Goal: Task Accomplishment & Management: Use online tool/utility

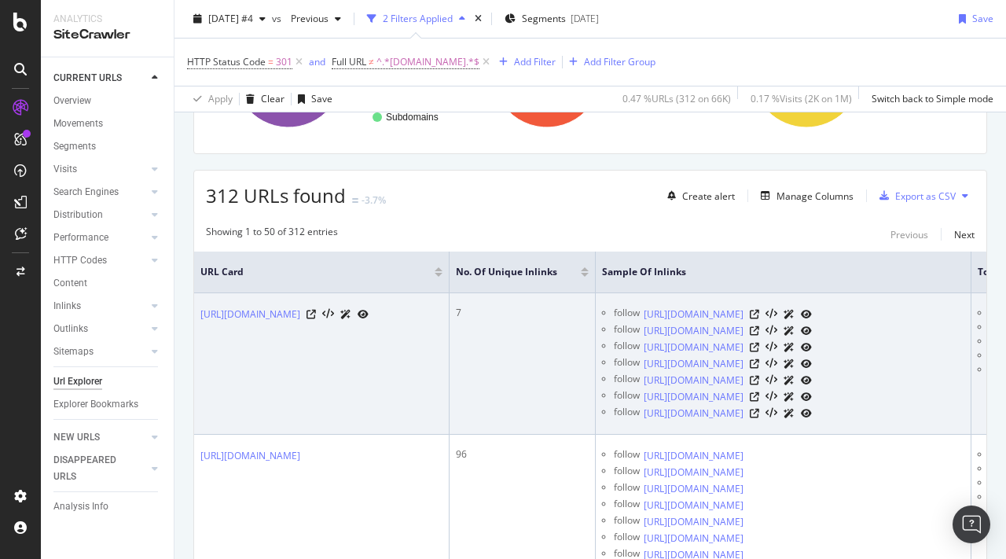
scroll to position [228, 0]
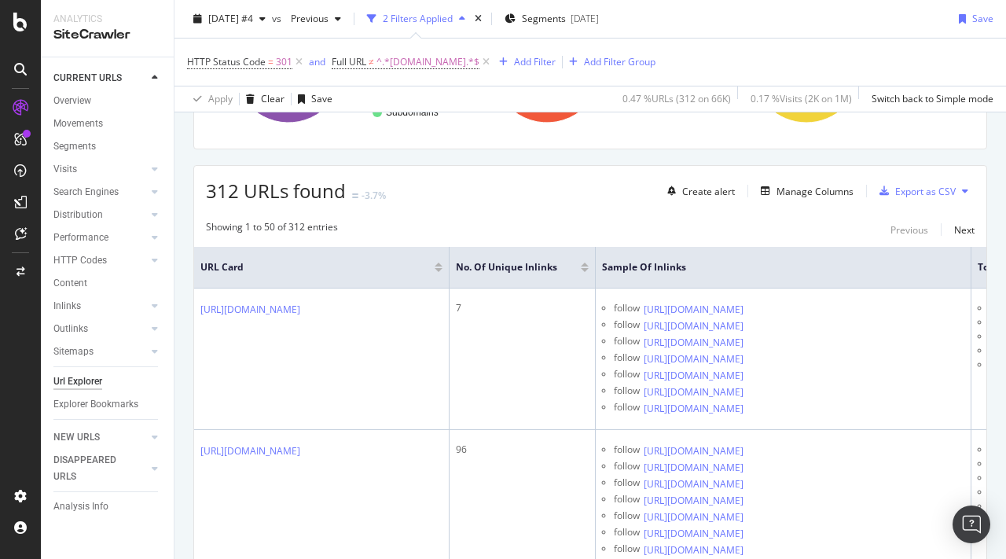
click at [589, 266] on div at bounding box center [585, 264] width 8 height 4
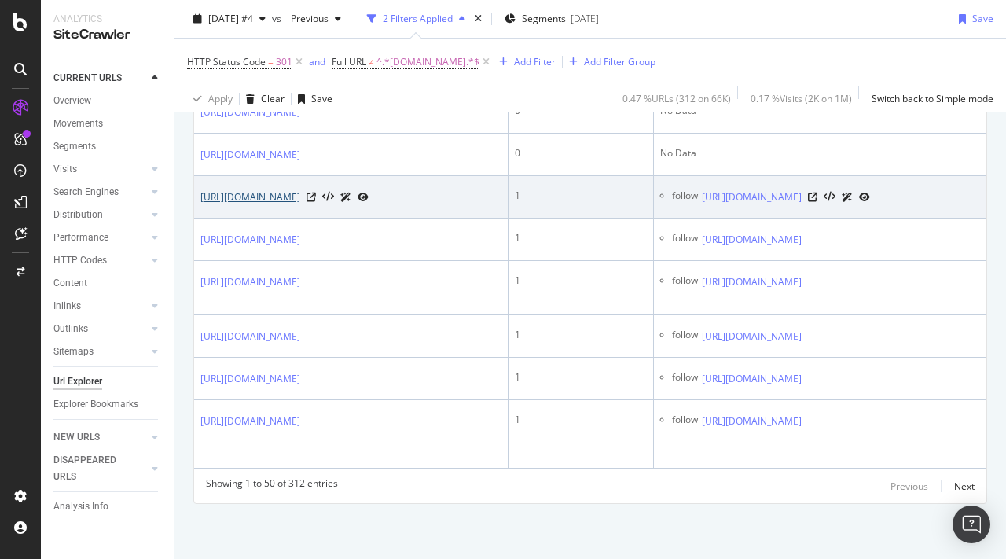
drag, startPoint x: 392, startPoint y: 306, endPoint x: 384, endPoint y: 316, distance: 12.8
drag, startPoint x: 387, startPoint y: 318, endPoint x: 357, endPoint y: 290, distance: 41.1
click at [357, 218] on td "https://www.autoexpress.co.uk/accessories-tyres/45009/ctek-mxs-36-battery-charg…" at bounding box center [351, 197] width 314 height 42
copy link "essories-tyres/45009/ctek-mxs-36-battery-charger-review"
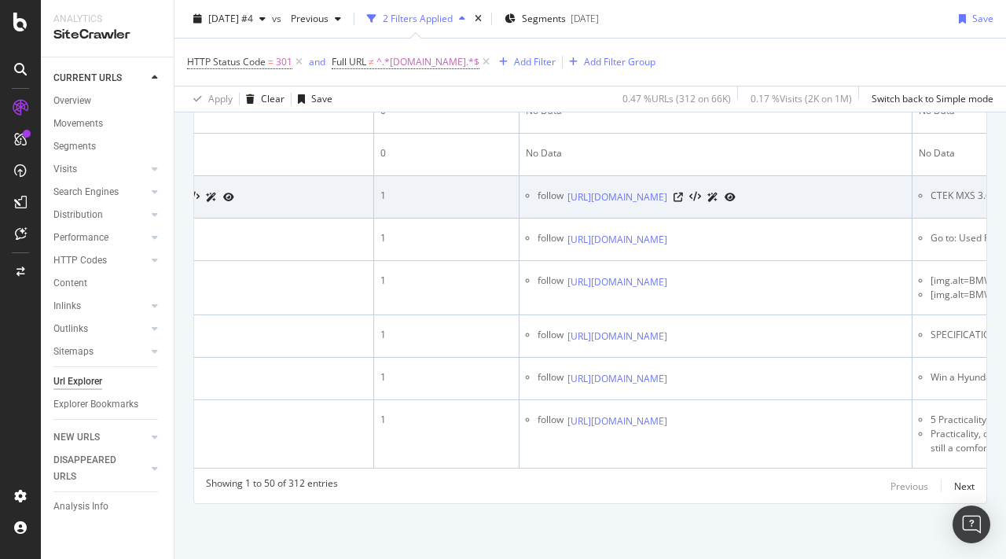
scroll to position [0, 453]
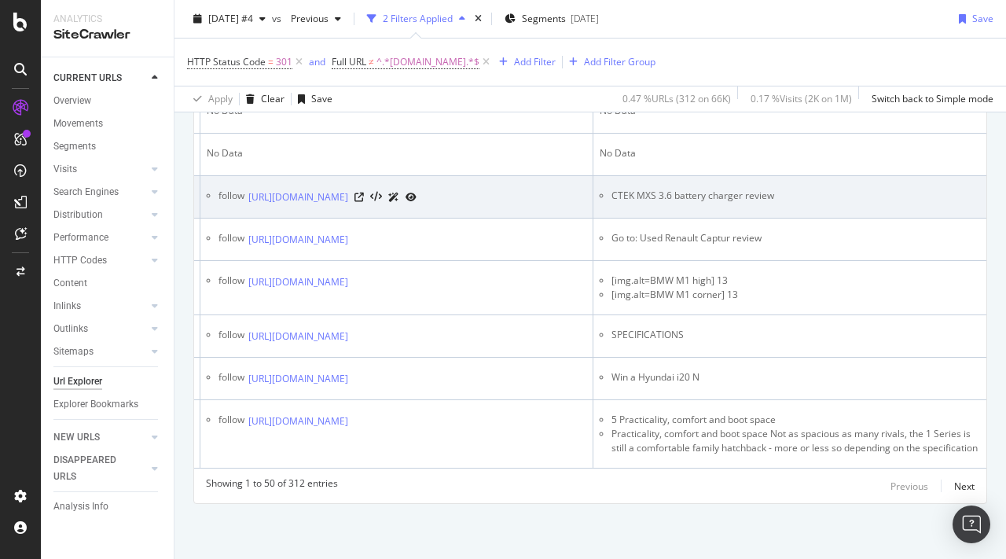
click at [681, 218] on td "CTEK MXS 3.6 battery charger review" at bounding box center [789, 197] width 393 height 42
click at [685, 203] on li "CTEK MXS 3.6 battery charger review" at bounding box center [795, 196] width 369 height 14
copy tbody "CTEK MXS 3.6 battery charger review"
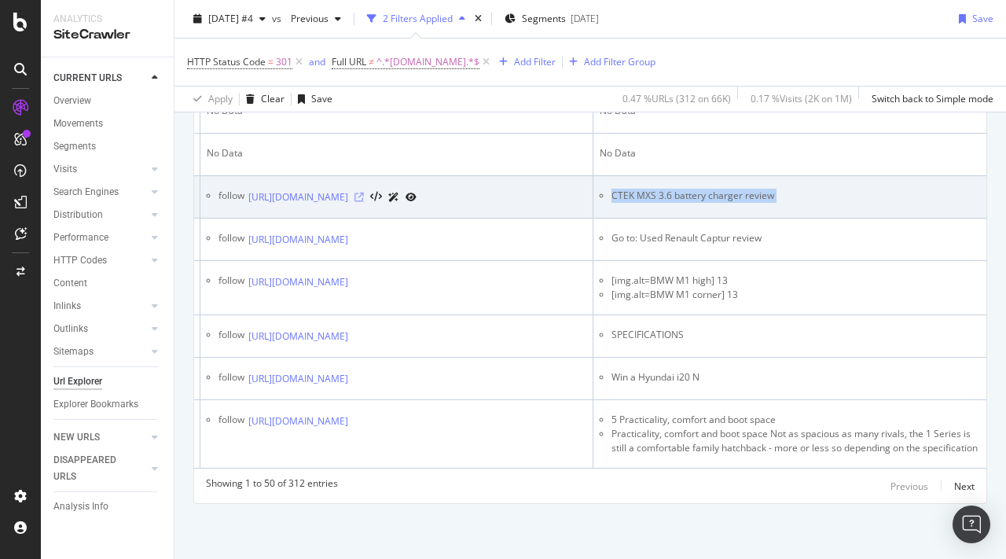
click at [364, 202] on icon at bounding box center [358, 197] width 9 height 9
click at [604, 218] on td "CTEK MXS 3.6 battery charger review" at bounding box center [789, 197] width 393 height 42
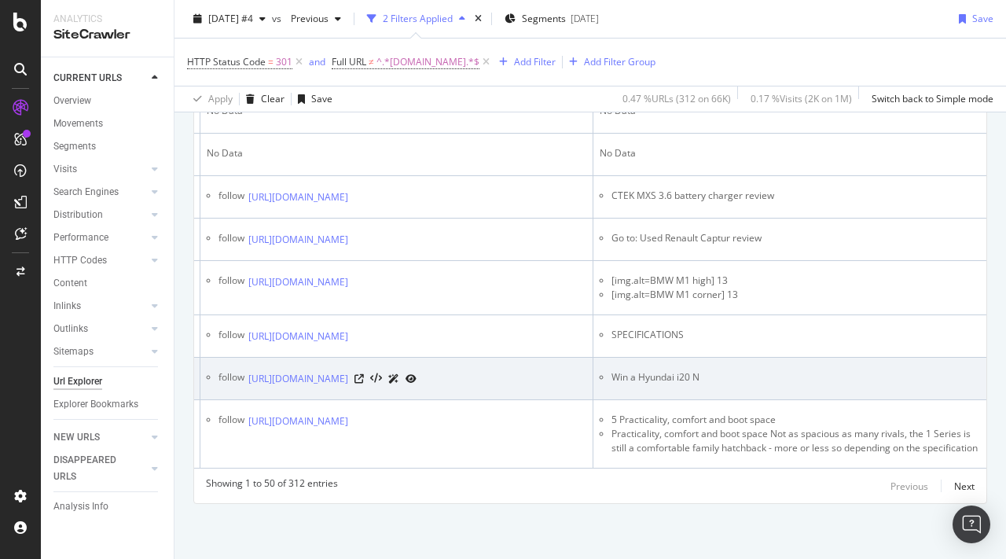
scroll to position [0, 0]
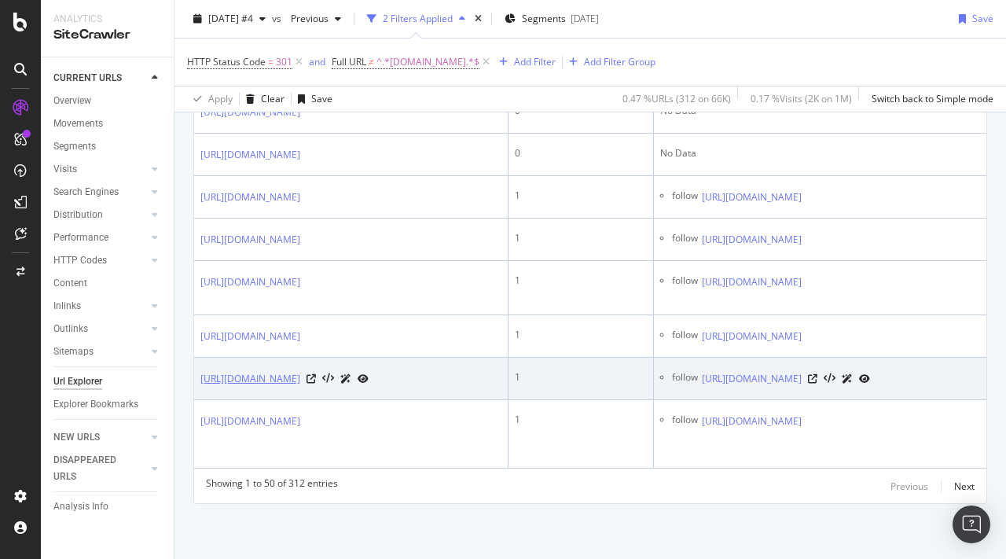
drag, startPoint x: 409, startPoint y: 393, endPoint x: 344, endPoint y: 371, distance: 68.1
click at [344, 371] on td "https://www.autoexpress.co.uk/win-a-hyundai-i20n" at bounding box center [351, 379] width 314 height 42
copy link "in-a-hyundai-i20n"
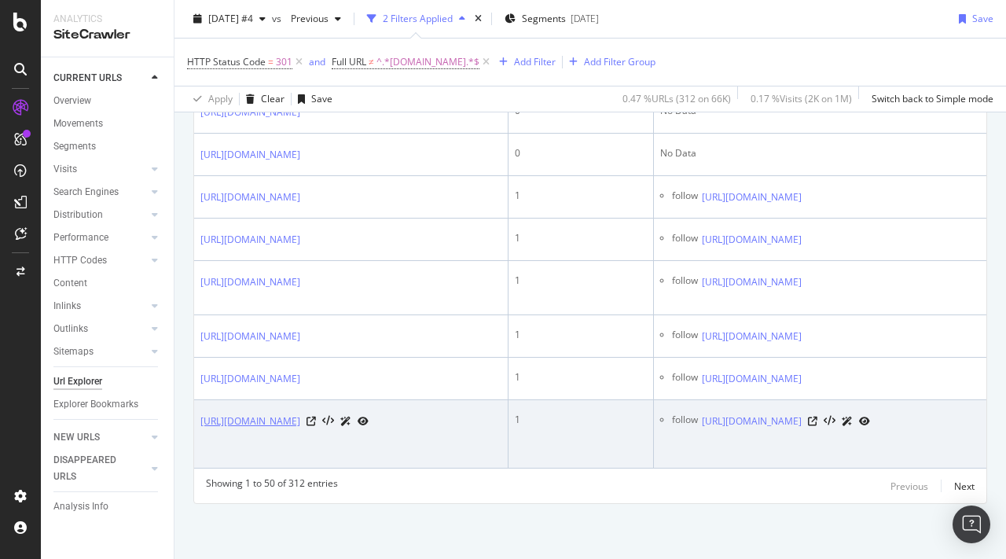
drag, startPoint x: 393, startPoint y: 456, endPoint x: 361, endPoint y: 421, distance: 47.3
click at [361, 421] on td "https://www.autoexpress.co.uk/bmw/1-series/20493/2012-2019-hatchback/practicali…" at bounding box center [351, 434] width 314 height 68
copy link "/1-series/20493/2012-2019-hatchback/practicality"
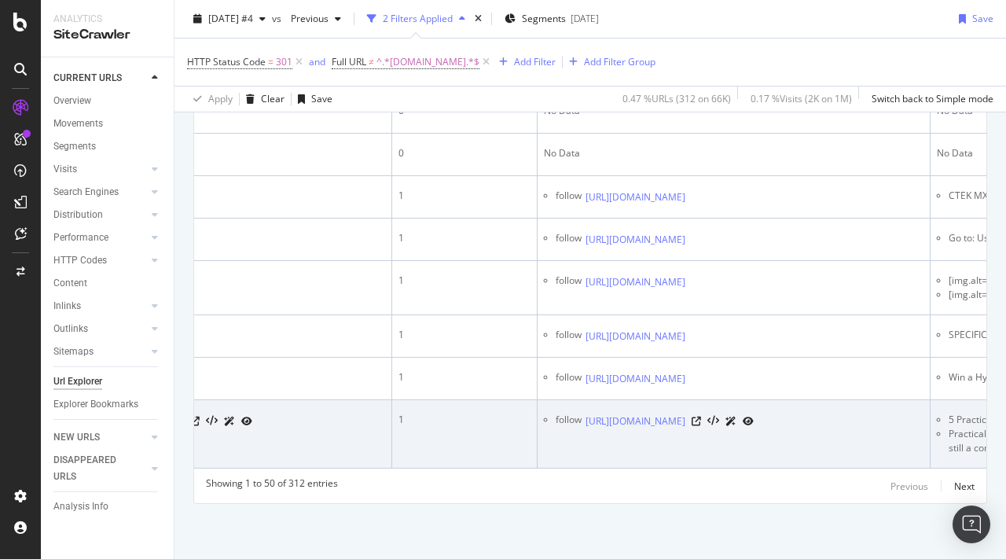
scroll to position [0, 317]
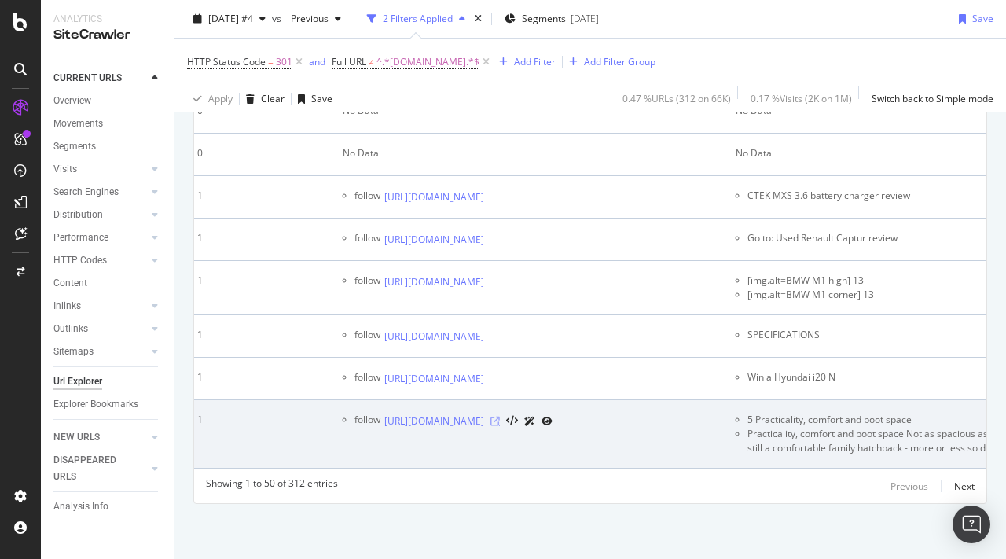
click at [500, 426] on icon at bounding box center [494, 421] width 9 height 9
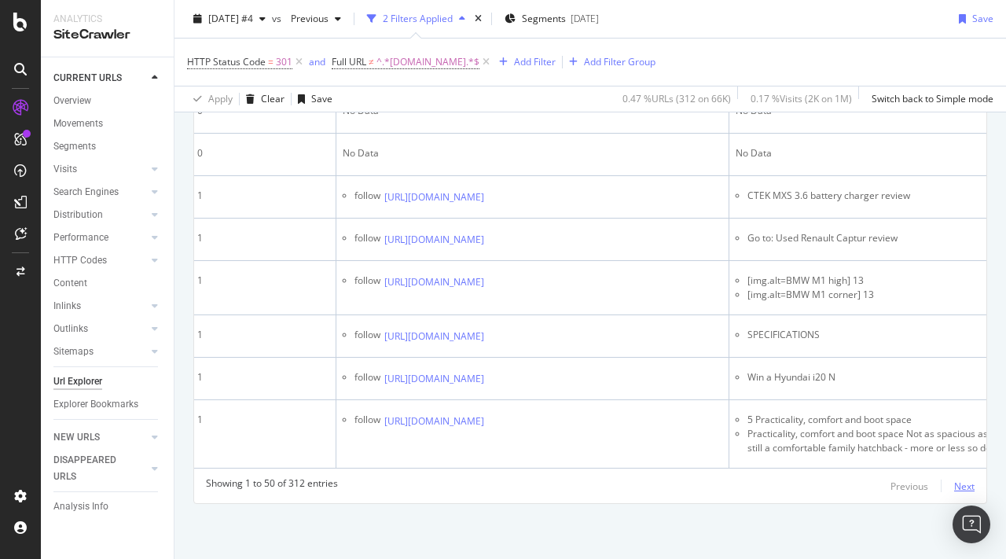
click at [963, 486] on div "Next" at bounding box center [964, 485] width 20 height 13
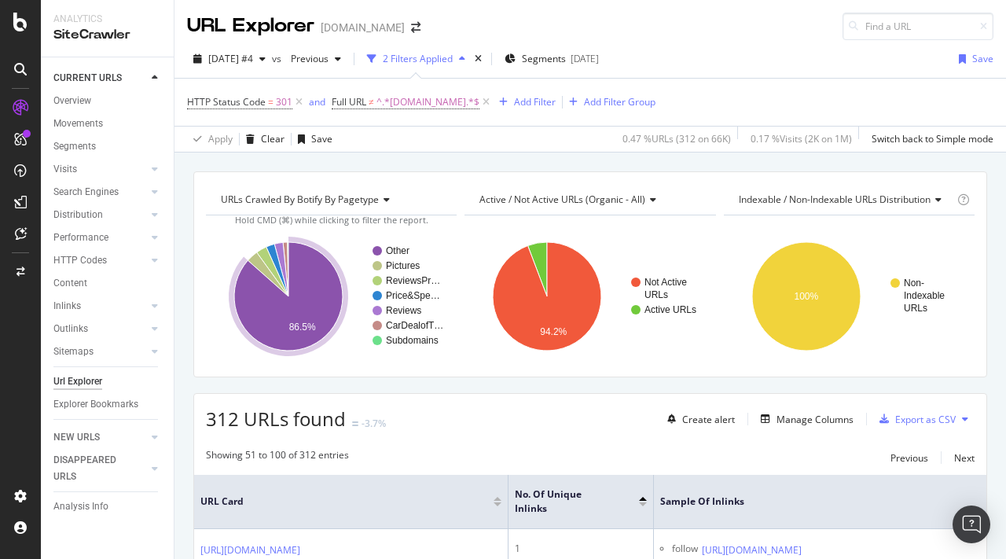
scroll to position [189, 0]
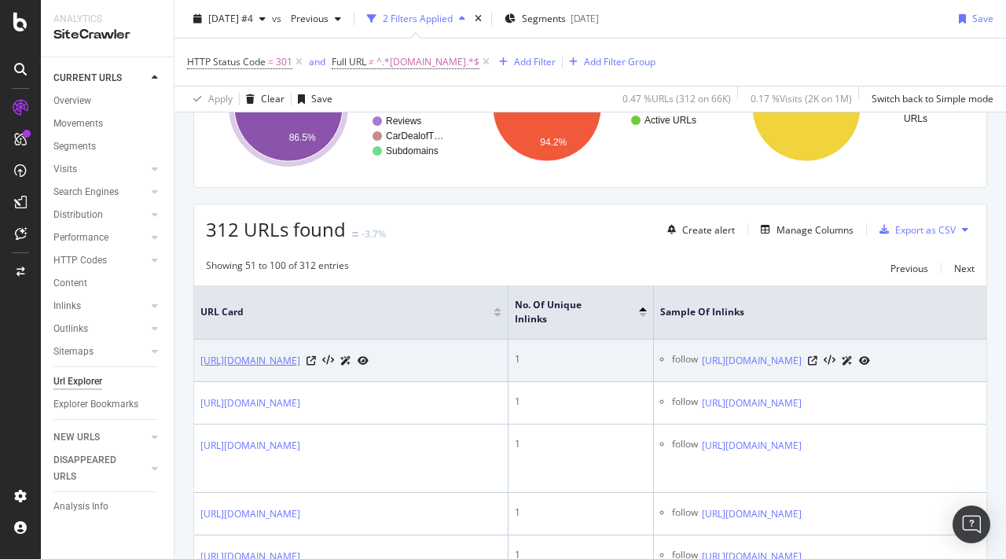
drag, startPoint x: 395, startPoint y: 376, endPoint x: 361, endPoint y: 347, distance: 44.1
click at [361, 347] on td "https://www.autoexpress.co.uk/news/358033/petition-forces-mps-debate-40-cent-fu…" at bounding box center [351, 360] width 314 height 42
copy link "s/358033/petition-forces-mps-debate-40-cent-fuel-duty-cut"
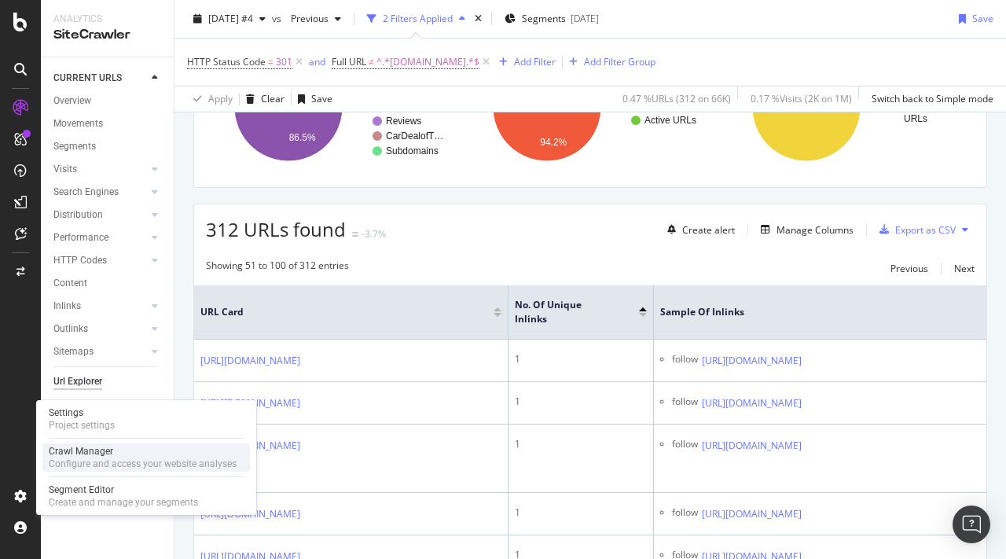
click at [98, 454] on div "Crawl Manager" at bounding box center [143, 451] width 188 height 13
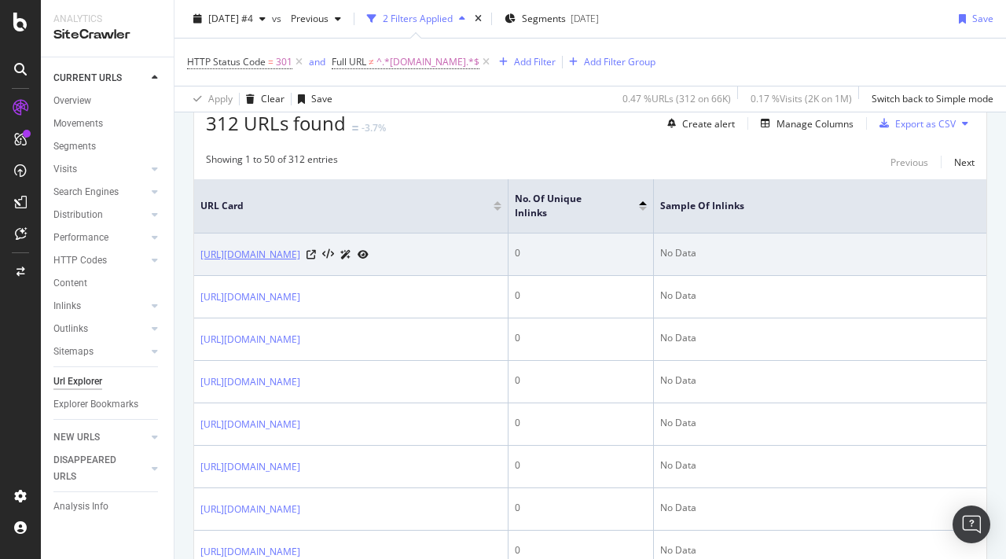
drag, startPoint x: 385, startPoint y: 273, endPoint x: 352, endPoint y: 242, distance: 45.0
click at [352, 242] on td "https://www.autoexpress.co.uk/product-group-tests/351865/best-battery-chargers-…" at bounding box center [351, 254] width 314 height 42
copy link "oduct-group-tests/351865/best-battery-chargers-2020"
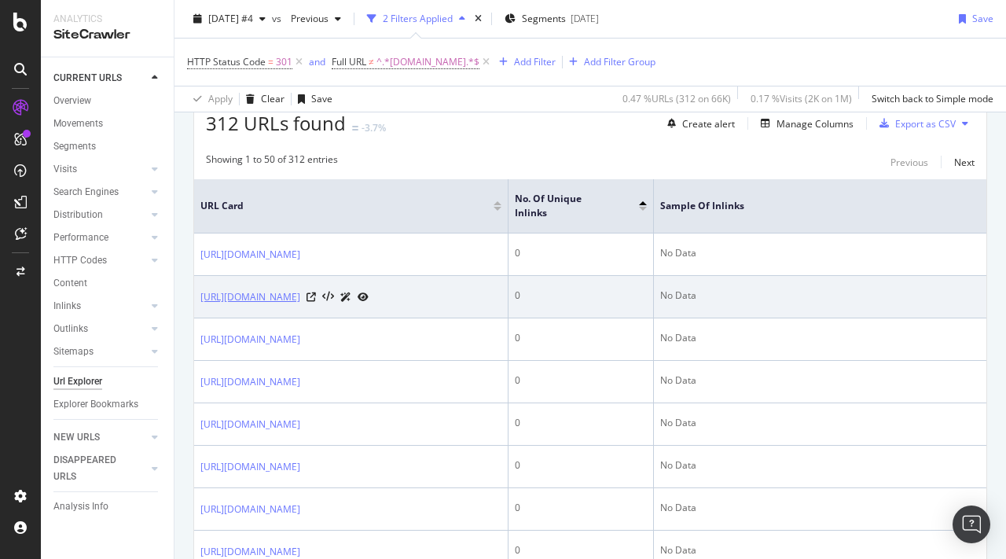
drag, startPoint x: 338, startPoint y: 325, endPoint x: 342, endPoint y: 299, distance: 26.2
click at [342, 299] on td "https://www.autoexpress.co.uk/subaru/forester/interior" at bounding box center [351, 297] width 314 height 42
copy link "subaru/forester/interior"
click at [300, 295] on link "https://www.autoexpress.co.uk/subaru/forester/interior" at bounding box center [250, 297] width 100 height 16
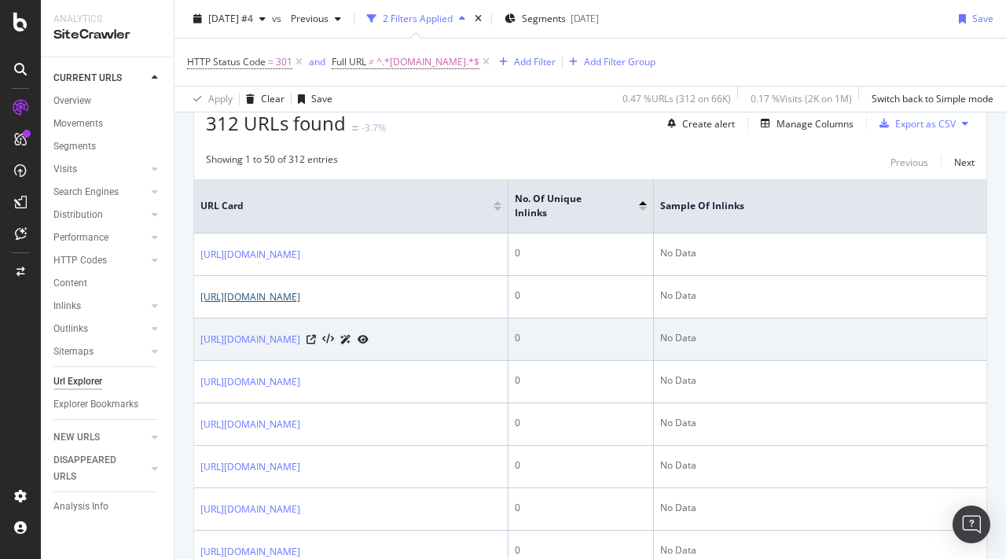
scroll to position [339, 0]
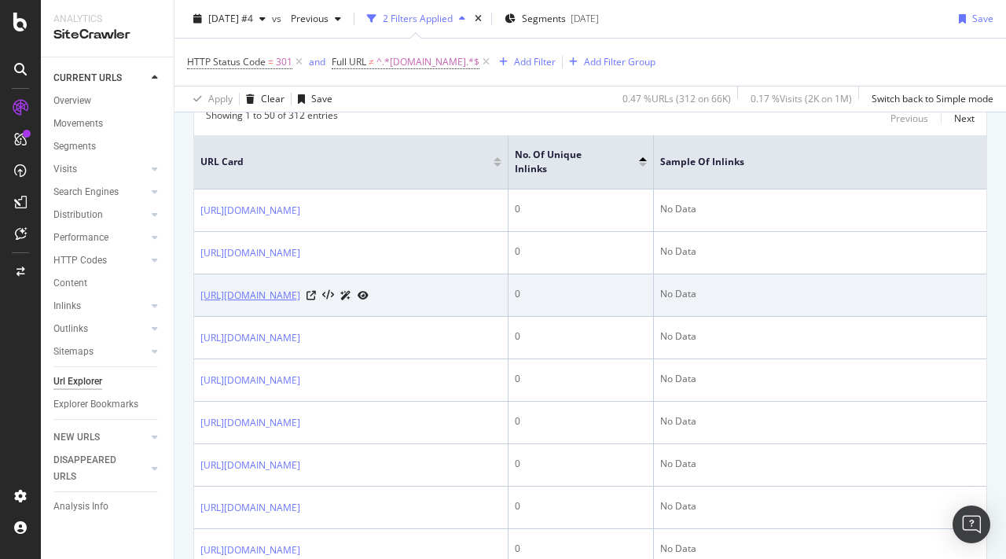
drag, startPoint x: 406, startPoint y: 337, endPoint x: 345, endPoint y: 311, distance: 65.8
click at [345, 311] on td "https://www.autoexpress.co.uk/winter-driving-special/356203/hankook-winter-icep…" at bounding box center [351, 295] width 314 height 42
copy link "inter-driving-special/356203/hankook-winter-icept-rs2-review"
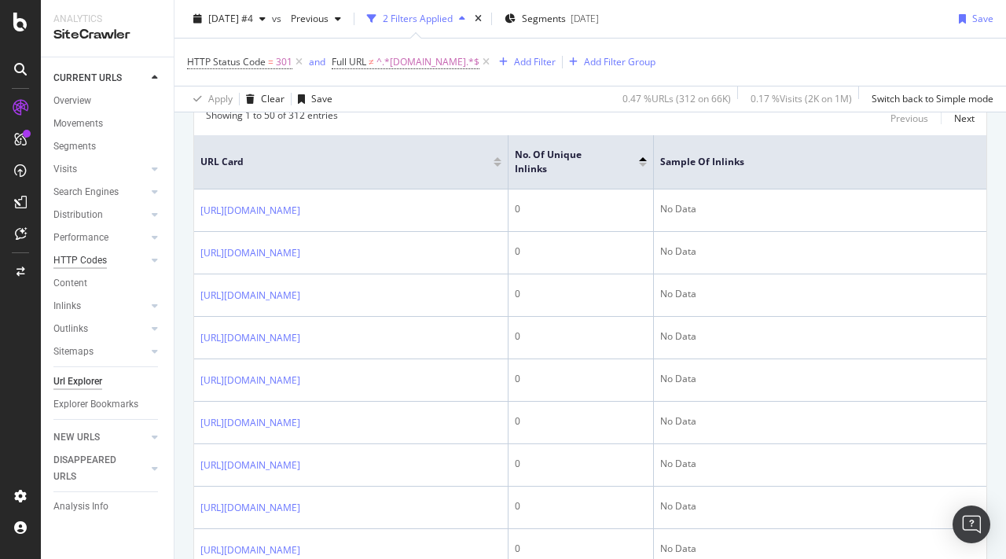
click at [81, 262] on div "HTTP Codes" at bounding box center [79, 260] width 53 height 17
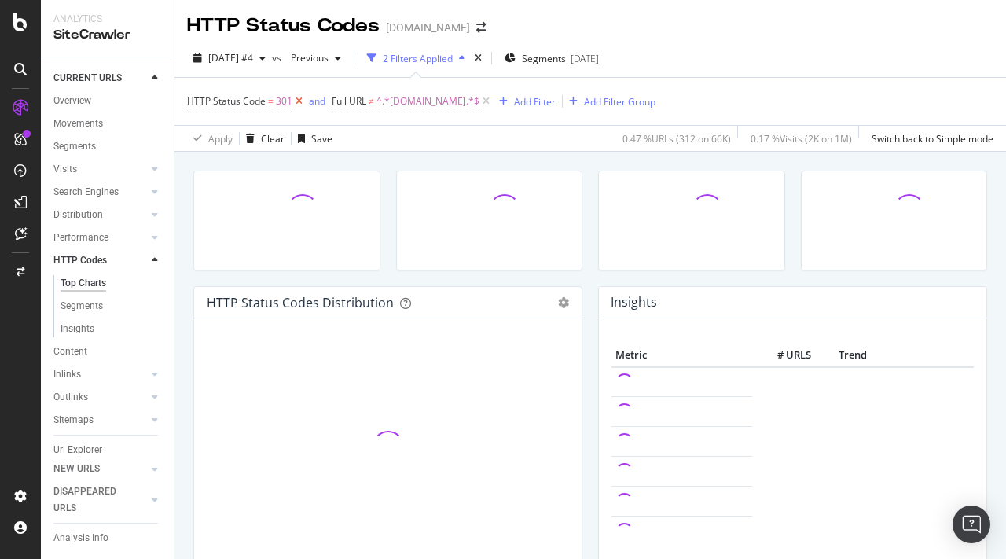
click at [295, 103] on icon at bounding box center [298, 102] width 13 height 16
click at [342, 103] on icon at bounding box center [341, 102] width 13 height 16
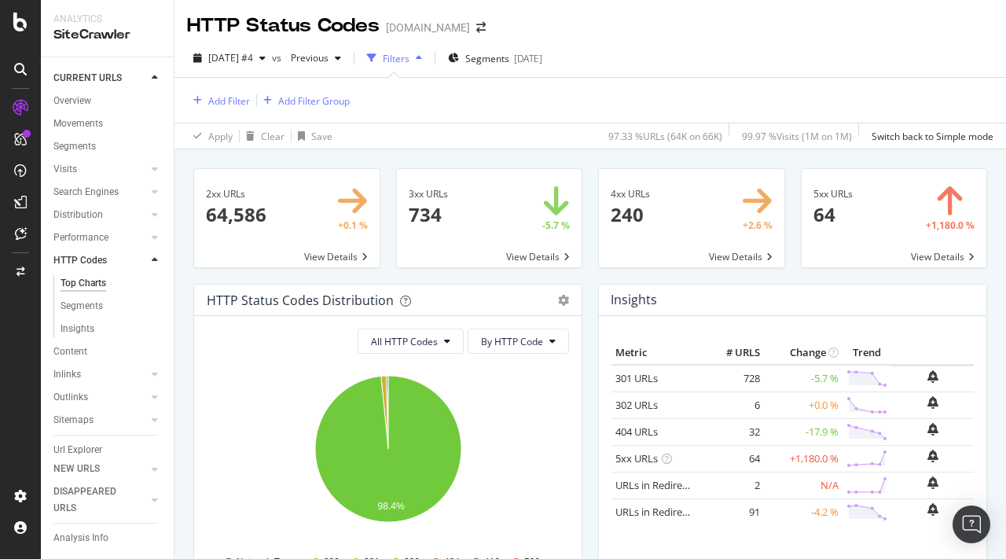
click at [890, 229] on span at bounding box center [894, 218] width 185 height 98
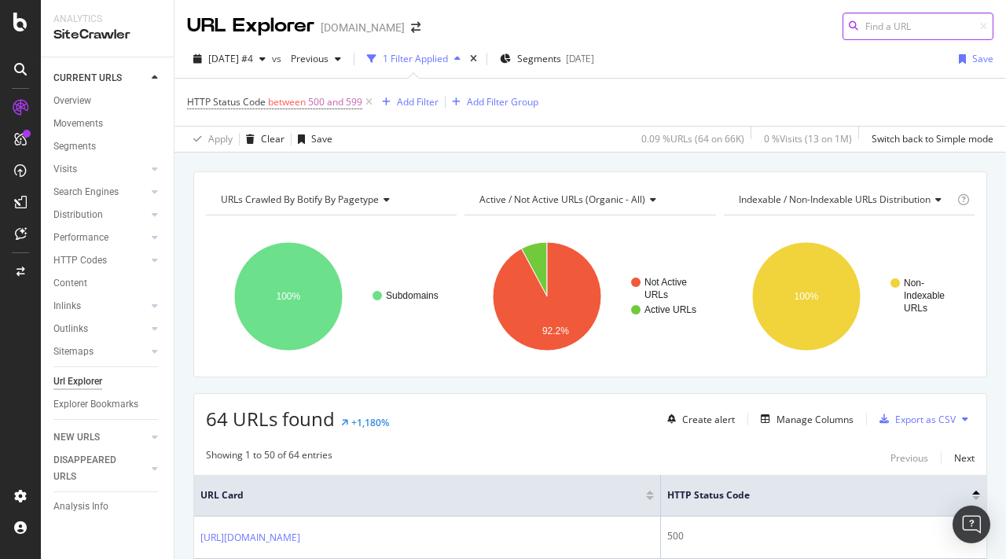
scroll to position [187, 0]
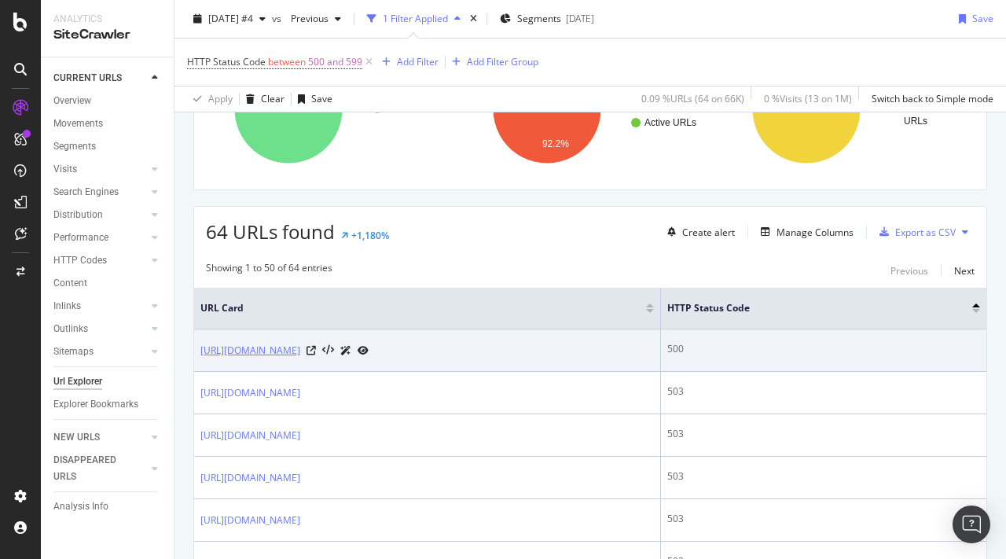
drag, startPoint x: 201, startPoint y: 338, endPoint x: 398, endPoint y: 346, distance: 196.6
click at [398, 346] on td "https://www.marketplace.autoexpress.co.uk//lease-deals?brand_slug=mercedes&mode…" at bounding box center [427, 350] width 467 height 42
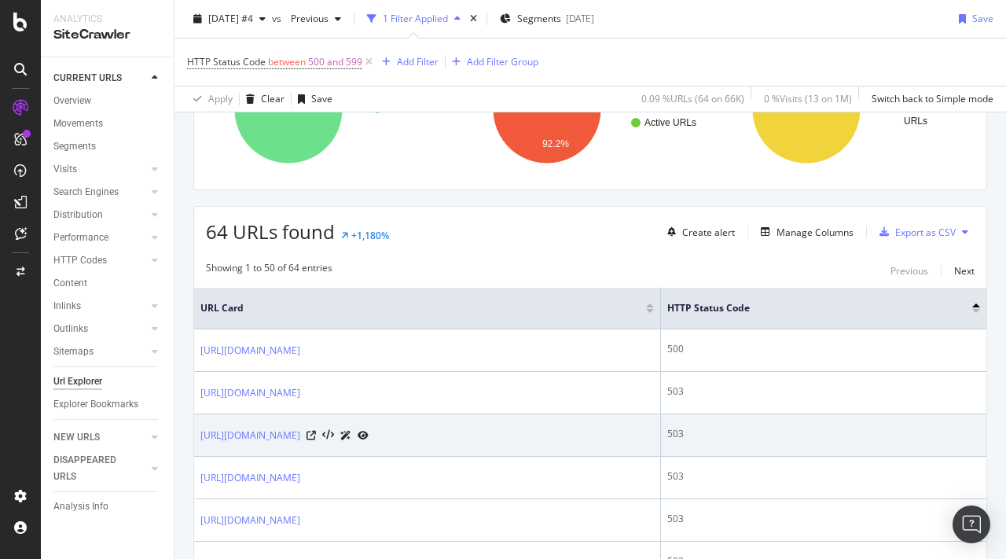
copy link "https://www.marketplace.autoexpress.co.uk/"
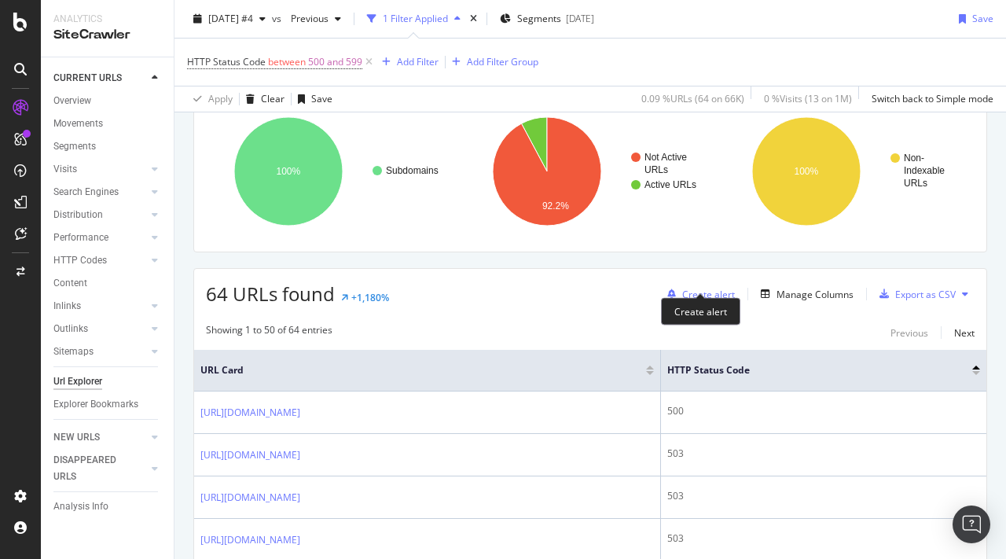
scroll to position [141, 0]
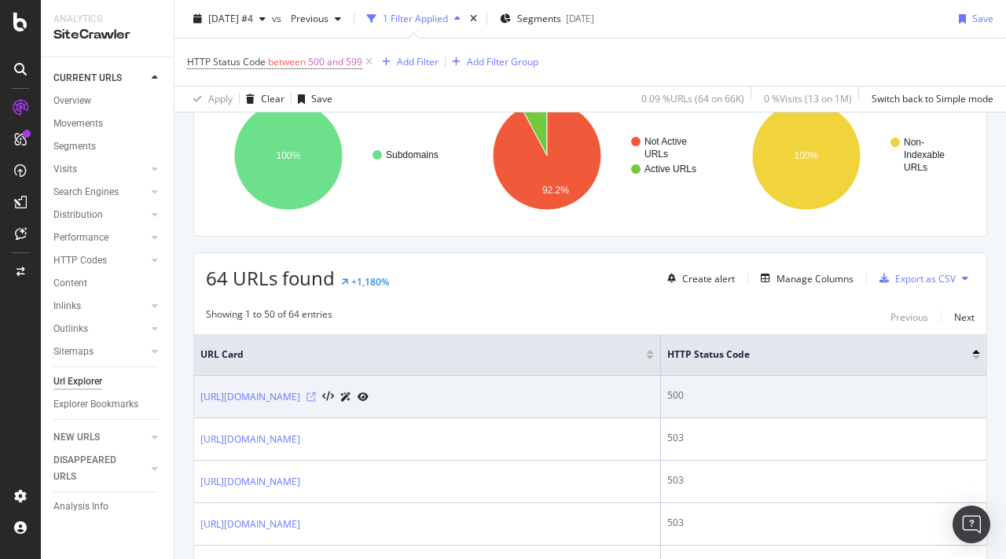
click at [316, 402] on icon at bounding box center [310, 396] width 9 height 9
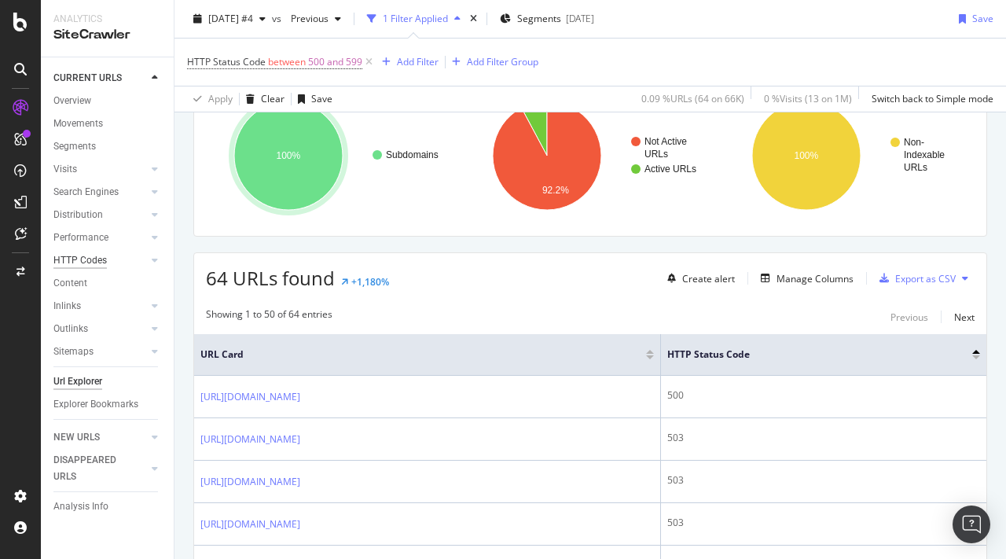
click at [90, 262] on div "HTTP Codes" at bounding box center [79, 260] width 53 height 17
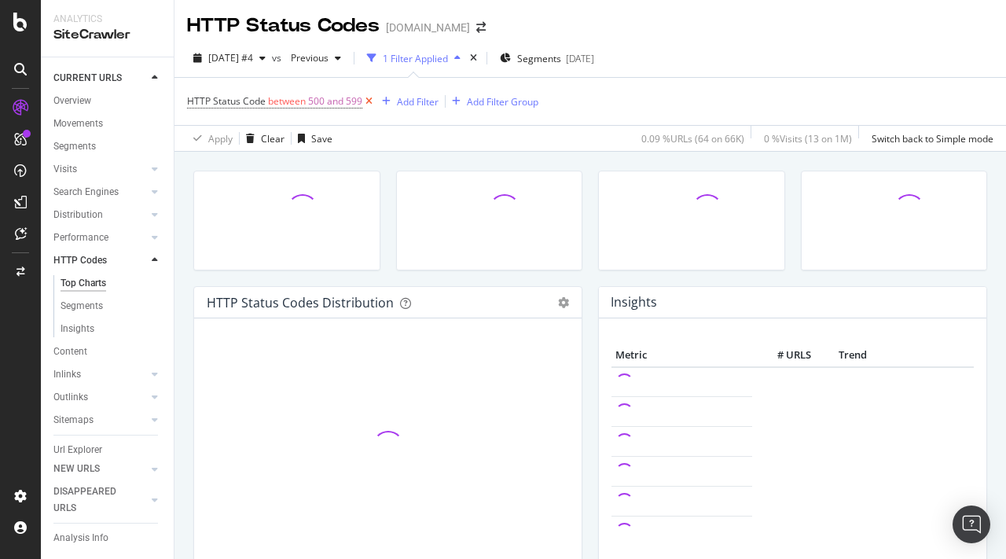
click at [368, 102] on icon at bounding box center [368, 102] width 13 height 16
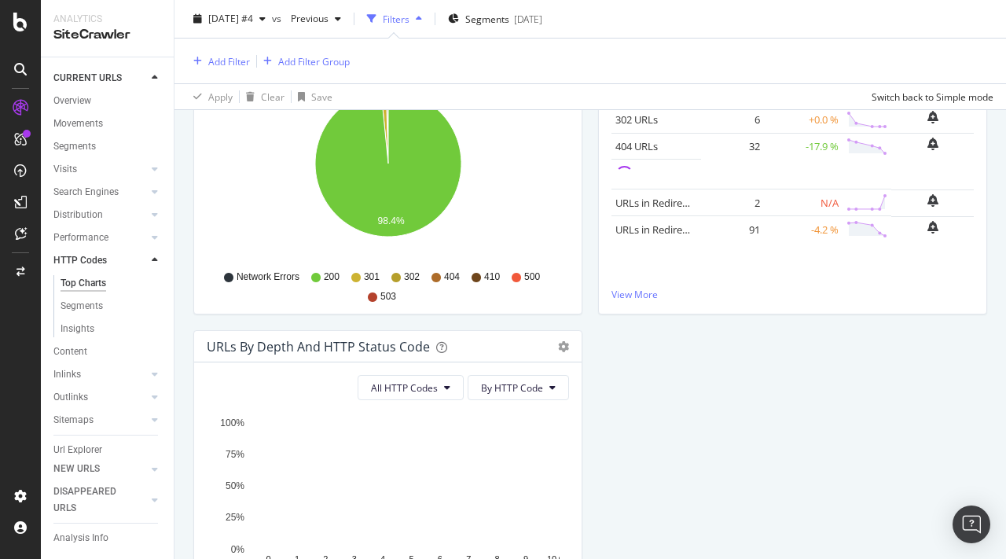
scroll to position [443, 0]
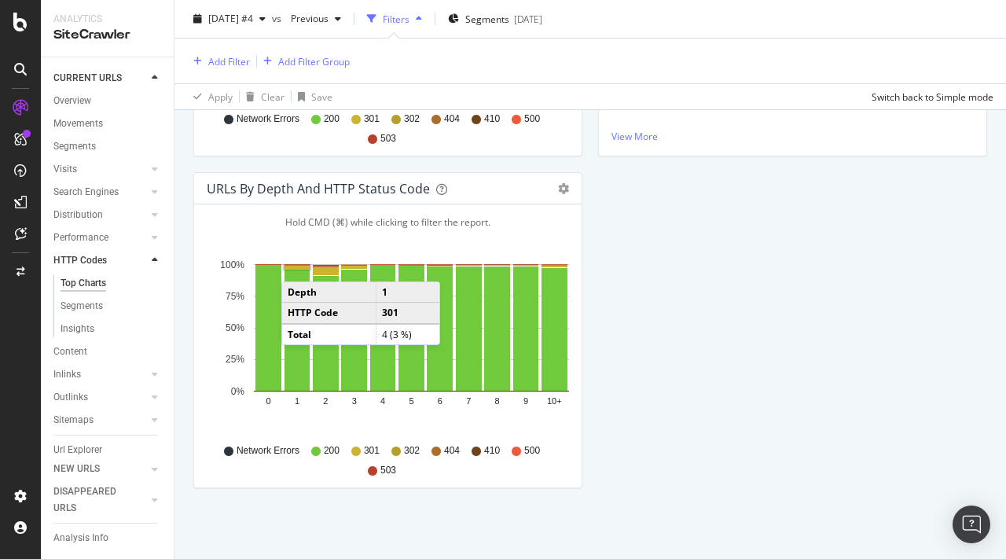
click at [297, 266] on rect "A chart." at bounding box center [296, 267] width 25 height 3
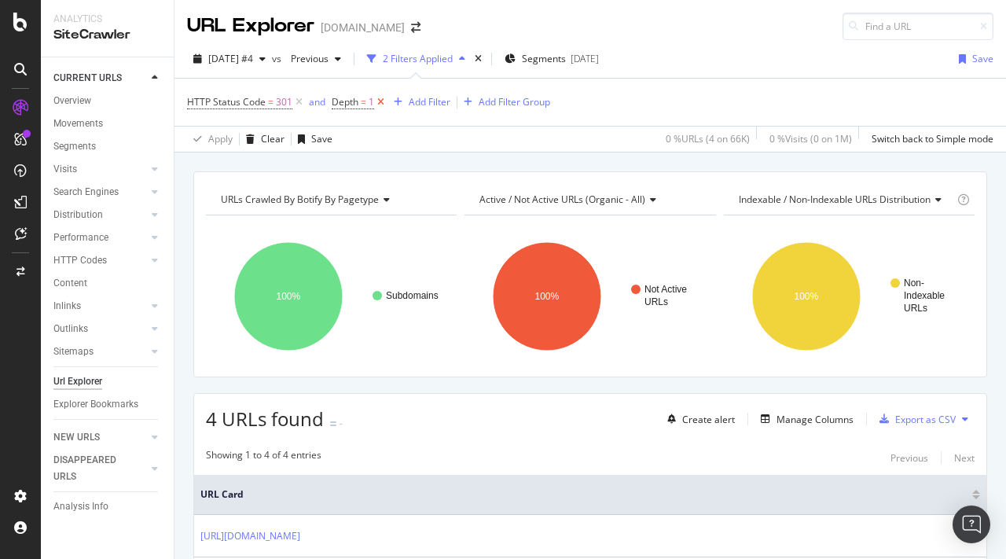
click at [384, 102] on icon at bounding box center [380, 102] width 13 height 16
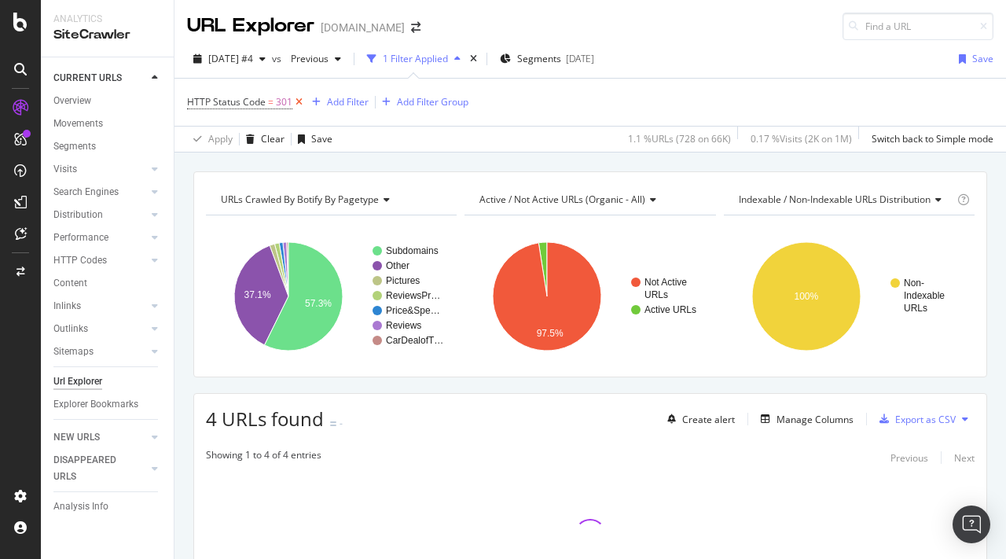
click at [301, 104] on icon at bounding box center [298, 102] width 13 height 16
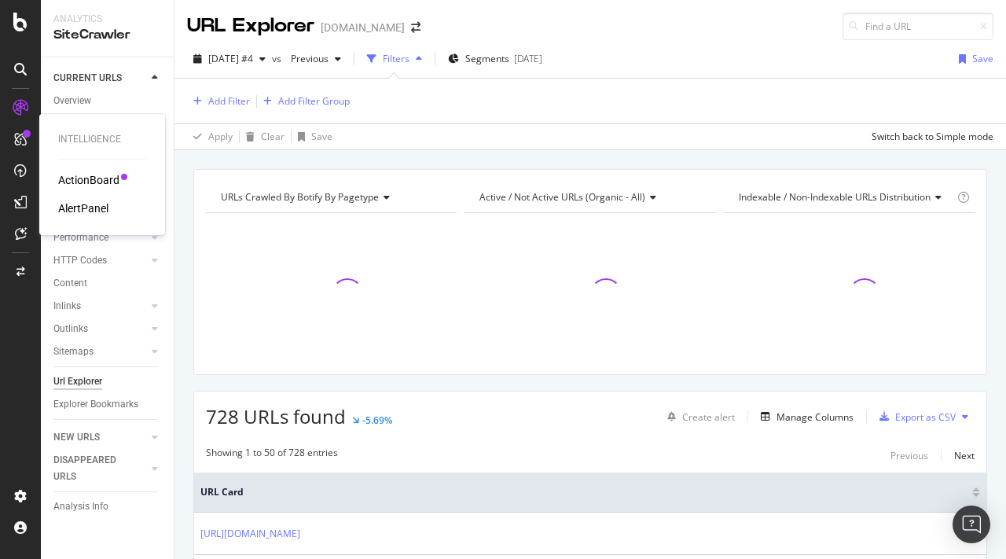
click at [90, 180] on div "ActionBoard" at bounding box center [88, 180] width 61 height 16
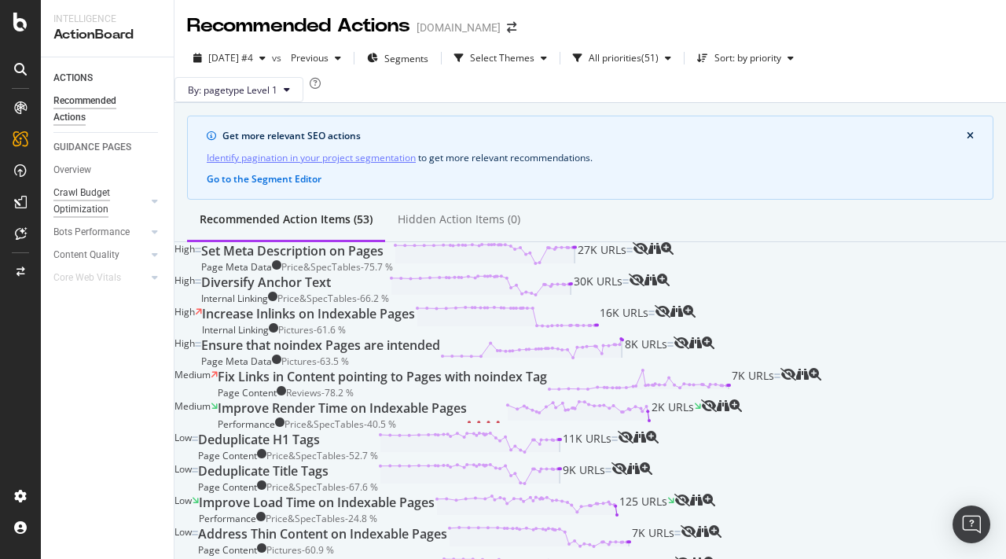
click at [70, 192] on div "Crawl Budget Optimization" at bounding box center [94, 201] width 83 height 33
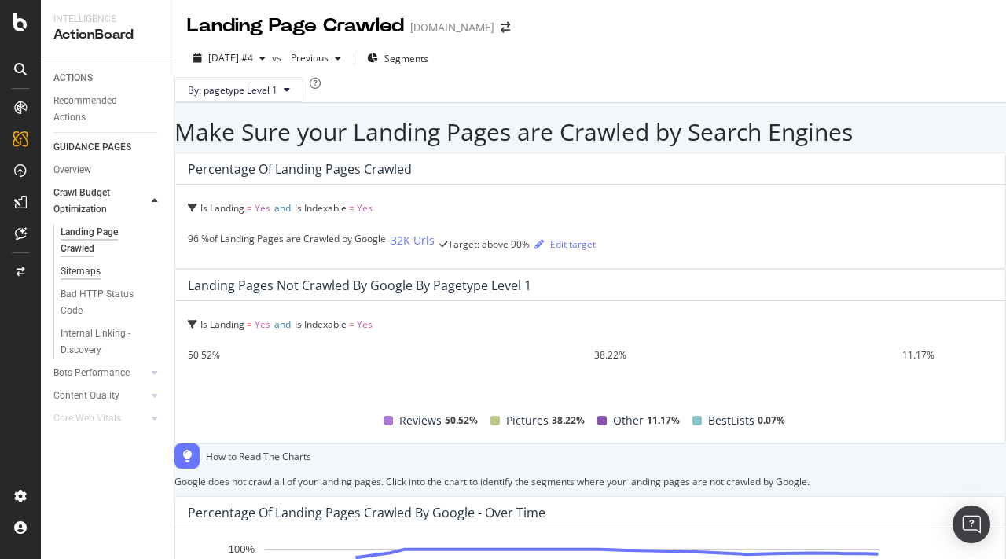
click at [84, 273] on div "Sitemaps" at bounding box center [81, 271] width 40 height 17
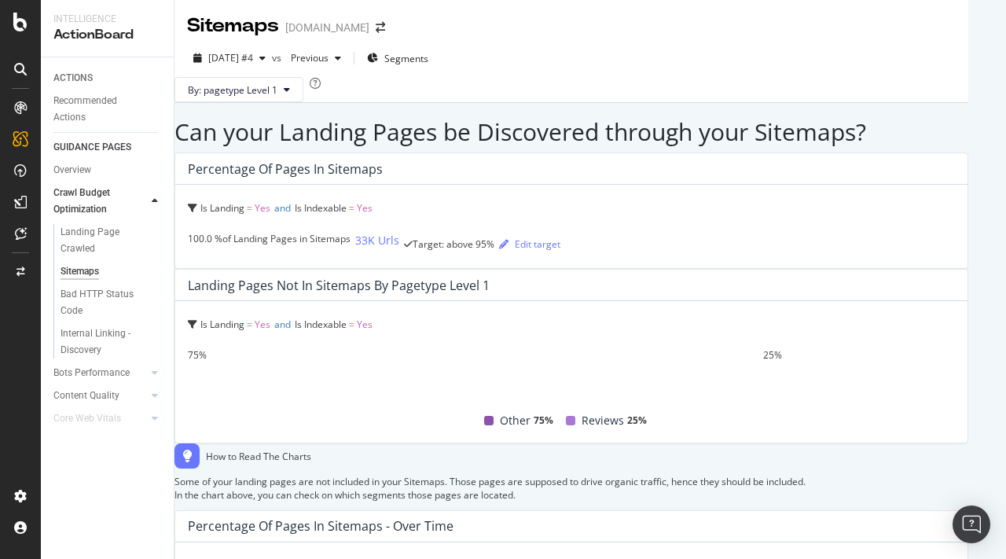
scroll to position [898, 0]
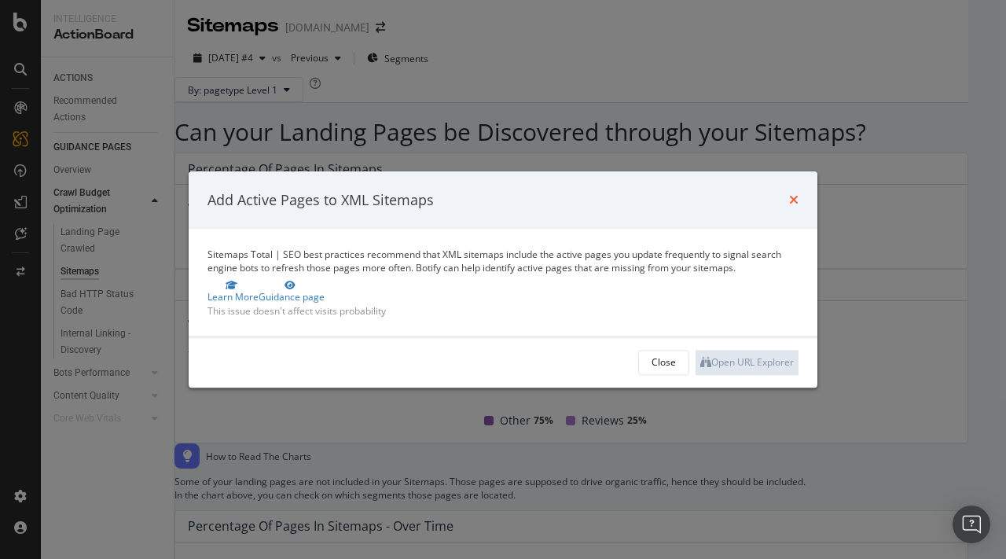
click at [794, 194] on icon "times" at bounding box center [793, 200] width 9 height 13
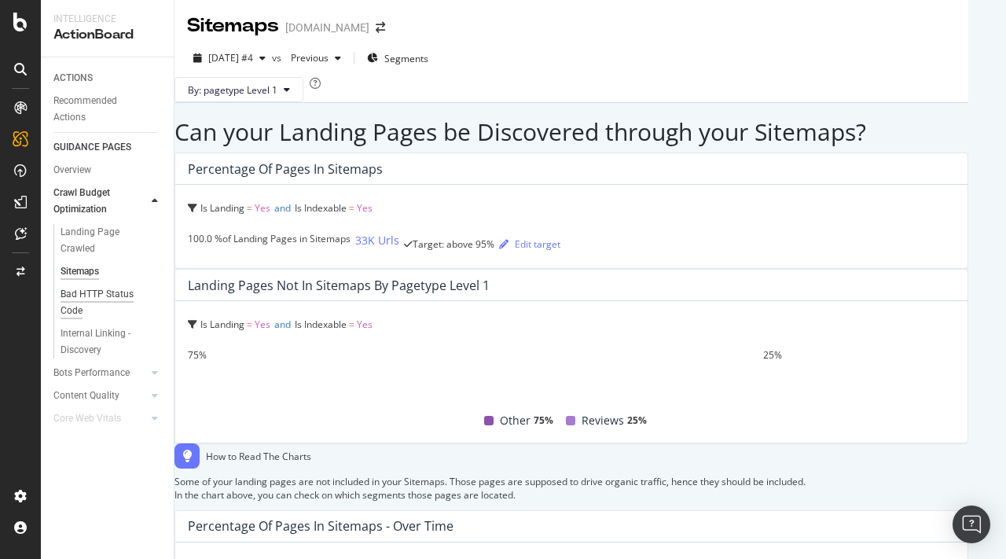
click at [104, 292] on div "Bad HTTP Status Code" at bounding box center [105, 302] width 88 height 33
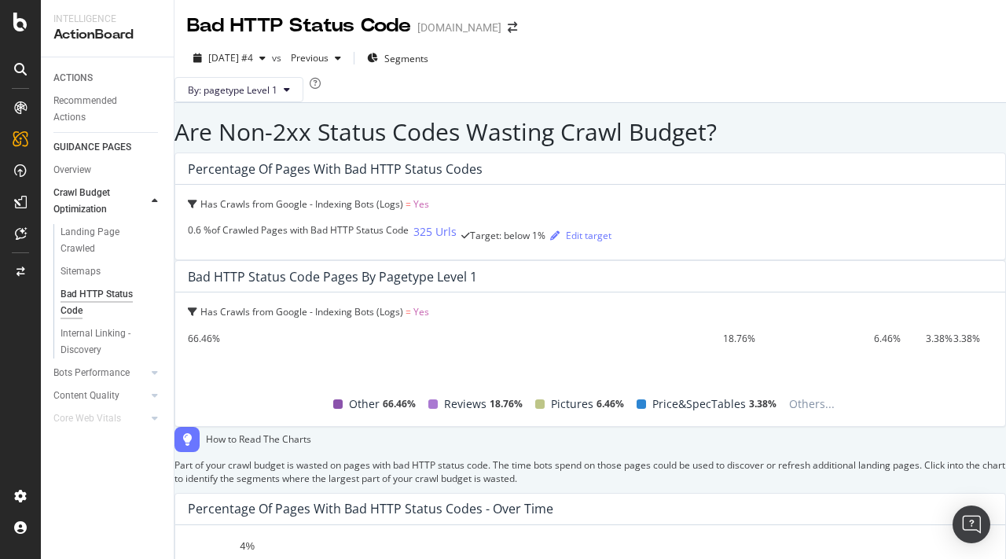
scroll to position [1209, 0]
click at [117, 332] on div "Internal Linking - Discovery" at bounding box center [106, 341] width 90 height 33
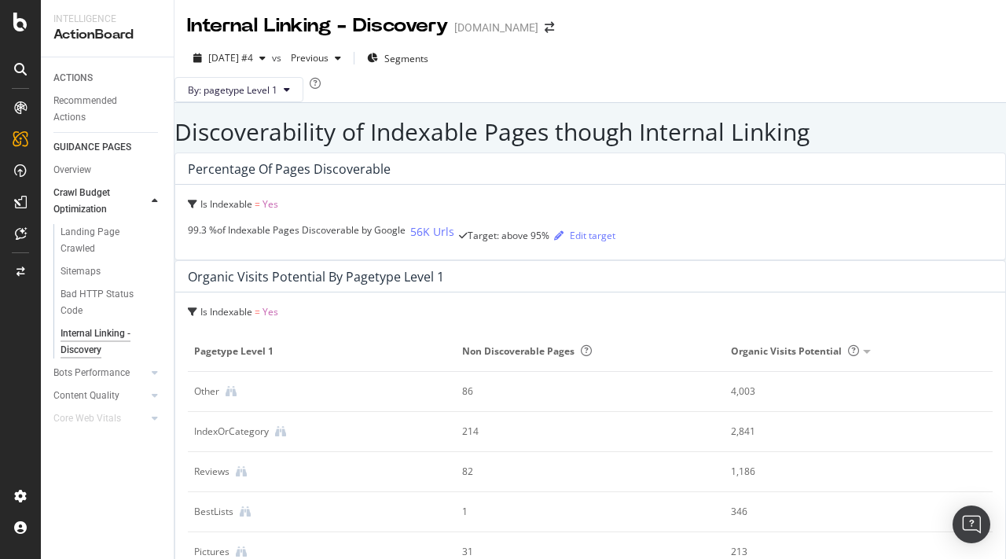
scroll to position [998, 0]
click at [97, 393] on div "Content Quality" at bounding box center [86, 395] width 66 height 17
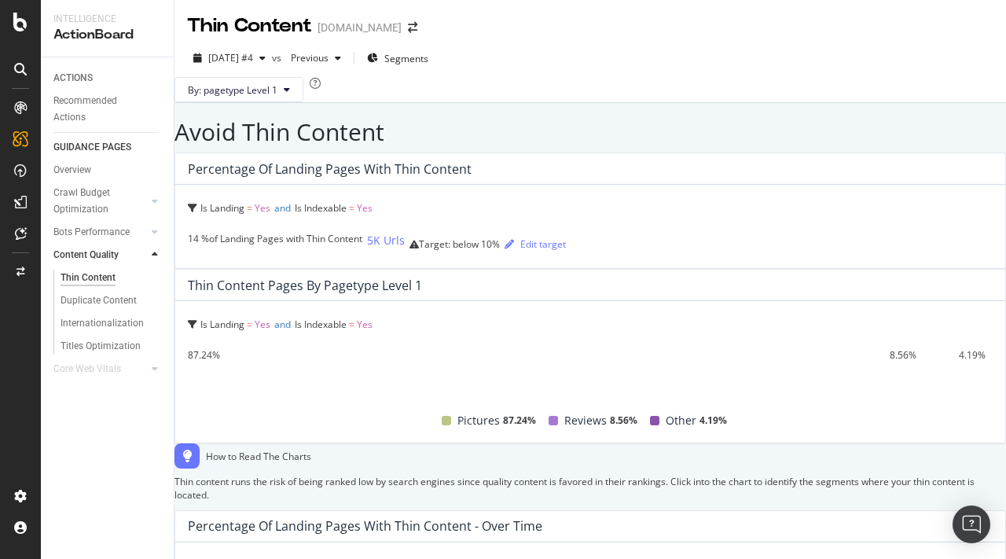
scroll to position [225, 0]
click at [83, 301] on div "Duplicate Content" at bounding box center [99, 300] width 76 height 17
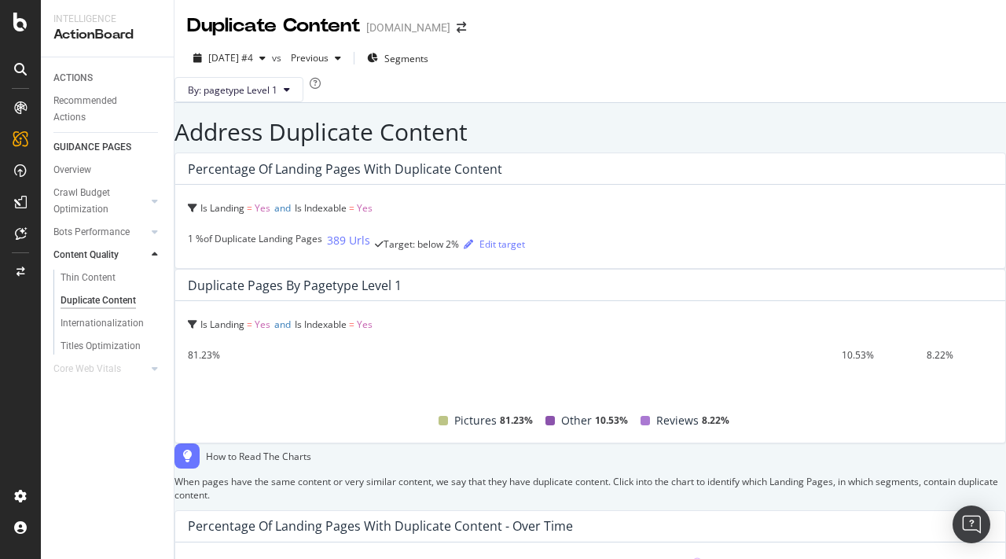
scroll to position [214, 0]
click at [97, 344] on div "Titles Optimization" at bounding box center [101, 346] width 80 height 17
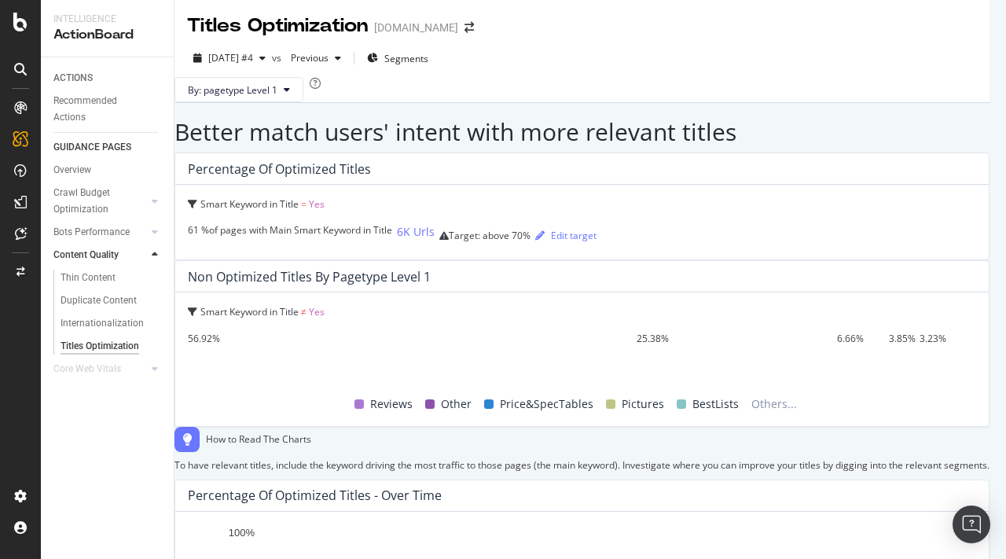
scroll to position [21, 0]
click at [209, 237] on span "61 %" at bounding box center [198, 229] width 21 height 13
click at [397, 240] on div "6K Urls" at bounding box center [416, 232] width 38 height 16
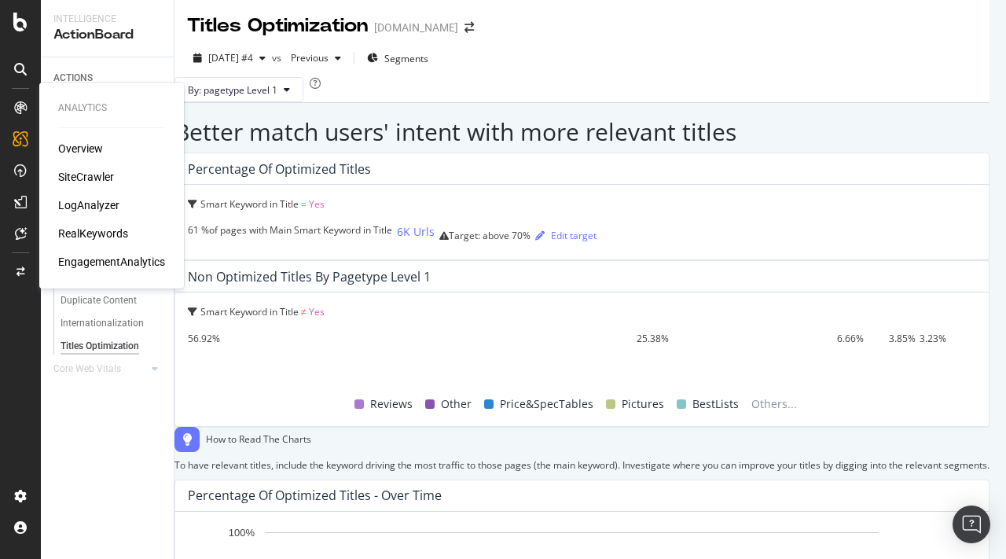
click at [94, 175] on div "SiteCrawler" at bounding box center [86, 177] width 56 height 16
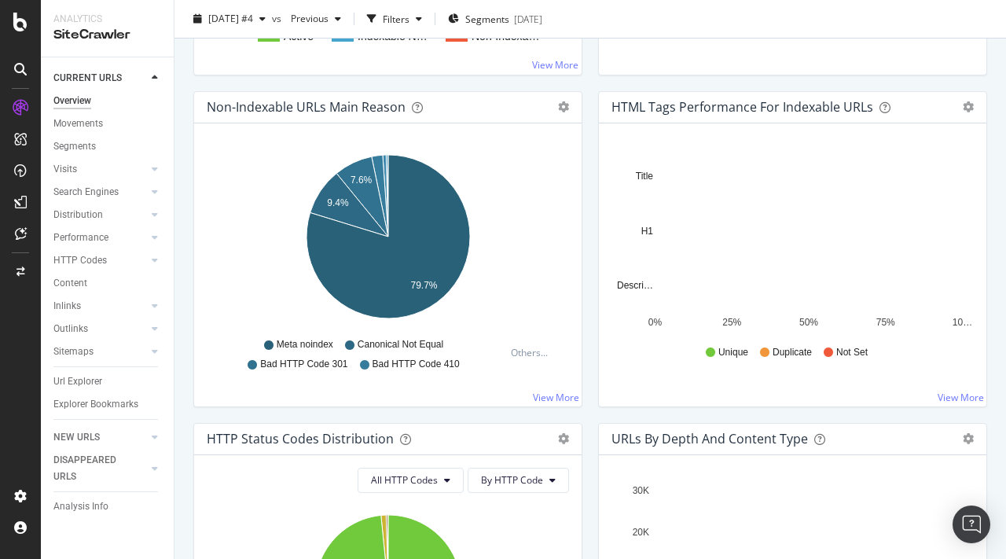
scroll to position [476, 0]
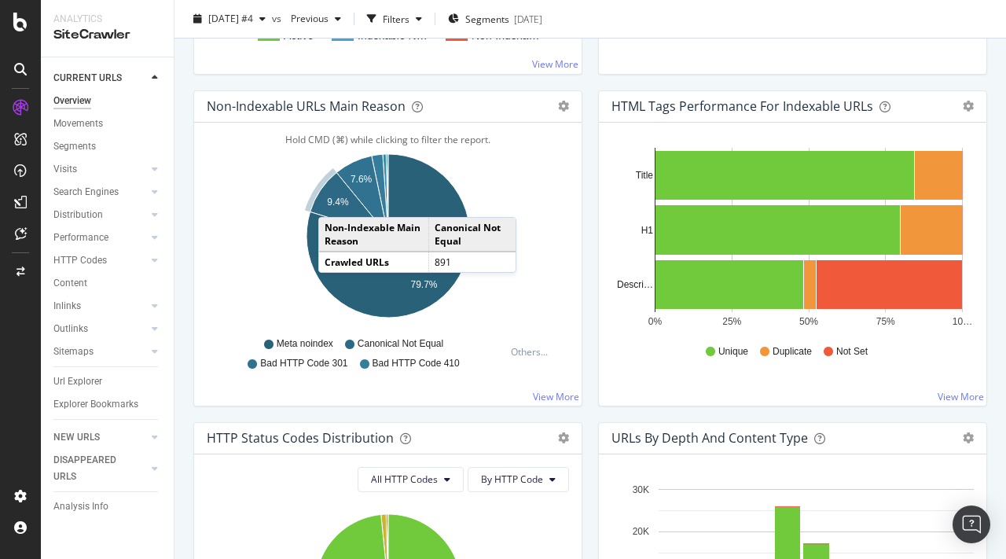
click at [334, 201] on text "9.4%" at bounding box center [338, 201] width 22 height 11
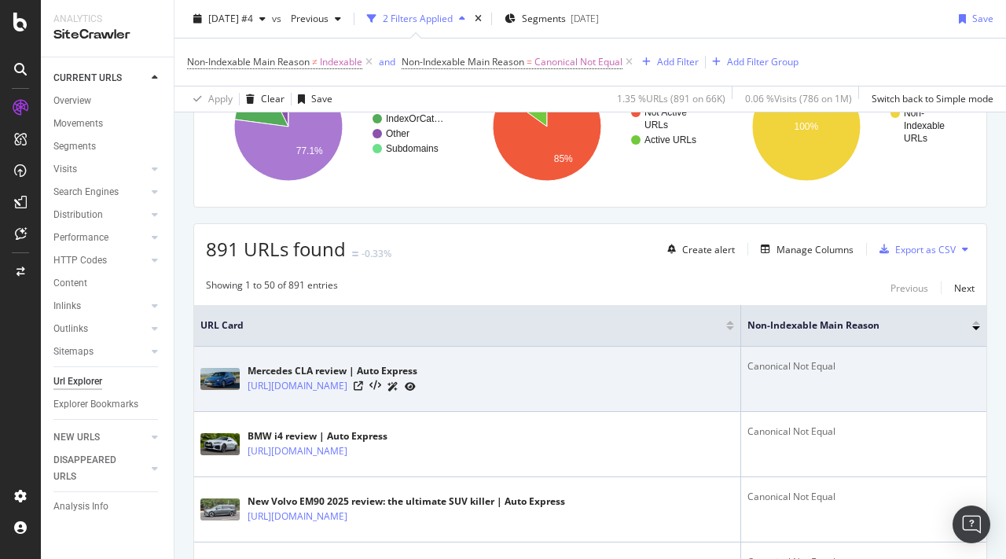
scroll to position [108, 0]
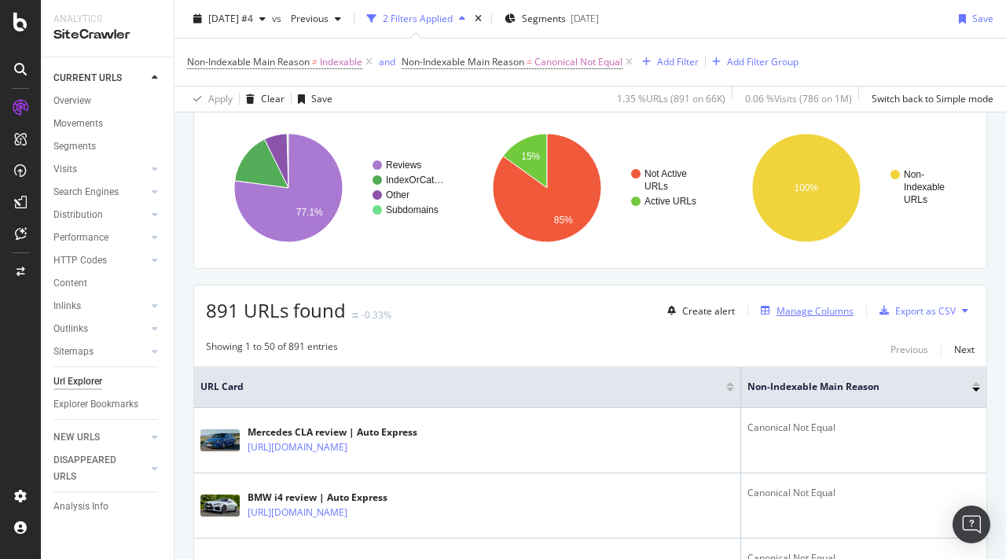
click at [791, 310] on div "Manage Columns" at bounding box center [814, 310] width 77 height 13
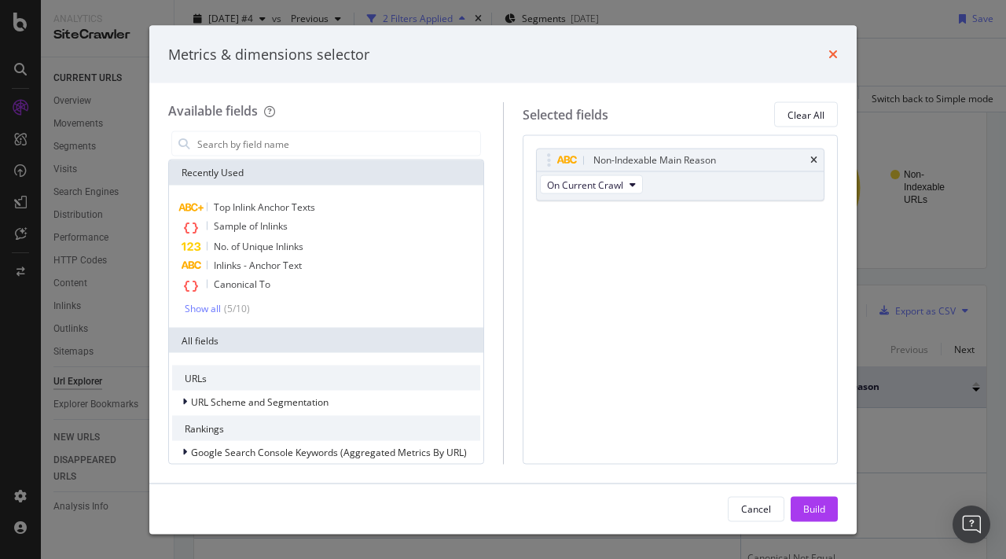
click at [831, 60] on icon "times" at bounding box center [832, 54] width 9 height 13
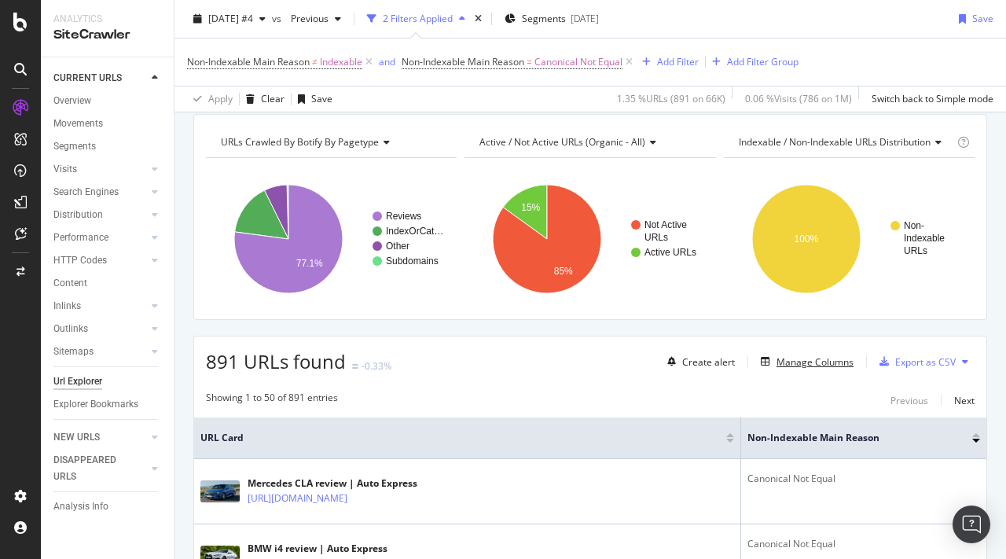
scroll to position [44, 0]
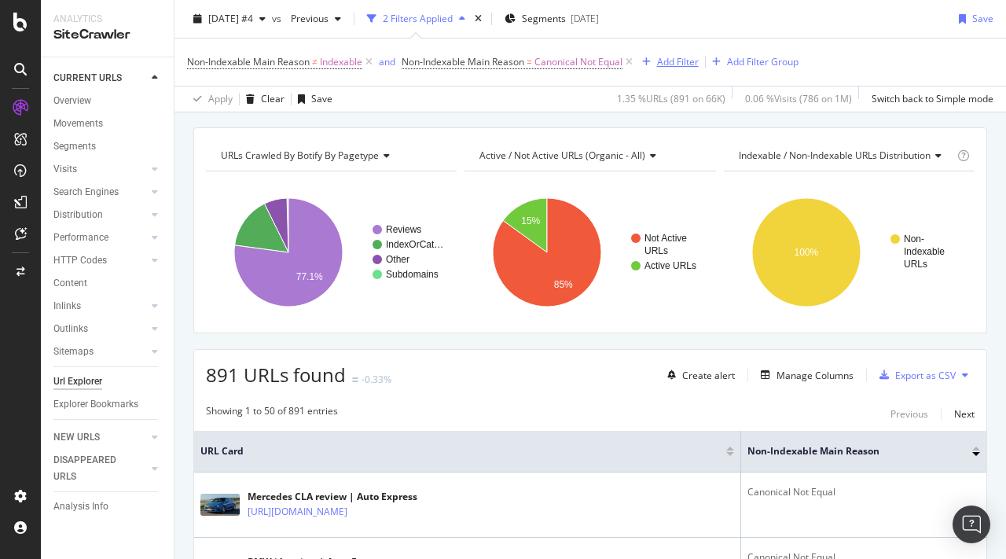
click at [666, 63] on div "Add Filter" at bounding box center [678, 61] width 42 height 13
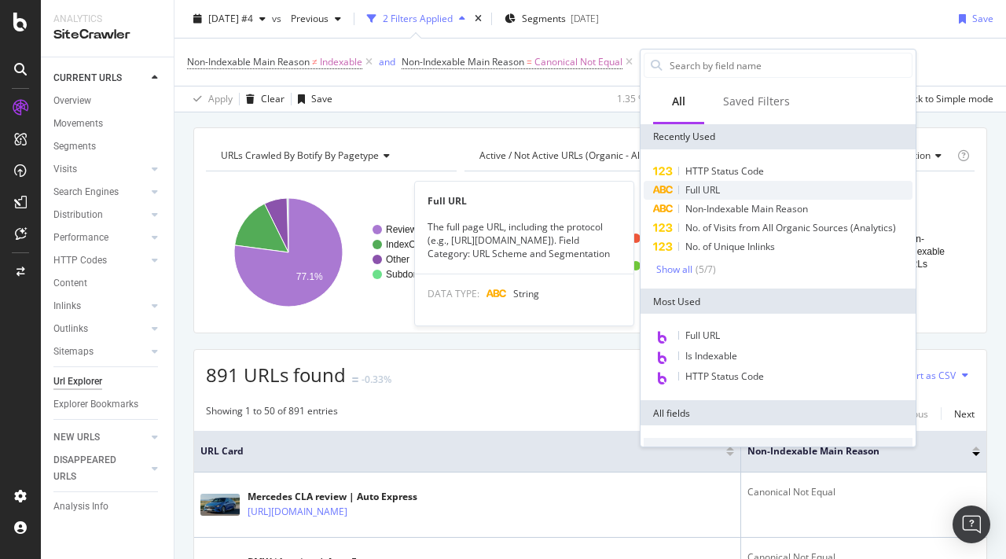
click at [751, 192] on div "Full URL" at bounding box center [778, 190] width 269 height 19
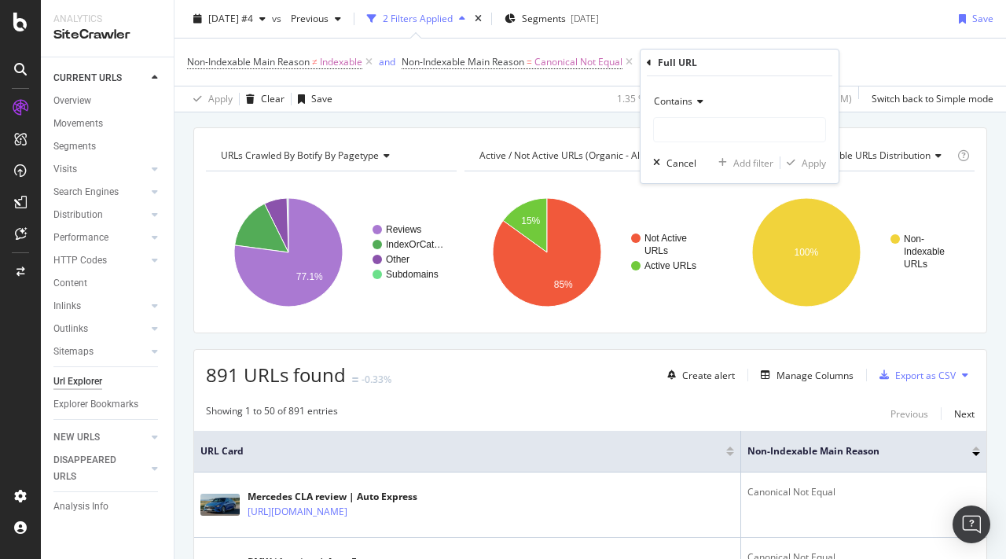
click at [682, 104] on span "Contains" at bounding box center [673, 100] width 39 height 13
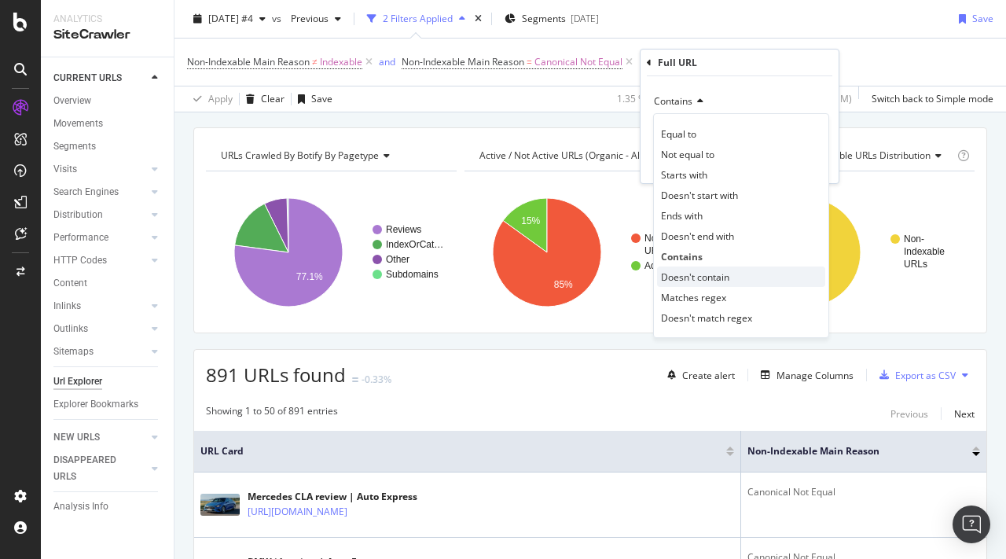
click at [699, 280] on span "Doesn't contain" at bounding box center [695, 276] width 68 height 13
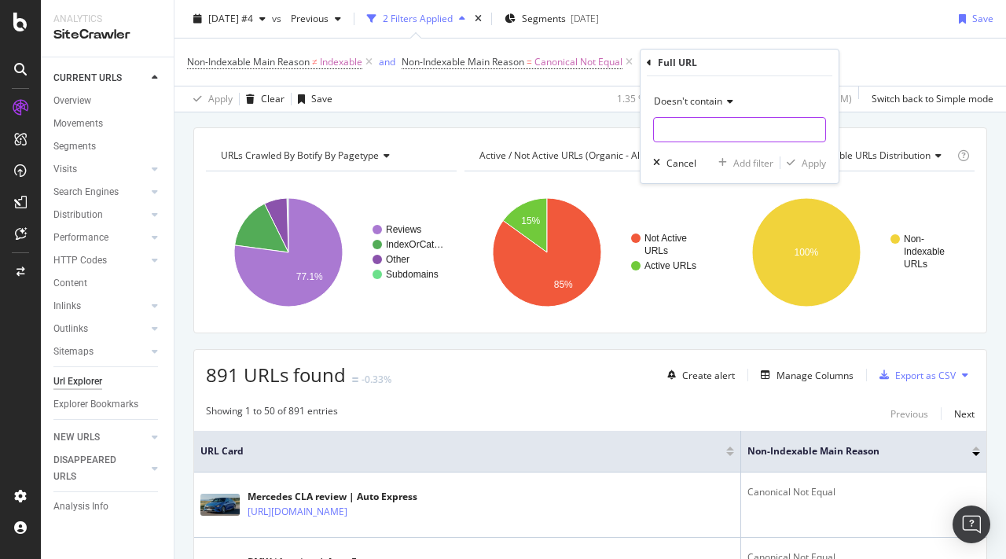
click at [696, 137] on input "text" at bounding box center [739, 129] width 171 height 25
type input "page="
click at [814, 168] on div "Apply" at bounding box center [814, 162] width 24 height 13
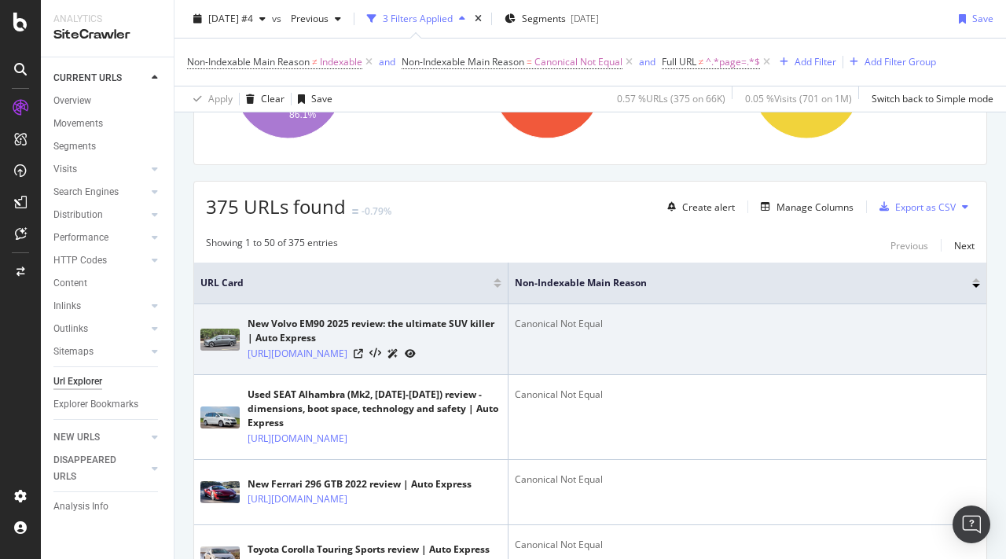
scroll to position [209, 0]
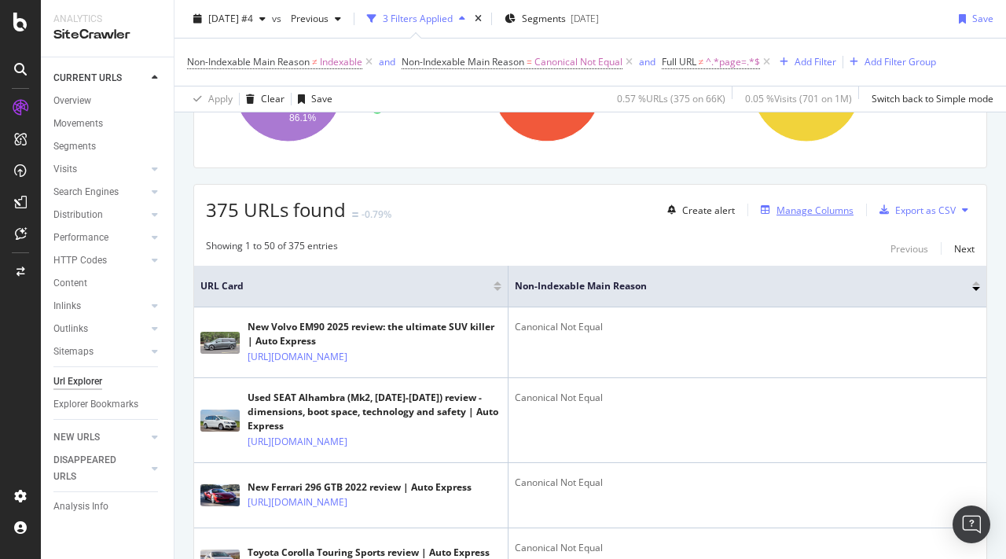
click at [791, 213] on div "Manage Columns" at bounding box center [814, 210] width 77 height 13
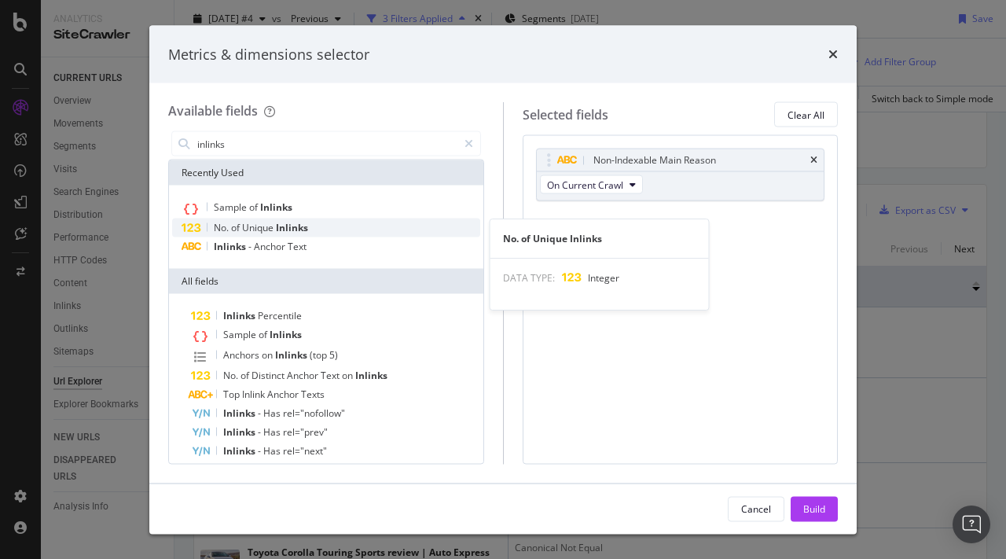
type input "inlinks"
click at [271, 224] on span "Unique" at bounding box center [259, 227] width 34 height 13
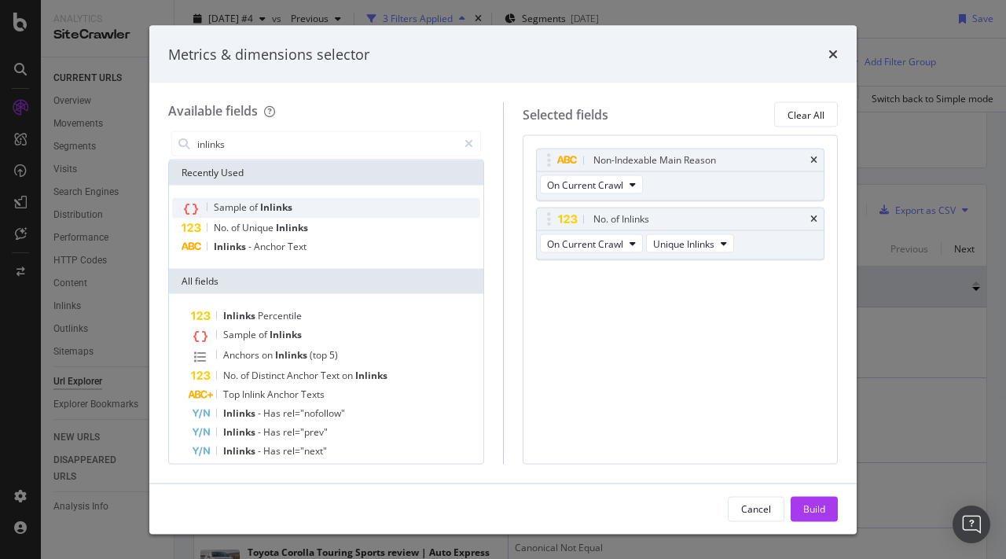
click at [285, 207] on span "Inlinks" at bounding box center [276, 206] width 32 height 13
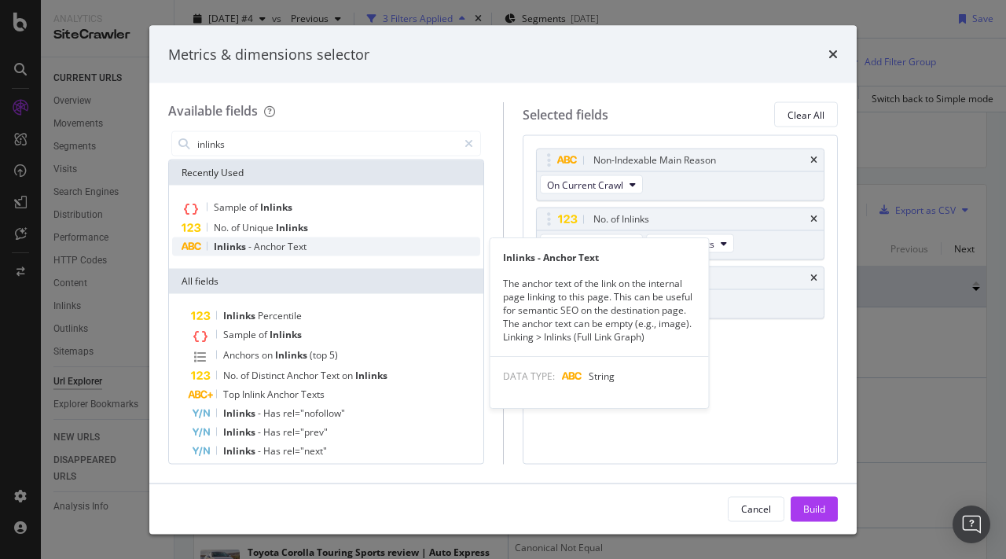
click at [276, 248] on span "Anchor" at bounding box center [271, 246] width 34 height 13
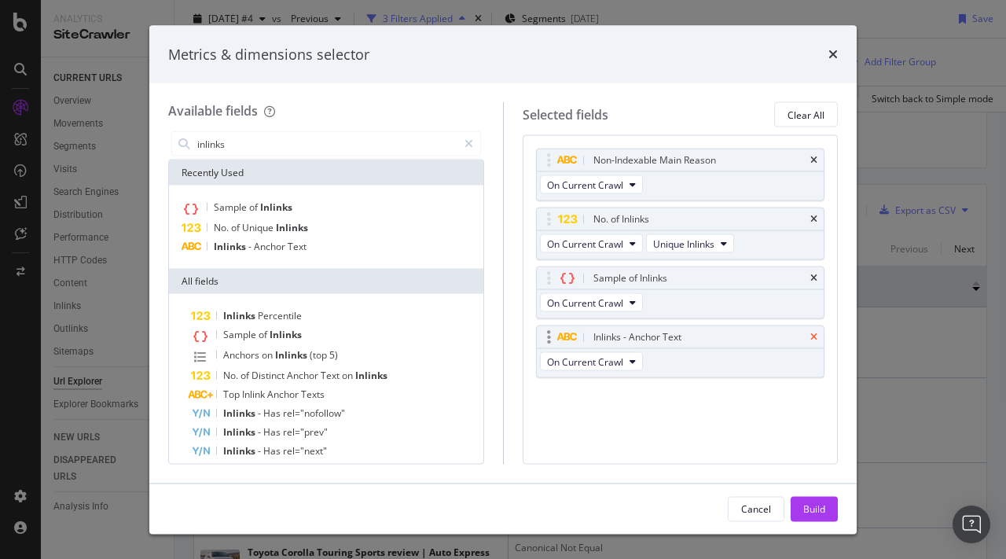
click at [814, 336] on icon "times" at bounding box center [813, 336] width 7 height 9
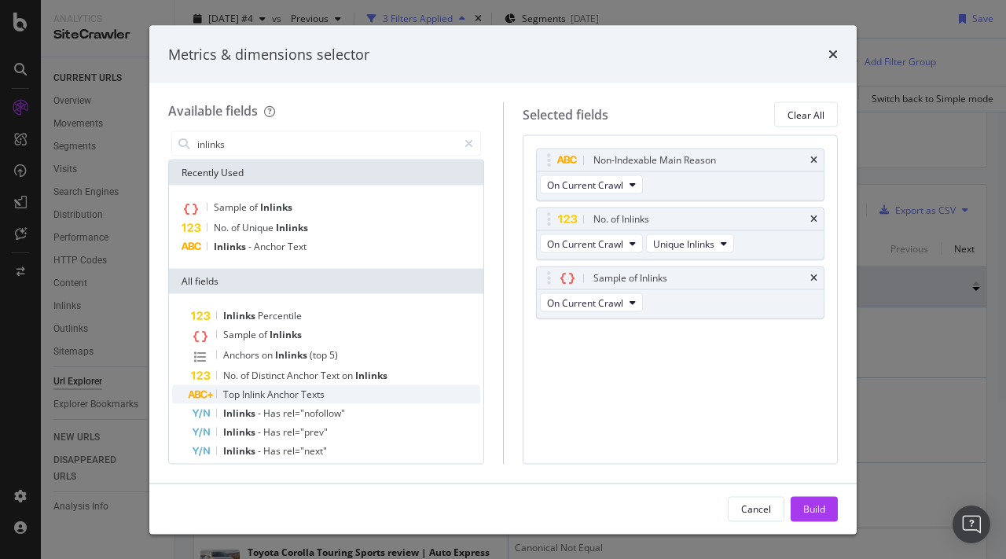
click at [279, 394] on span "Anchor" at bounding box center [284, 393] width 34 height 13
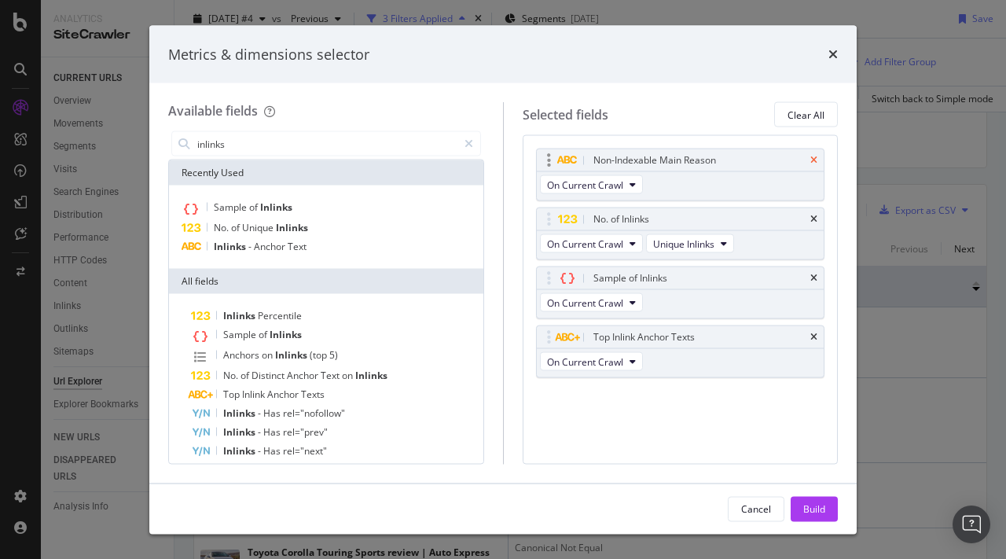
click at [813, 162] on icon "times" at bounding box center [813, 160] width 7 height 9
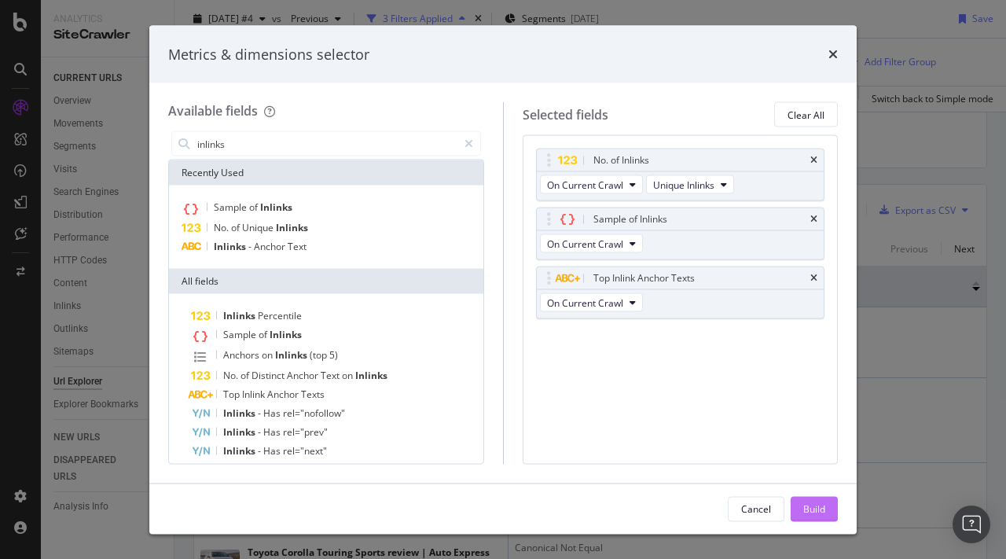
click at [817, 505] on div "Build" at bounding box center [814, 507] width 22 height 13
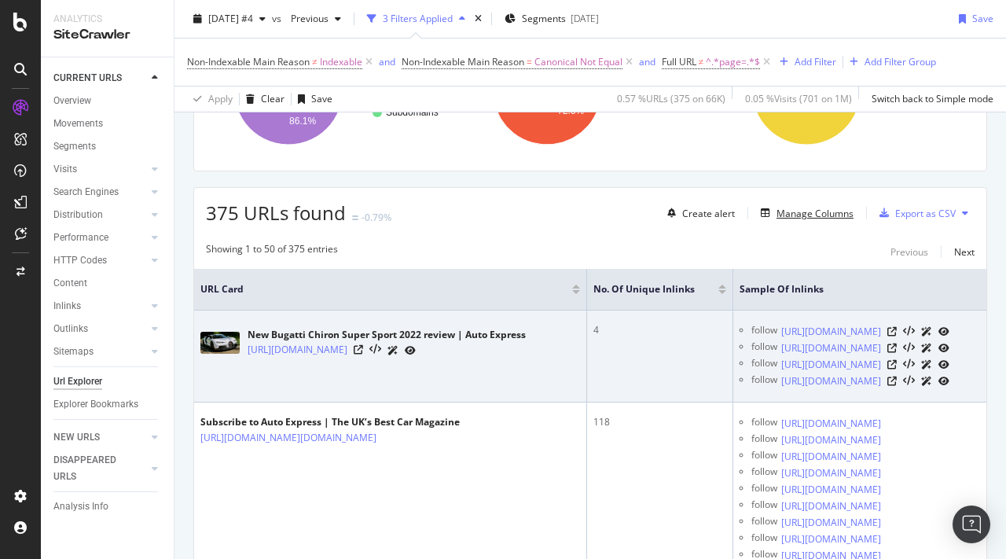
scroll to position [225, 0]
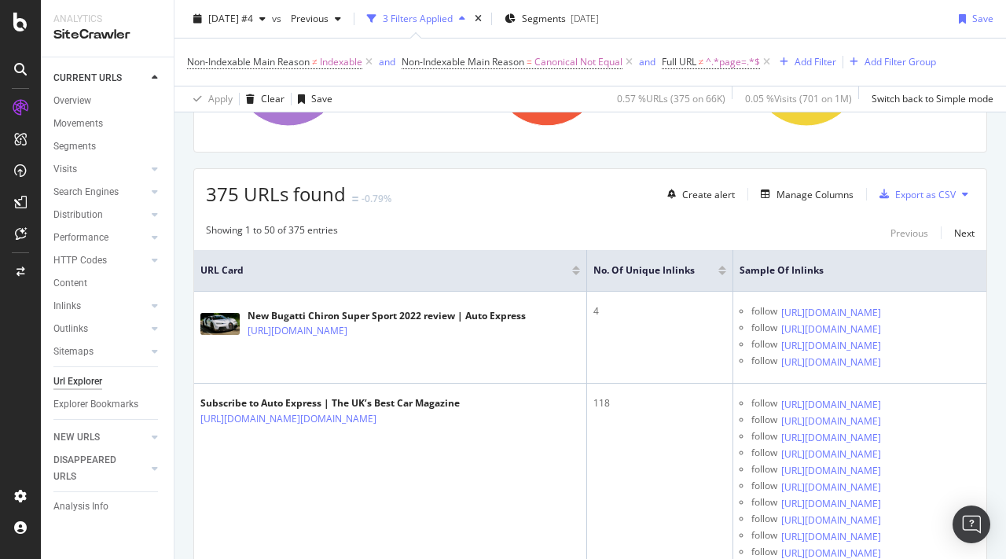
click at [721, 268] on div at bounding box center [722, 268] width 8 height 4
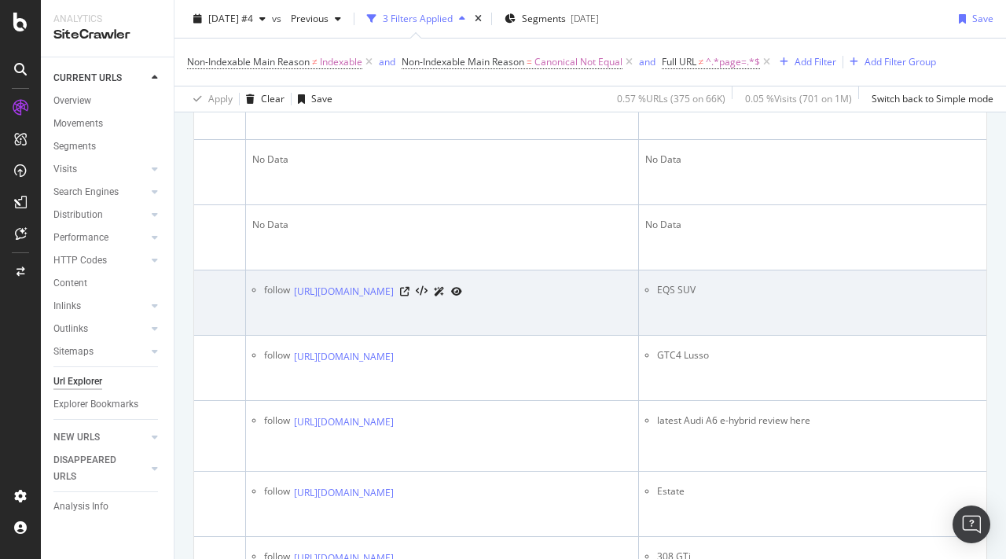
scroll to position [0, 420]
click at [678, 297] on li "EQS SUV" at bounding box center [828, 290] width 369 height 14
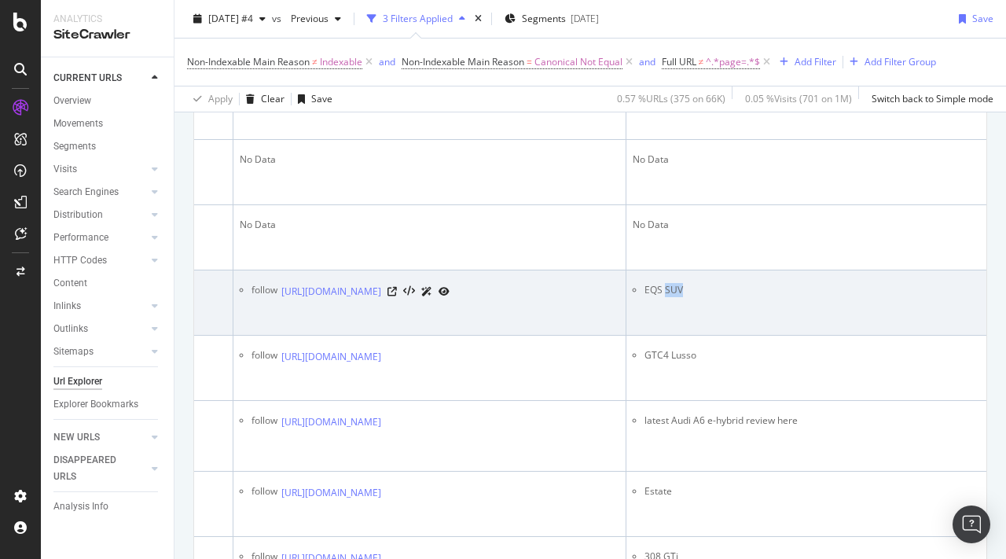
click at [678, 297] on li "EQS SUV" at bounding box center [828, 290] width 369 height 14
copy tbody "EQS SUV"
click at [397, 296] on icon at bounding box center [391, 291] width 9 height 9
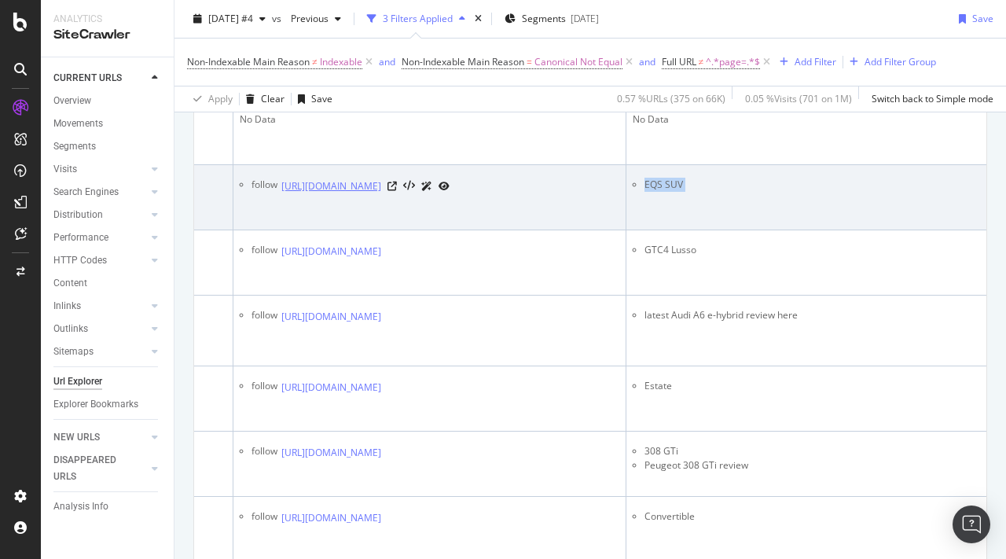
scroll to position [552, 0]
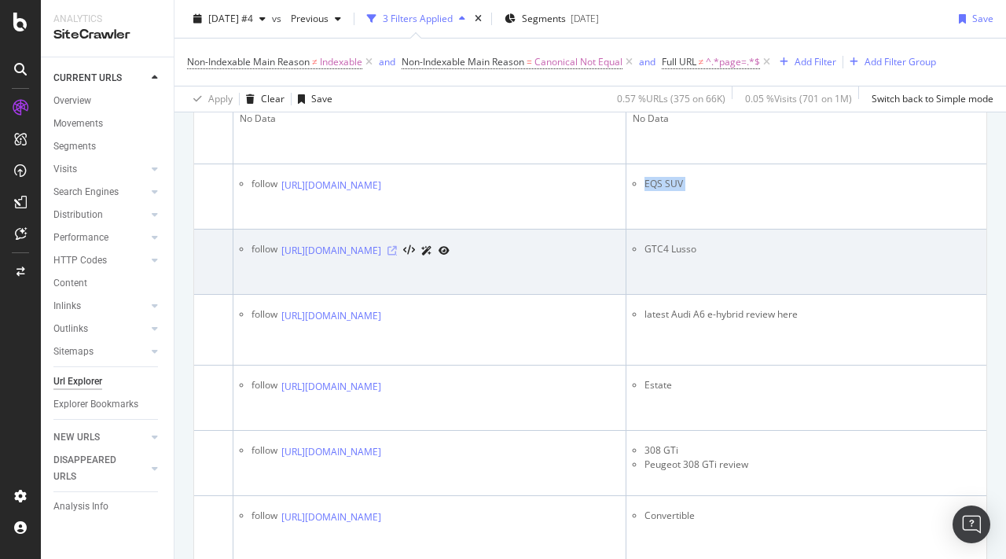
click at [397, 255] on icon at bounding box center [391, 250] width 9 height 9
click at [673, 256] on li "GTC4 Lusso" at bounding box center [828, 249] width 369 height 14
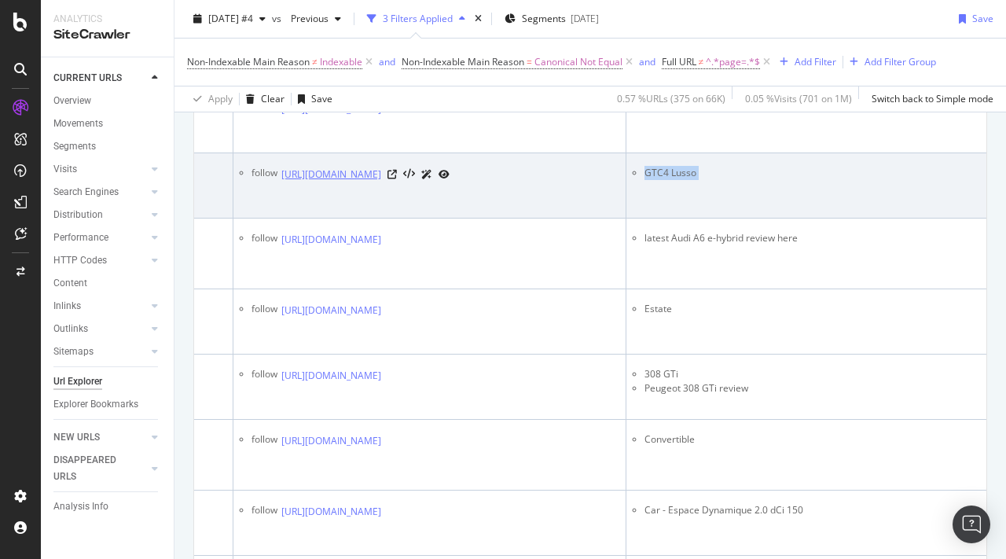
scroll to position [630, 0]
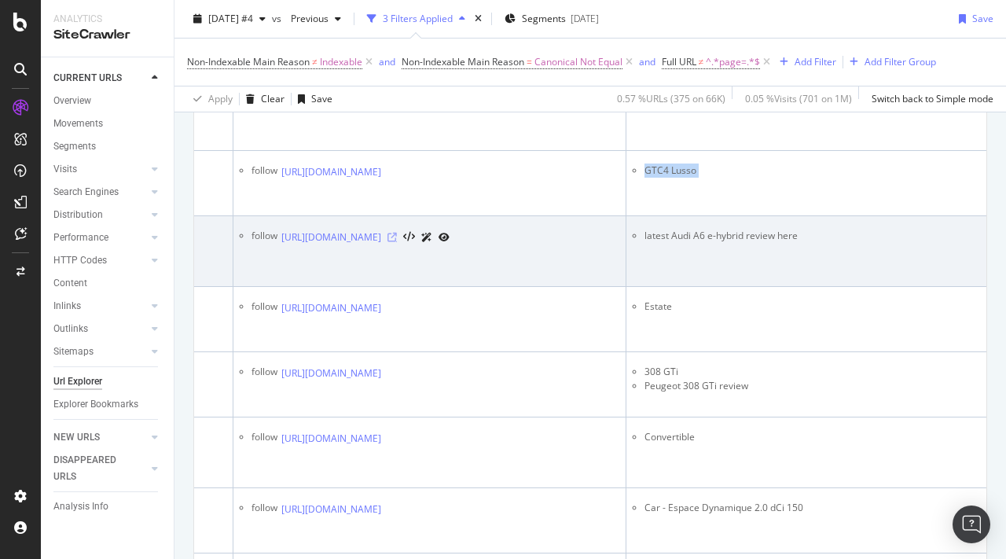
click at [397, 242] on icon at bounding box center [391, 237] width 9 height 9
click at [707, 243] on li "latest Audi A6 e-hybrid review here" at bounding box center [828, 236] width 369 height 14
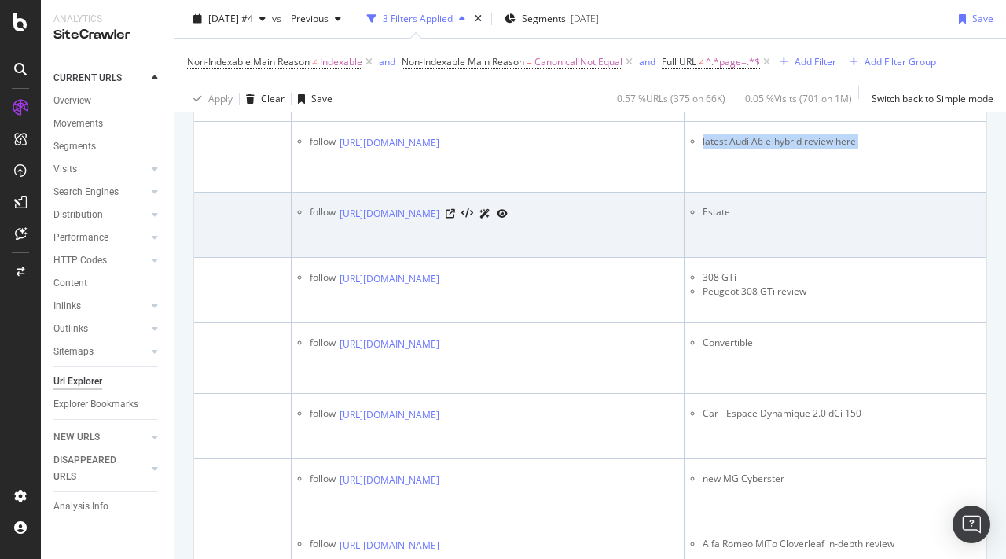
scroll to position [0, 369]
click at [449, 218] on icon at bounding box center [443, 213] width 9 height 9
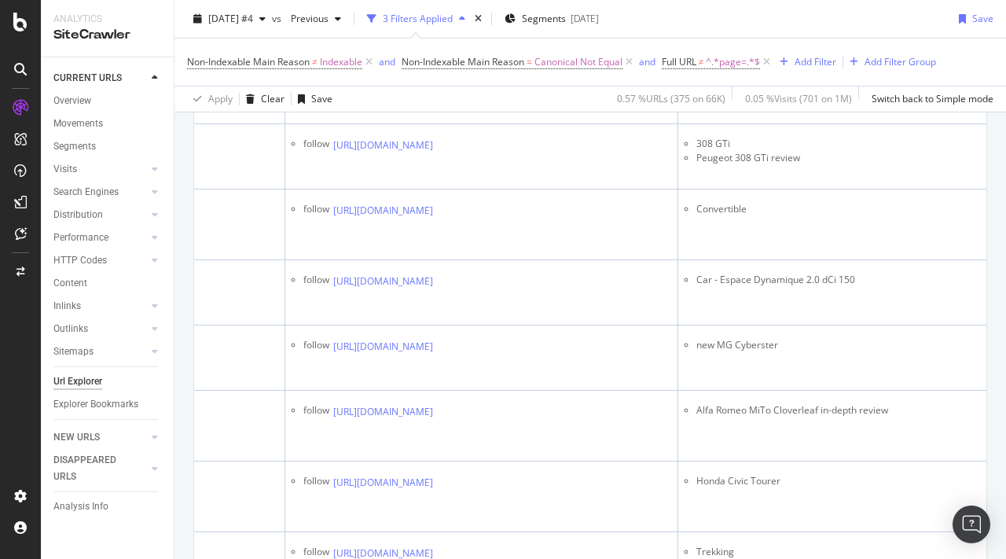
scroll to position [859, 0]
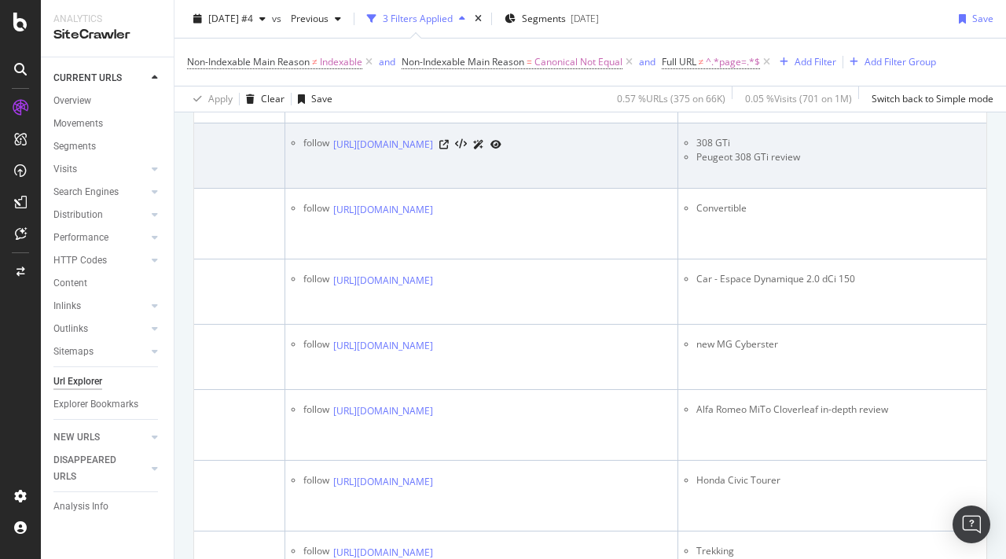
click at [722, 189] on td "308 GTi Peugeot 308 GTi review" at bounding box center [874, 155] width 393 height 65
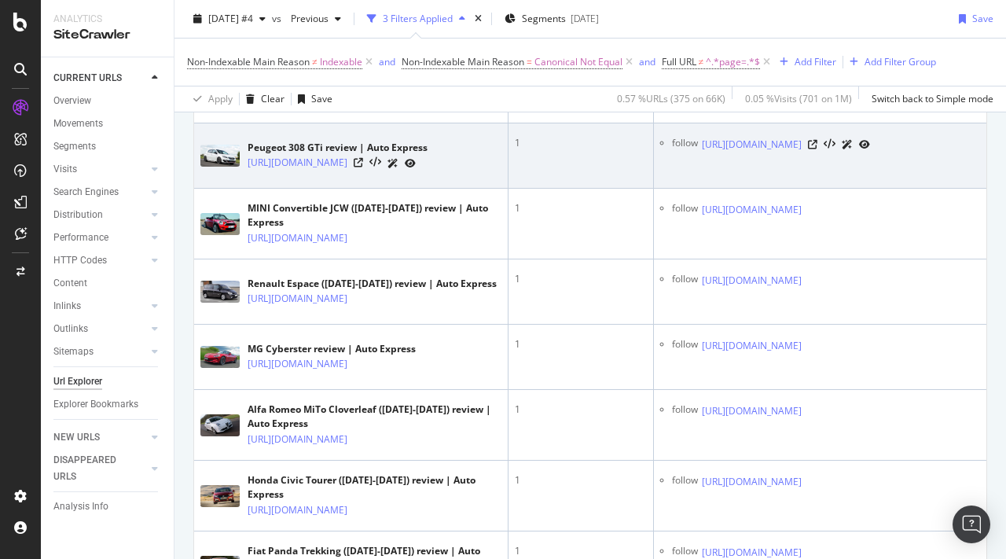
scroll to position [0, 236]
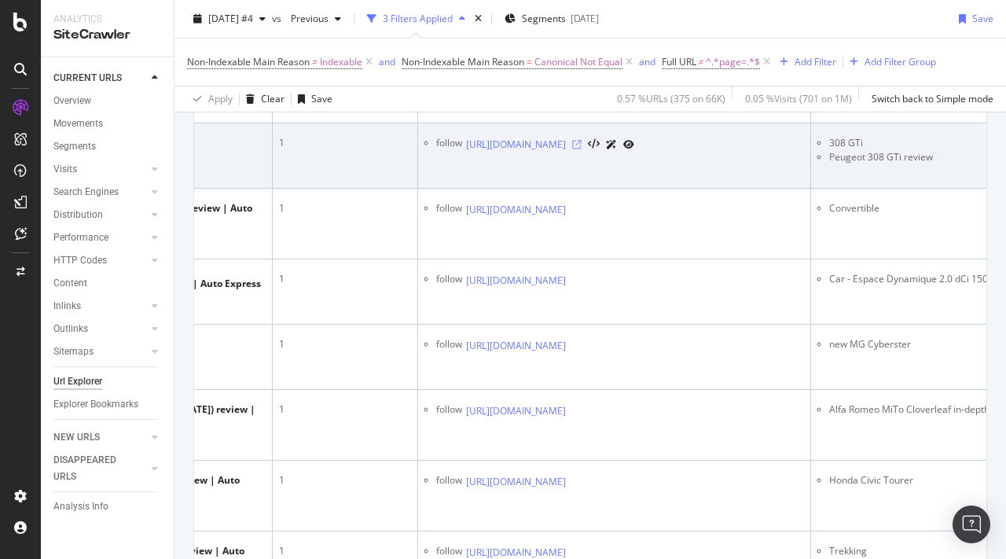
click at [582, 149] on icon at bounding box center [576, 144] width 9 height 9
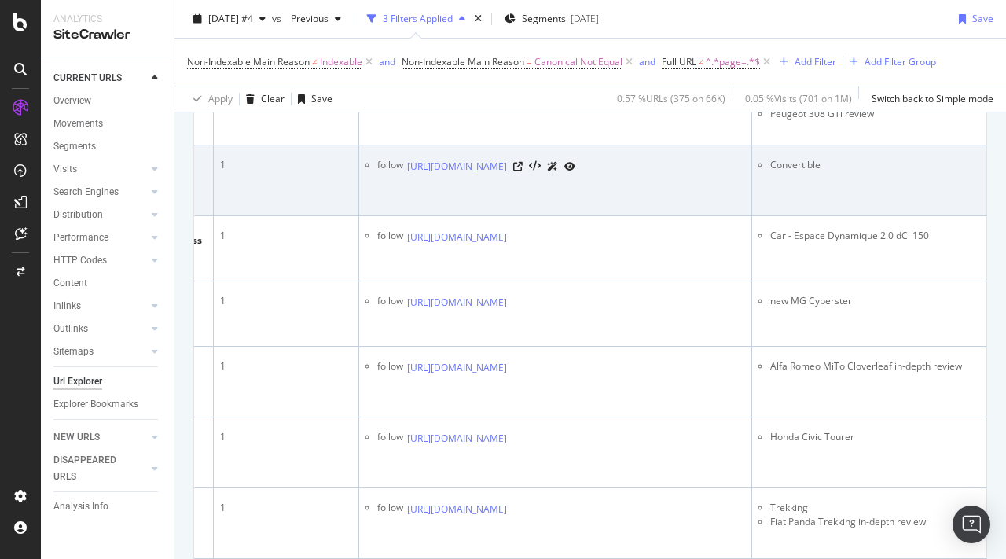
scroll to position [0, 314]
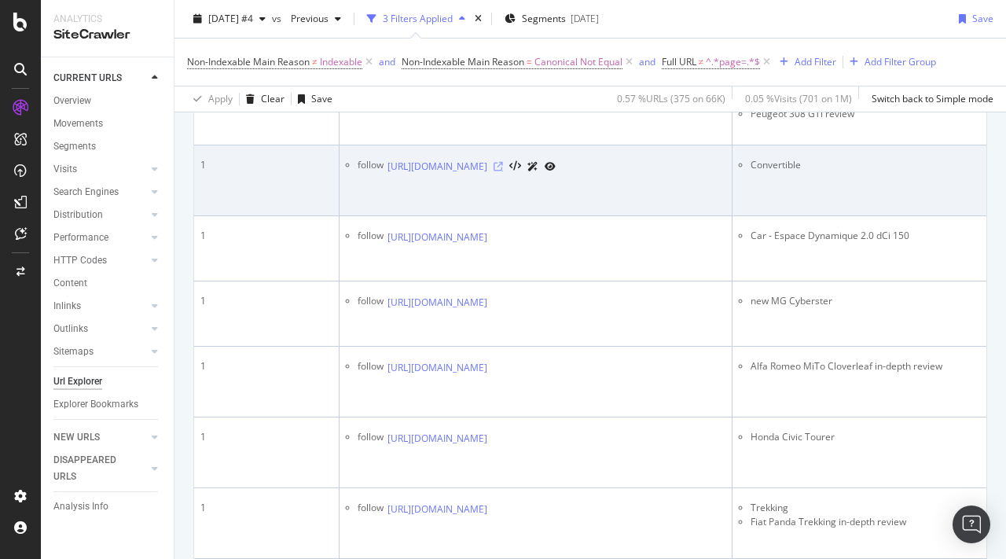
click at [503, 171] on icon at bounding box center [498, 166] width 9 height 9
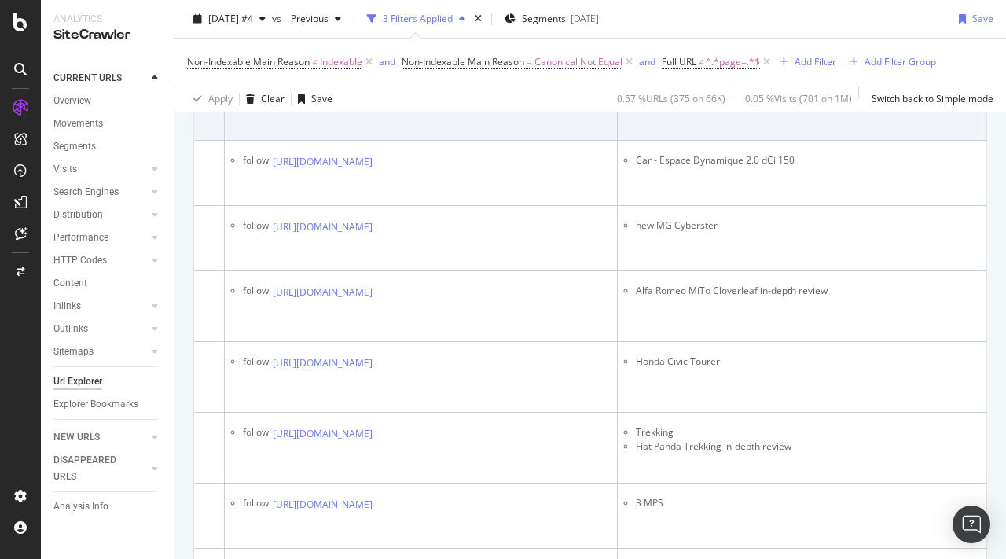
scroll to position [997, 0]
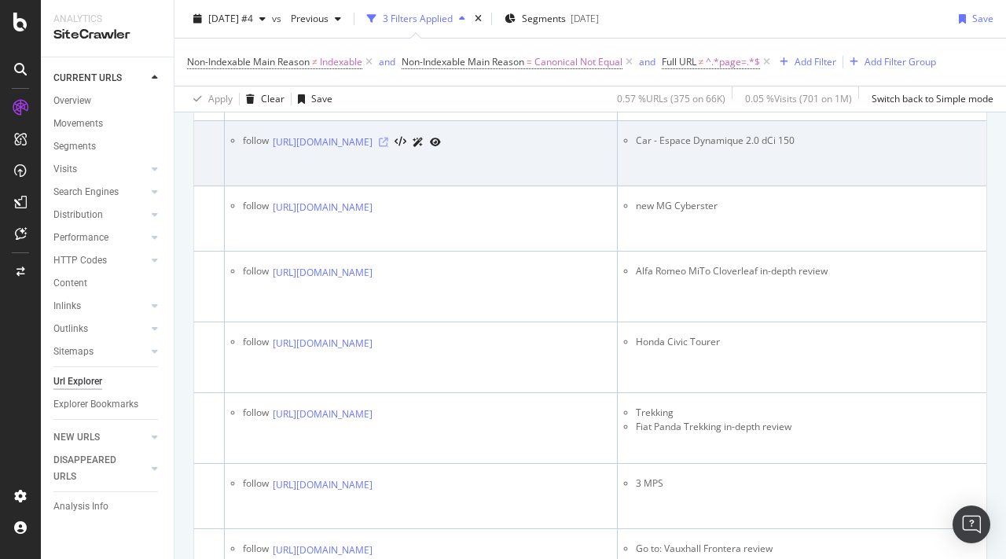
click at [388, 147] on icon at bounding box center [383, 142] width 9 height 9
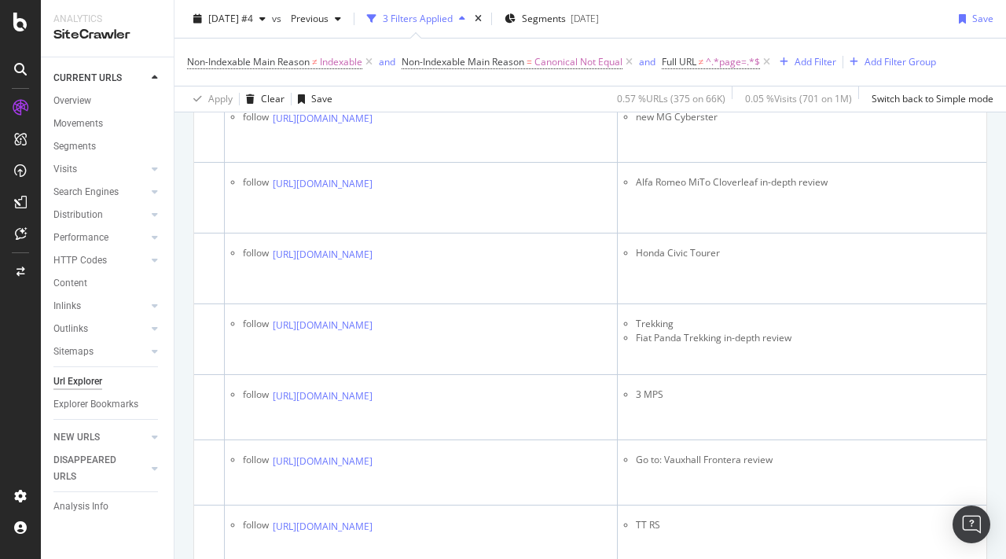
scroll to position [1087, 0]
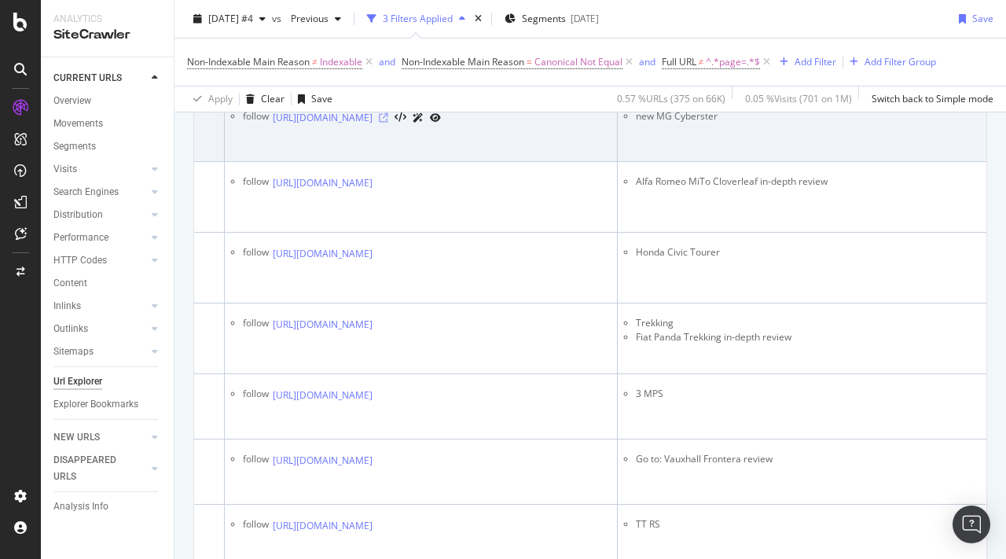
click at [388, 123] on icon at bounding box center [383, 117] width 9 height 9
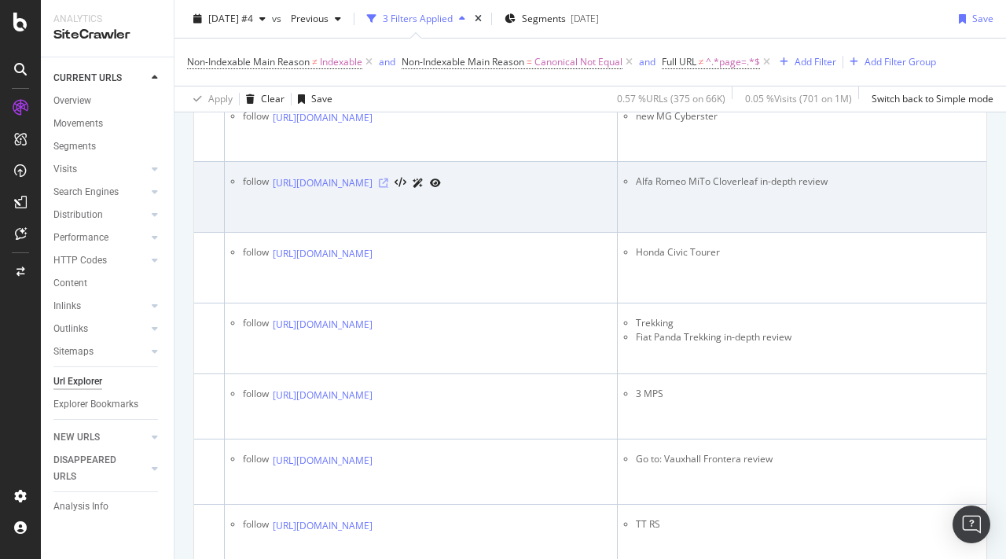
click at [388, 188] on icon at bounding box center [383, 182] width 9 height 9
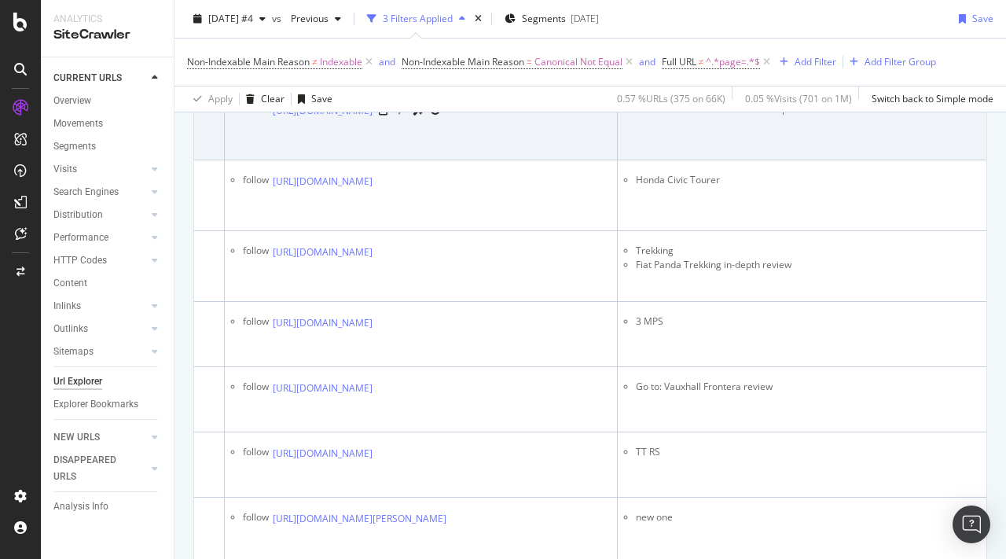
scroll to position [1185, 0]
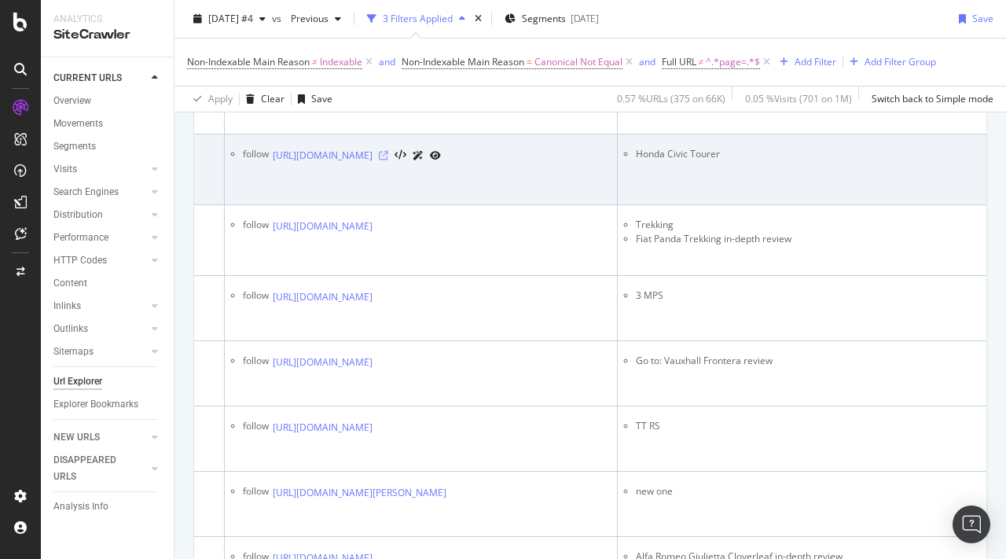
click at [388, 160] on icon at bounding box center [383, 155] width 9 height 9
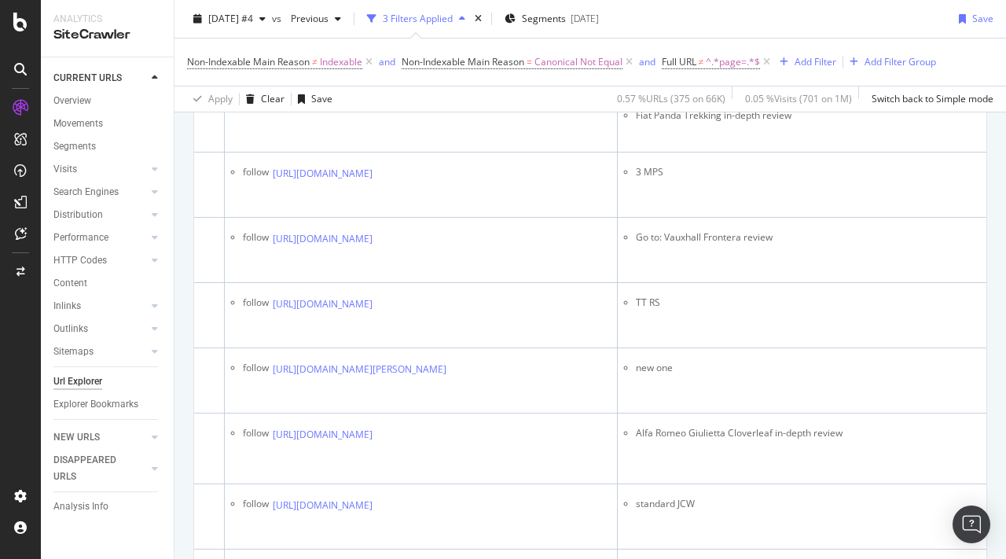
scroll to position [1309, 0]
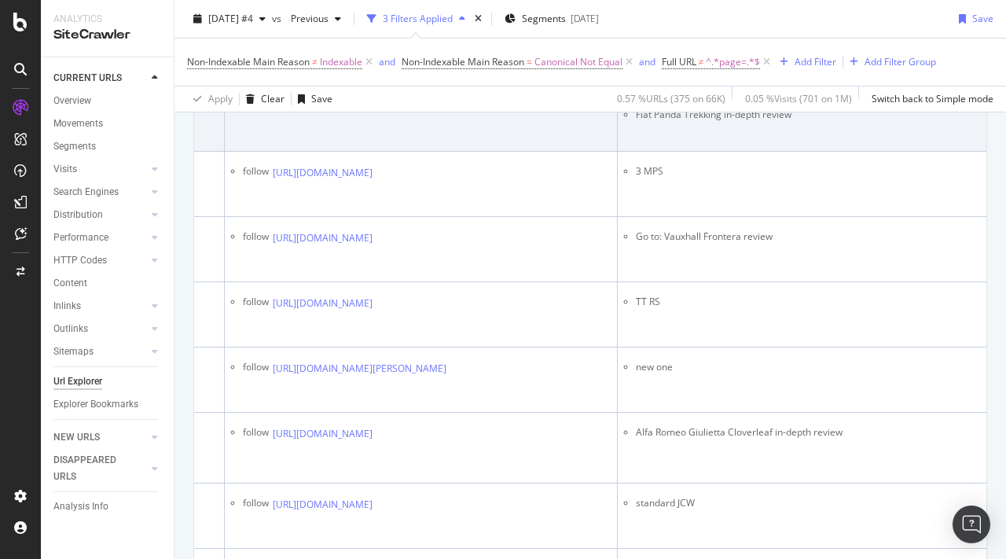
click at [388, 107] on icon at bounding box center [383, 101] width 9 height 9
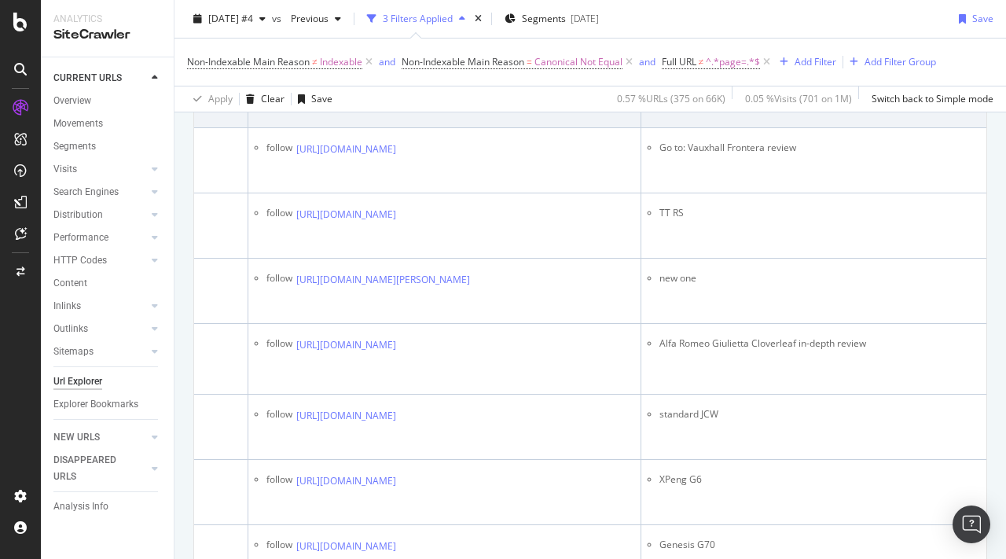
scroll to position [0, 429]
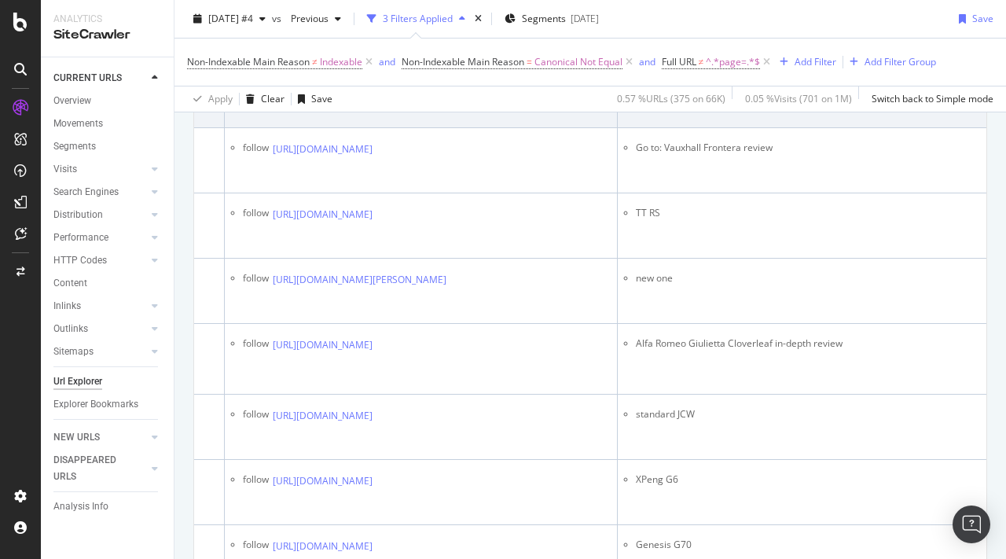
click at [388, 89] on icon at bounding box center [383, 83] width 9 height 9
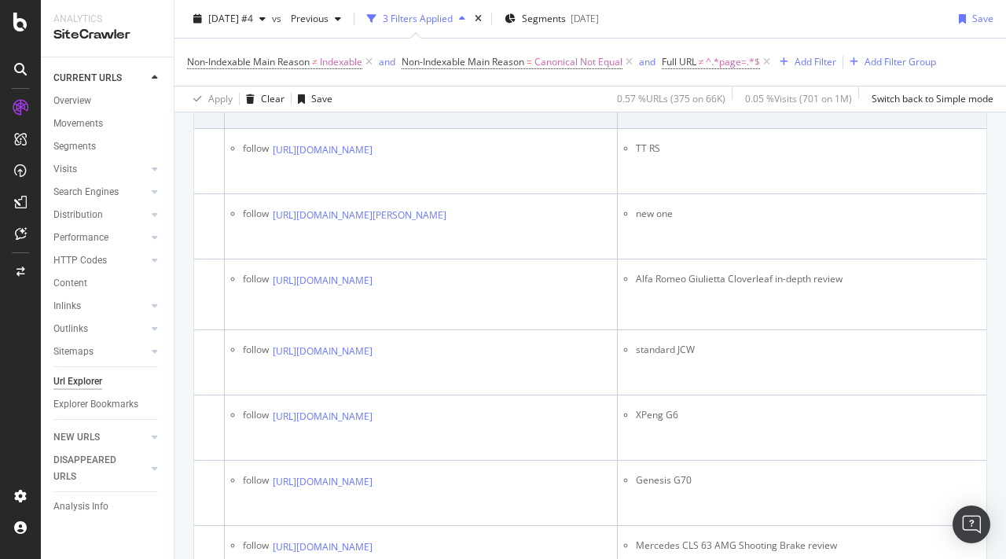
scroll to position [1532, 0]
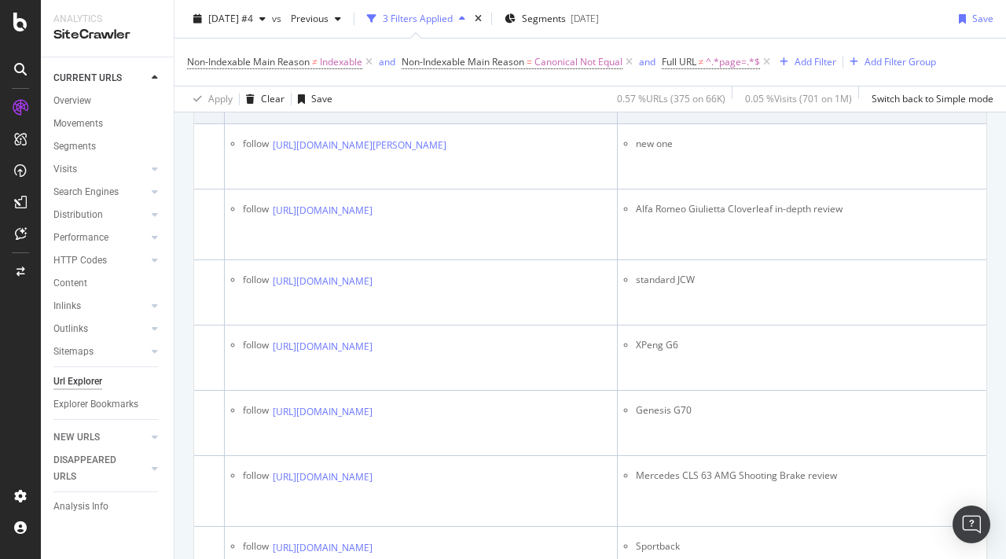
click at [388, 85] on icon at bounding box center [383, 79] width 9 height 9
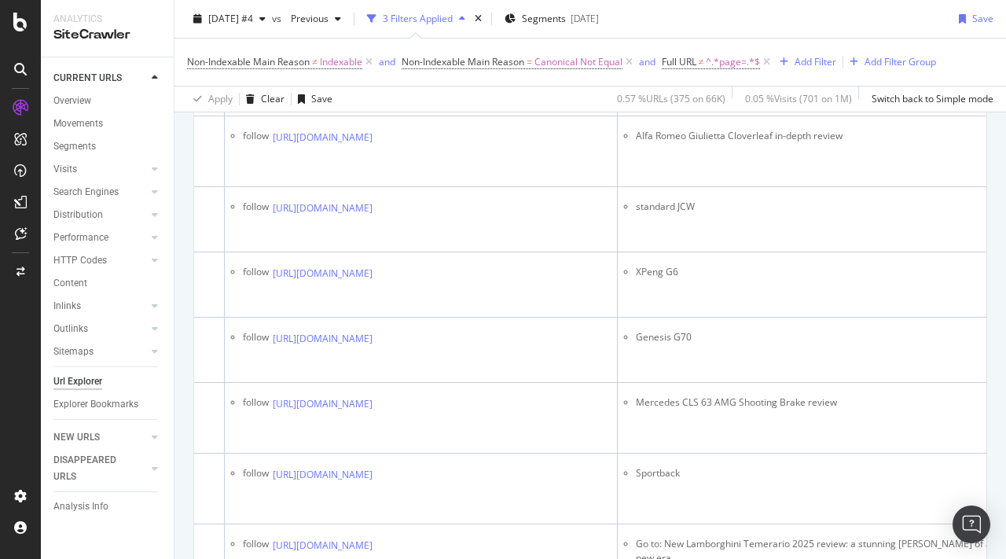
scroll to position [1634, 0]
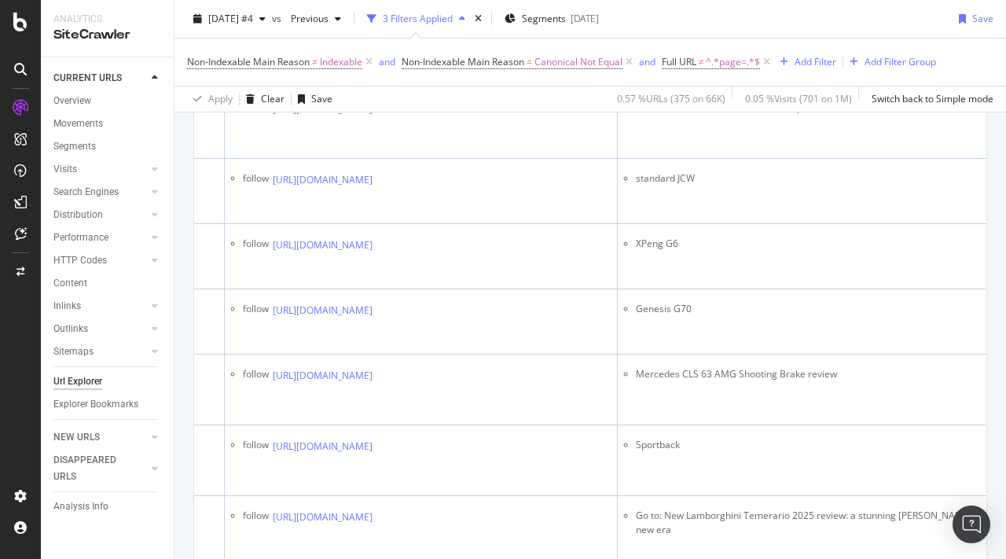
click at [462, 49] on icon at bounding box center [457, 43] width 9 height 9
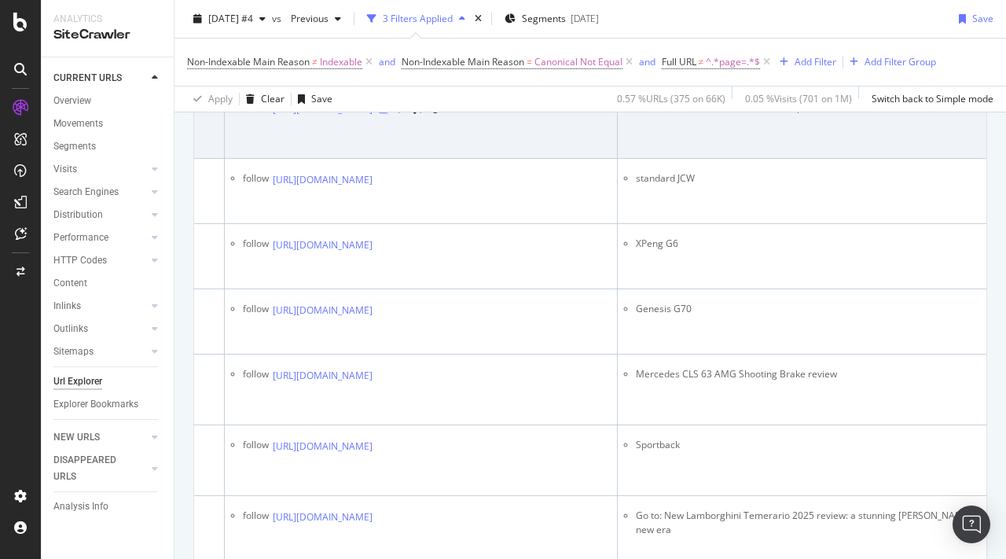
click at [388, 114] on icon at bounding box center [383, 109] width 9 height 9
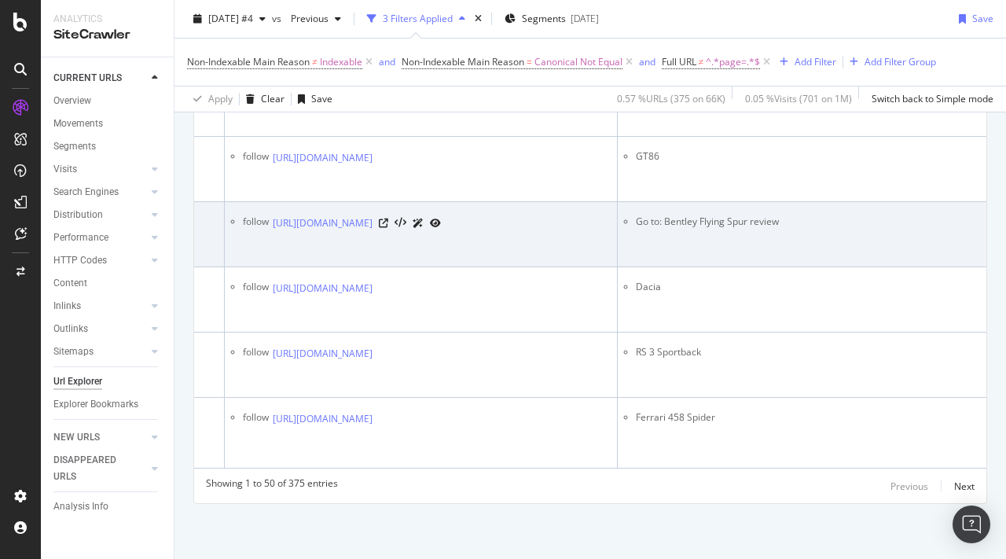
scroll to position [4013, 0]
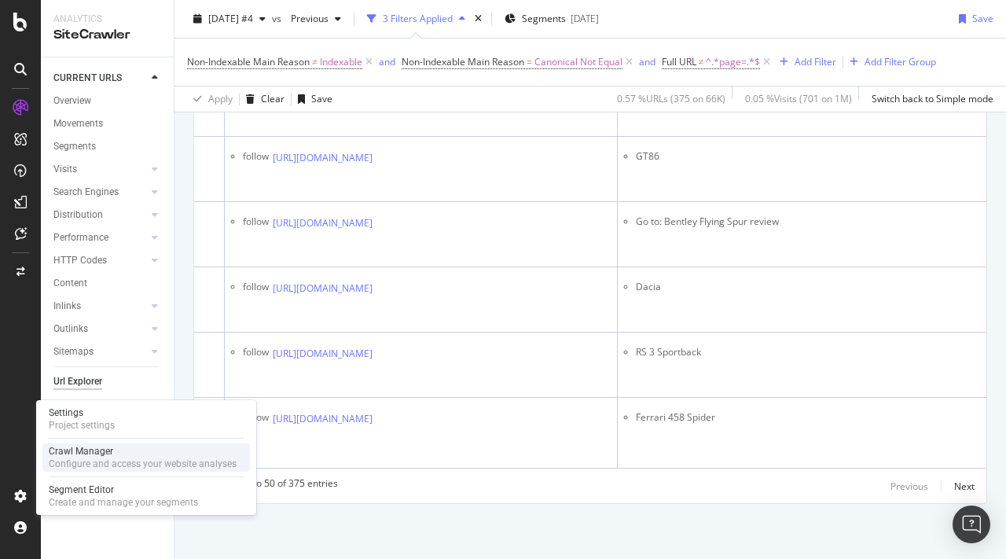
click at [96, 457] on div "Configure and access your website analyses" at bounding box center [143, 463] width 188 height 13
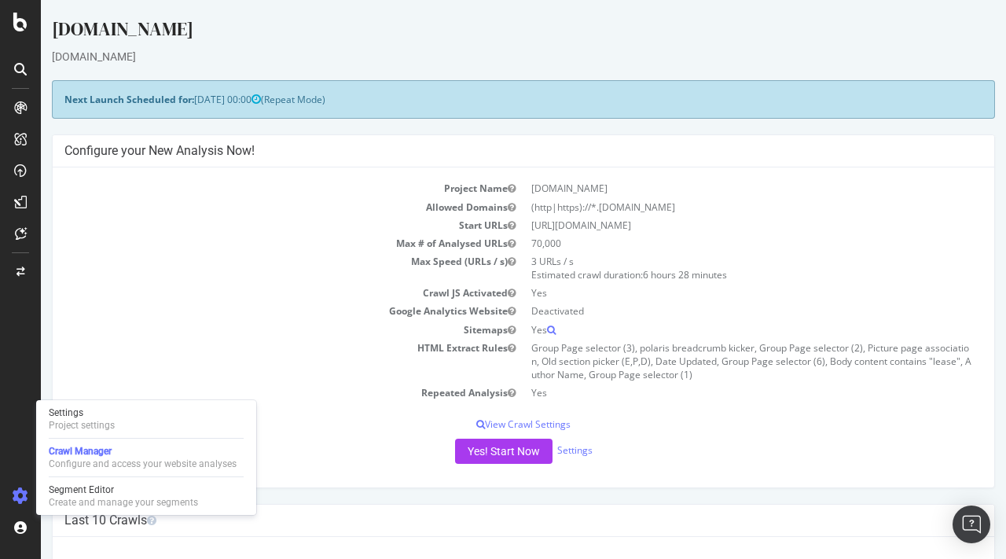
click at [292, 234] on td "Max # of Analysed URLs" at bounding box center [293, 243] width 459 height 18
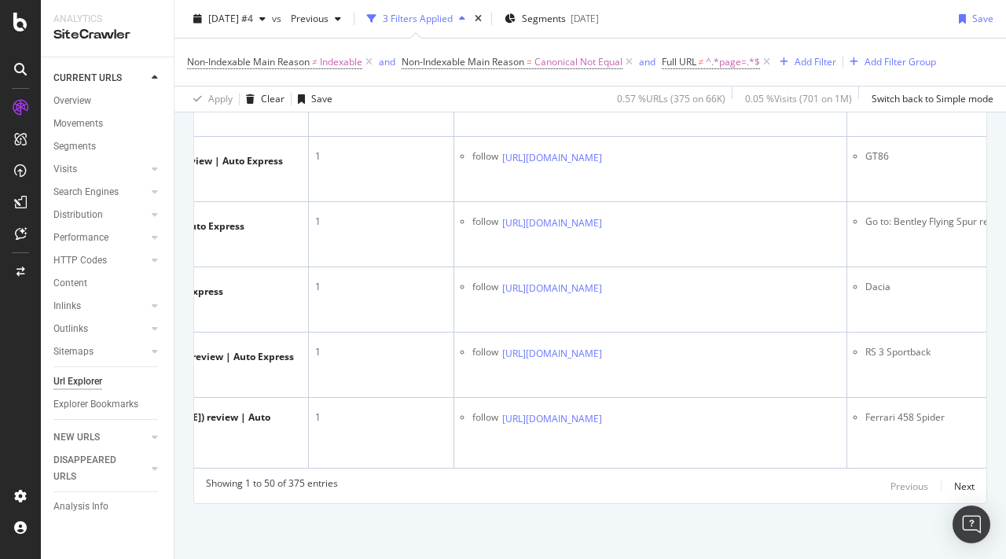
scroll to position [0, 310]
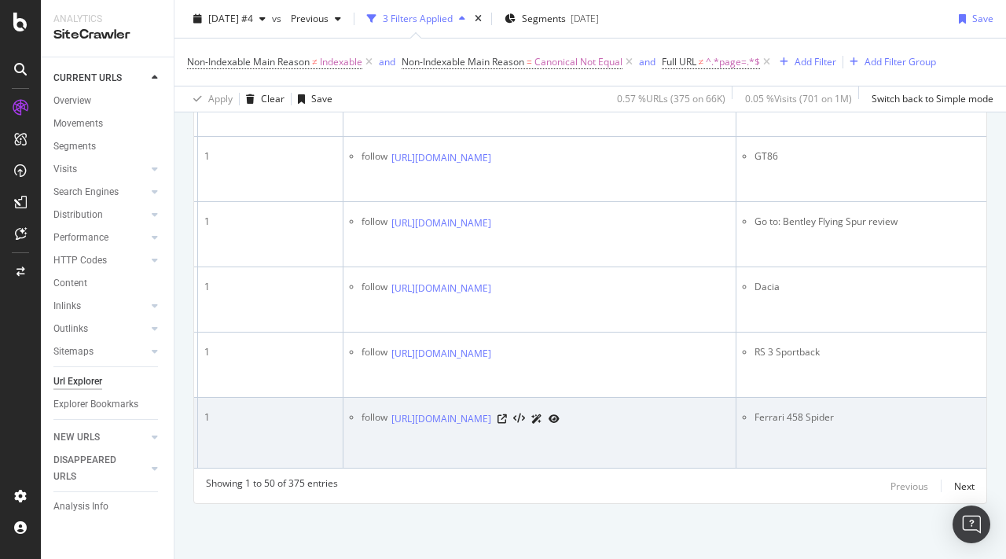
drag, startPoint x: 480, startPoint y: 442, endPoint x: 391, endPoint y: 411, distance: 94.7
click at [391, 411] on td "follow https://www.autoexpress.co.uk/mclaren/mp4-12c/60797/mclaren-12c-spider" at bounding box center [539, 433] width 393 height 71
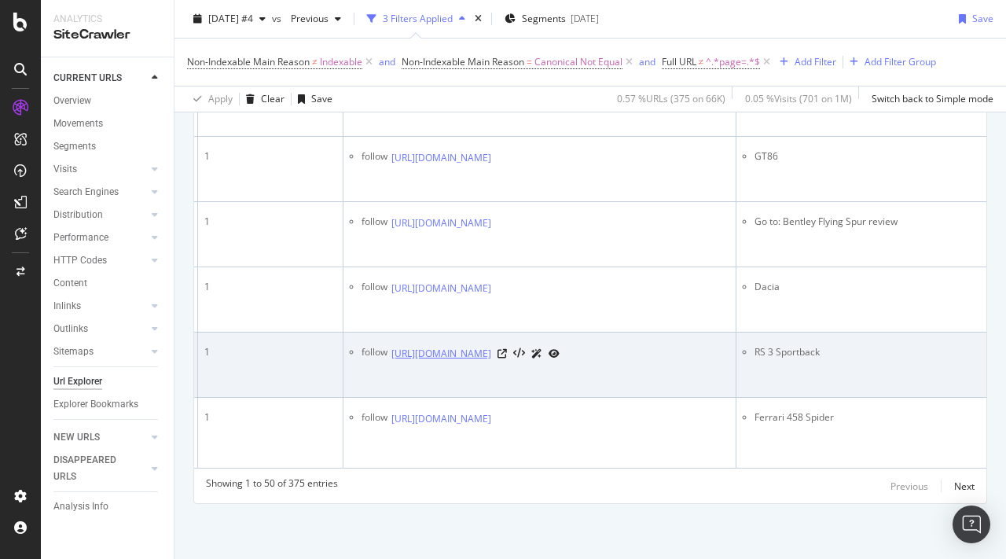
drag, startPoint x: 610, startPoint y: 365, endPoint x: 393, endPoint y: 334, distance: 219.1
click at [393, 334] on td "follow https://www.autoexpress.co.uk/audi/q3/107986/new-audi-rs-q3-and-rs-q3-sp…" at bounding box center [539, 364] width 393 height 65
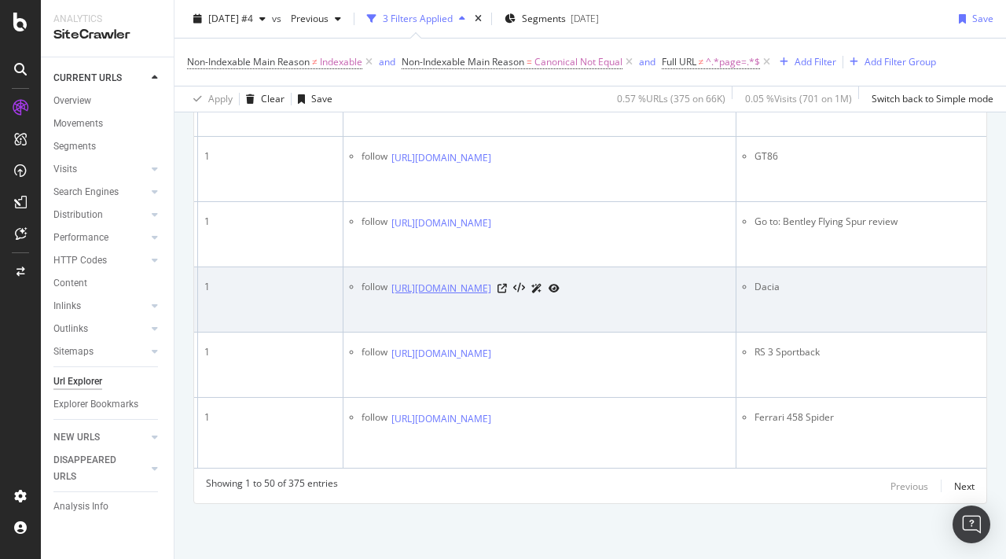
drag, startPoint x: 575, startPoint y: 292, endPoint x: 394, endPoint y: 259, distance: 184.5
click at [394, 267] on td "follow https://www.autoexpress.co.uk/dacia/jogger/360888/new-dacia-jogger-extre…" at bounding box center [539, 299] width 393 height 65
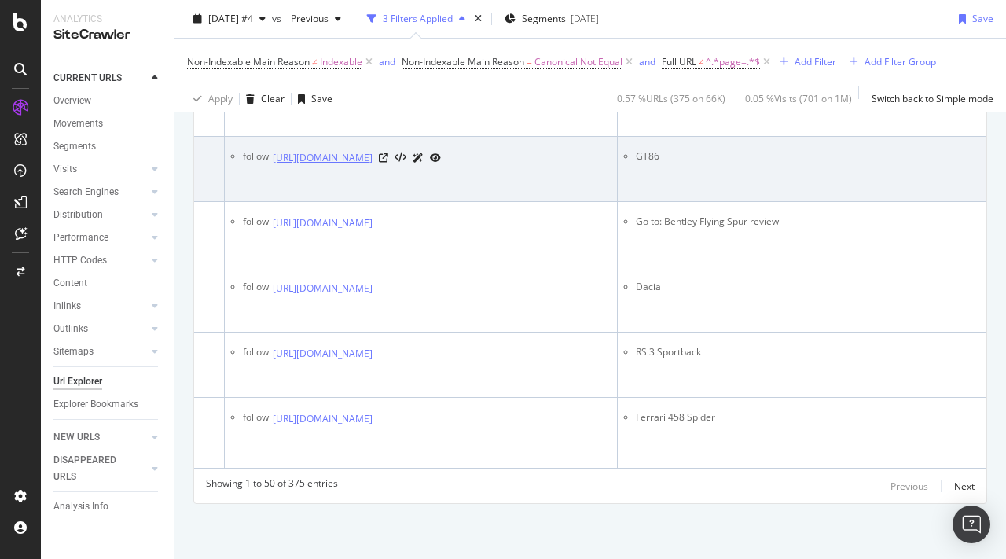
scroll to position [3765, 0]
click at [388, 163] on icon at bounding box center [383, 157] width 9 height 9
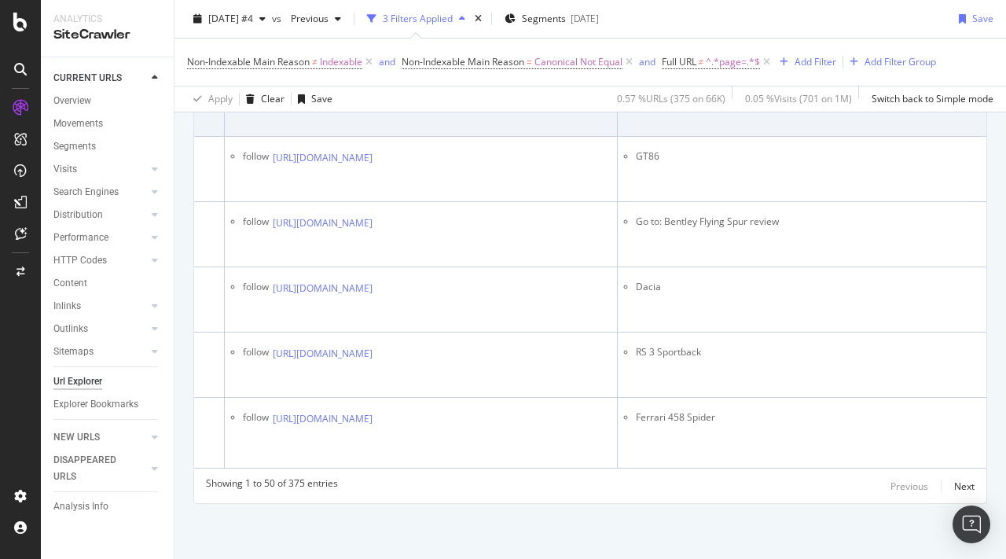
scroll to position [3645, 0]
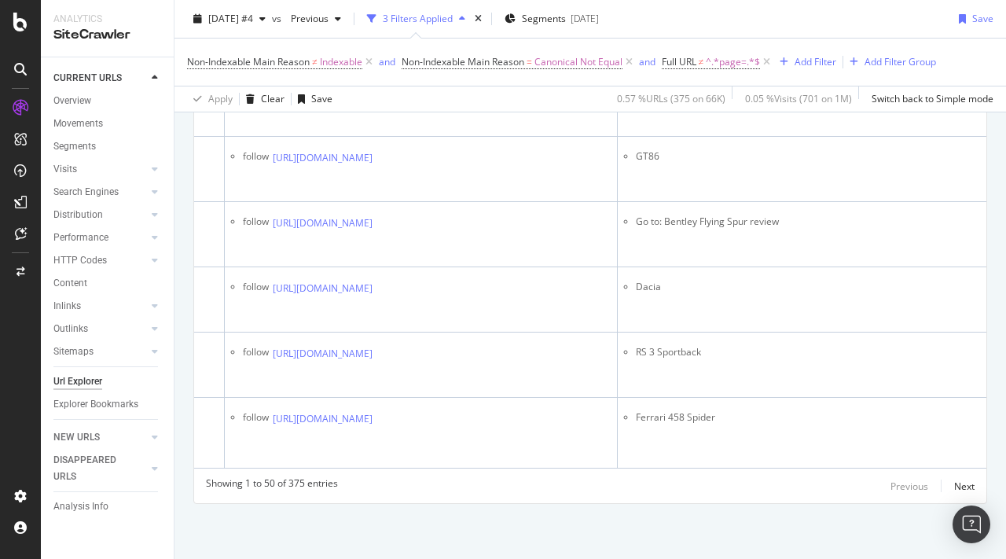
click at [388, 27] on icon at bounding box center [383, 21] width 9 height 9
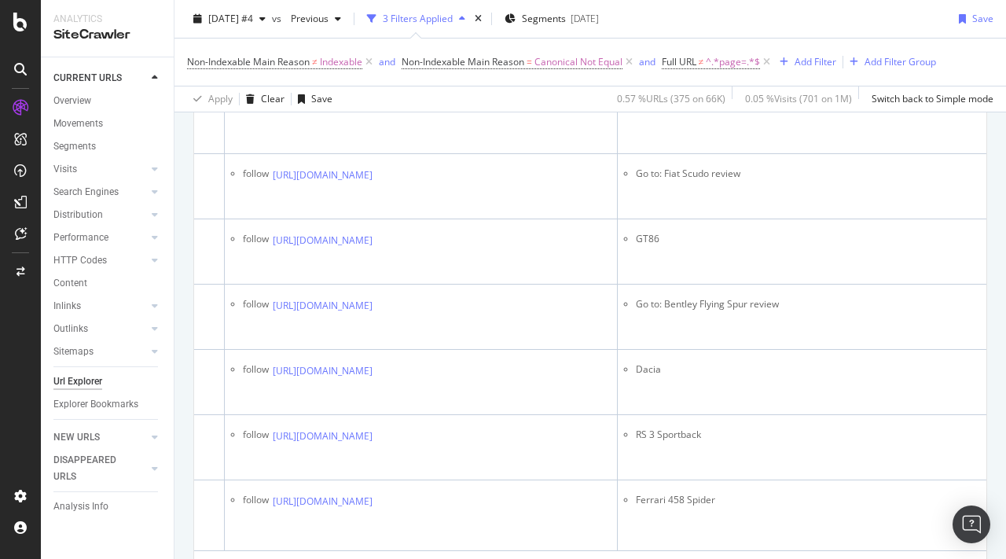
scroll to position [3316, 0]
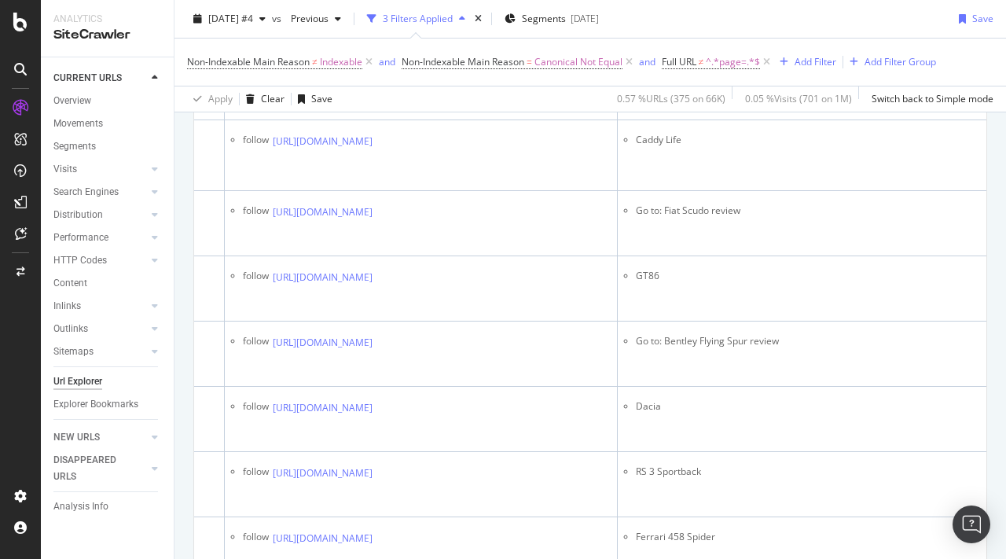
scroll to position [3280, 0]
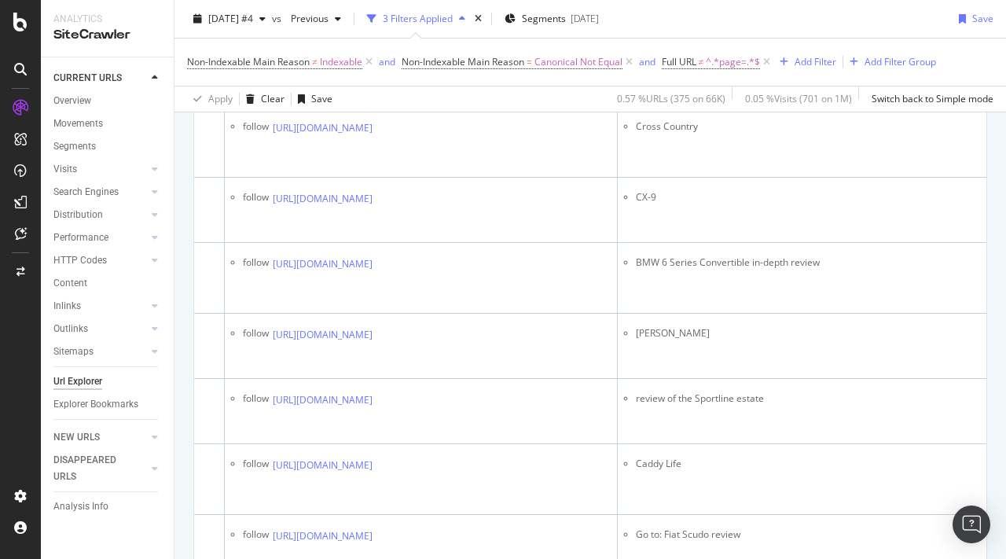
scroll to position [2953, 0]
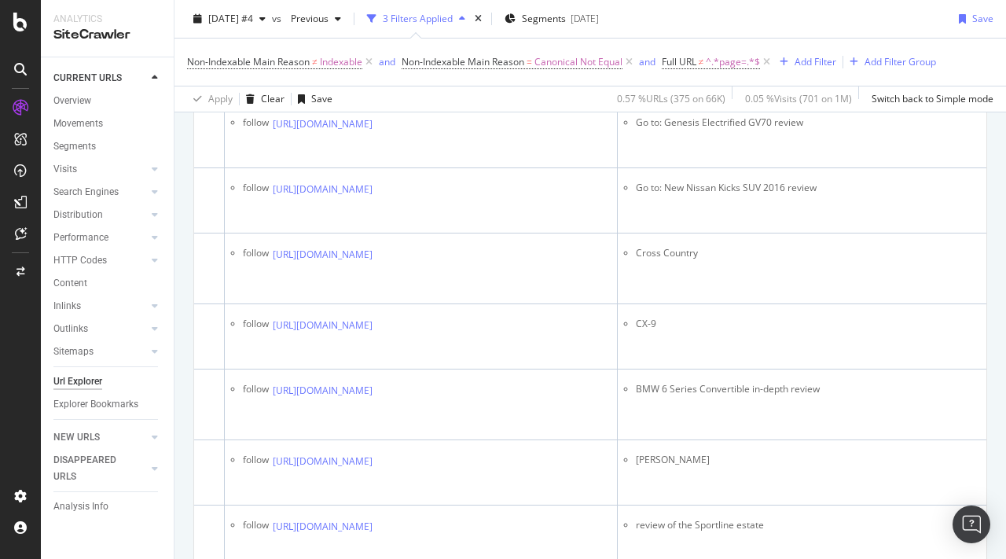
scroll to position [2829, 0]
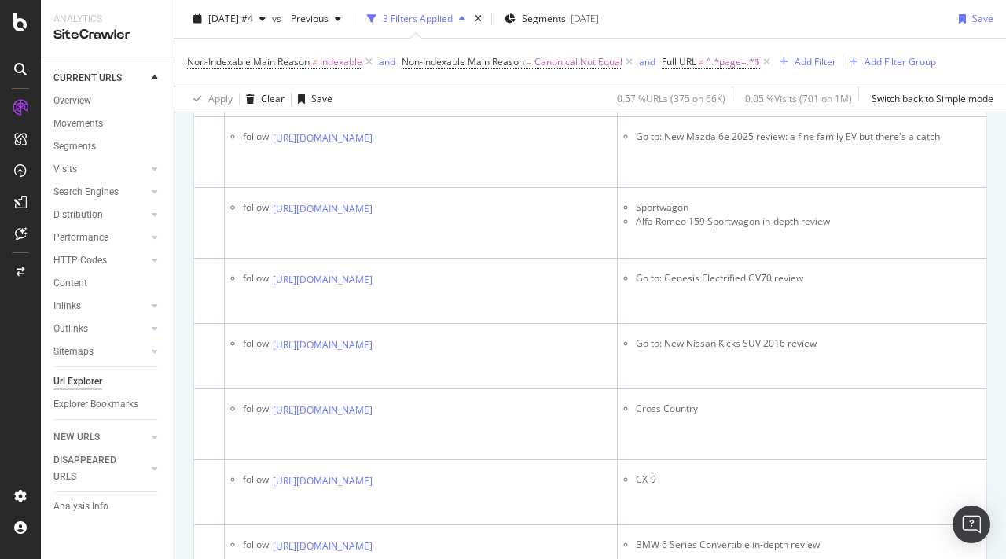
scroll to position [2670, 0]
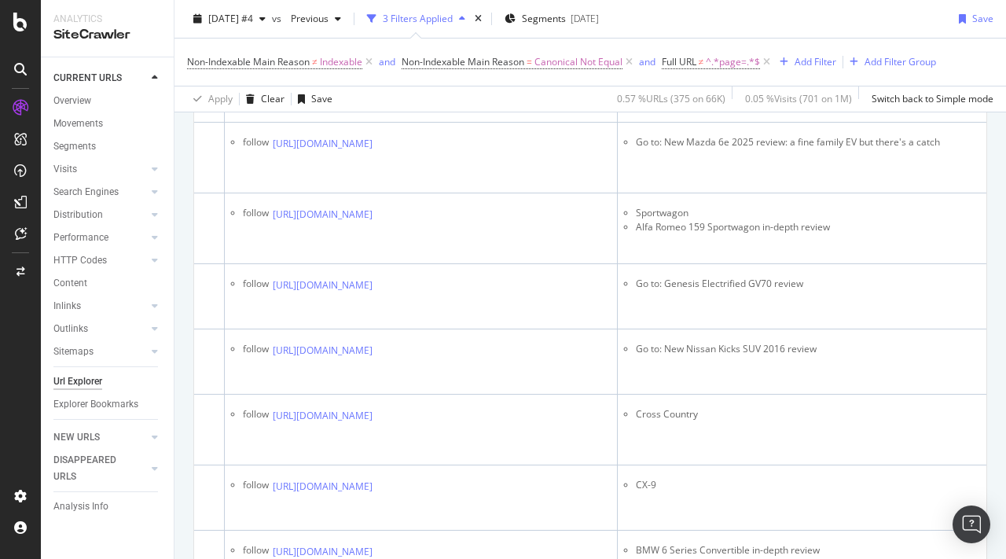
click at [388, 18] on icon at bounding box center [383, 13] width 9 height 9
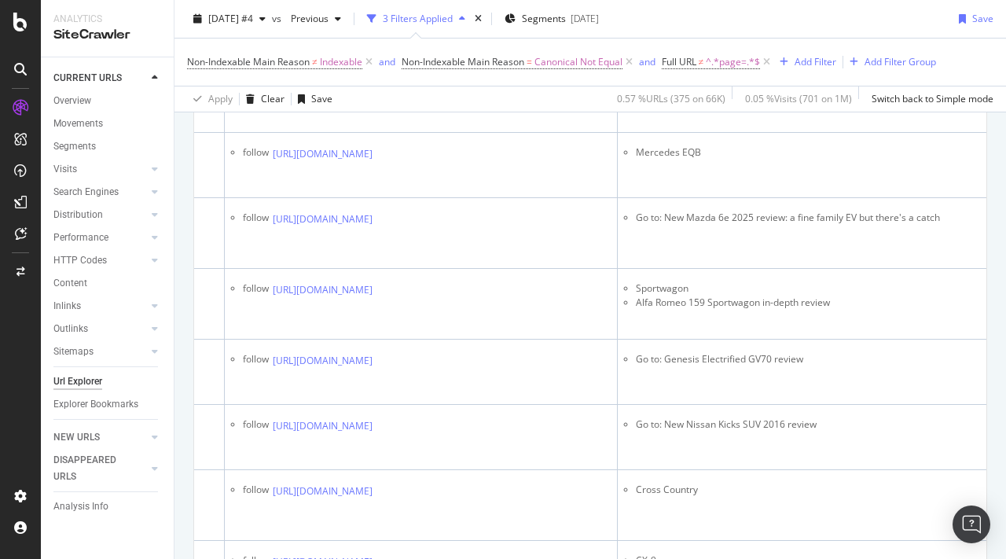
scroll to position [2594, 0]
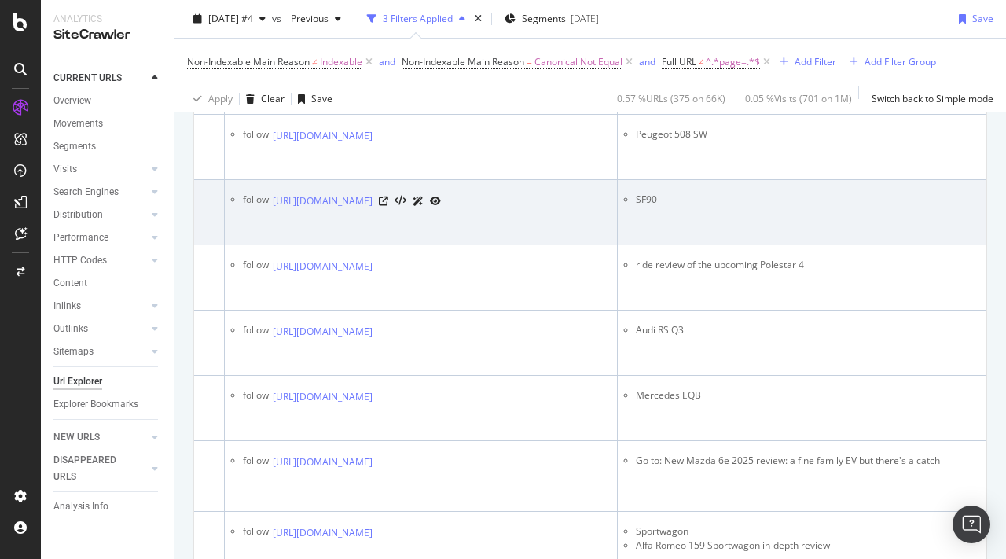
scroll to position [2343, 0]
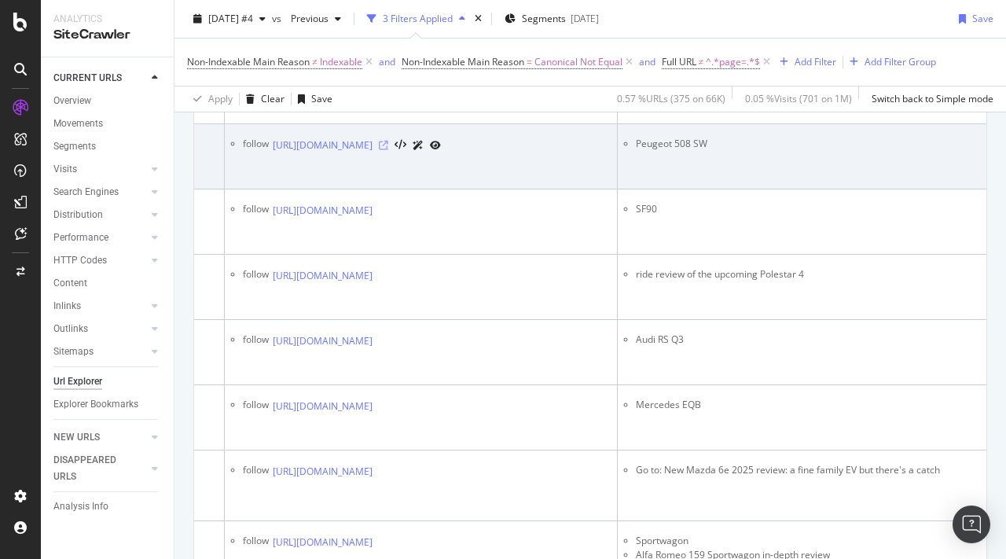
click at [388, 150] on icon at bounding box center [383, 145] width 9 height 9
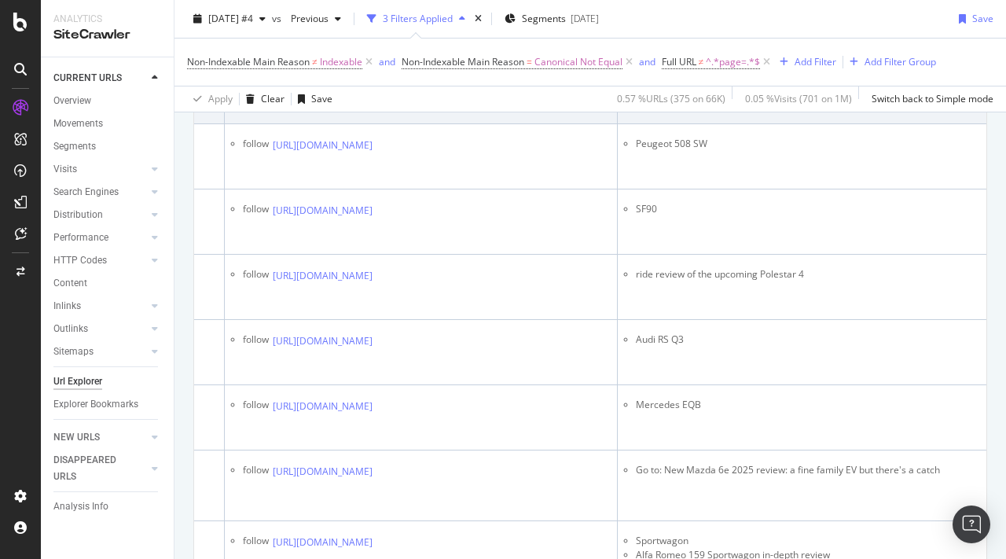
click at [388, 85] on icon at bounding box center [383, 79] width 9 height 9
click at [388, 20] on icon at bounding box center [383, 14] width 9 height 9
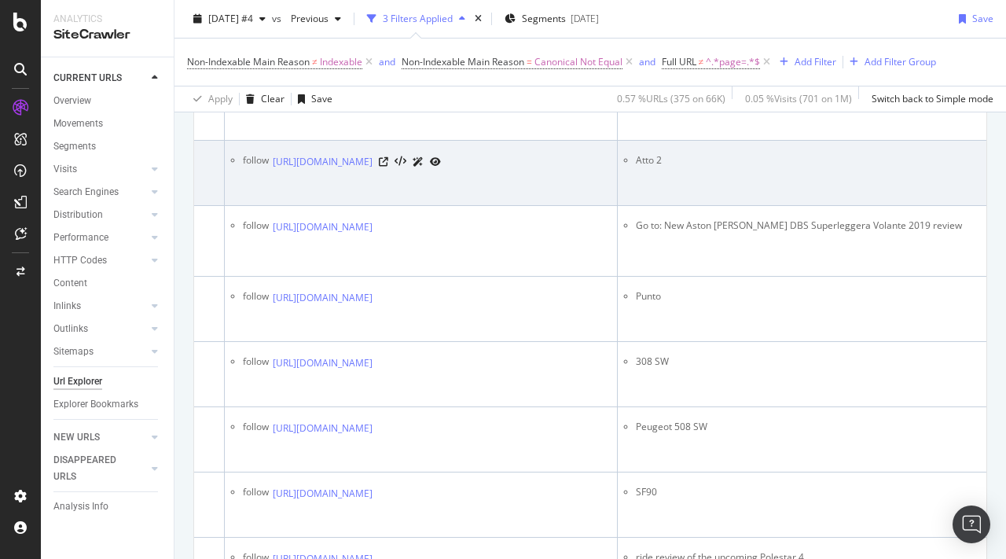
scroll to position [2058, 0]
click at [388, 168] on icon at bounding box center [383, 163] width 9 height 9
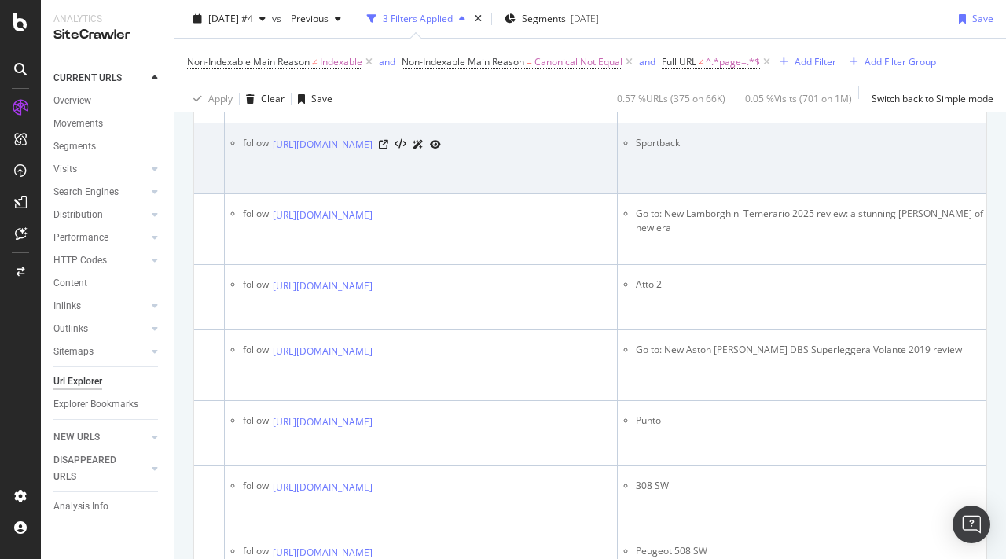
scroll to position [1903, 0]
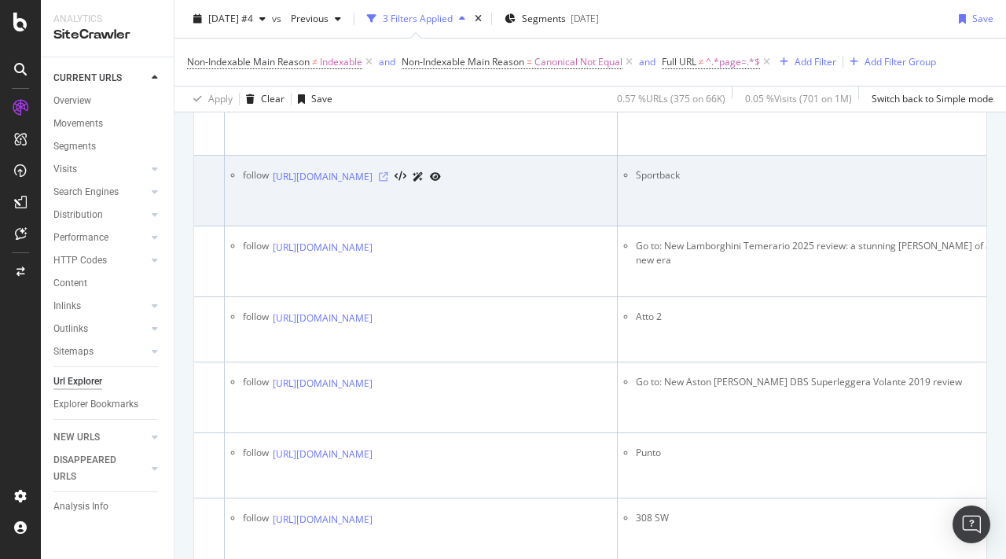
click at [388, 182] on icon at bounding box center [383, 176] width 9 height 9
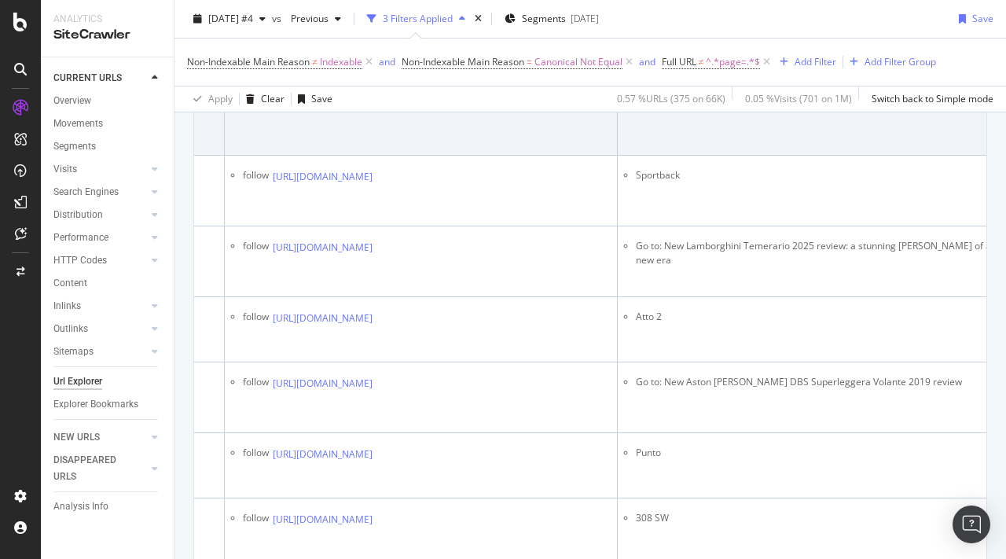
click at [388, 111] on icon at bounding box center [383, 105] width 9 height 9
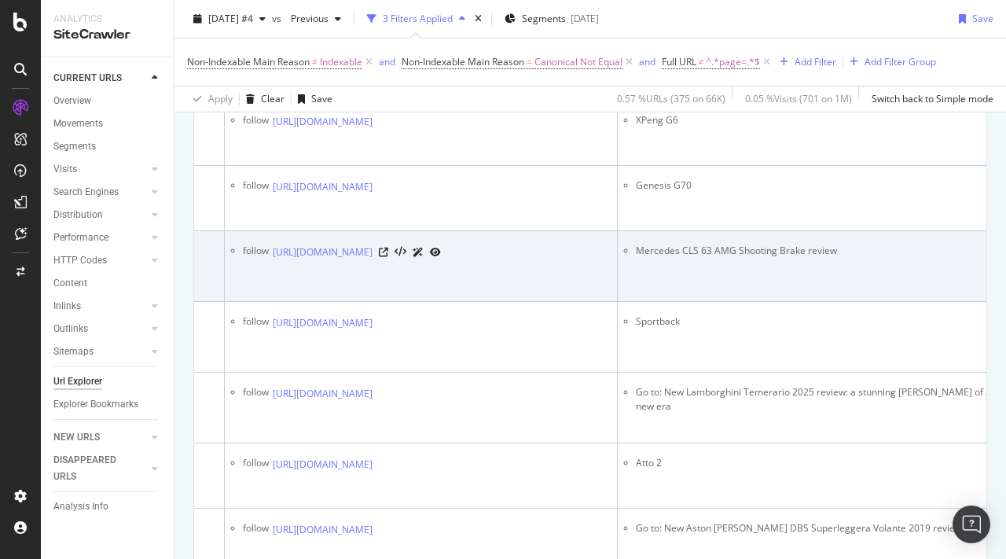
scroll to position [1756, 0]
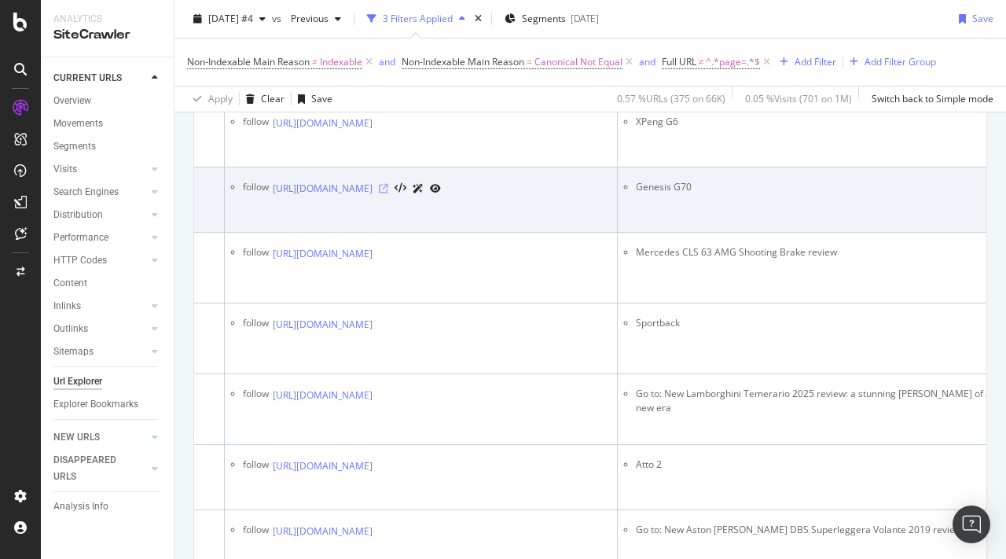
click at [388, 193] on icon at bounding box center [383, 188] width 9 height 9
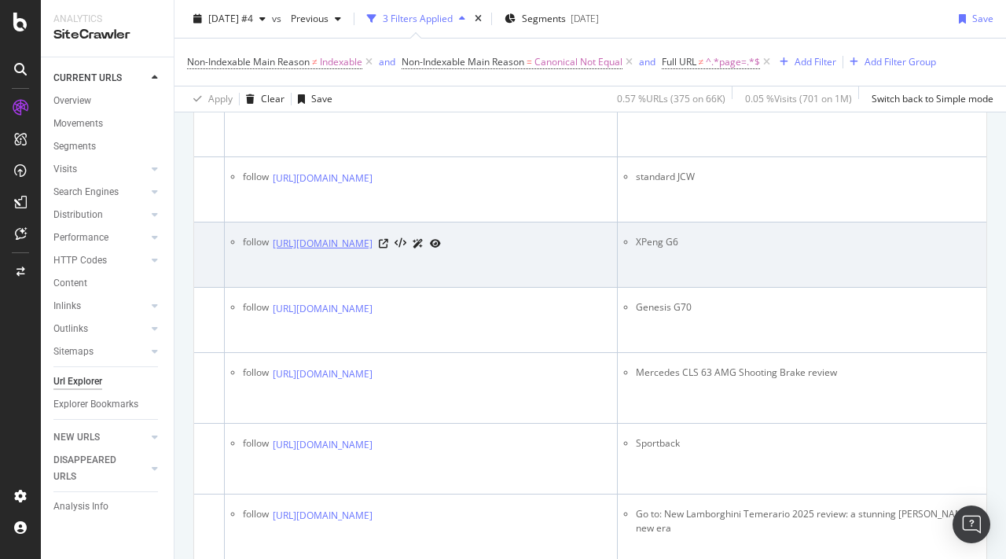
scroll to position [1635, 0]
click at [388, 249] on icon at bounding box center [383, 244] width 9 height 9
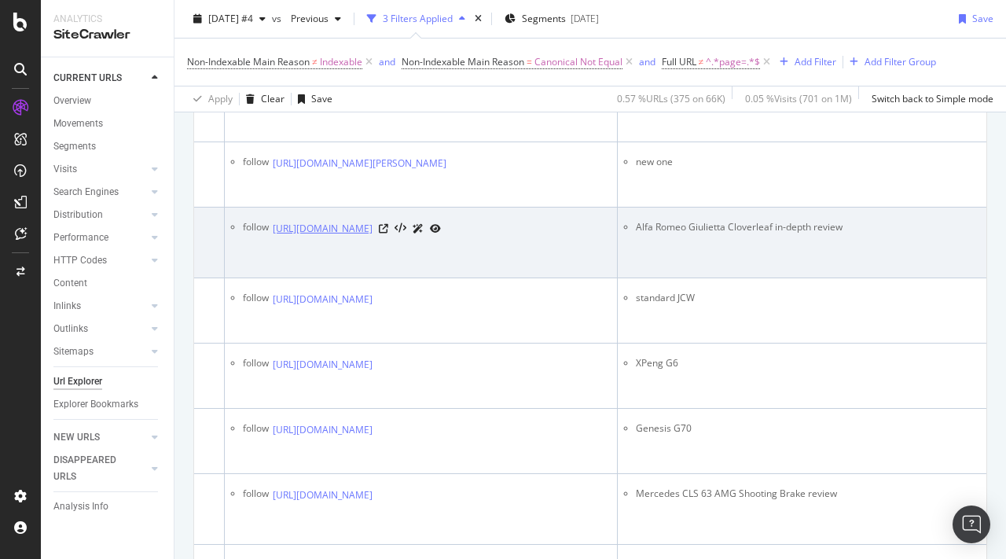
scroll to position [1603, 0]
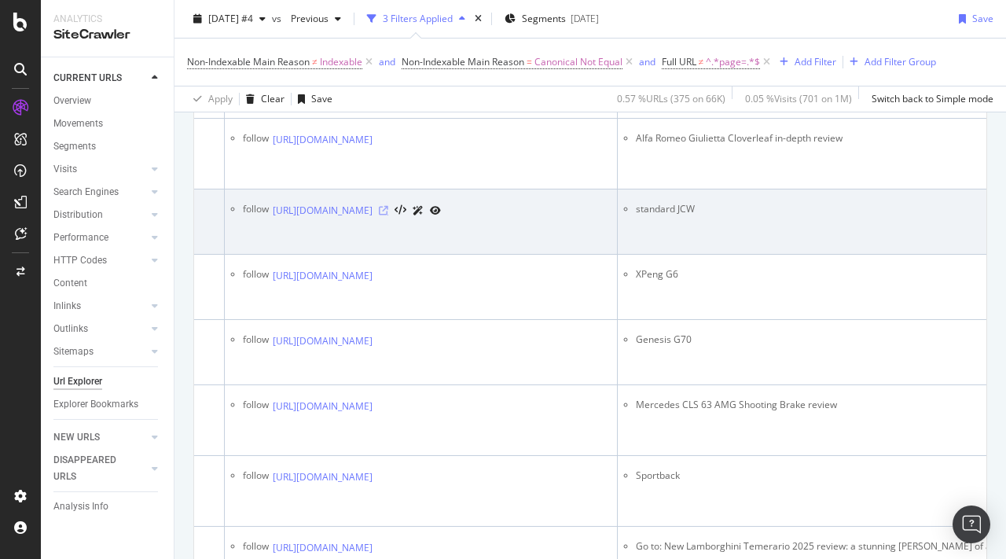
click at [388, 215] on icon at bounding box center [383, 210] width 9 height 9
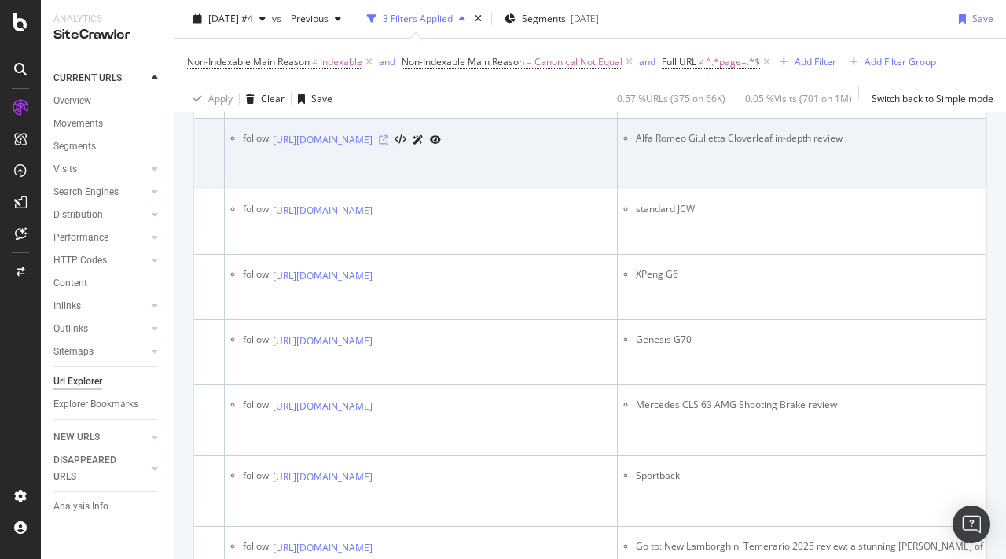
click at [388, 145] on icon at bounding box center [383, 139] width 9 height 9
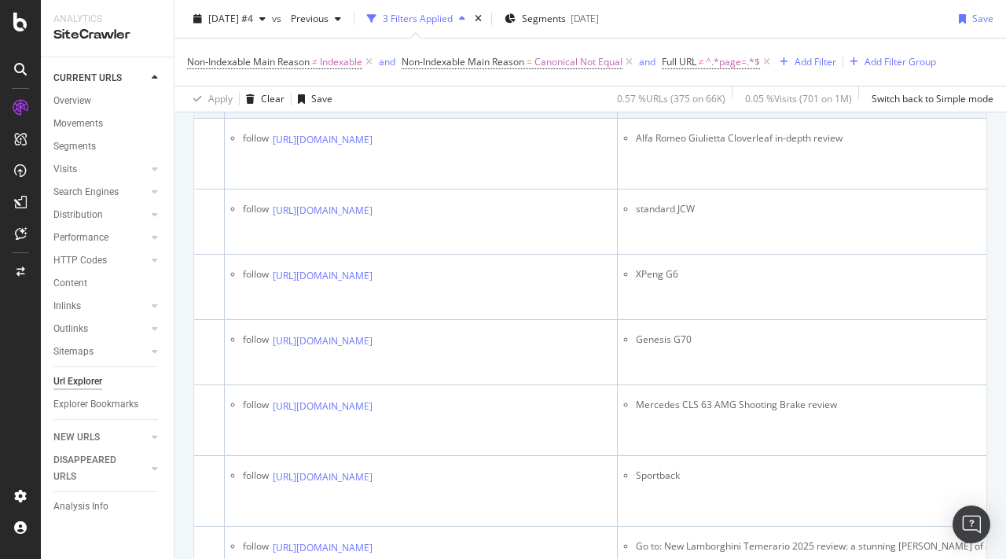
click at [462, 79] on icon at bounding box center [457, 74] width 9 height 9
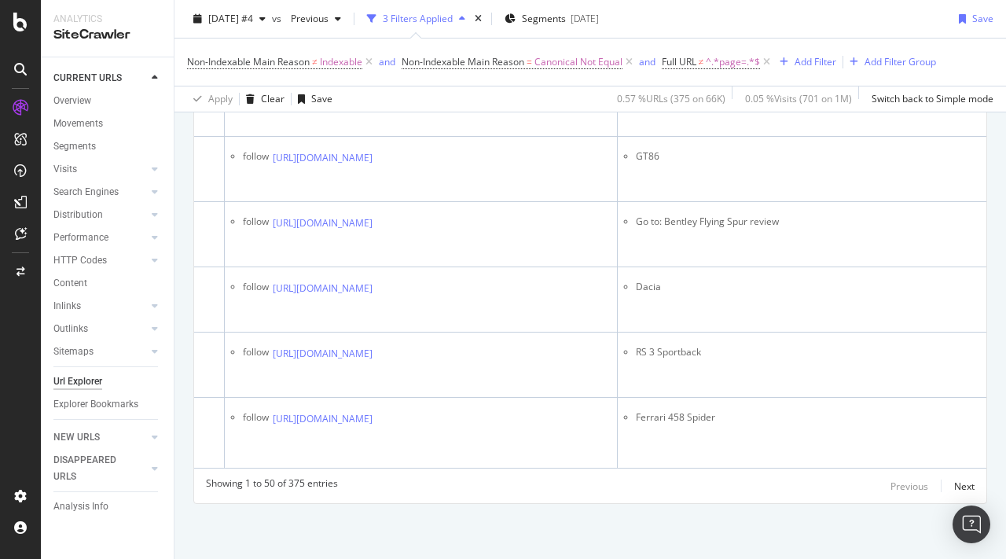
scroll to position [4013, 0]
click at [969, 488] on div "Next" at bounding box center [964, 485] width 20 height 13
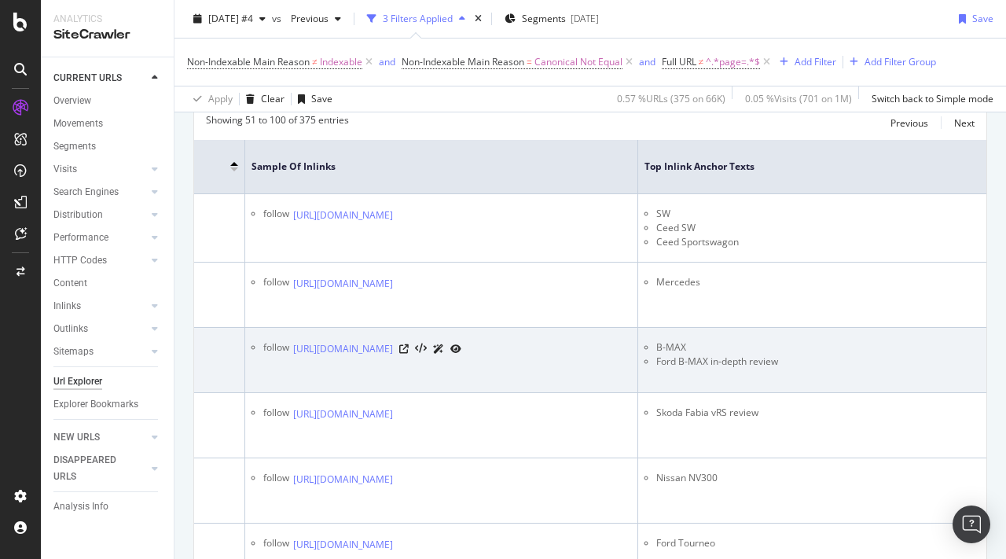
scroll to position [0, 453]
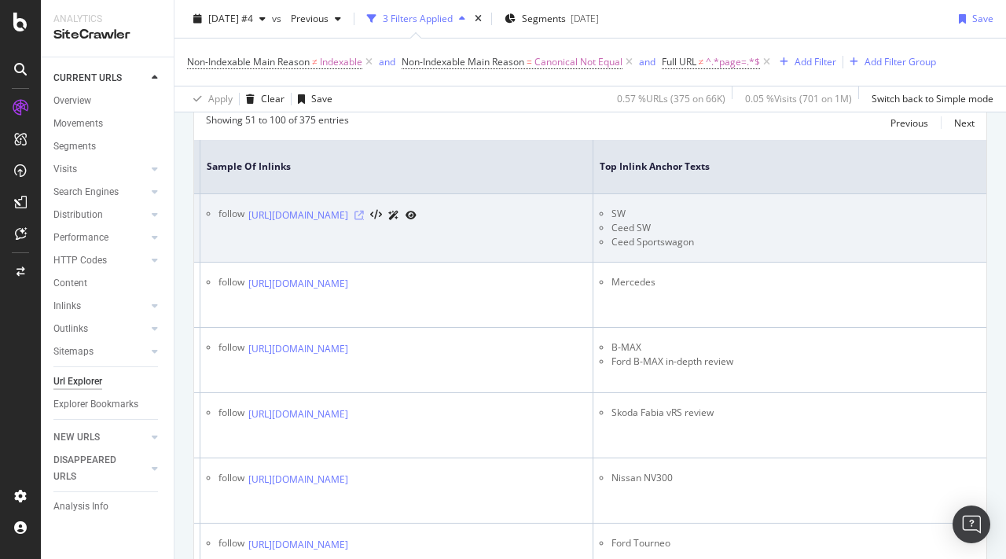
click at [364, 211] on icon at bounding box center [358, 215] width 9 height 9
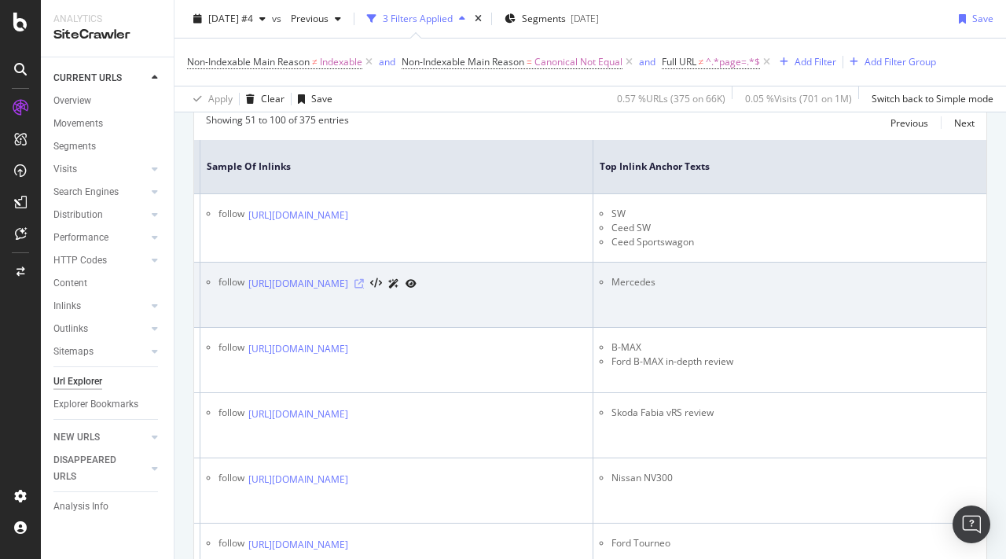
click at [364, 279] on icon at bounding box center [358, 283] width 9 height 9
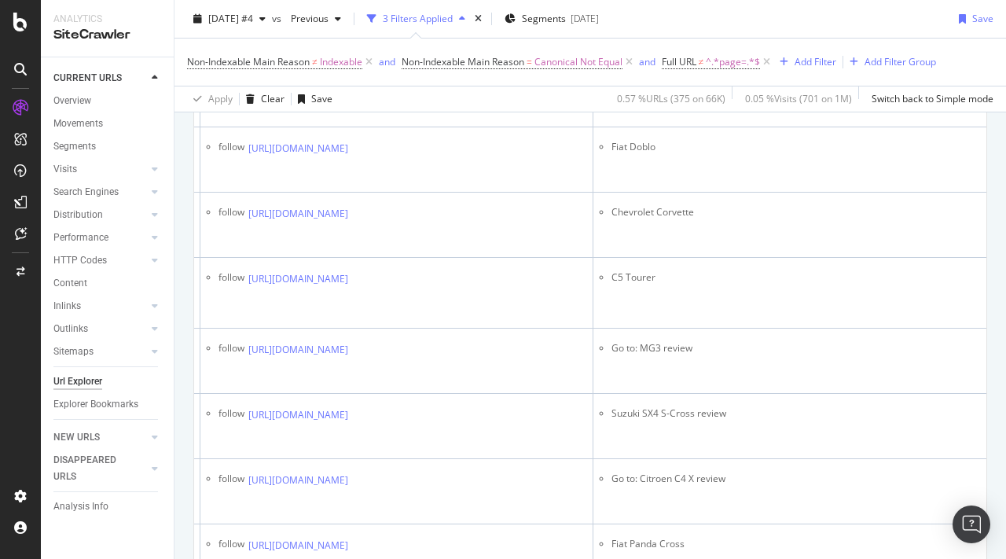
scroll to position [4003, 0]
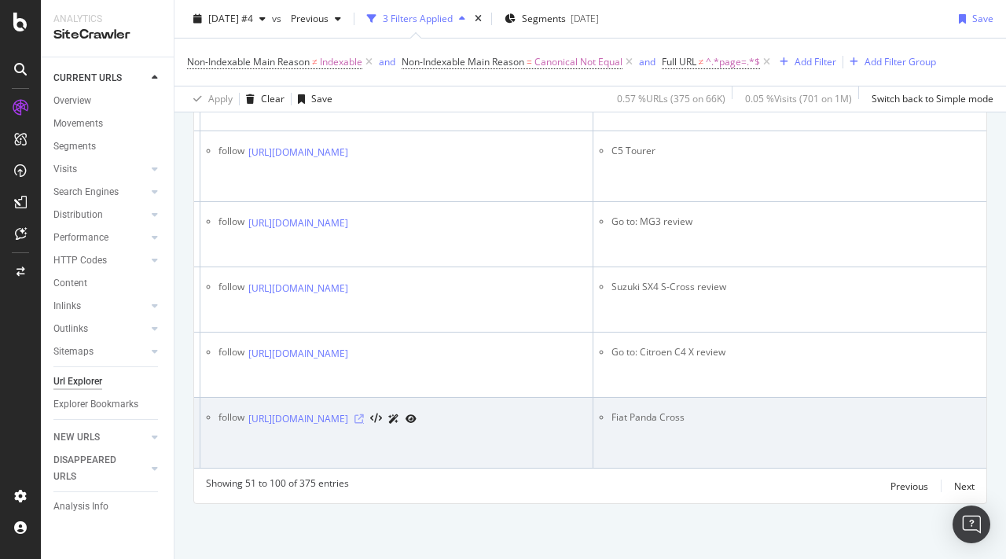
click at [364, 424] on icon at bounding box center [358, 418] width 9 height 9
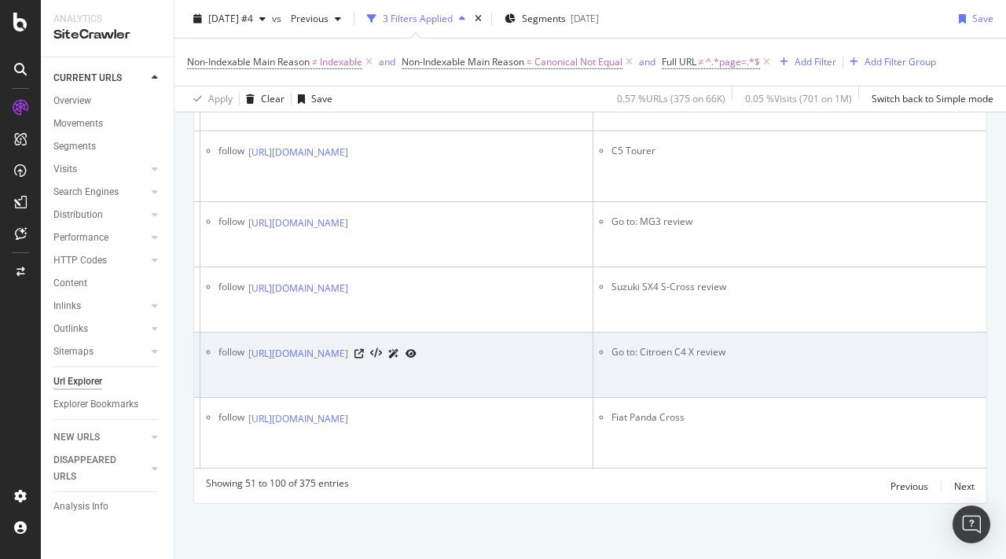
scroll to position [3827, 0]
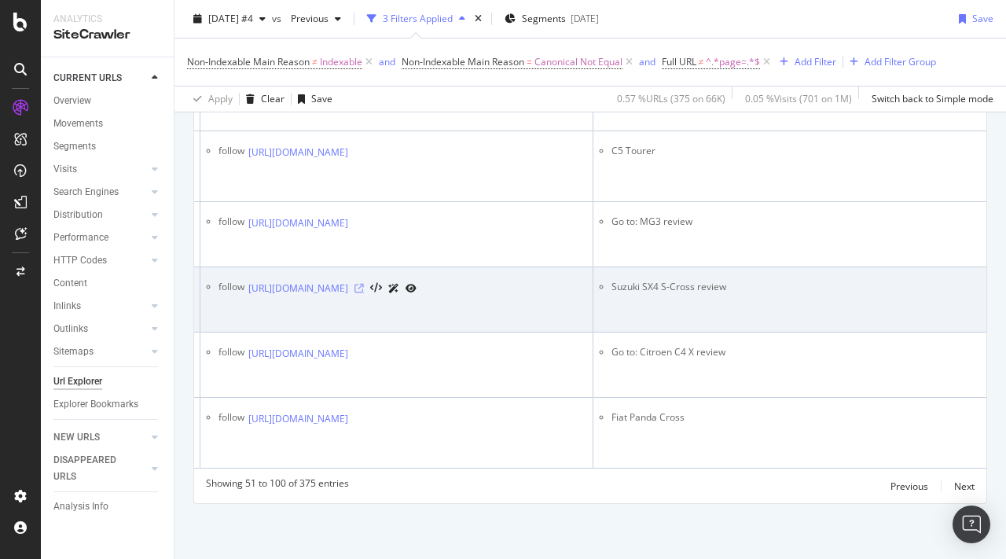
click at [364, 293] on icon at bounding box center [358, 288] width 9 height 9
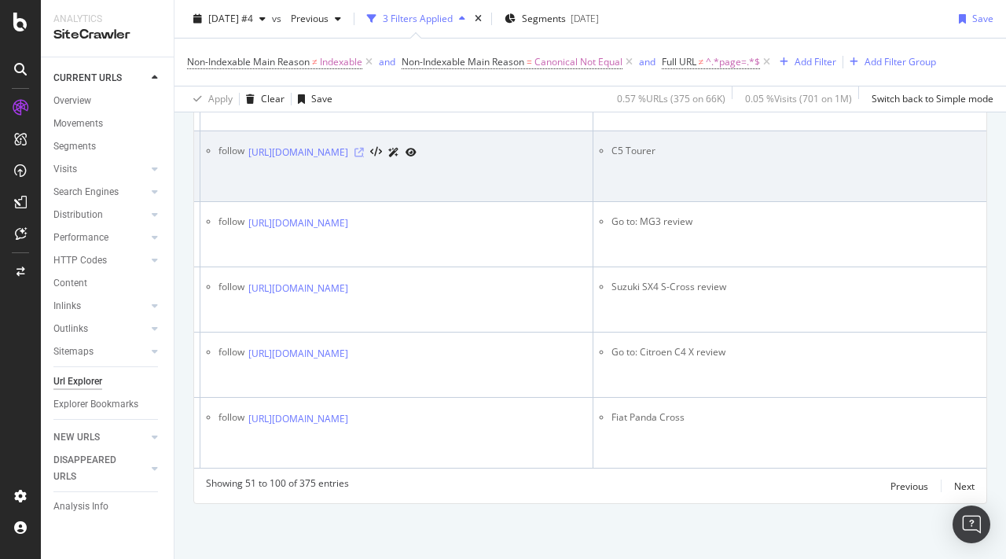
click at [364, 157] on icon at bounding box center [358, 152] width 9 height 9
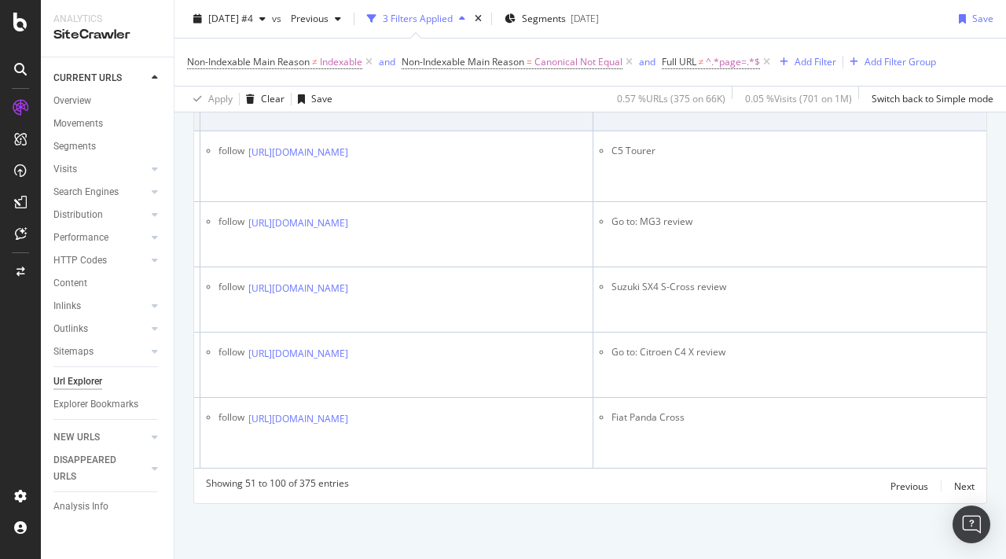
scroll to position [3580, 0]
click at [364, 92] on icon at bounding box center [358, 87] width 9 height 9
click at [364, 27] on icon at bounding box center [358, 21] width 9 height 9
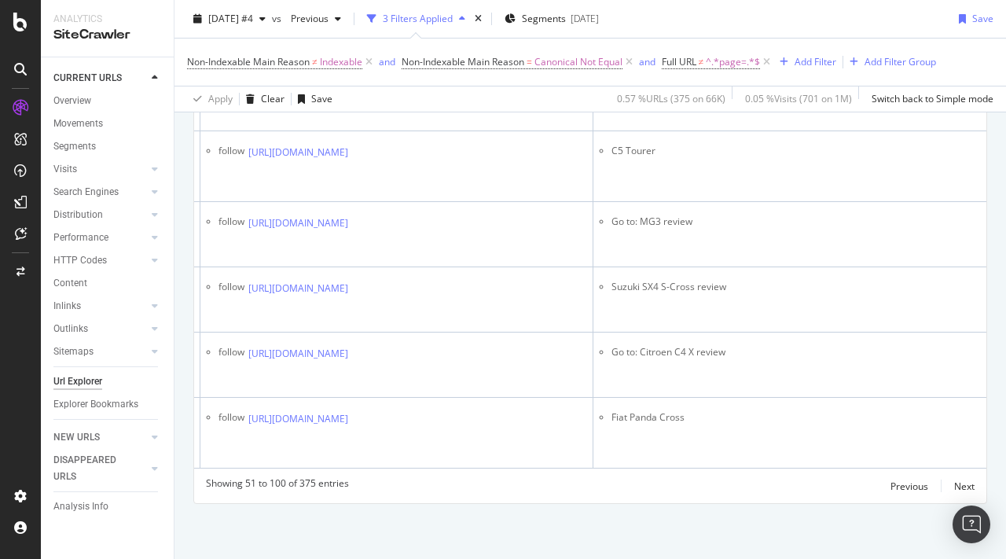
scroll to position [3468, 0]
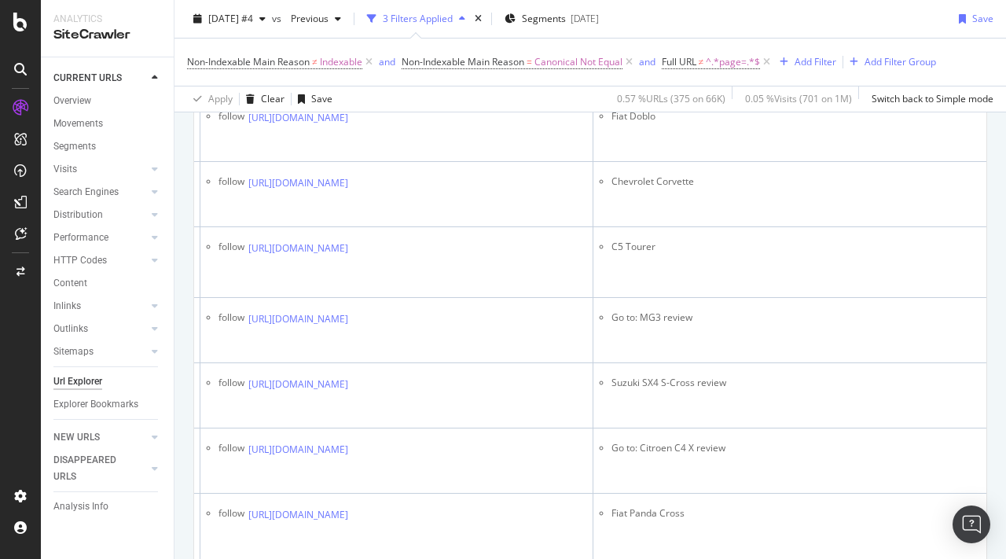
scroll to position [3328, 0]
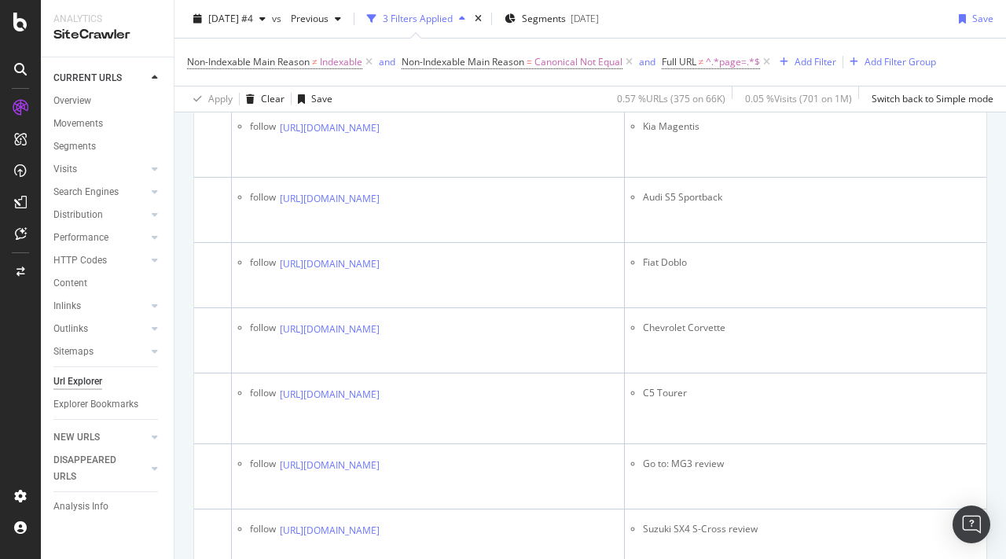
scroll to position [3182, 0]
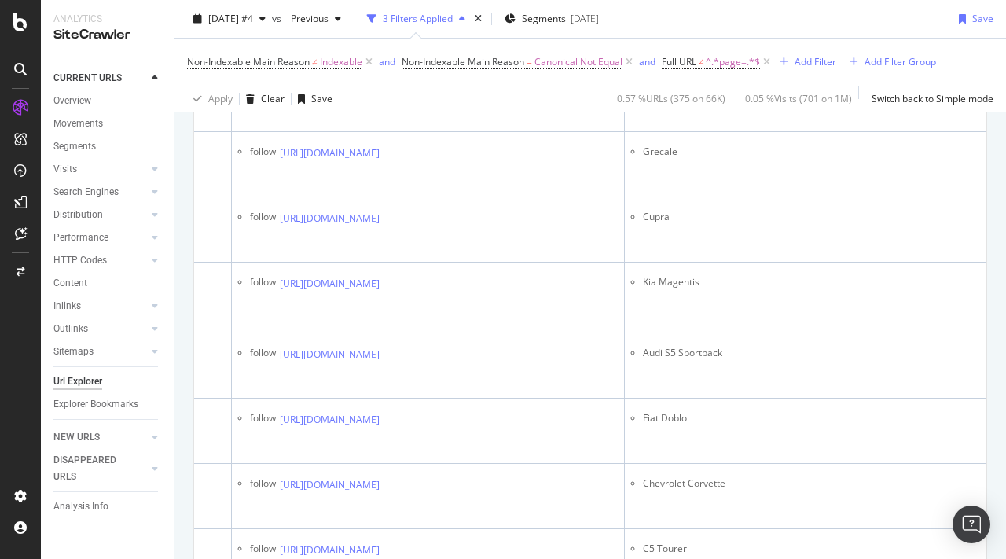
scroll to position [3021, 0]
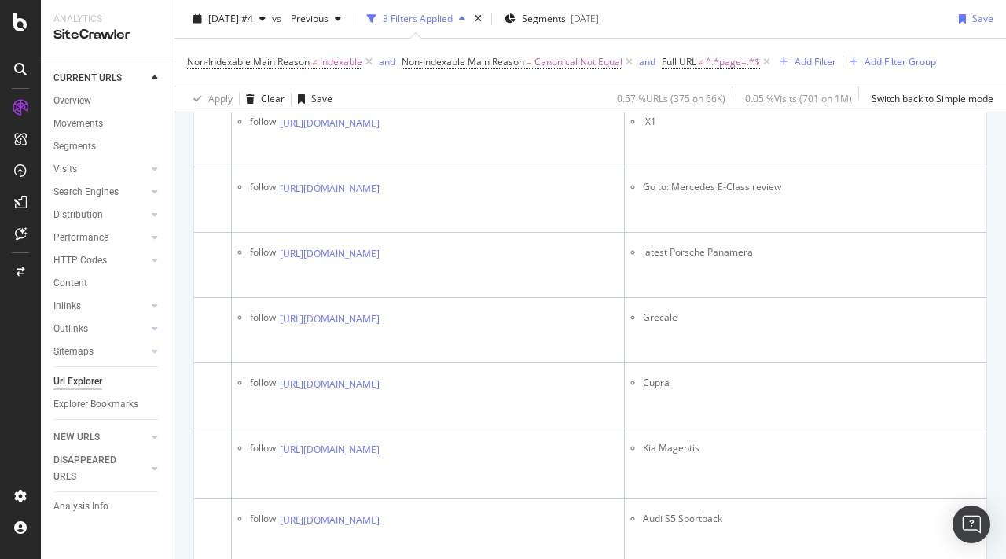
scroll to position [2856, 0]
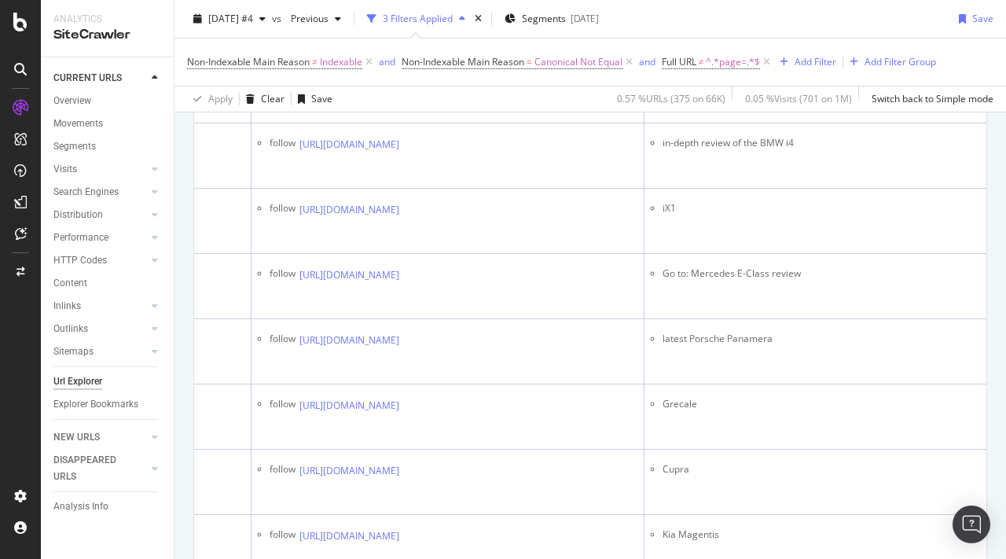
scroll to position [0, 453]
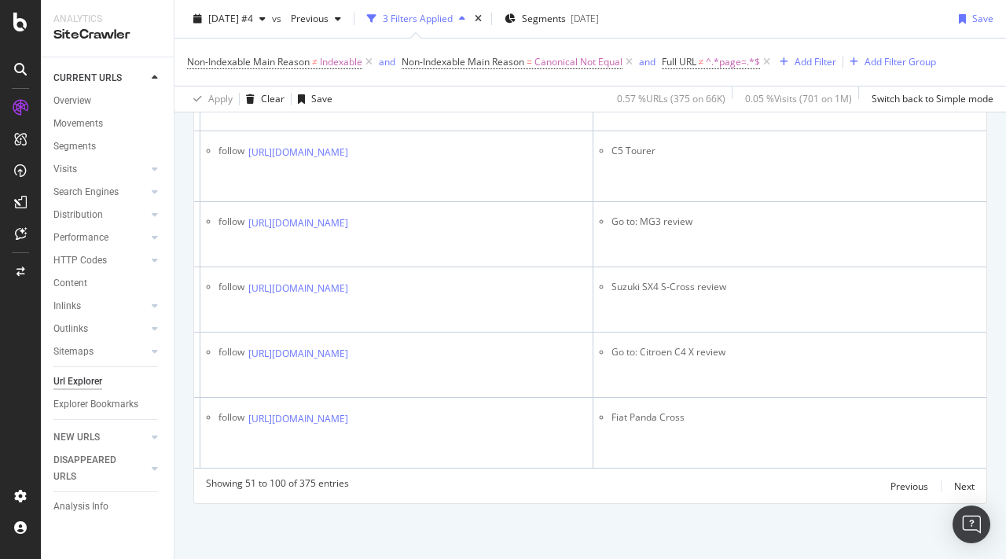
scroll to position [4003, 0]
click at [964, 483] on div "Next" at bounding box center [964, 485] width 20 height 13
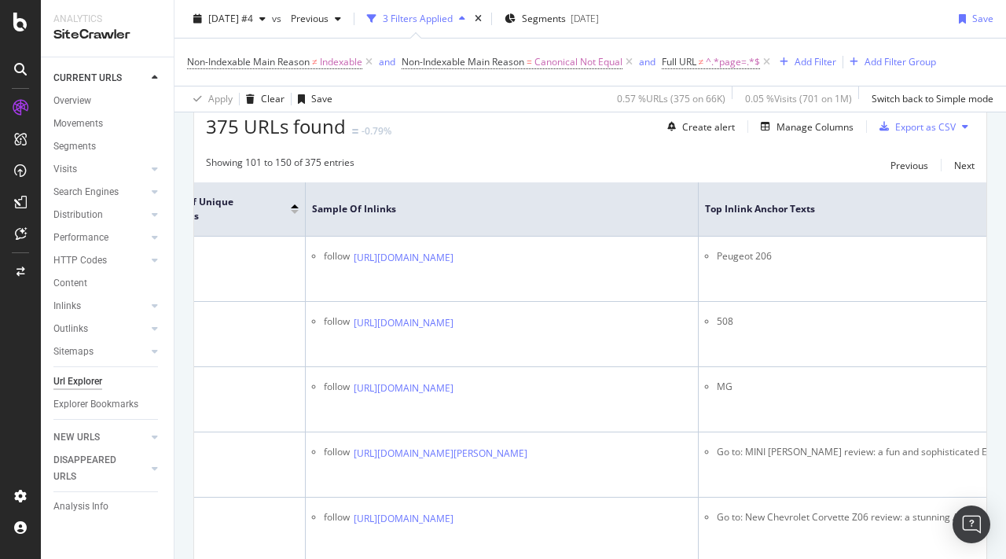
scroll to position [0, 453]
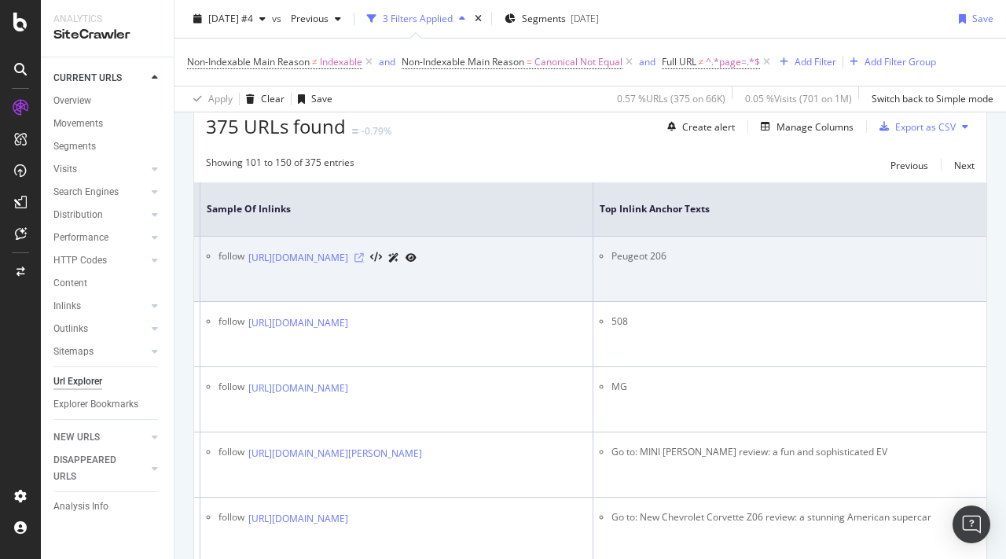
click at [364, 253] on icon at bounding box center [358, 257] width 9 height 9
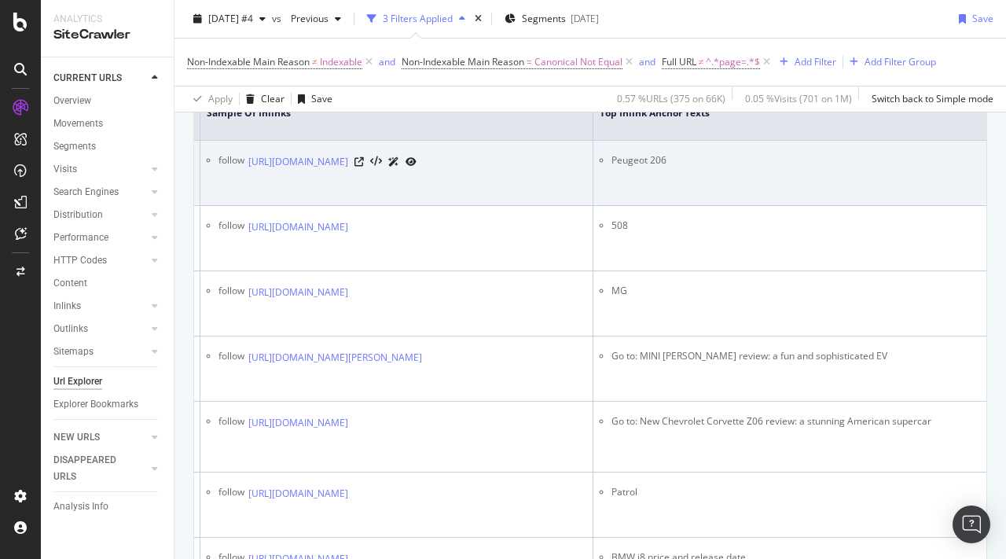
scroll to position [390, 0]
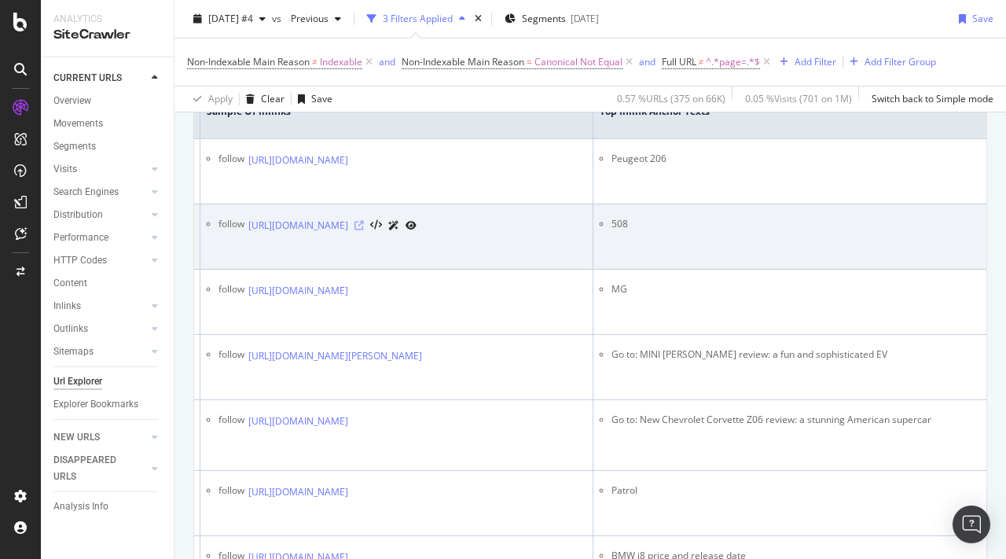
click at [364, 227] on icon at bounding box center [358, 225] width 9 height 9
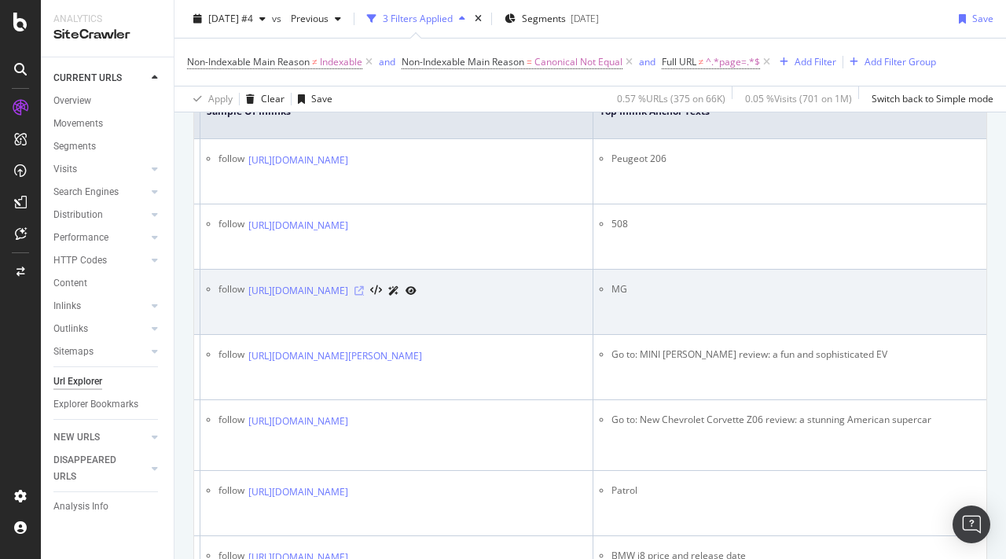
click at [364, 295] on icon at bounding box center [358, 290] width 9 height 9
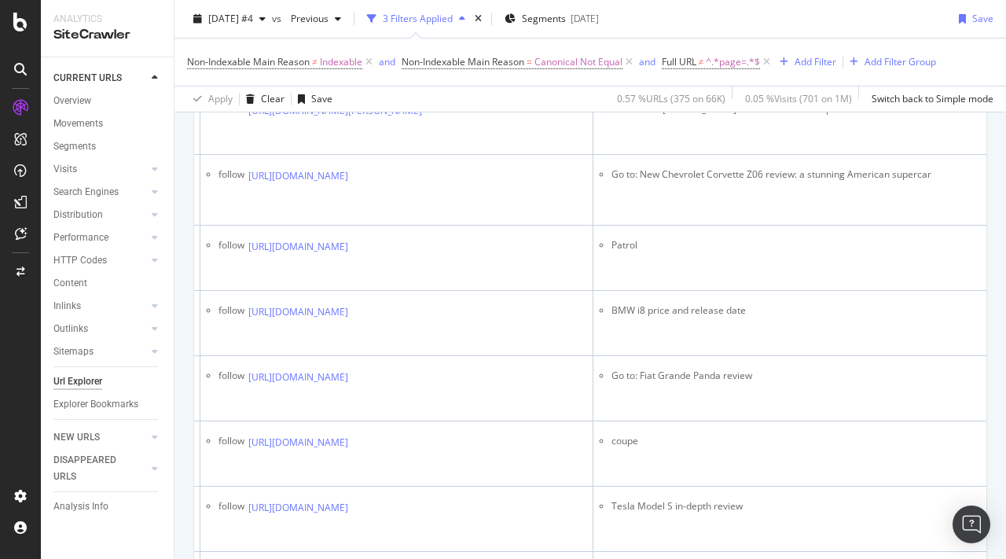
scroll to position [655, 0]
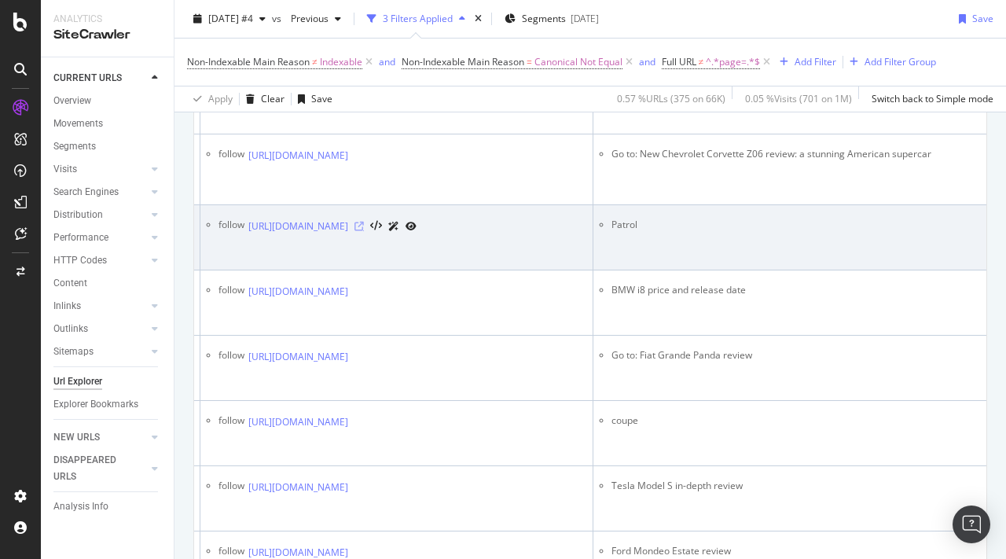
click at [364, 231] on icon at bounding box center [358, 226] width 9 height 9
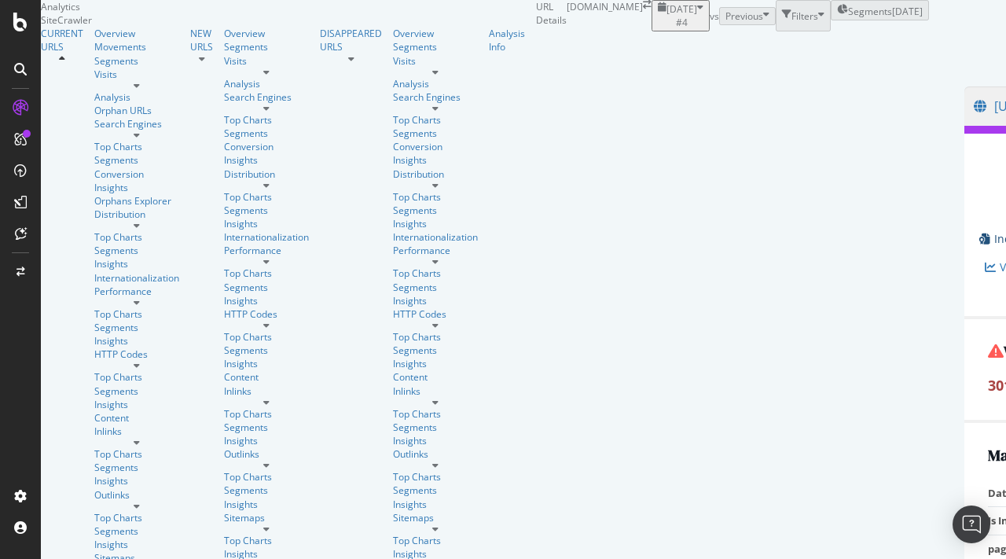
drag, startPoint x: 537, startPoint y: 450, endPoint x: 233, endPoint y: 438, distance: 304.4
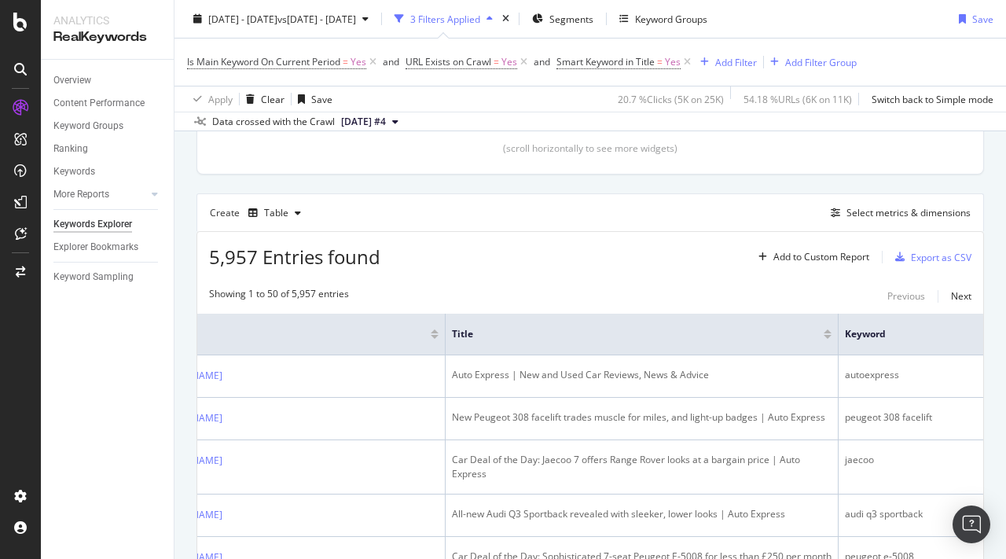
scroll to position [0, 109]
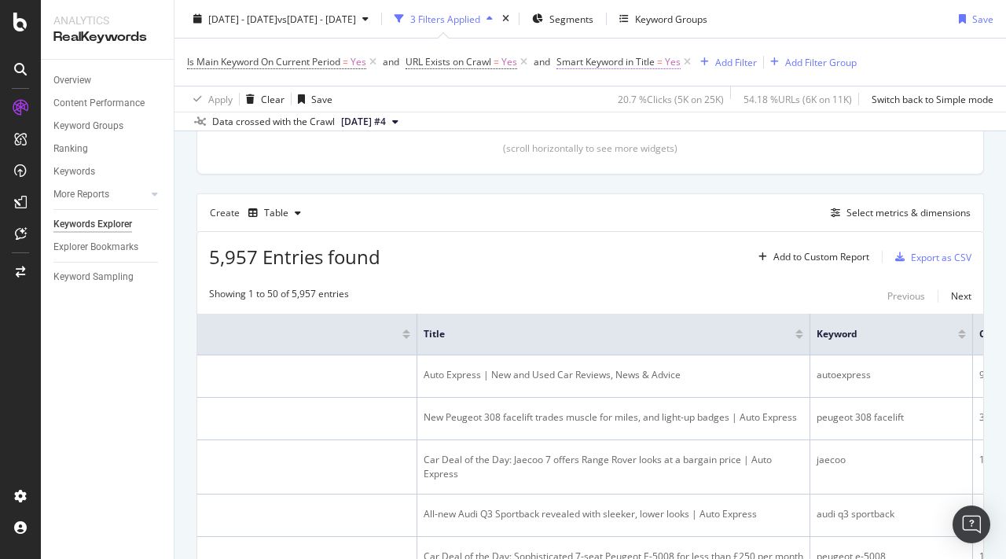
click at [632, 62] on span "Smart Keyword in Title" at bounding box center [605, 61] width 98 height 13
click at [591, 101] on icon at bounding box center [594, 98] width 11 height 9
click at [593, 155] on div "No" at bounding box center [660, 151] width 168 height 20
click at [727, 130] on div "Apply" at bounding box center [733, 132] width 24 height 13
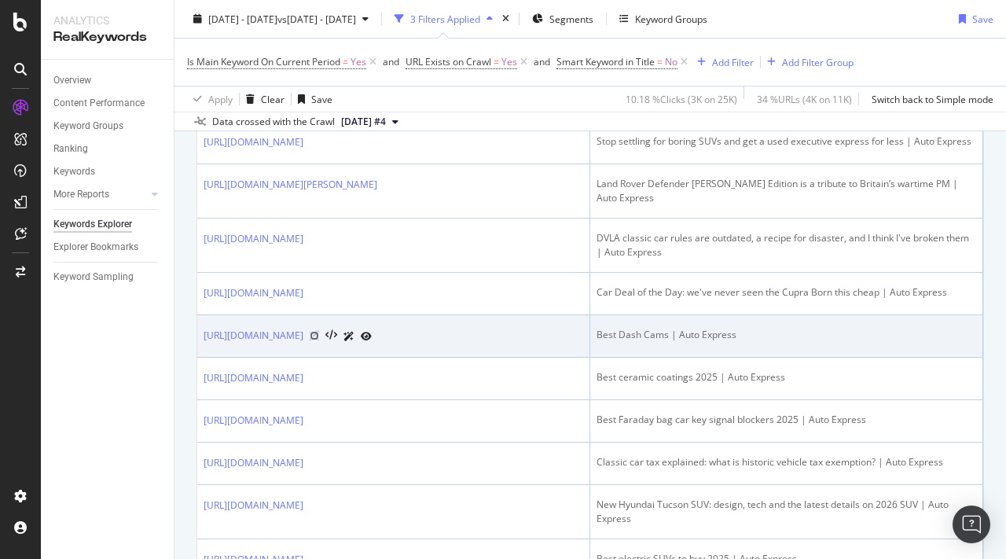
click at [319, 340] on icon at bounding box center [314, 335] width 9 height 9
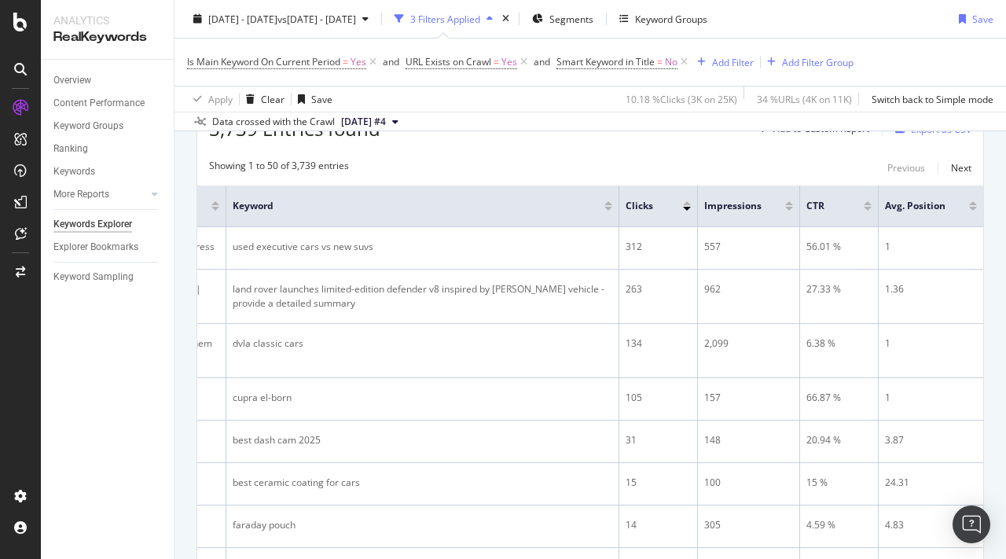
scroll to position [488, 0]
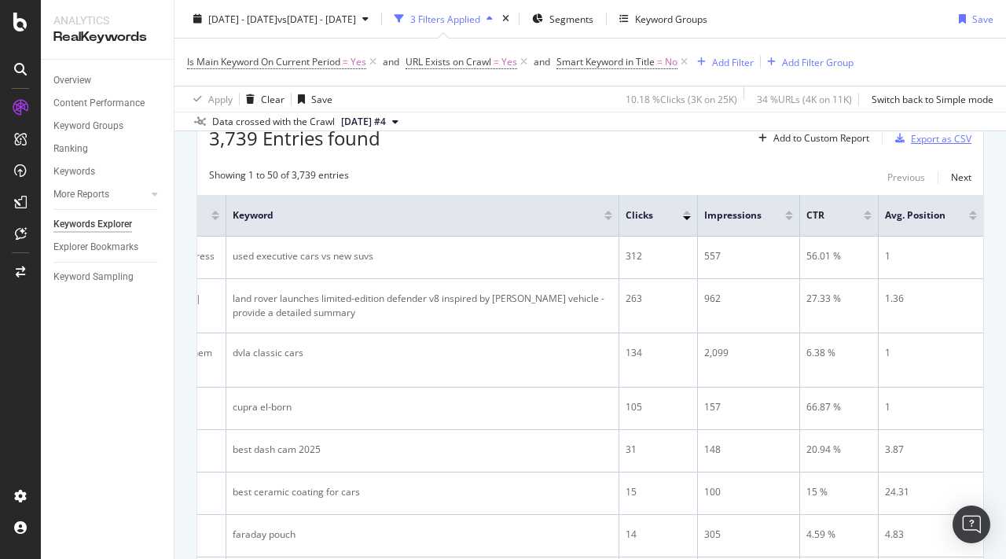
click at [953, 140] on div "Export as CSV" at bounding box center [941, 138] width 61 height 13
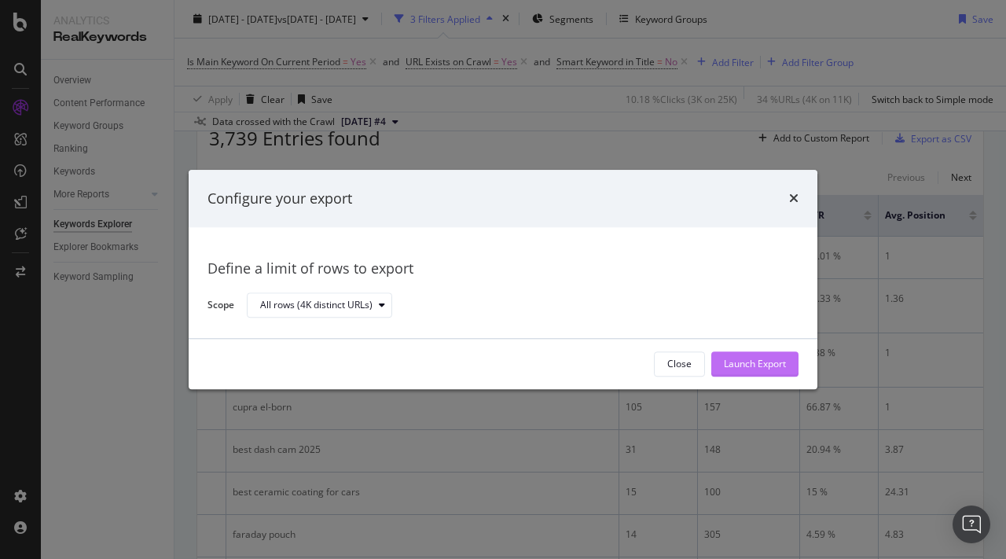
click at [758, 358] on div "Launch Export" at bounding box center [755, 364] width 62 height 13
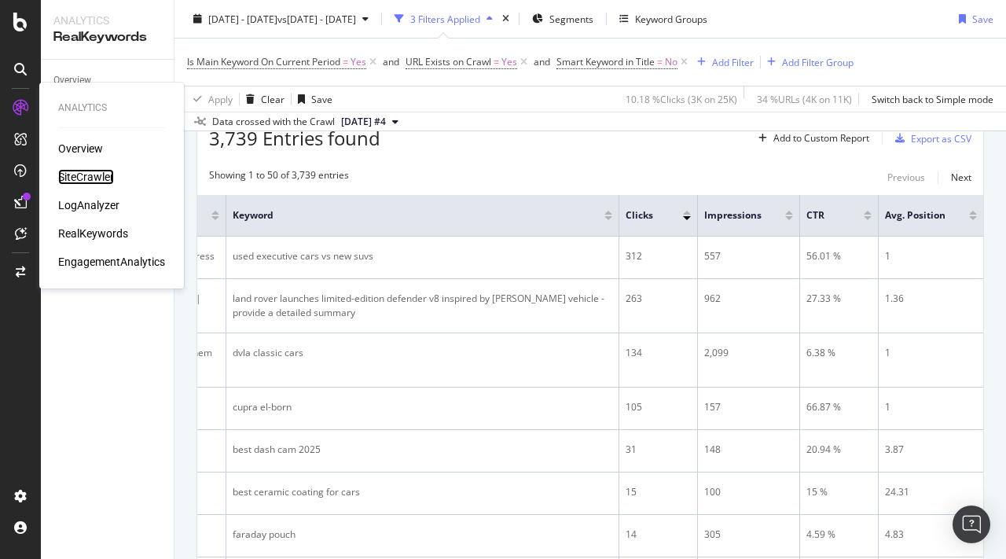
click at [90, 179] on div "SiteCrawler" at bounding box center [86, 177] width 56 height 16
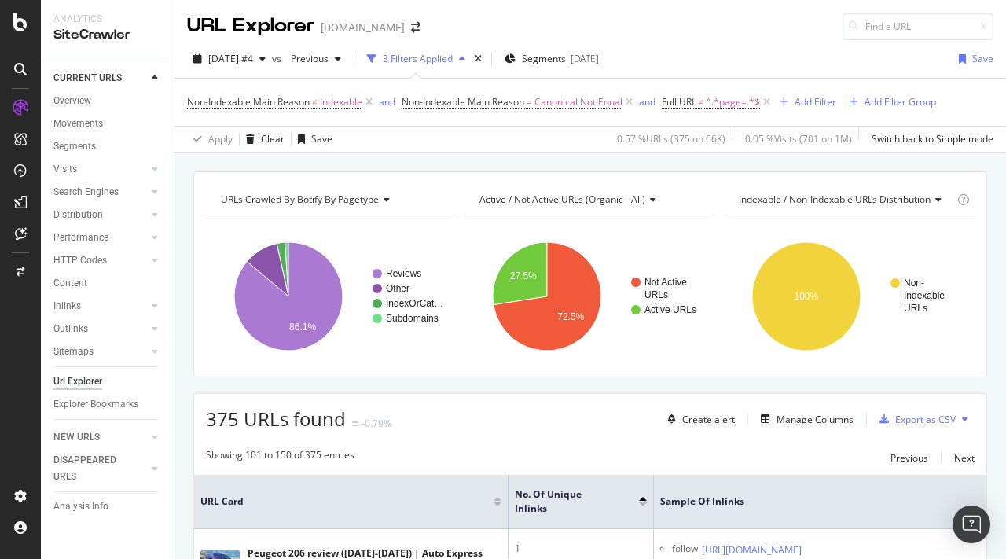
scroll to position [0, 453]
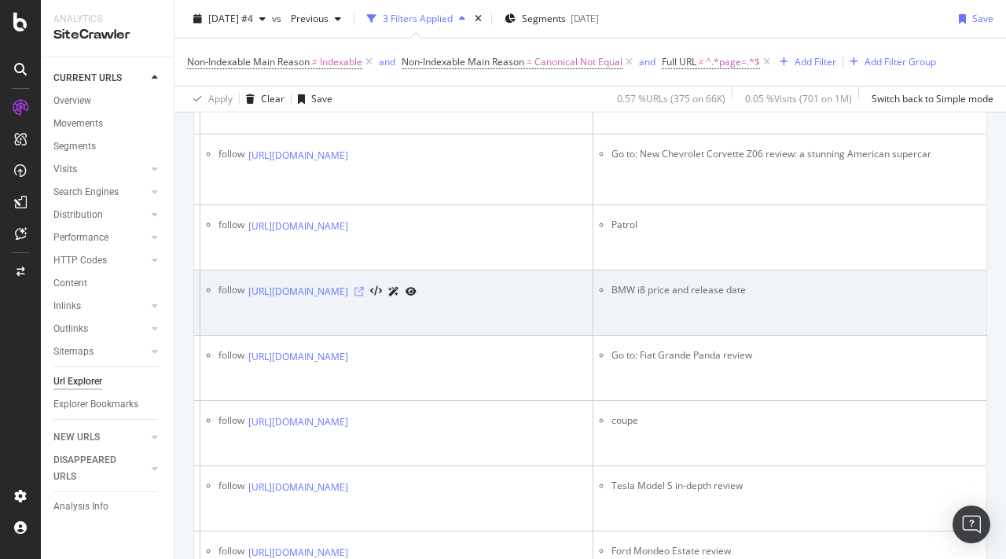
click at [364, 296] on icon at bounding box center [358, 291] width 9 height 9
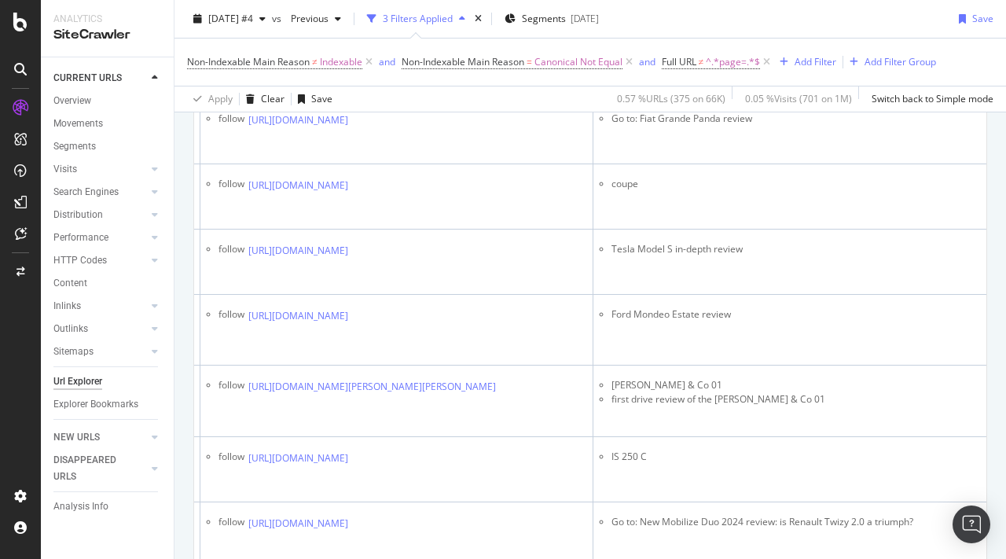
scroll to position [905, 0]
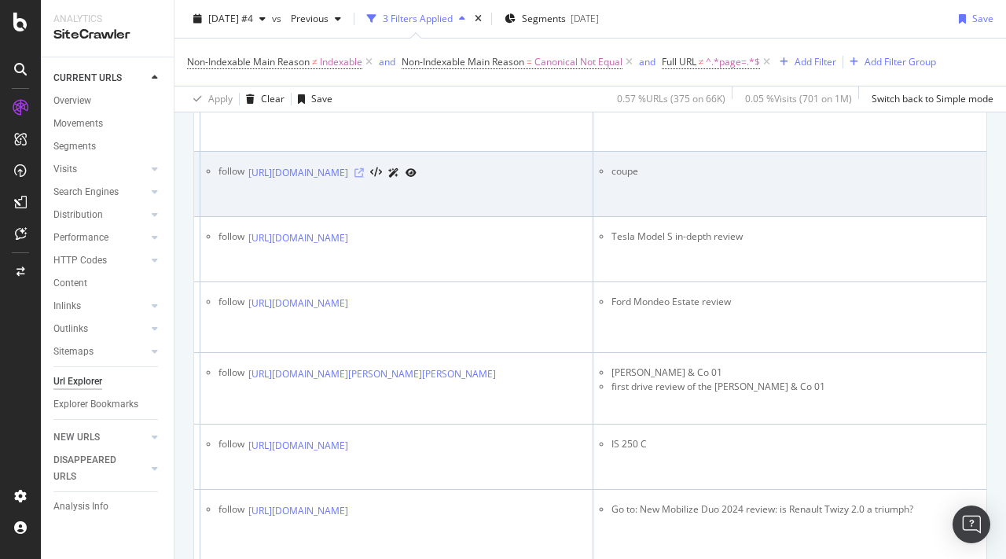
click at [364, 178] on icon at bounding box center [358, 172] width 9 height 9
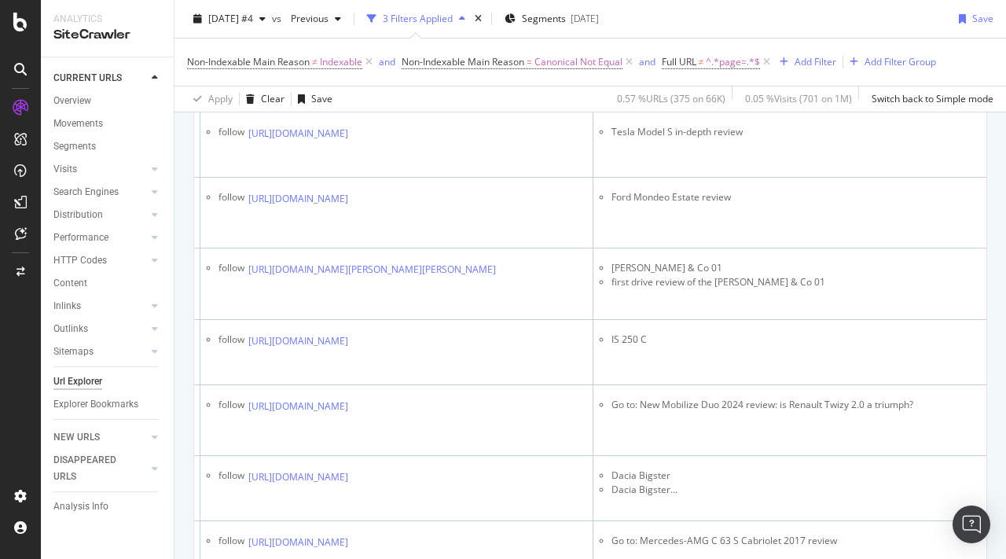
scroll to position [1013, 0]
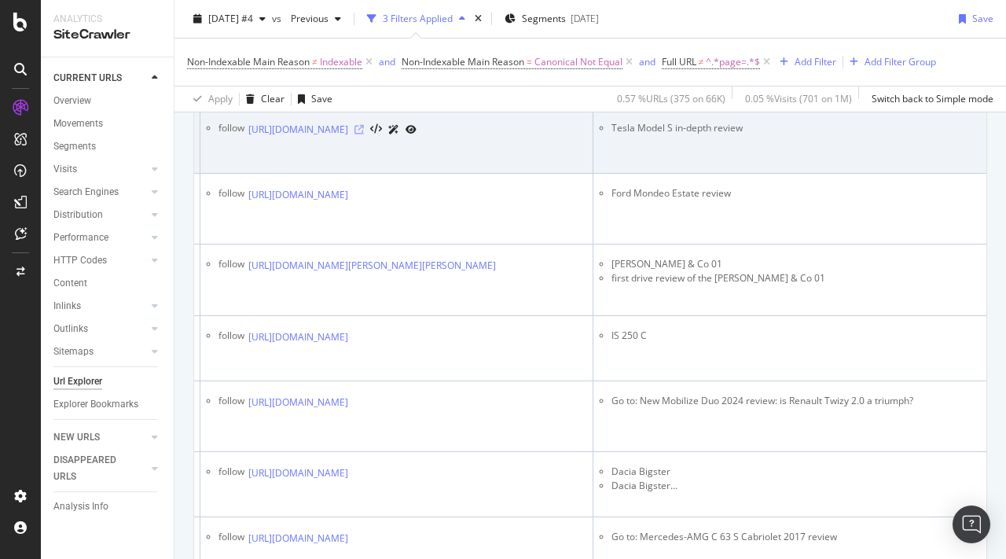
click at [364, 134] on icon at bounding box center [358, 129] width 9 height 9
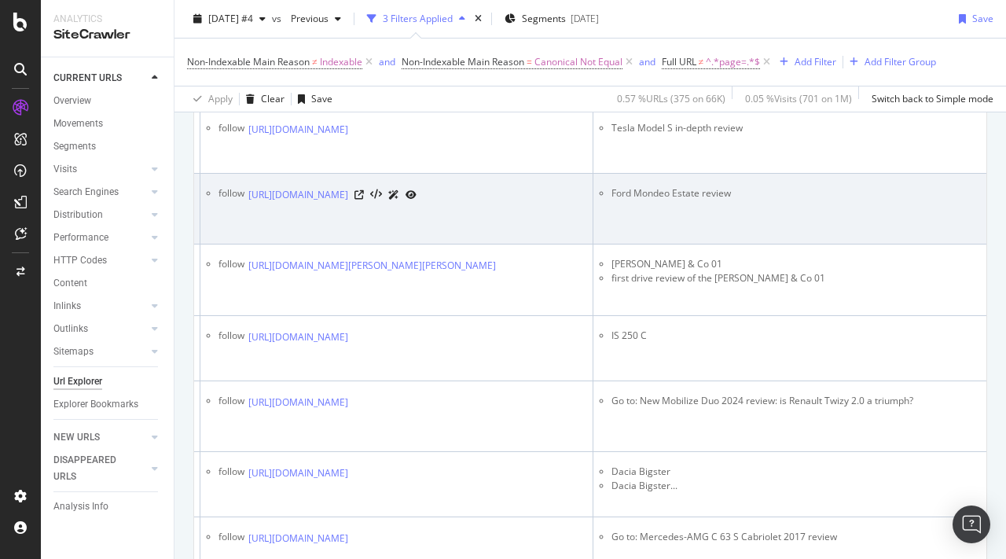
click at [431, 244] on td "follow https://www.autoexpress.co.uk/ford/mondeo/91743/long-term-test-review-fo…" at bounding box center [396, 209] width 393 height 71
click at [364, 200] on icon at bounding box center [358, 194] width 9 height 9
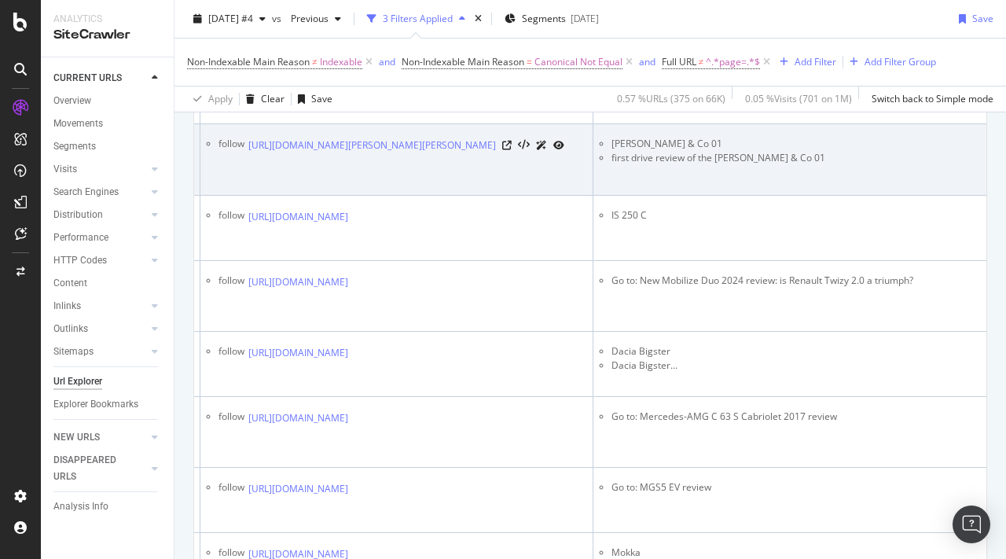
scroll to position [1247, 0]
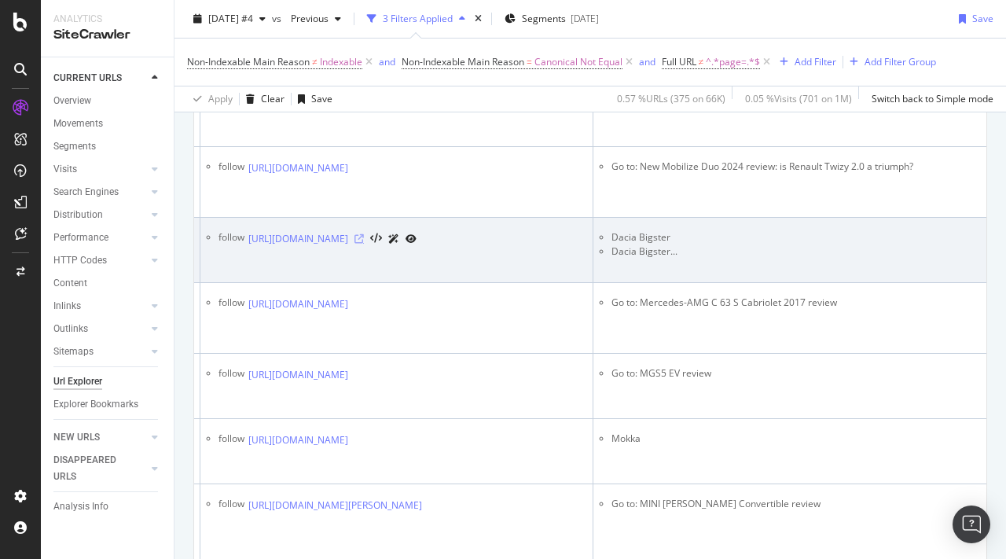
click at [364, 244] on icon at bounding box center [358, 238] width 9 height 9
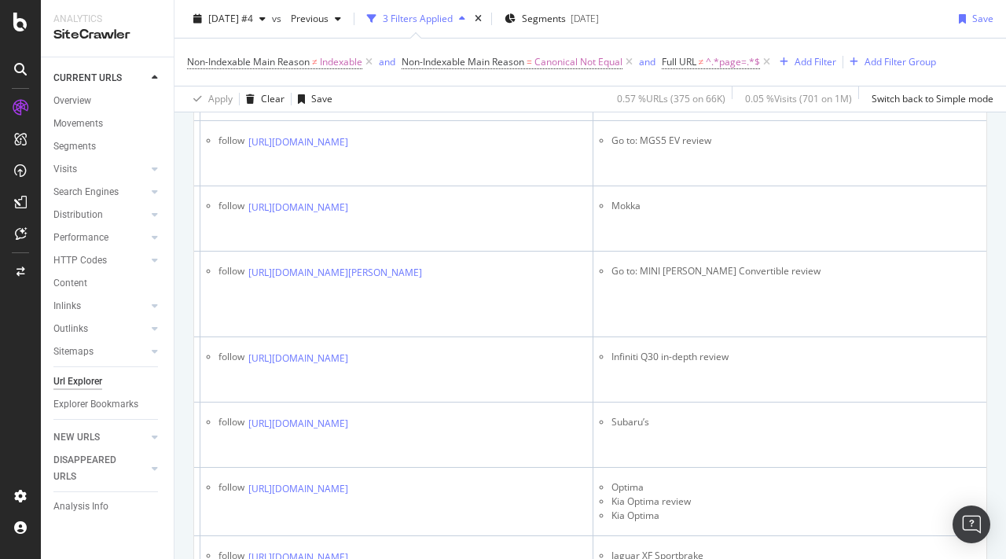
scroll to position [1483, 0]
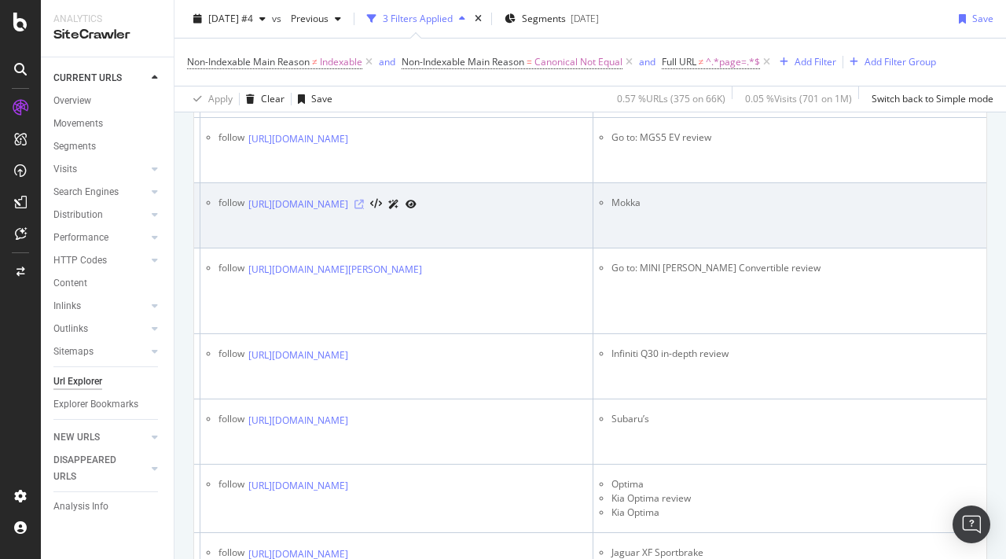
click at [364, 209] on icon at bounding box center [358, 204] width 9 height 9
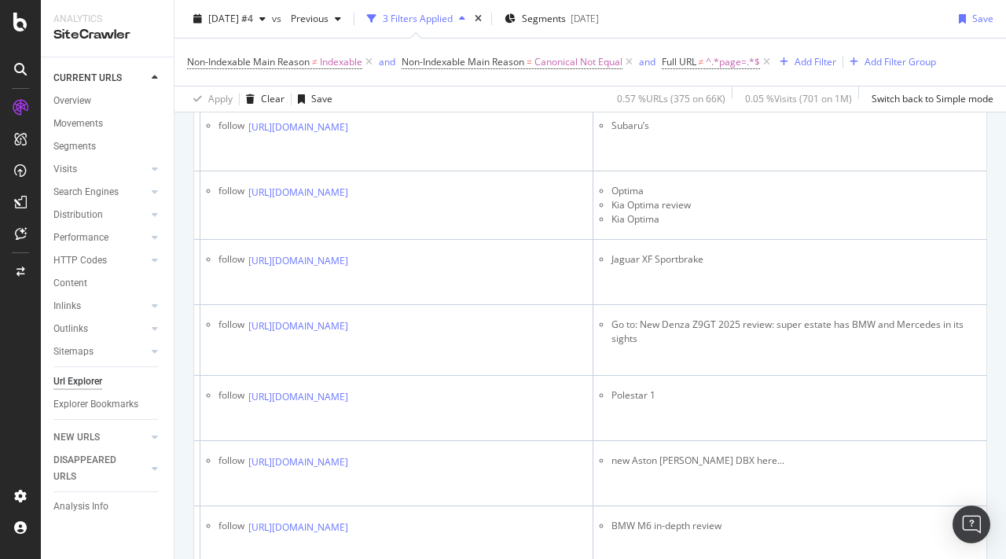
scroll to position [1807, 0]
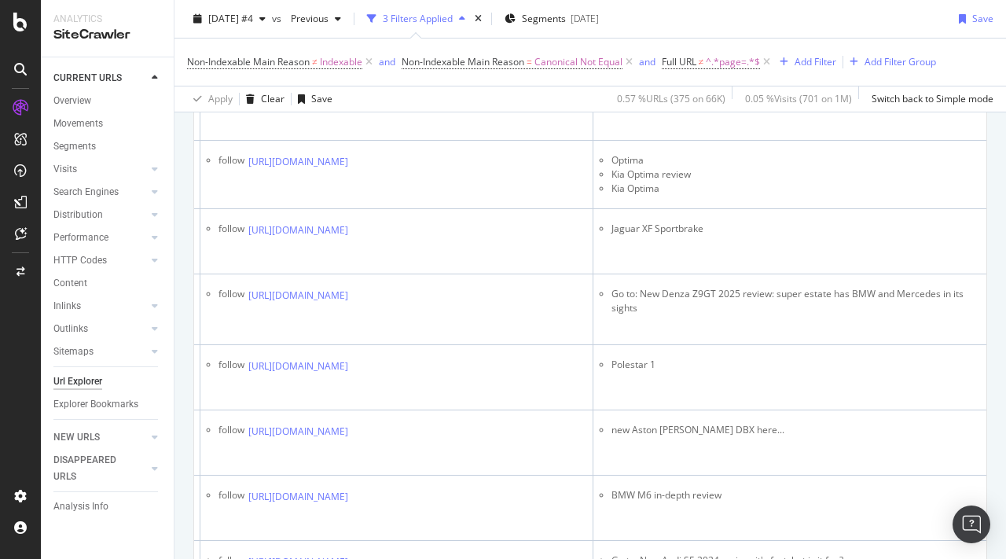
click at [364, 36] on icon at bounding box center [358, 31] width 9 height 9
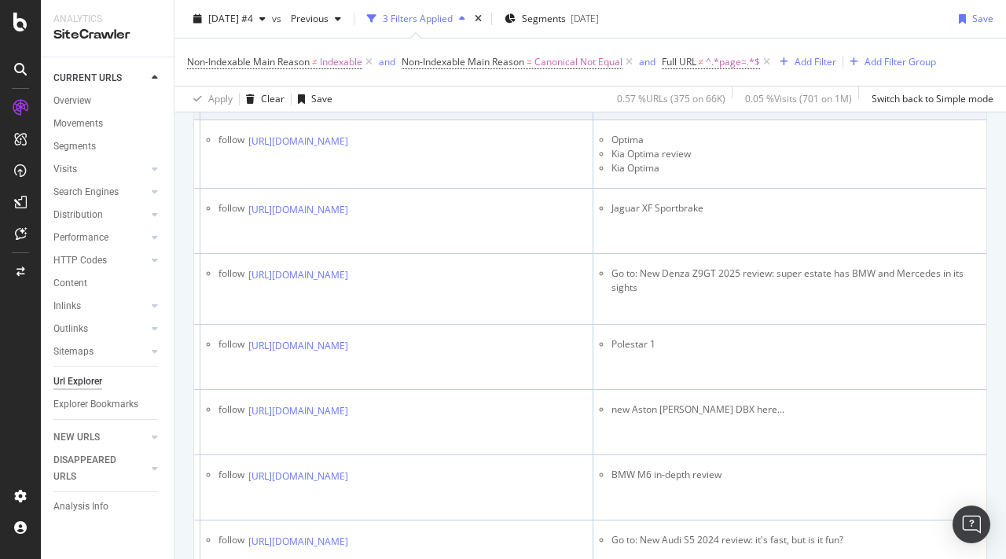
scroll to position [1834, 0]
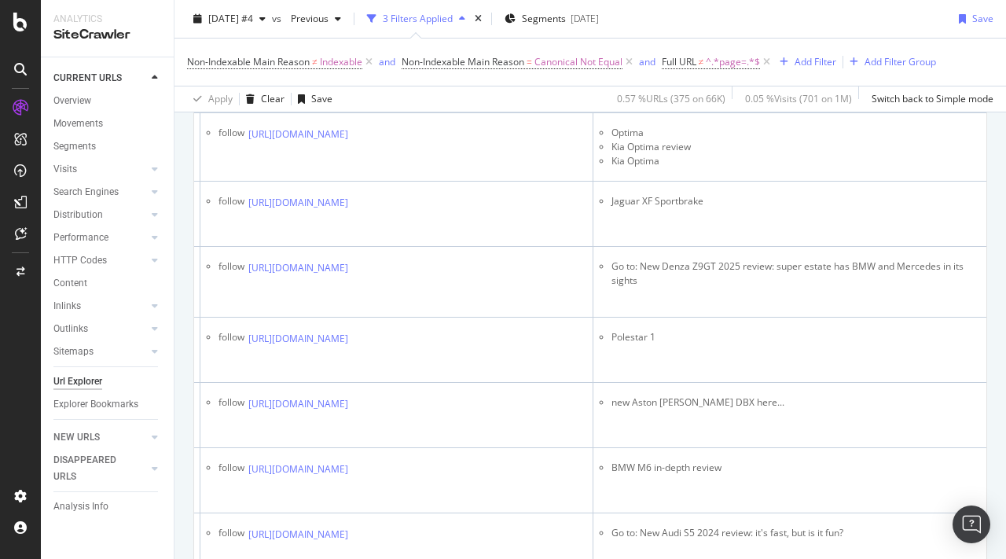
click at [364, 74] on icon at bounding box center [358, 68] width 9 height 9
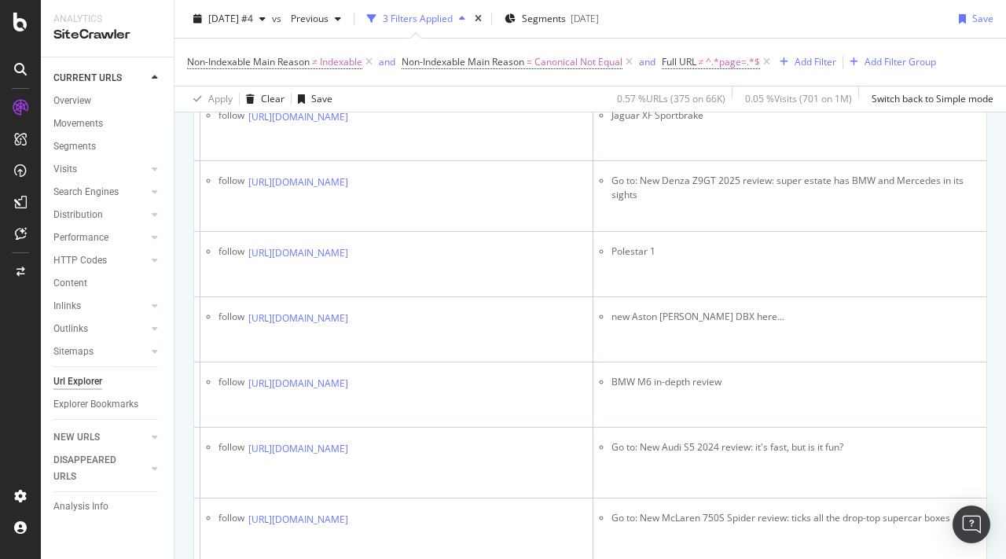
scroll to position [1919, 0]
click at [364, 54] on icon at bounding box center [358, 49] width 9 height 9
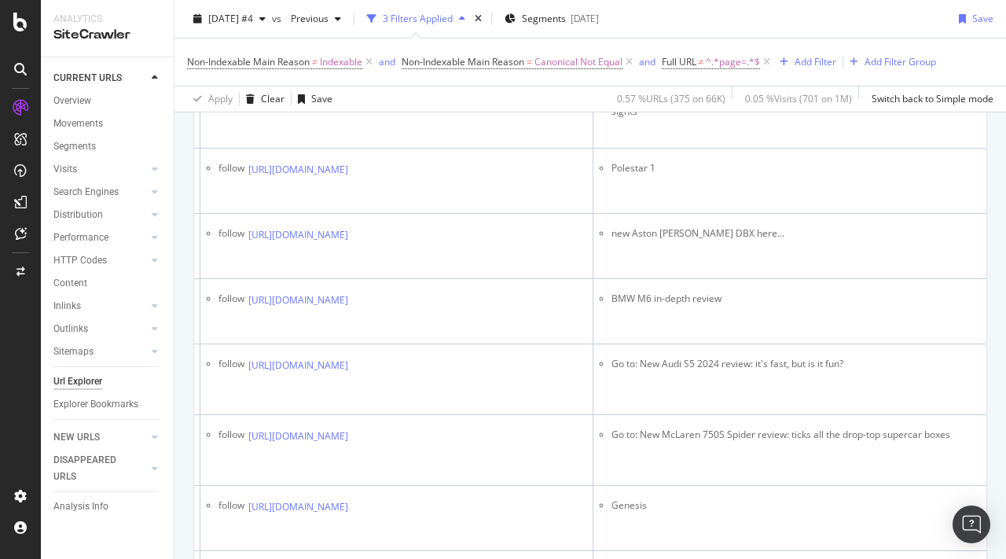
scroll to position [2021, 0]
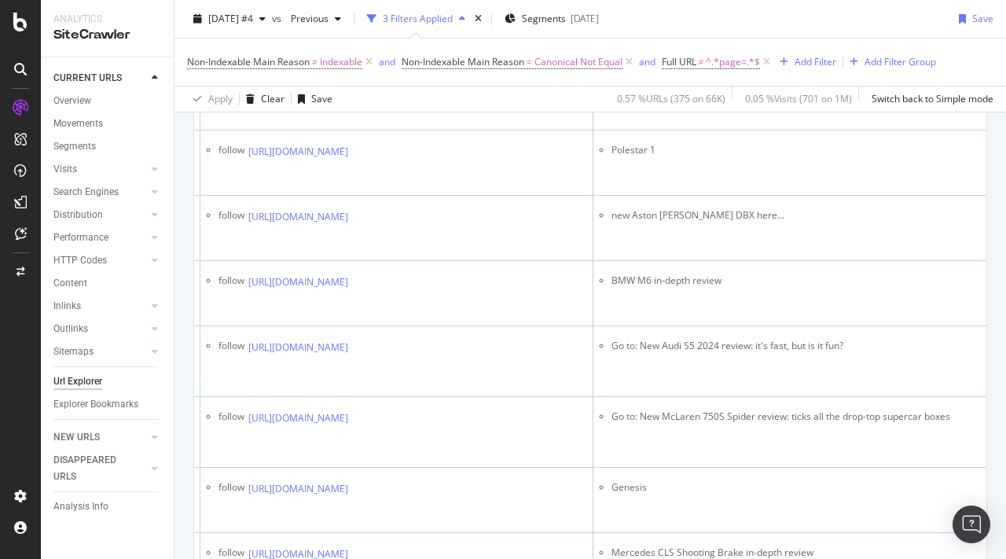
click at [364, 20] on icon at bounding box center [358, 15] width 9 height 9
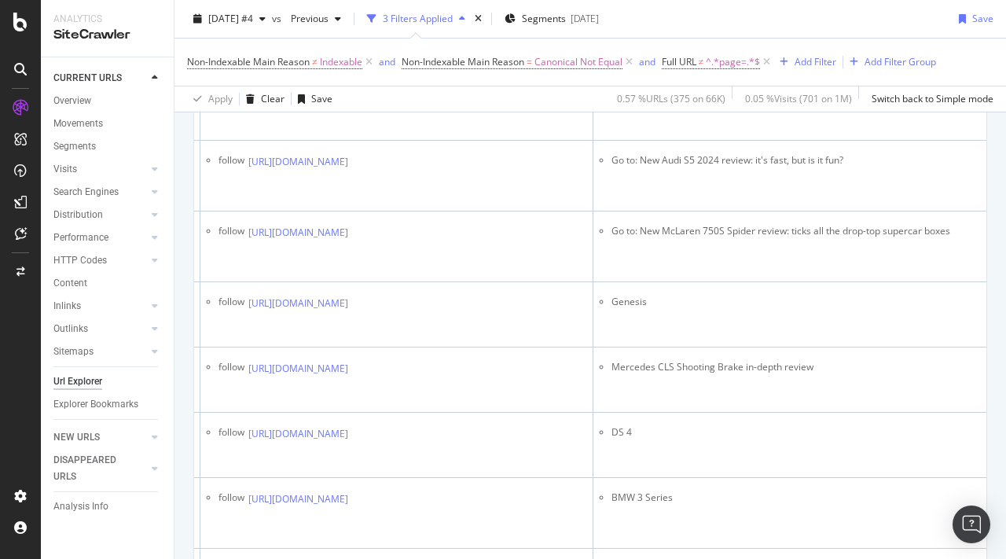
scroll to position [2206, 0]
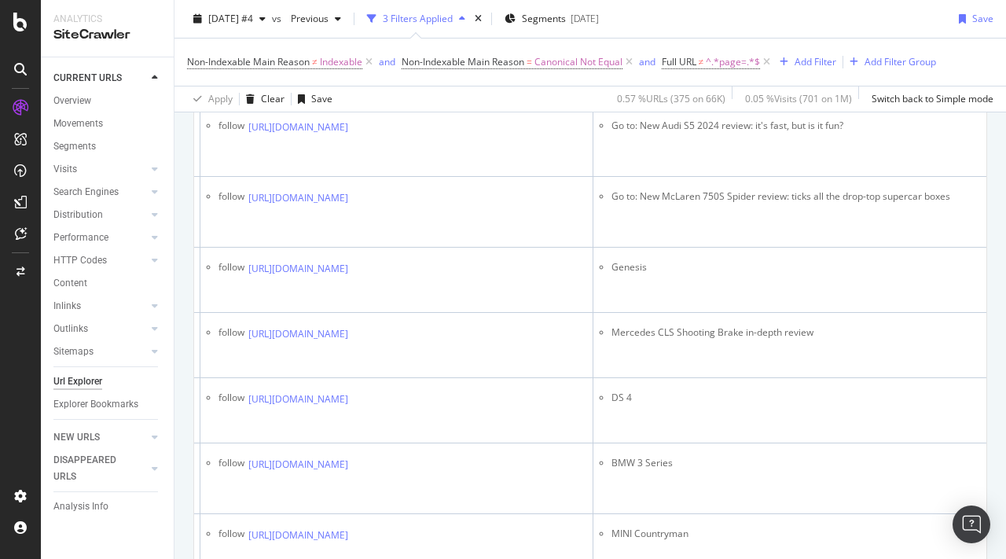
scroll to position [2252, 0]
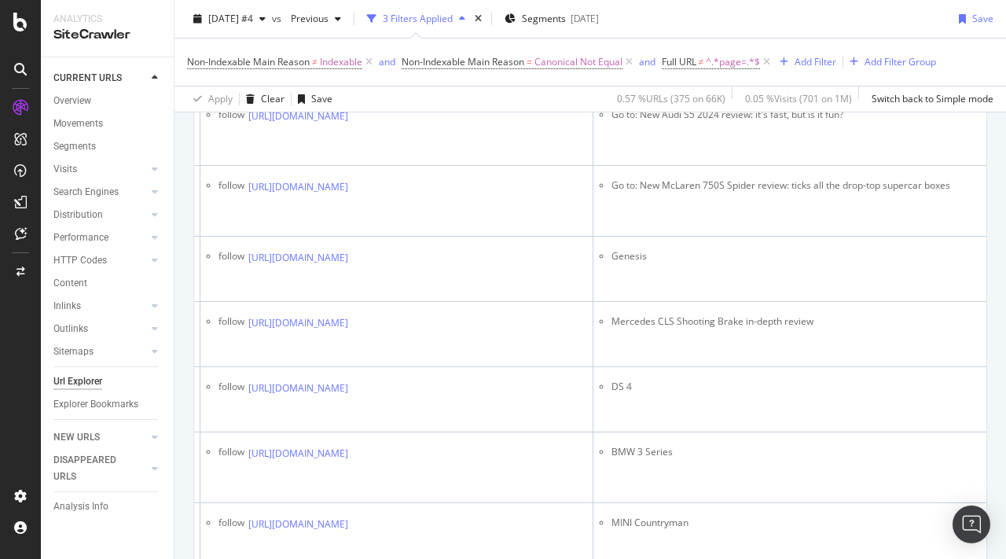
copy tbody "new Aston Martin DBX here..."
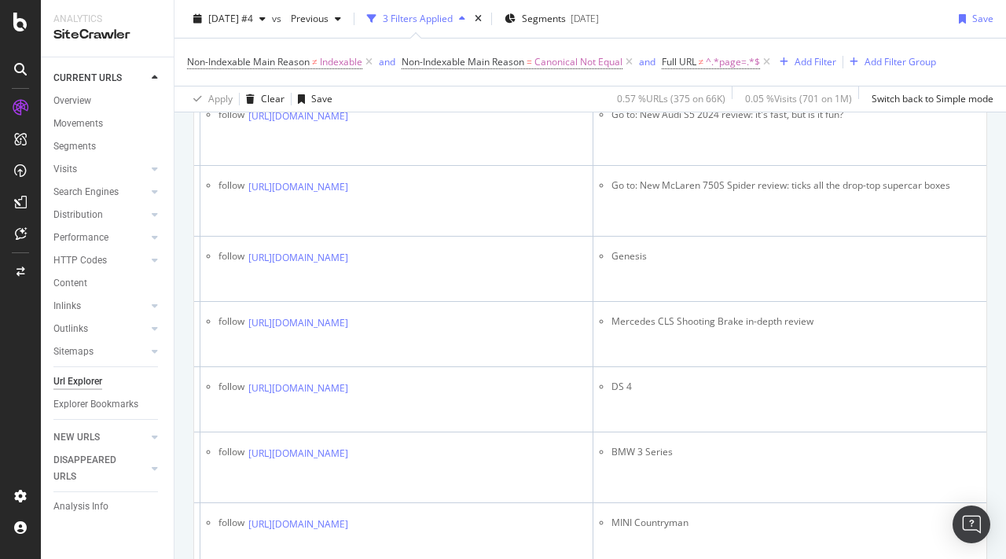
scroll to position [2318, 0]
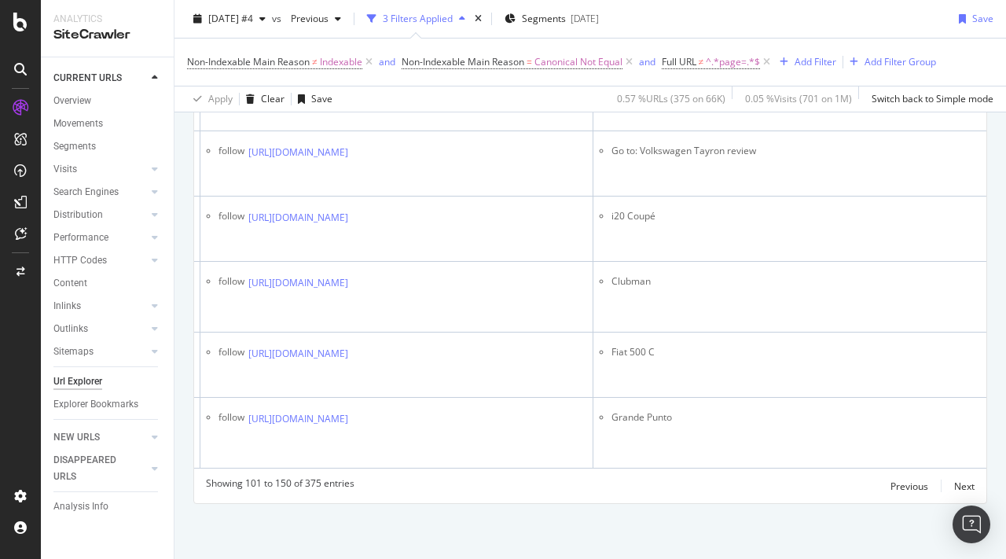
scroll to position [4036, 0]
click at [963, 484] on div "Next" at bounding box center [964, 485] width 20 height 13
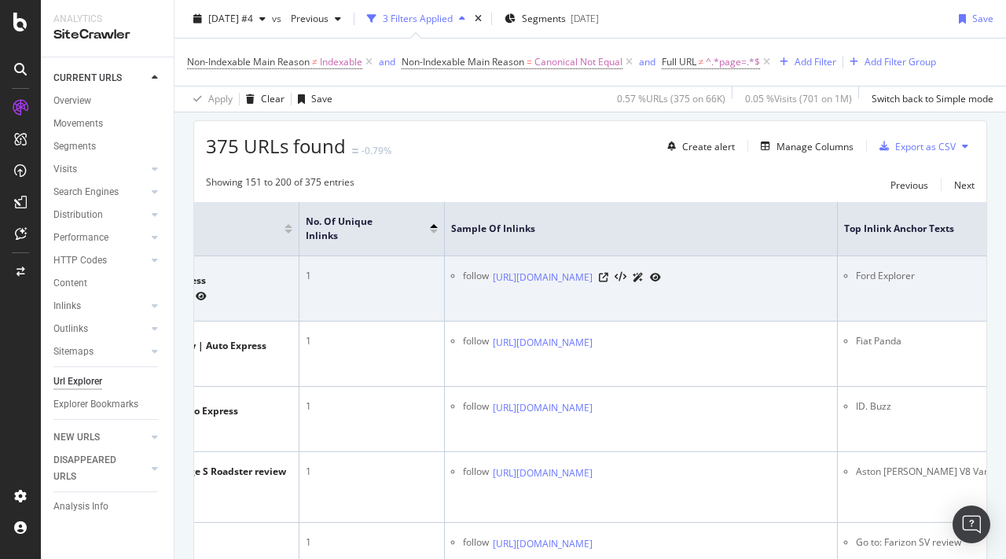
scroll to position [0, 453]
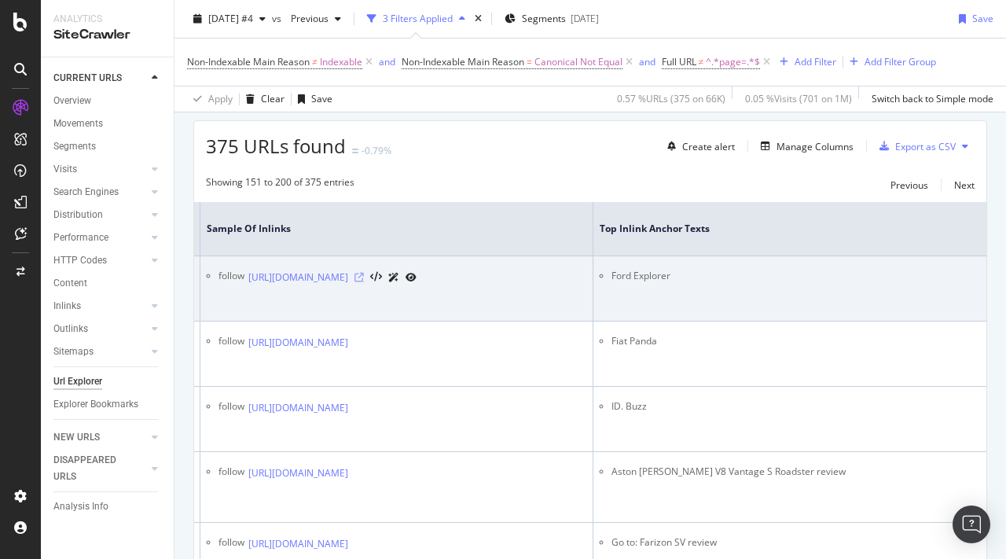
click at [364, 282] on icon at bounding box center [358, 277] width 9 height 9
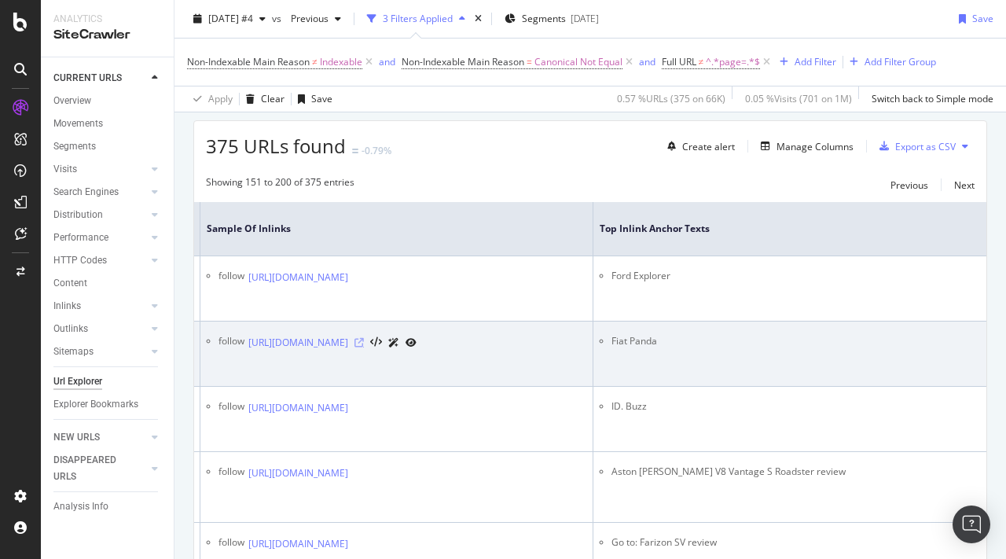
click at [364, 338] on icon at bounding box center [358, 342] width 9 height 9
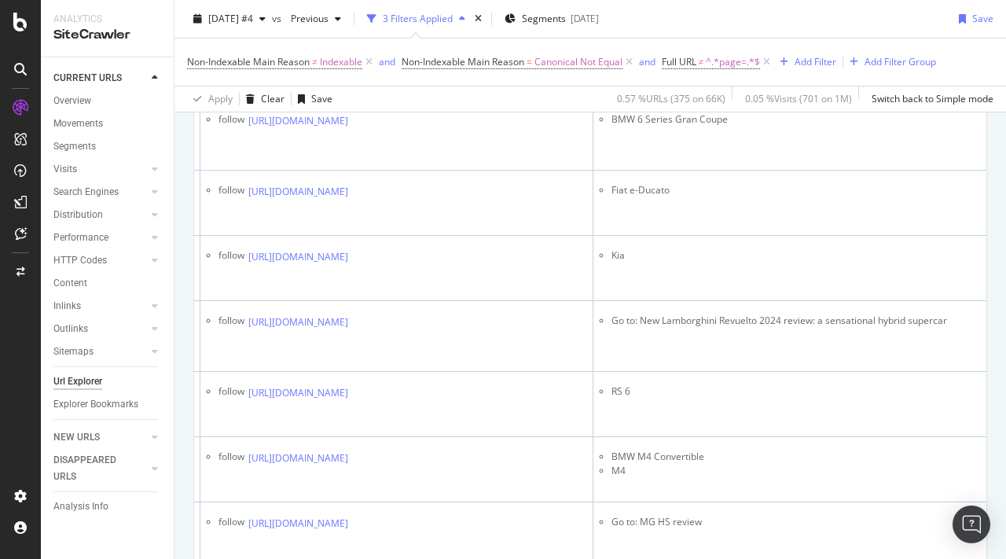
scroll to position [1005, 0]
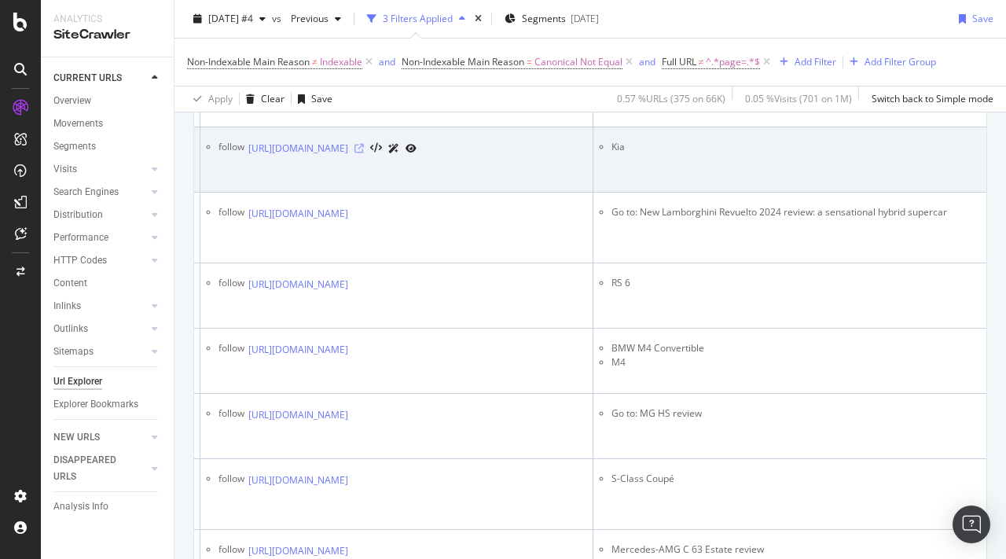
click at [364, 153] on icon at bounding box center [358, 148] width 9 height 9
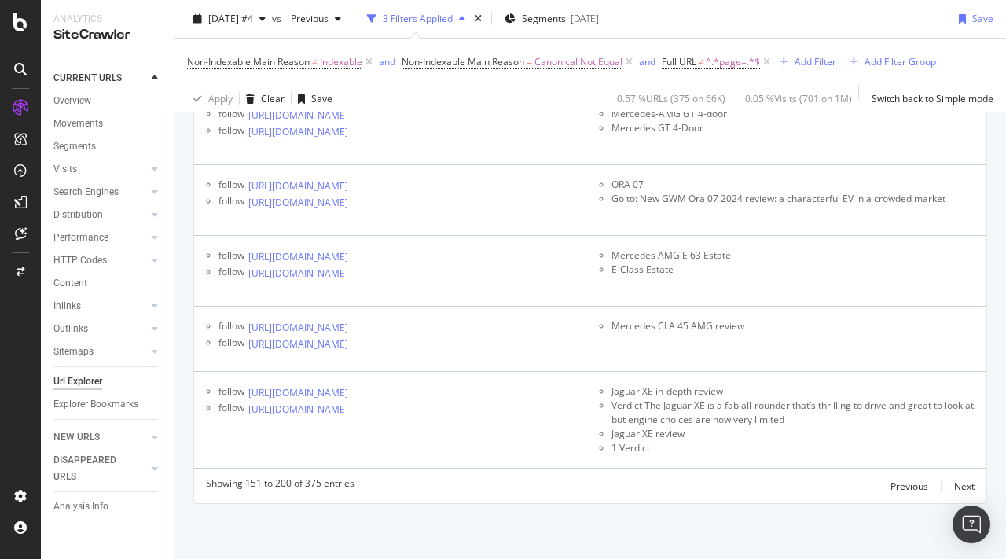
scroll to position [4295, 0]
click at [963, 485] on div "Next" at bounding box center [964, 485] width 20 height 13
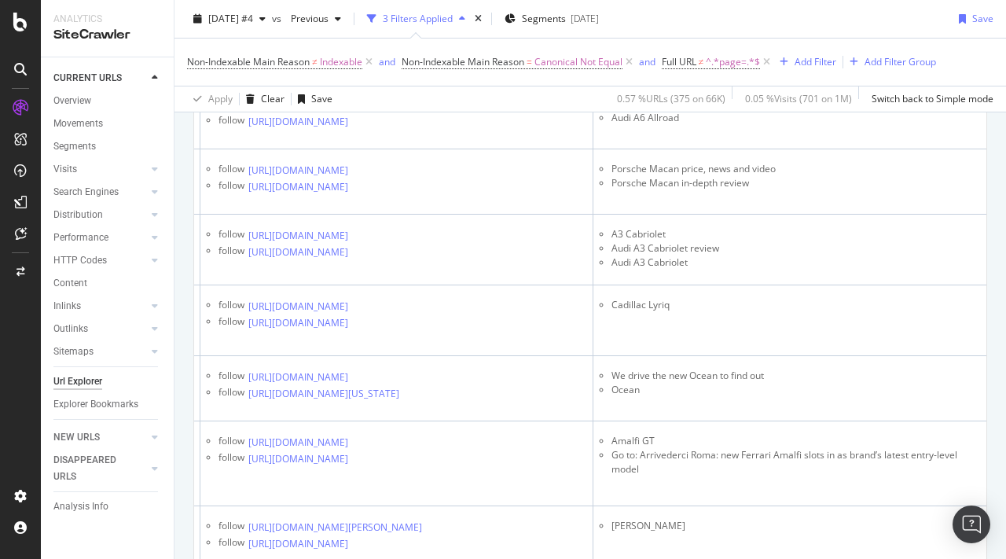
scroll to position [1701, 0]
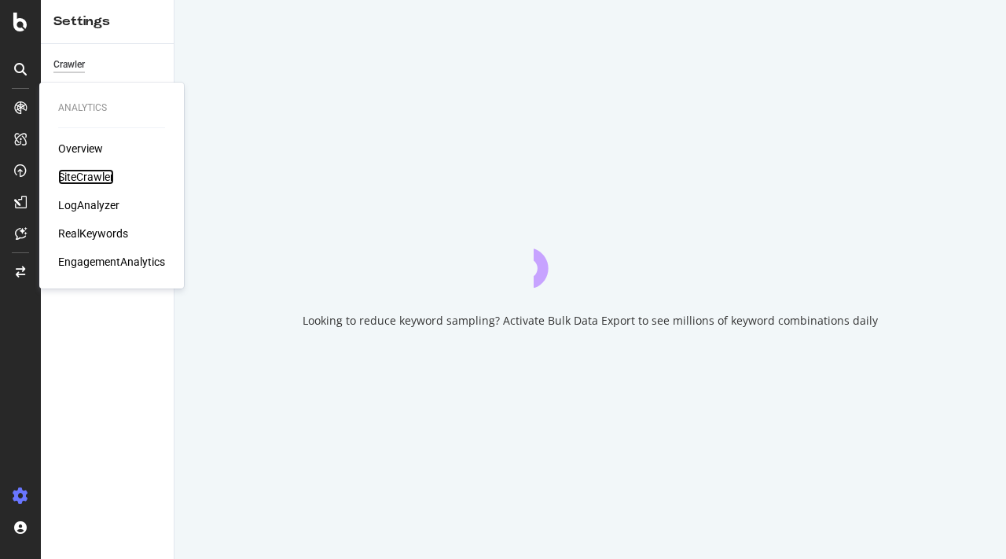
click at [93, 171] on div "SiteCrawler" at bounding box center [86, 177] width 56 height 16
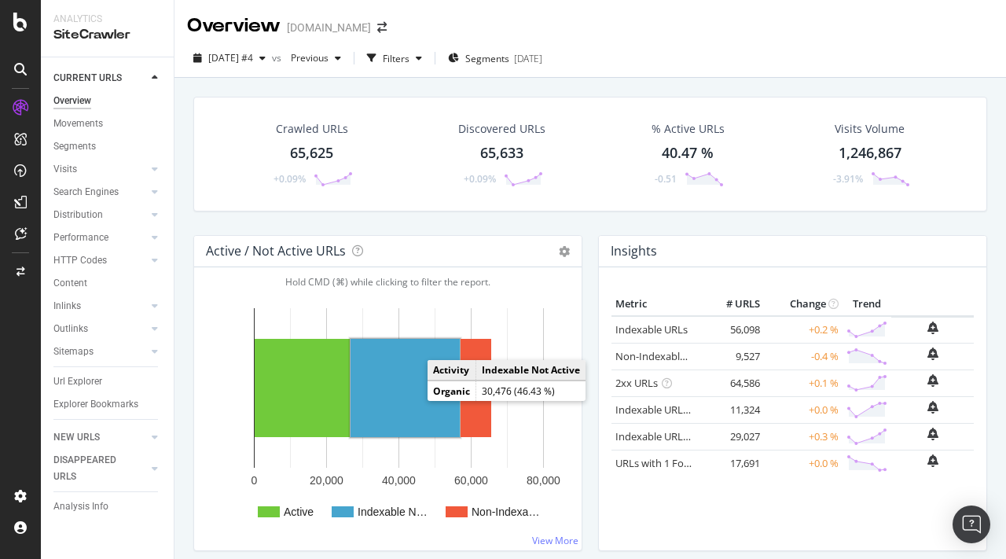
click at [399, 402] on rect "A chart." at bounding box center [404, 388] width 109 height 98
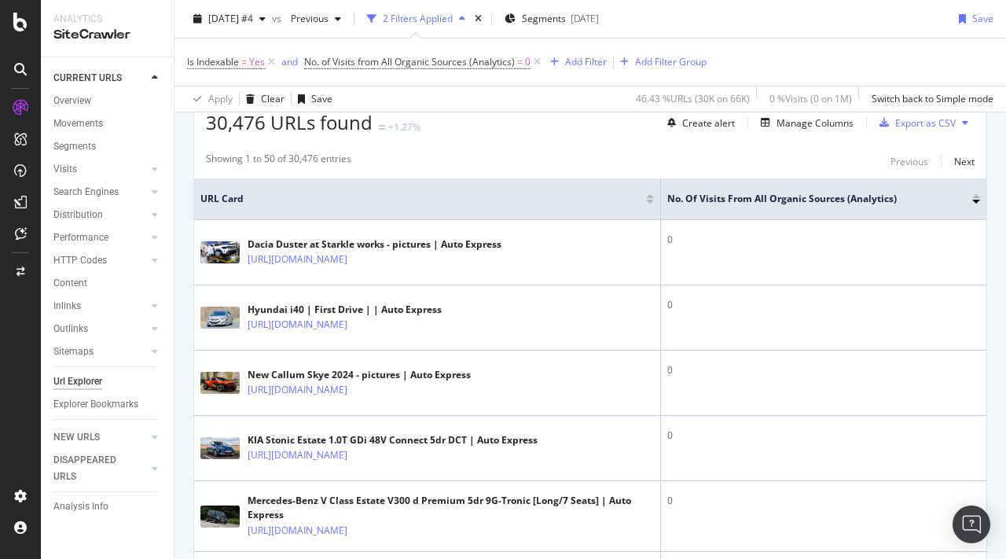
scroll to position [266, 0]
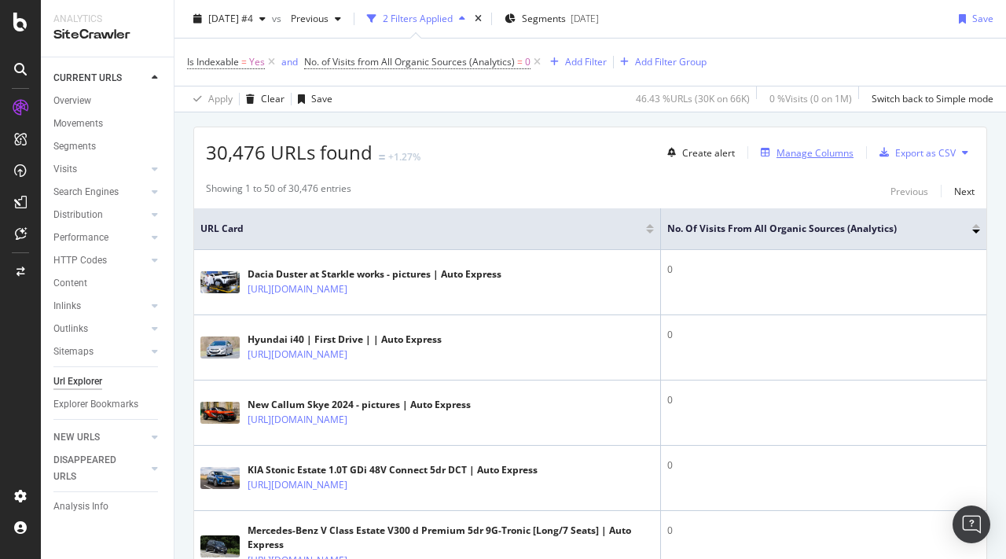
click at [808, 156] on div "Manage Columns" at bounding box center [814, 152] width 77 height 13
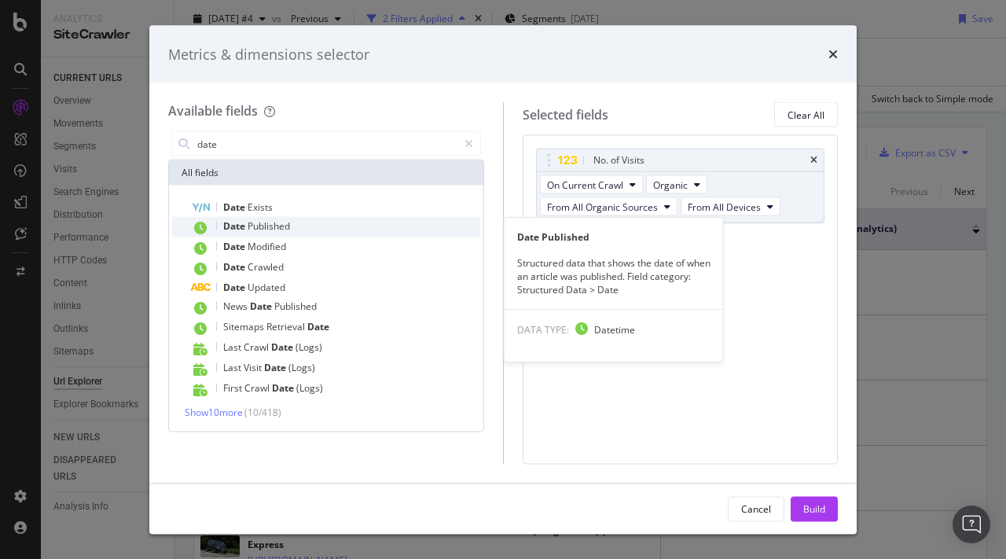
type input "date"
click at [319, 230] on div "Date Published" at bounding box center [335, 227] width 289 height 20
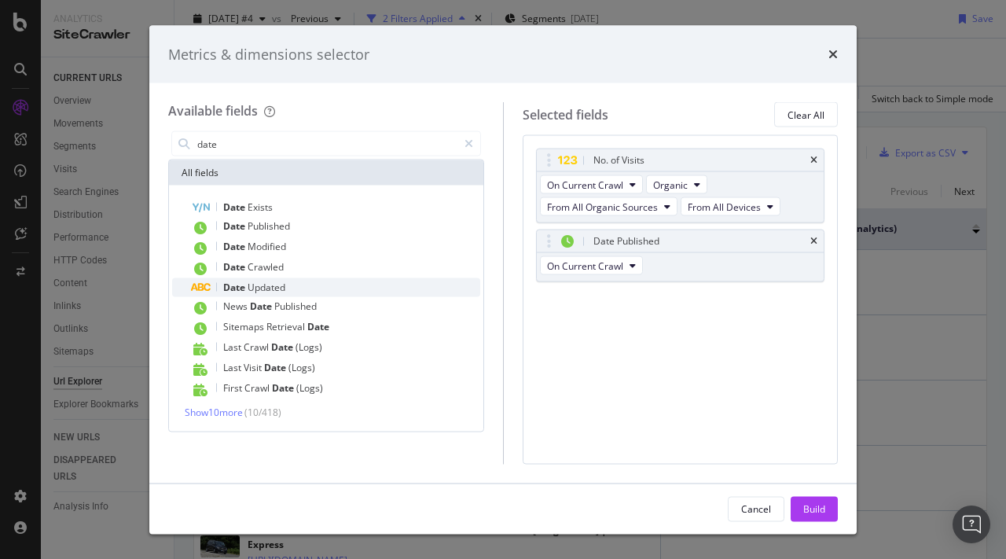
click at [361, 281] on div "Date Updated" at bounding box center [335, 287] width 289 height 19
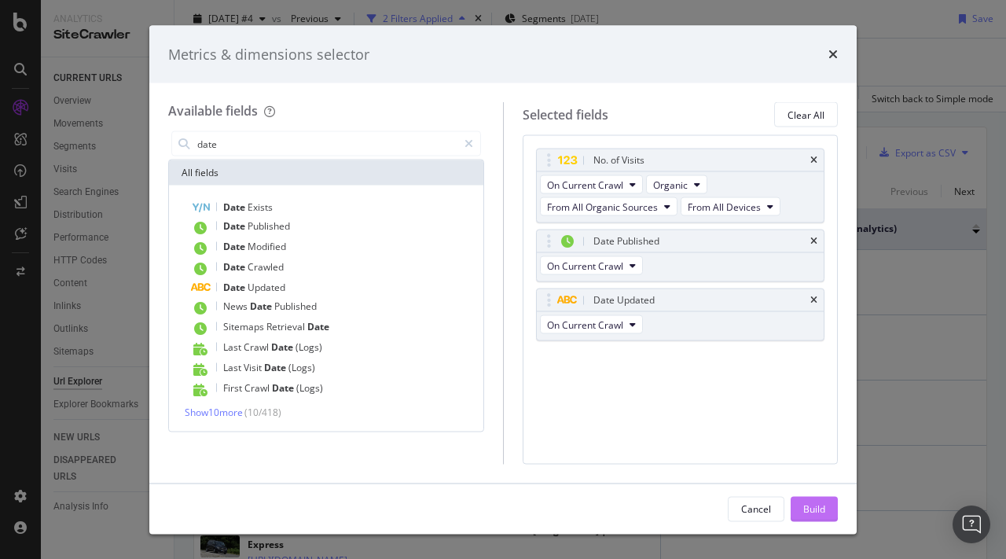
click at [817, 505] on div "Build" at bounding box center [814, 507] width 22 height 13
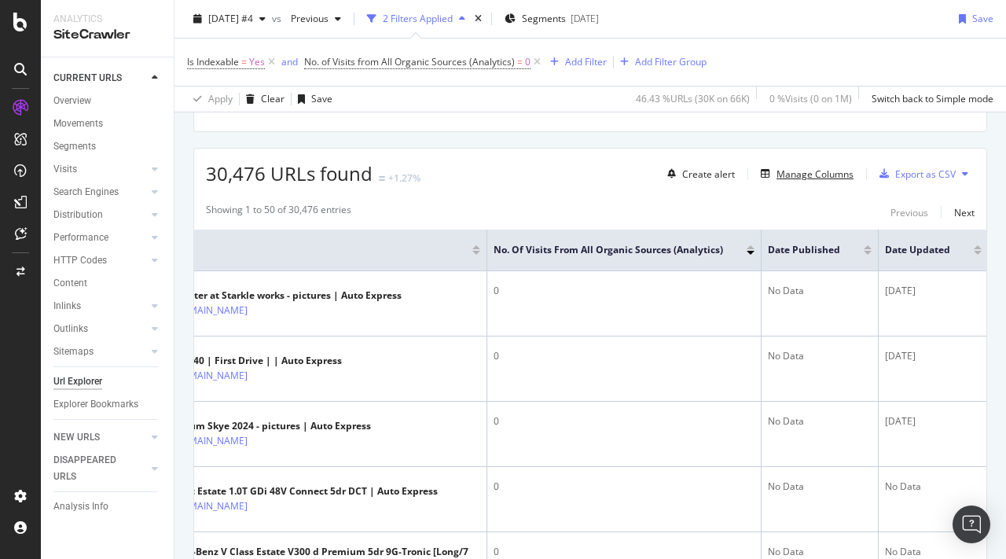
scroll to position [0, 99]
click at [798, 178] on div "Manage Columns" at bounding box center [814, 173] width 77 height 13
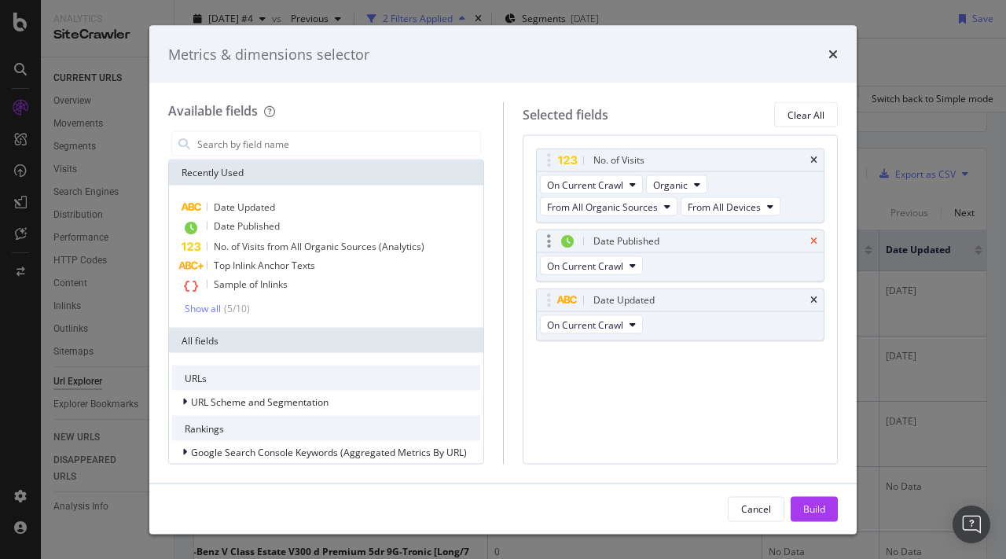
click at [816, 239] on icon "times" at bounding box center [813, 241] width 7 height 9
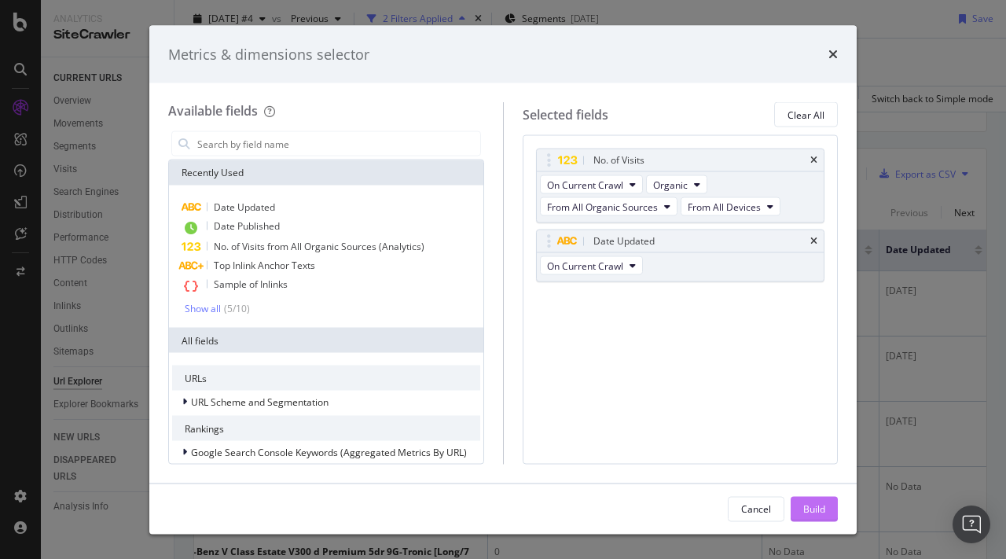
click at [806, 503] on div "Build" at bounding box center [814, 507] width 22 height 13
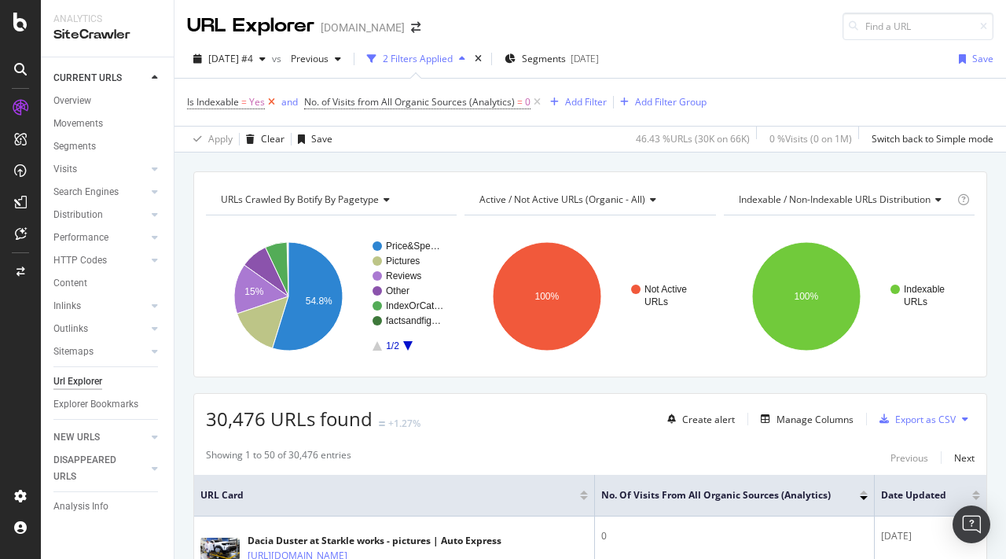
click at [272, 96] on icon at bounding box center [271, 102] width 13 height 16
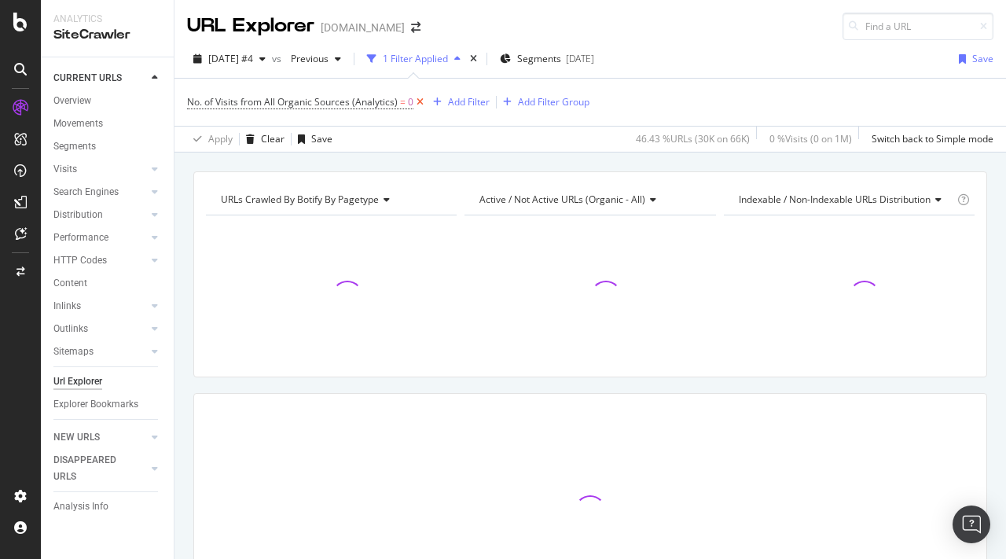
click at [418, 97] on icon at bounding box center [419, 102] width 13 height 16
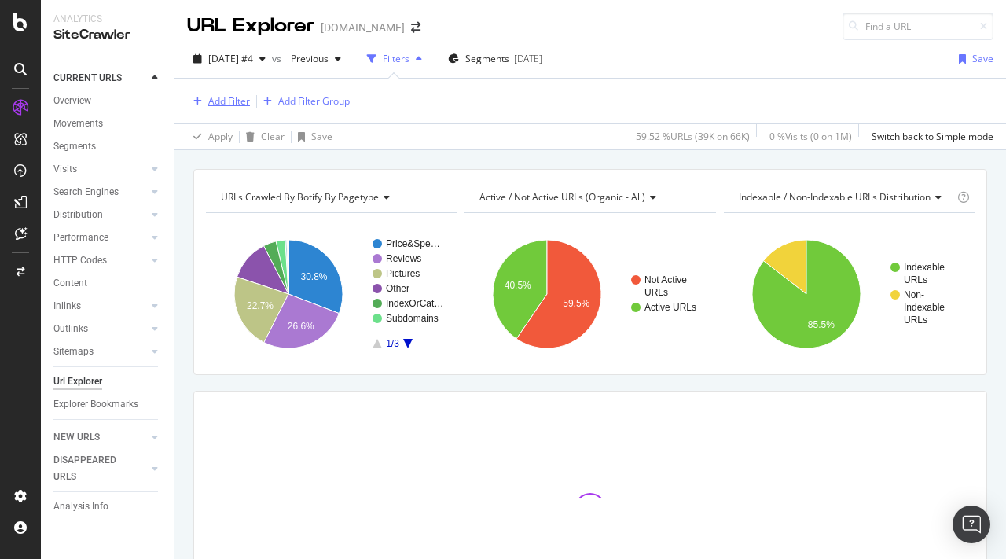
click at [237, 103] on div "Add Filter" at bounding box center [229, 100] width 42 height 13
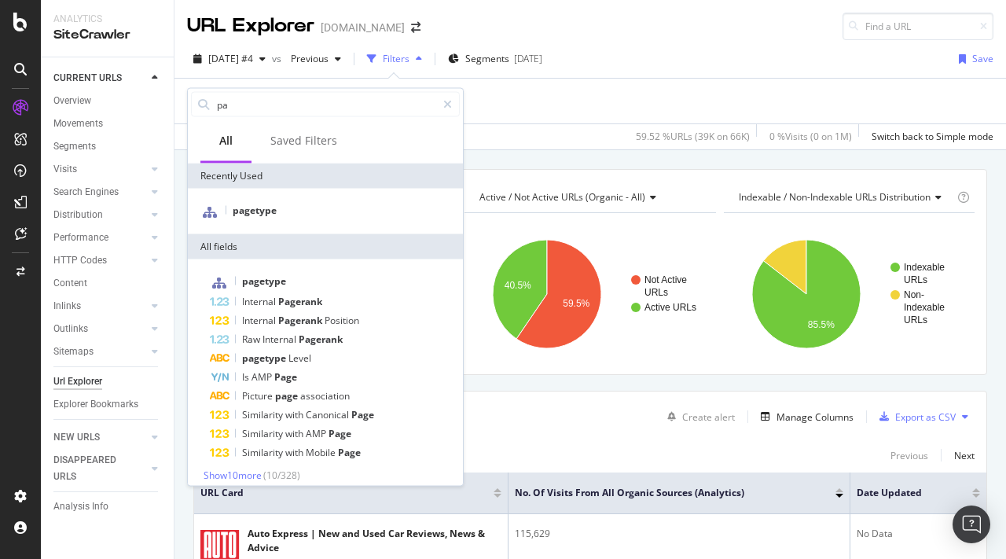
type input "p"
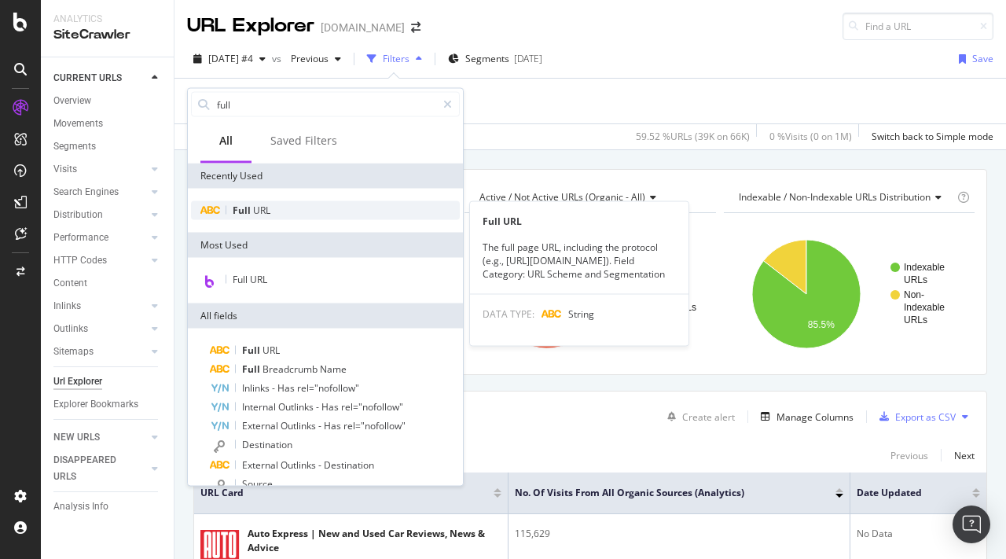
type input "full"
click at [276, 207] on div "Full URL" at bounding box center [325, 210] width 269 height 19
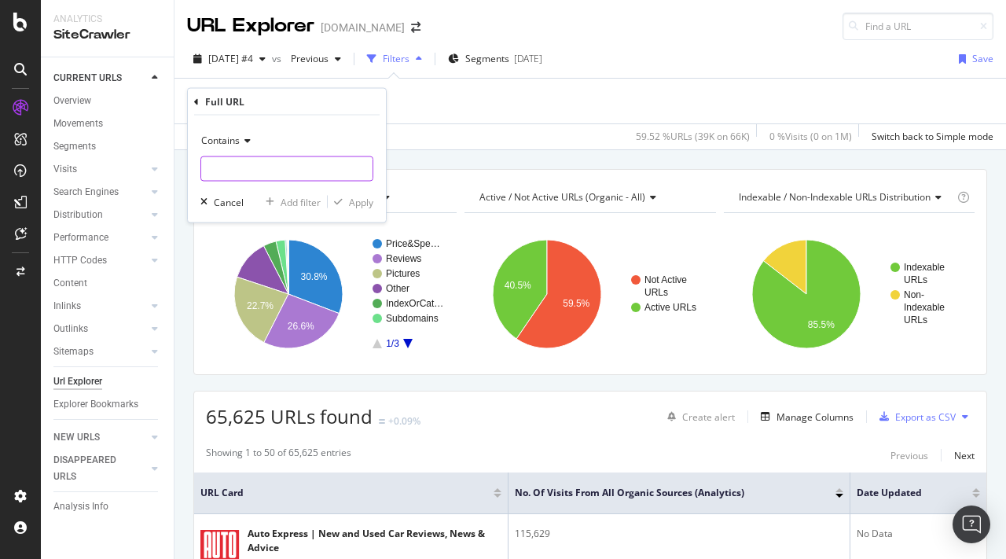
click at [246, 170] on input "text" at bounding box center [286, 168] width 171 height 25
type input "page="
click at [368, 196] on div "Apply" at bounding box center [361, 201] width 24 height 13
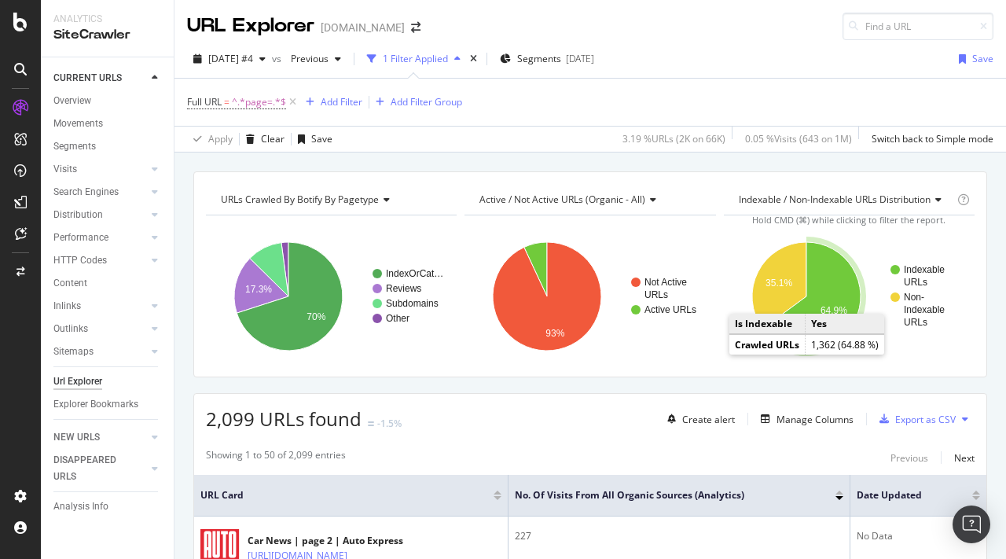
click at [833, 283] on icon "A chart." at bounding box center [811, 296] width 98 height 108
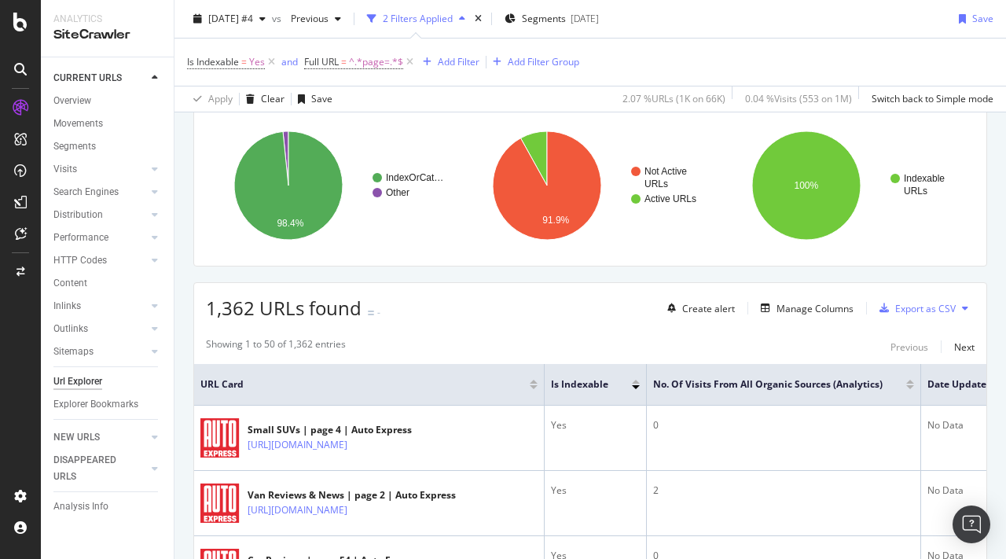
scroll to position [220, 0]
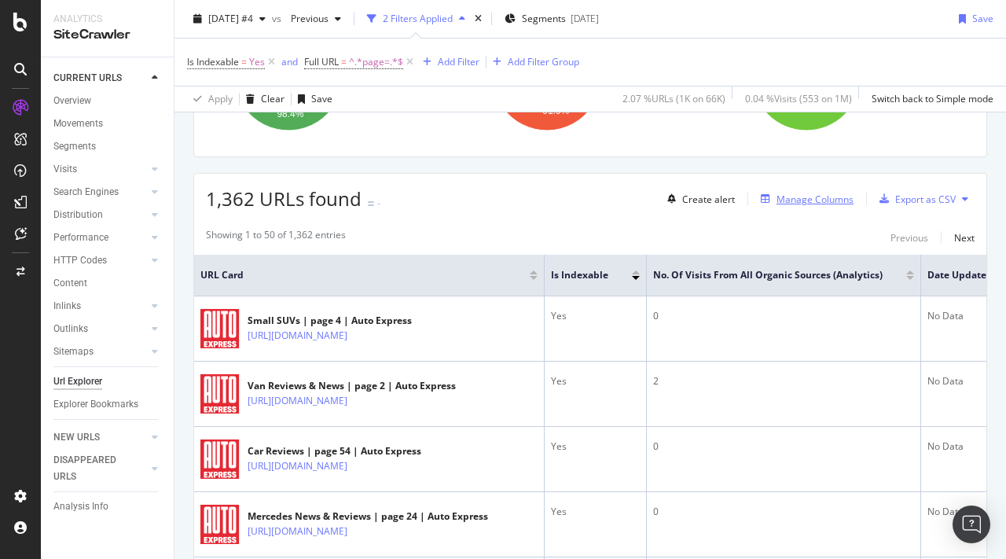
click at [805, 204] on div "Manage Columns" at bounding box center [814, 199] width 77 height 13
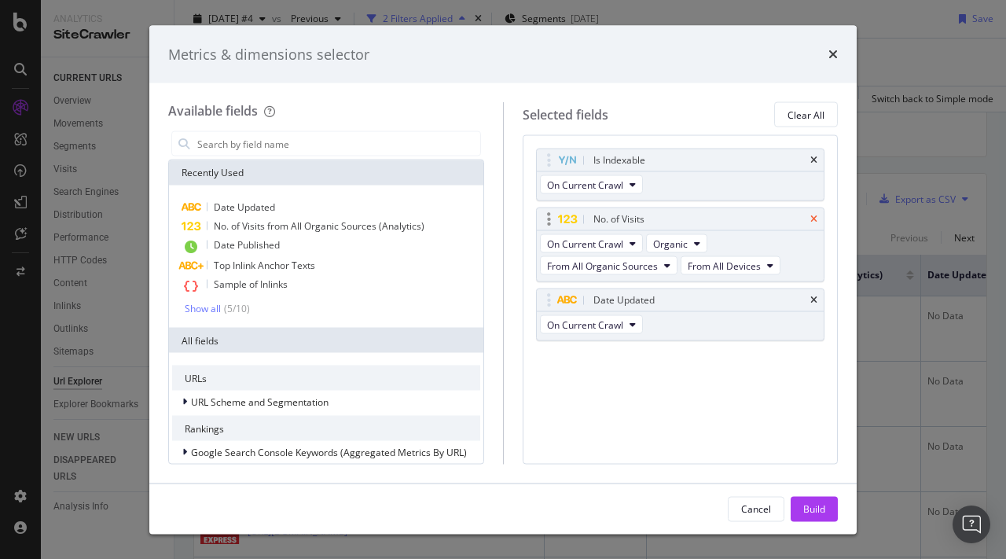
click at [813, 218] on icon "times" at bounding box center [813, 219] width 7 height 9
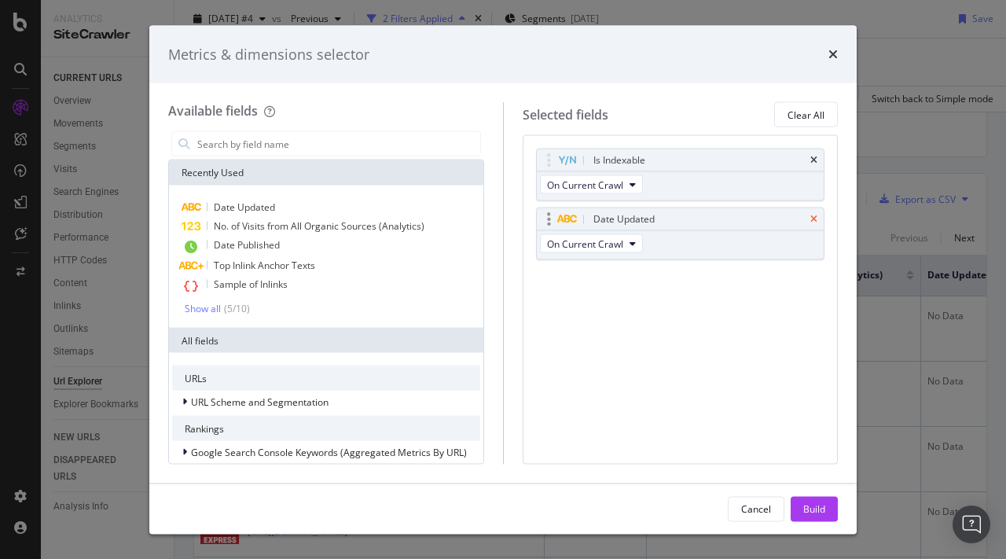
click at [817, 222] on icon "times" at bounding box center [813, 219] width 7 height 9
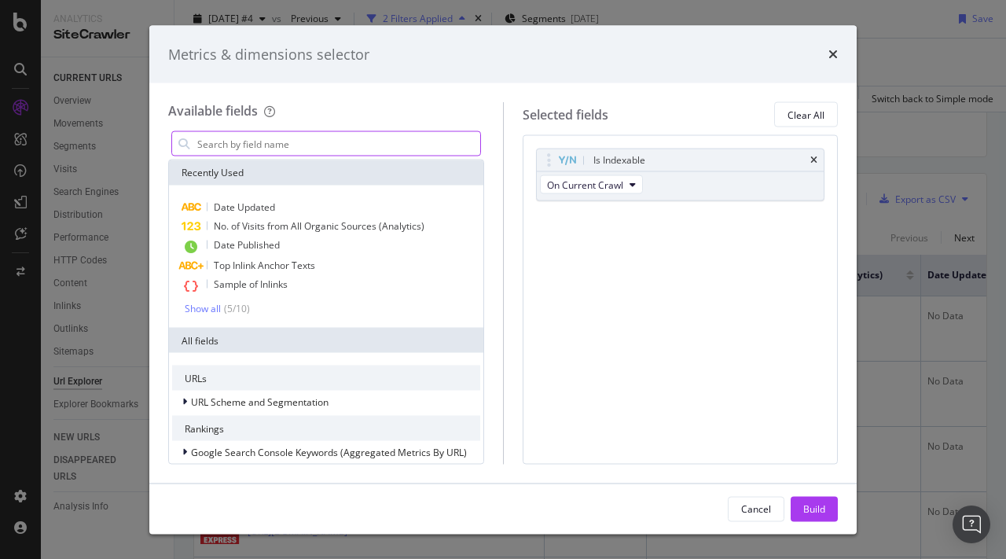
click at [321, 135] on input "modal" at bounding box center [338, 144] width 284 height 24
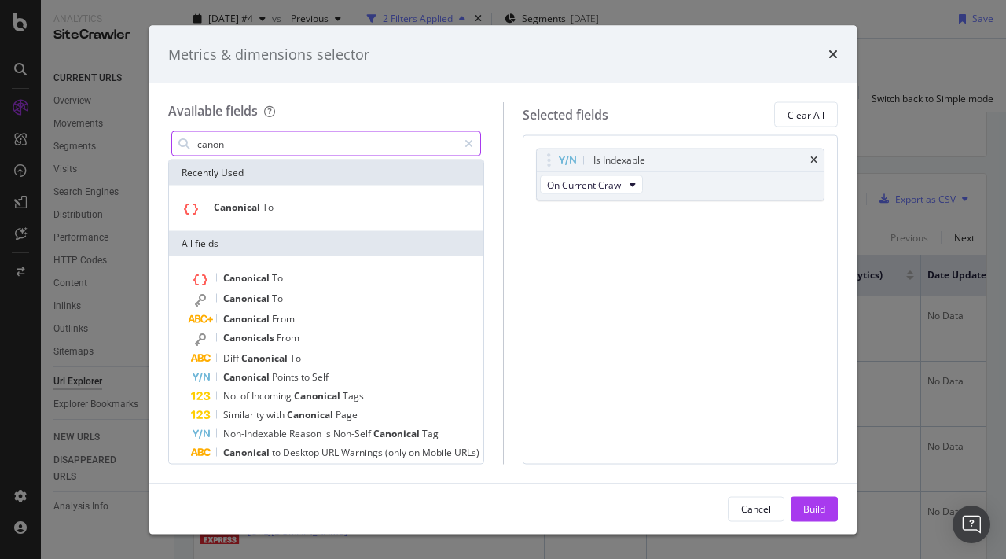
type input "canon"
click at [275, 197] on div "Canonical To" at bounding box center [326, 208] width 314 height 46
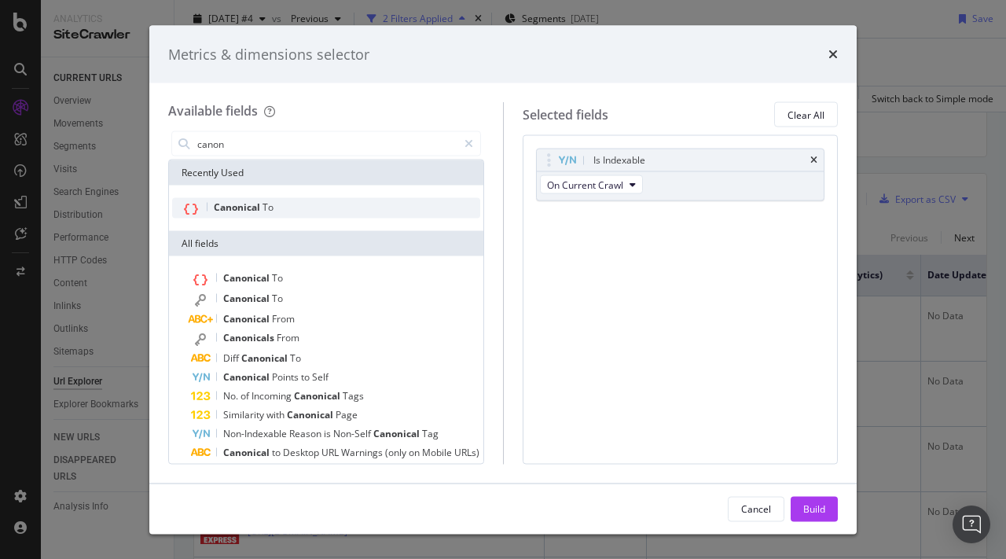
click at [264, 203] on span "To" at bounding box center [267, 206] width 11 height 13
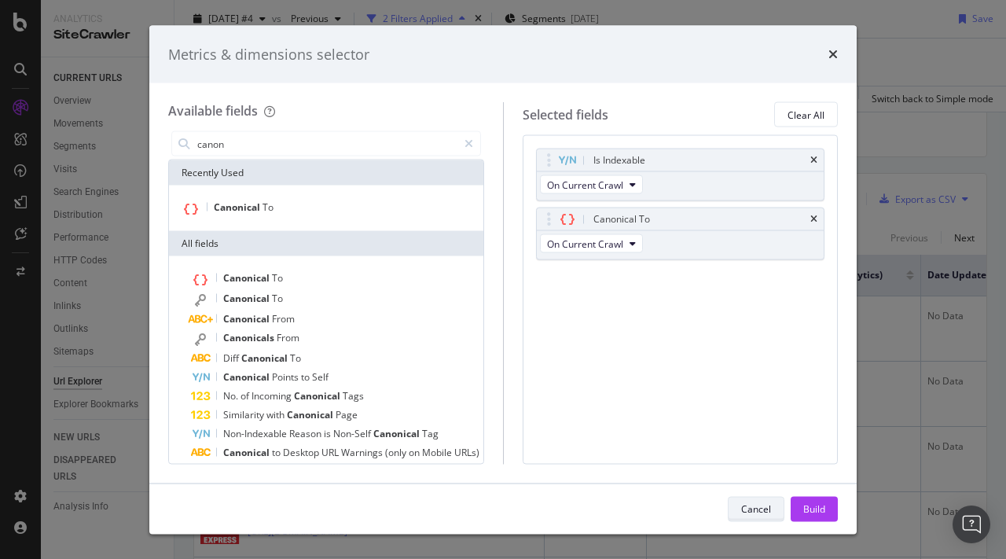
click at [757, 496] on button "Cancel" at bounding box center [756, 508] width 57 height 25
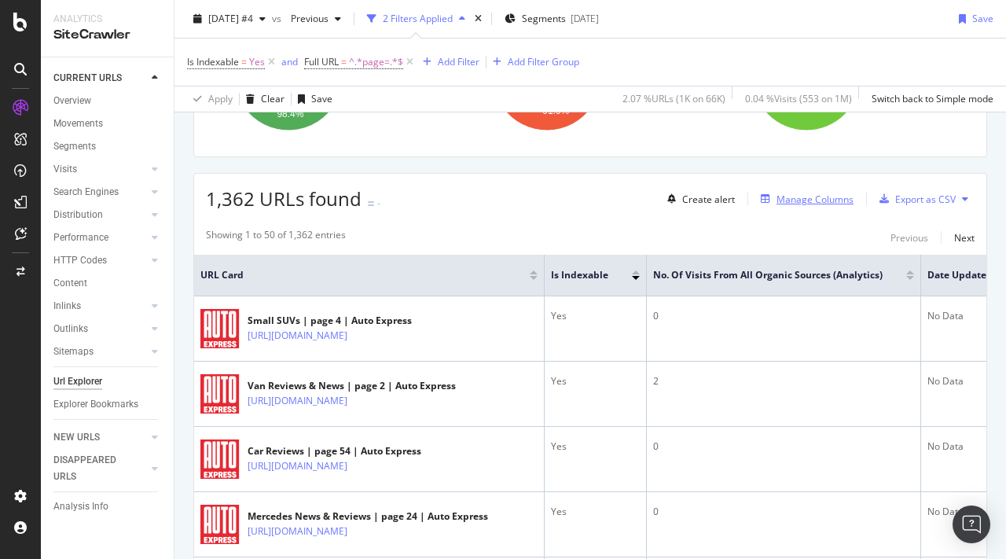
click at [809, 196] on div "Manage Columns" at bounding box center [814, 199] width 77 height 13
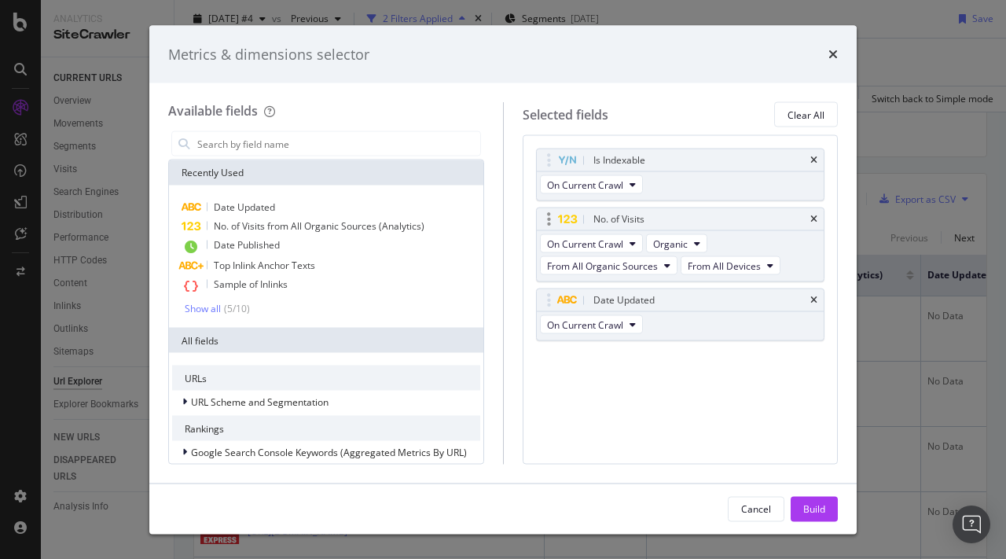
click at [820, 218] on div "No. of Visits" at bounding box center [681, 219] width 288 height 22
click at [815, 218] on icon "times" at bounding box center [813, 219] width 7 height 9
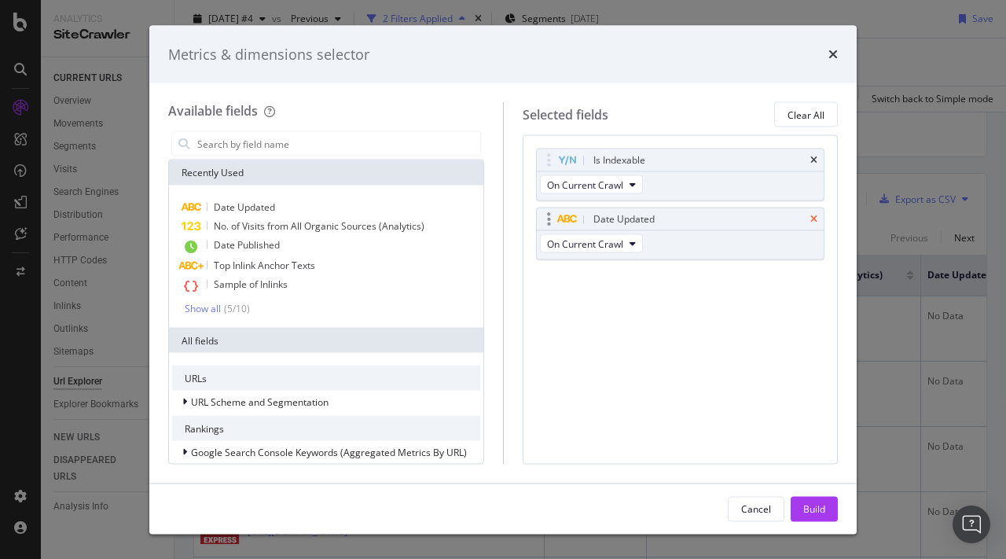
click at [812, 217] on icon "times" at bounding box center [813, 219] width 7 height 9
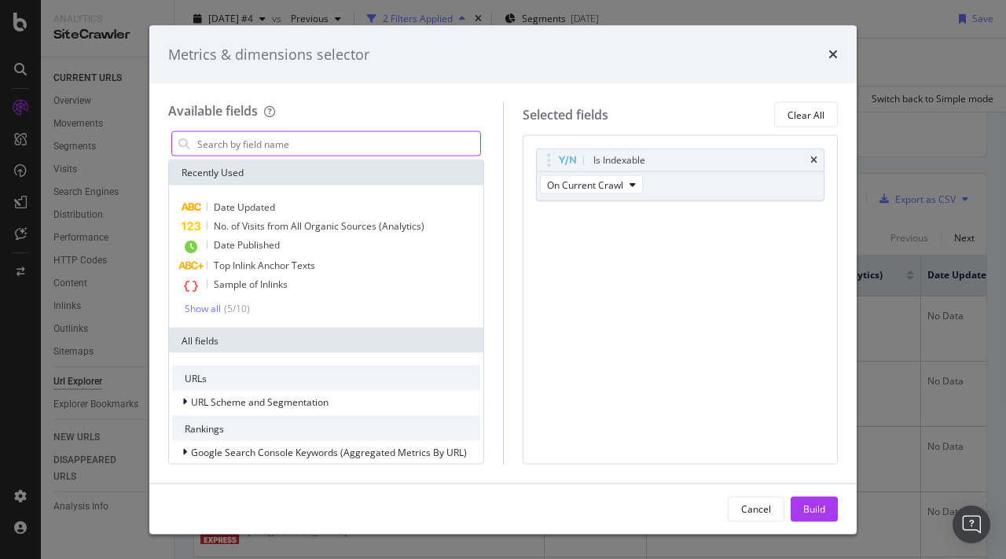
click at [267, 138] on input "modal" at bounding box center [338, 144] width 284 height 24
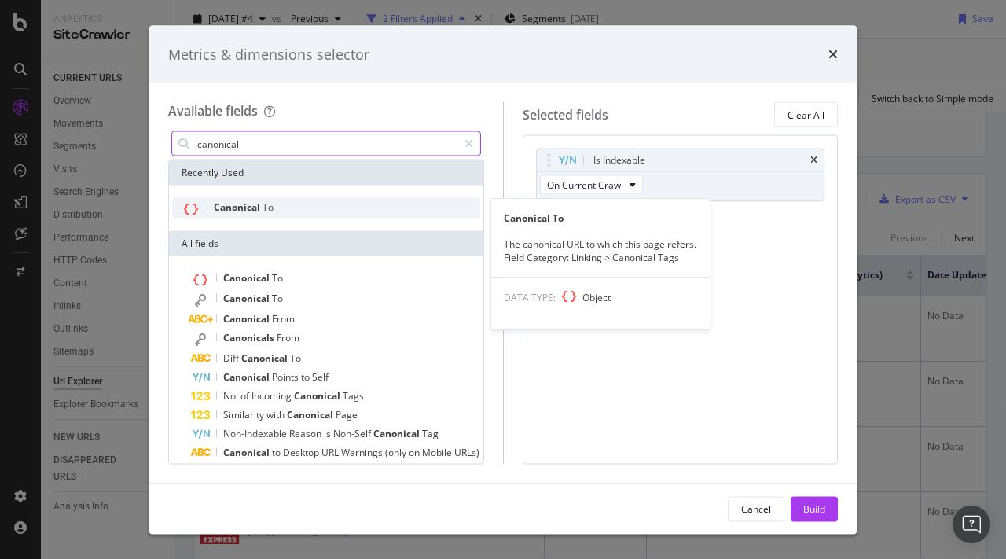
type input "canonical"
click at [281, 203] on div "Canonical To" at bounding box center [326, 208] width 308 height 20
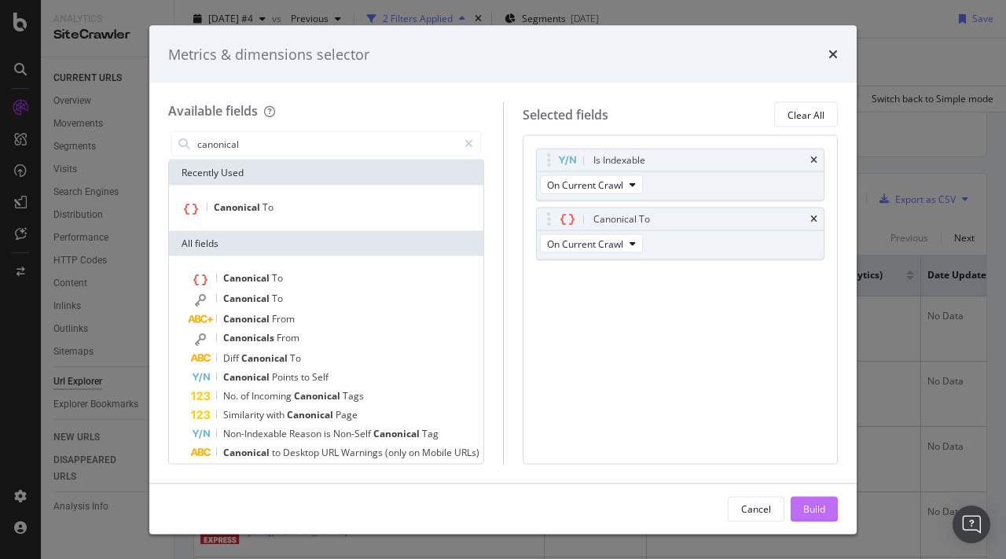
click at [808, 505] on div "Build" at bounding box center [814, 507] width 22 height 13
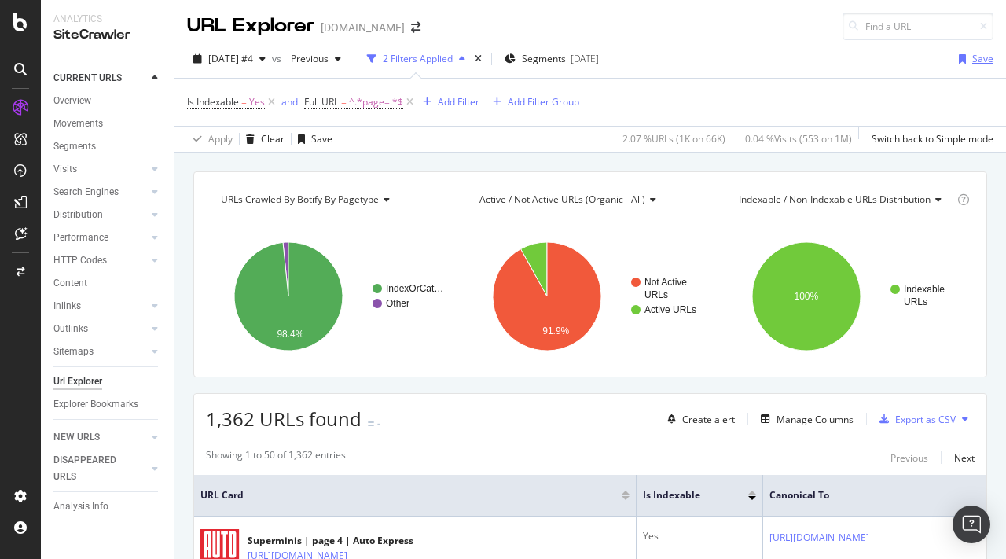
click at [981, 57] on div "Save" at bounding box center [982, 58] width 21 height 13
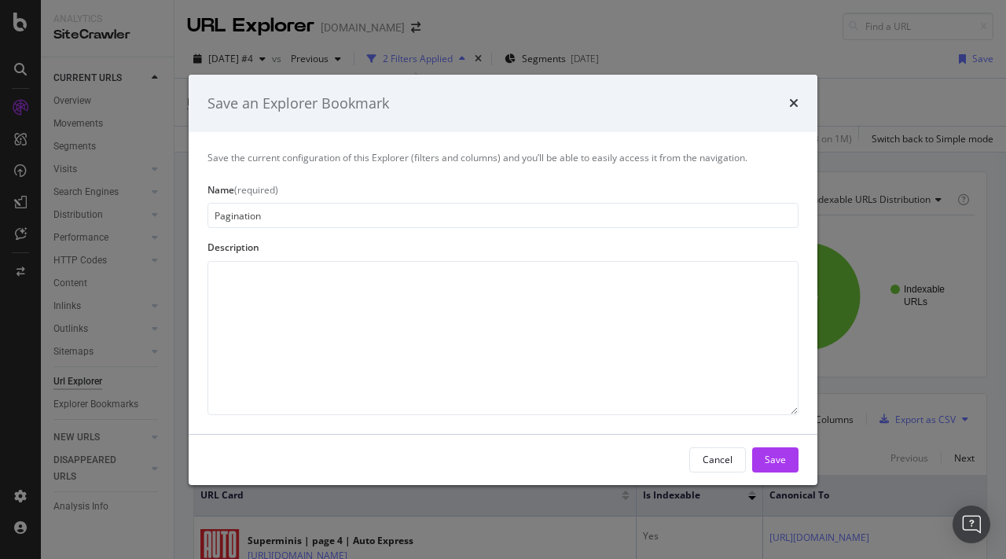
click at [214, 214] on input "Pagination" at bounding box center [502, 215] width 591 height 25
type input "Indexable Pagination"
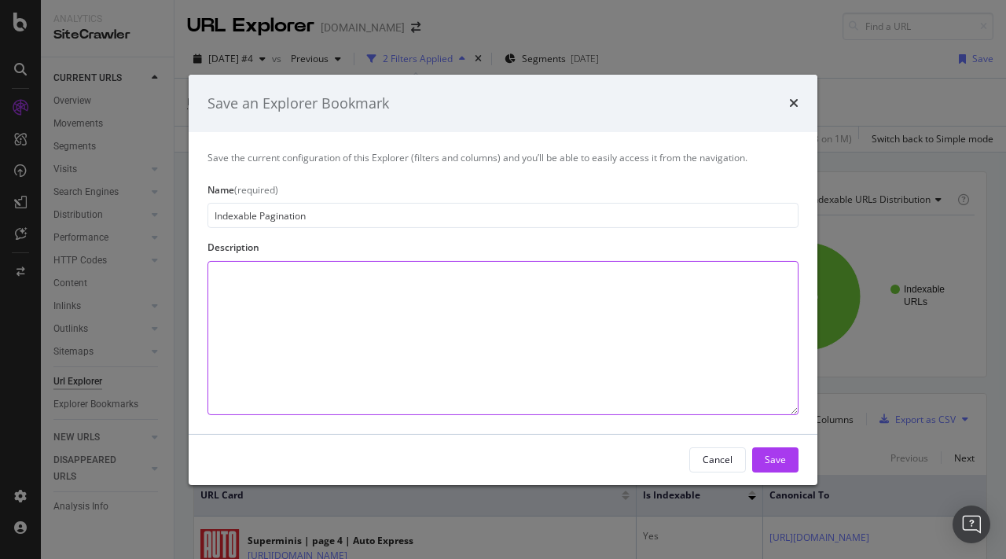
click at [288, 288] on textarea "modal" at bounding box center [502, 338] width 591 height 154
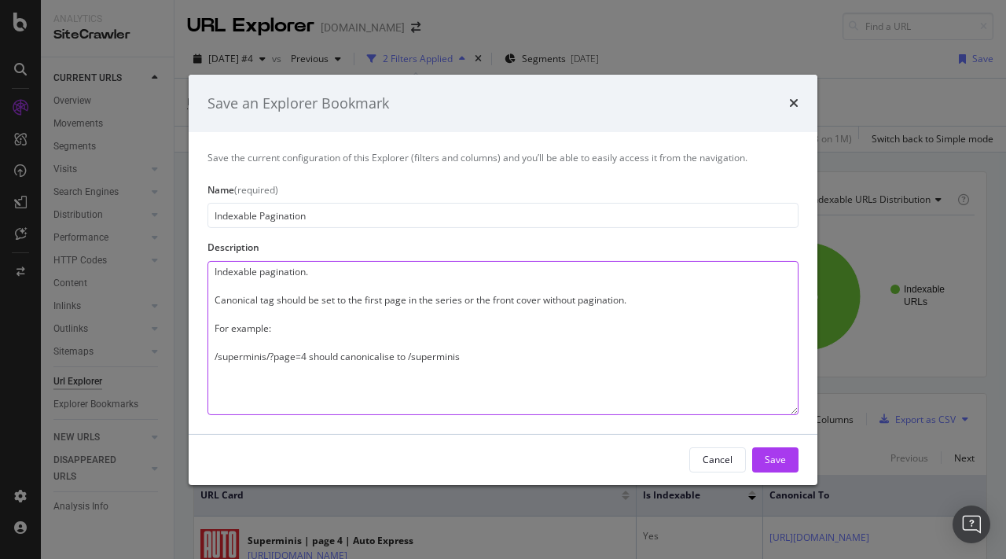
click at [307, 350] on textarea "Indexable pagination. Canonical tag should be set to the first page in the seri…" at bounding box center [502, 338] width 591 height 154
click at [311, 384] on textarea "Indexable pagination. Canonical tag should be set to the first page in the seri…" at bounding box center [502, 338] width 591 height 154
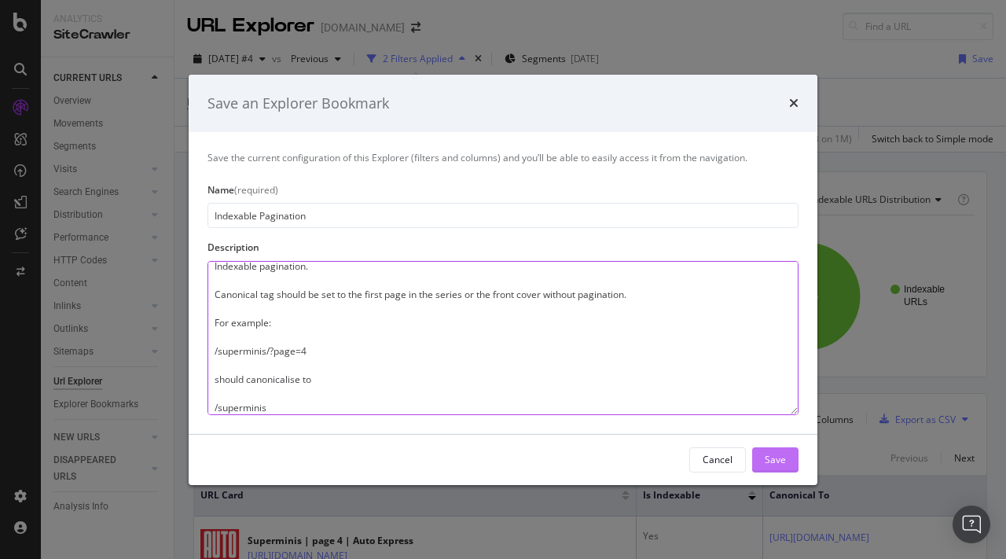
type textarea "Indexable pagination. Canonical tag should be set to the first page in the seri…"
click at [778, 462] on div "Save" at bounding box center [775, 459] width 21 height 13
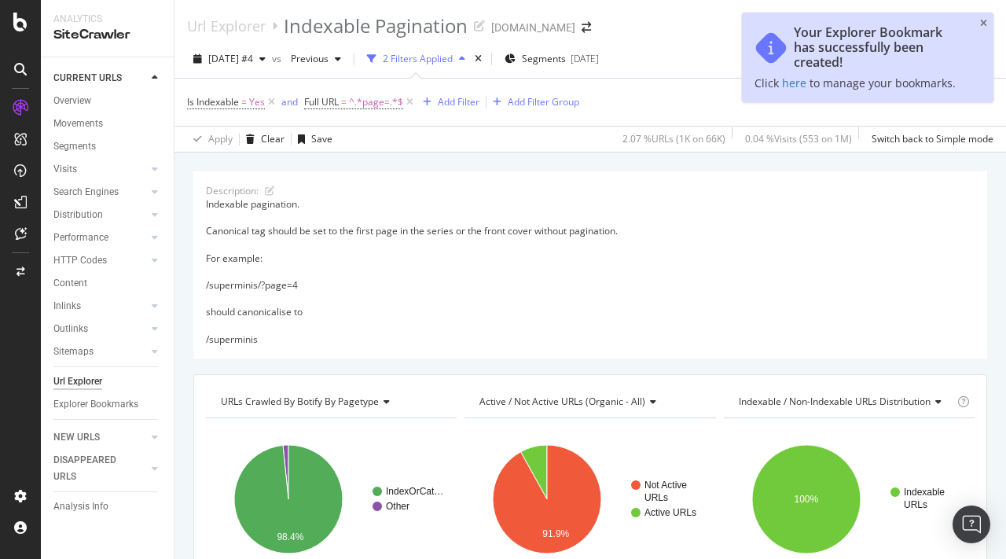
click at [985, 17] on div "Your Explorer Bookmark has successfully been created! Click here to manage your…" at bounding box center [867, 58] width 251 height 90
click at [985, 24] on icon "close toast" at bounding box center [983, 23] width 7 height 9
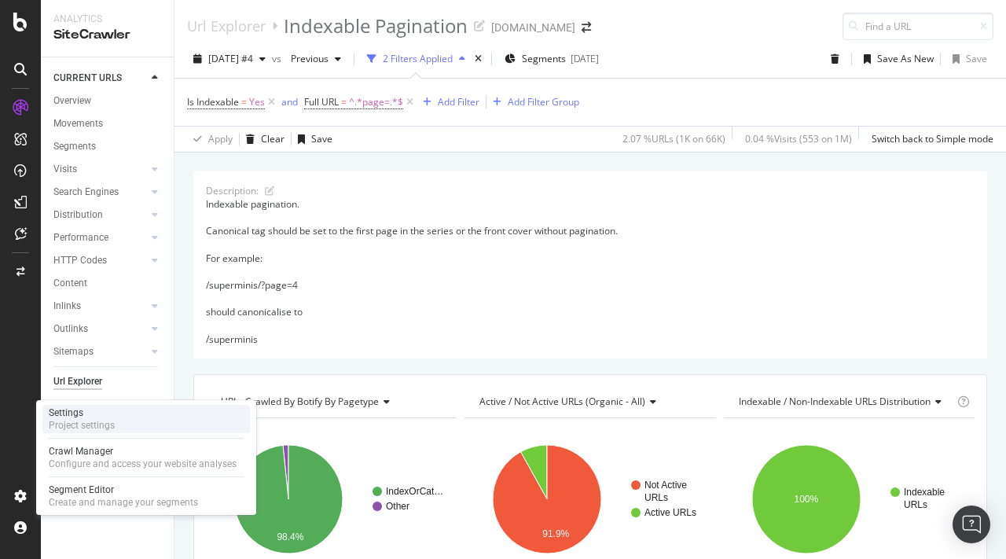
click at [96, 424] on div "Project settings" at bounding box center [82, 425] width 66 height 13
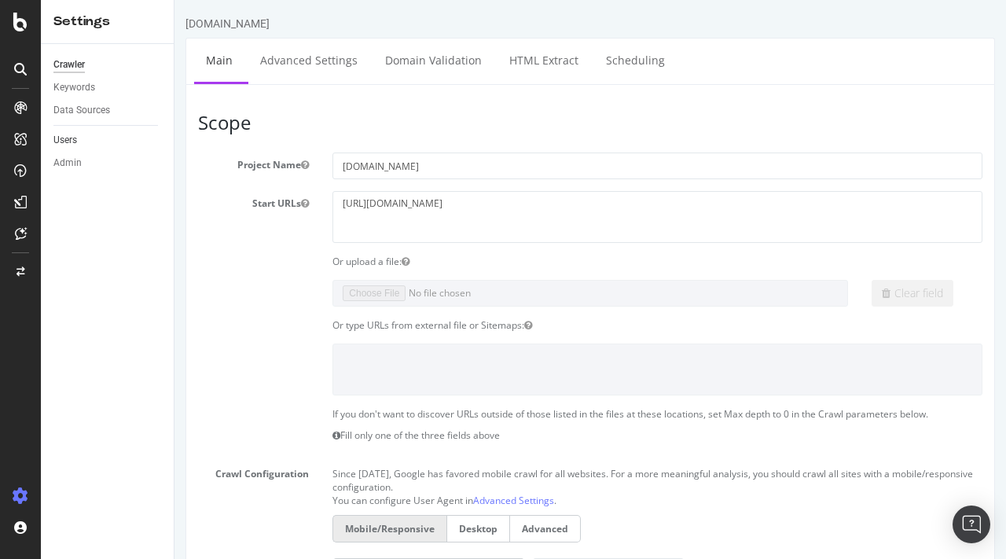
click at [91, 140] on link "Users" at bounding box center [107, 140] width 109 height 17
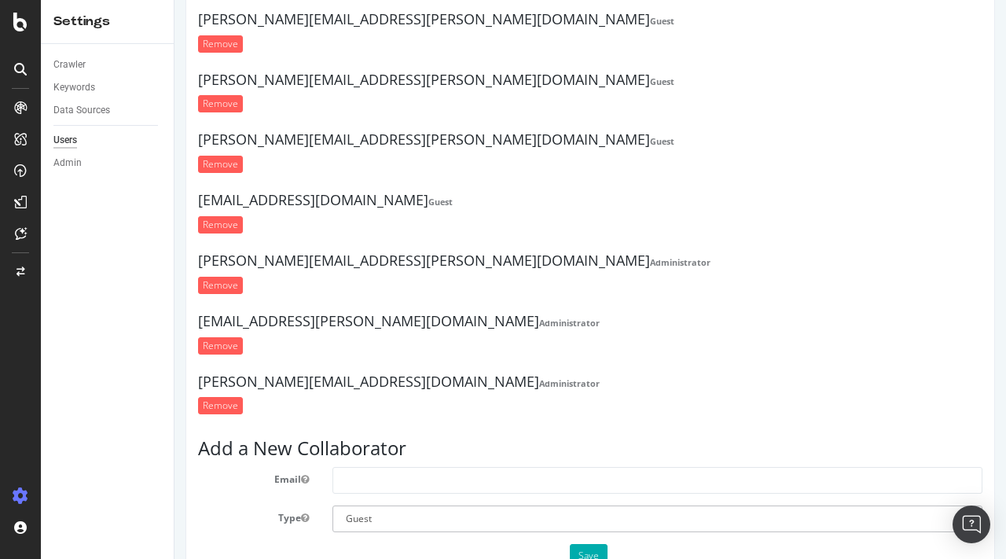
scroll to position [119, 0]
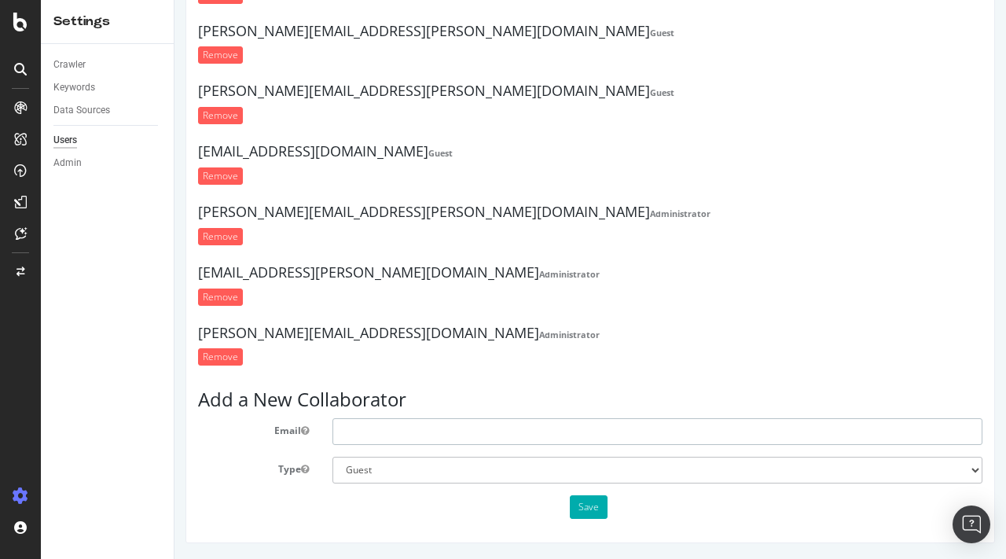
click at [452, 435] on input "text" at bounding box center [657, 431] width 650 height 27
type input "lloyd.allen@carwow.co.uk"
click at [447, 466] on select "Administrator Guest" at bounding box center [657, 470] width 650 height 27
select select "1"
click at [332, 457] on select "Administrator Guest" at bounding box center [657, 470] width 650 height 27
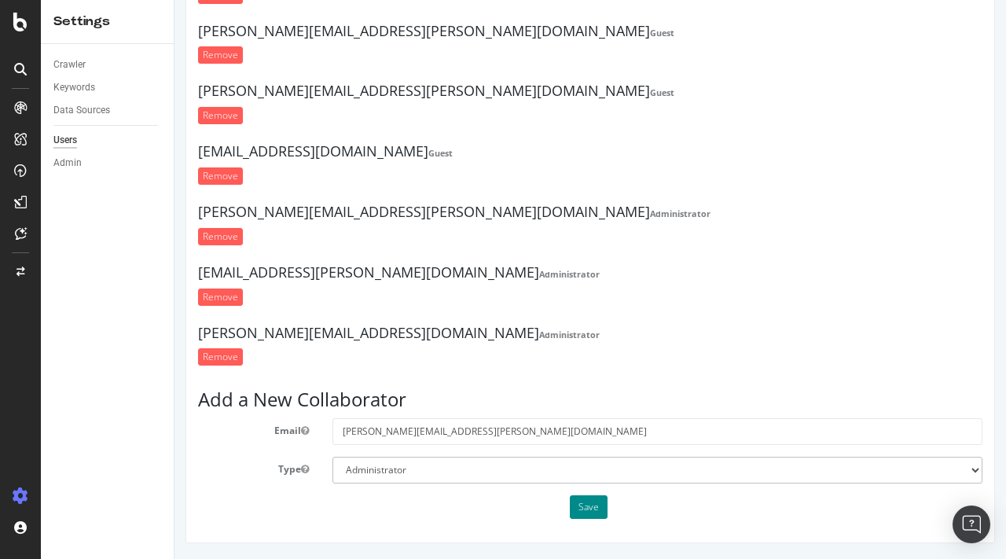
click at [598, 514] on button "Save" at bounding box center [589, 507] width 38 height 24
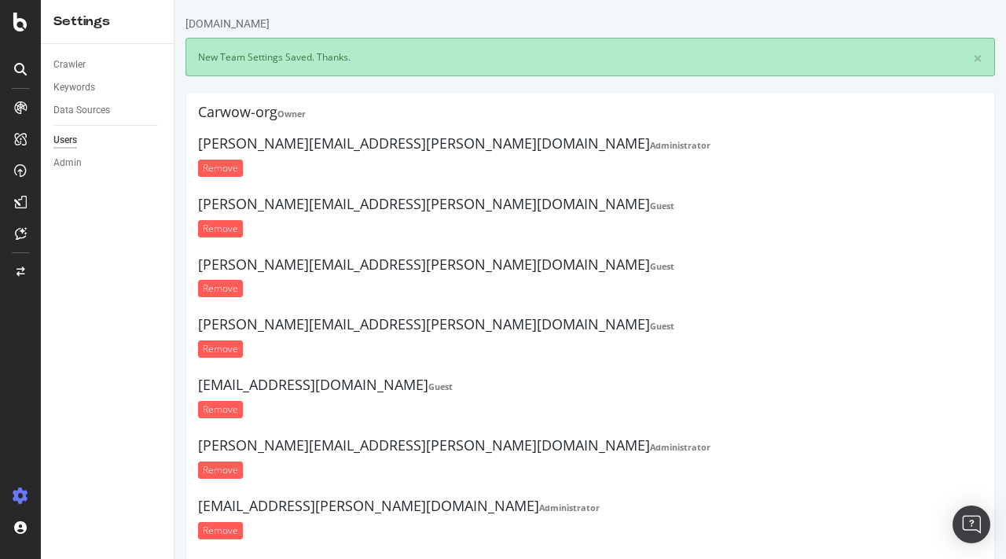
scroll to position [0, 0]
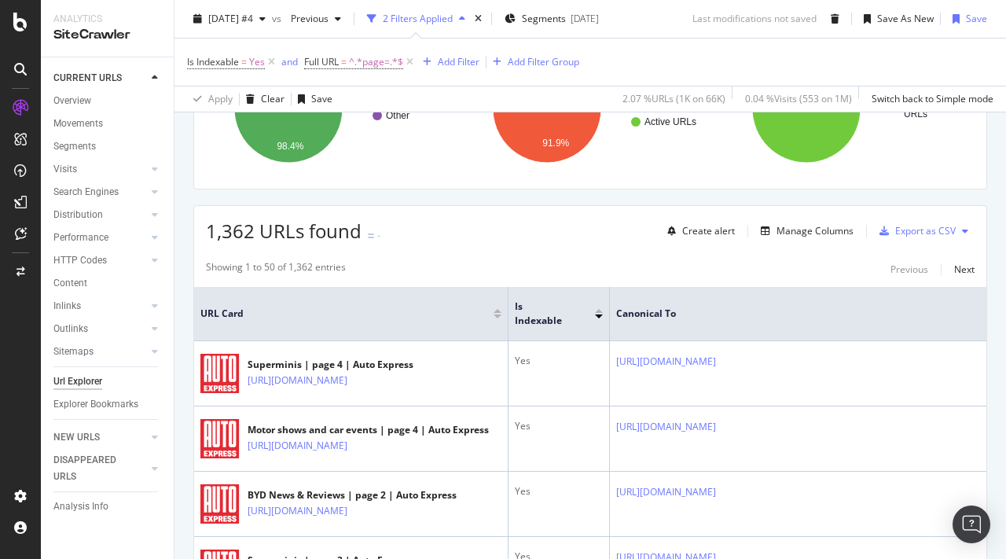
scroll to position [402, 0]
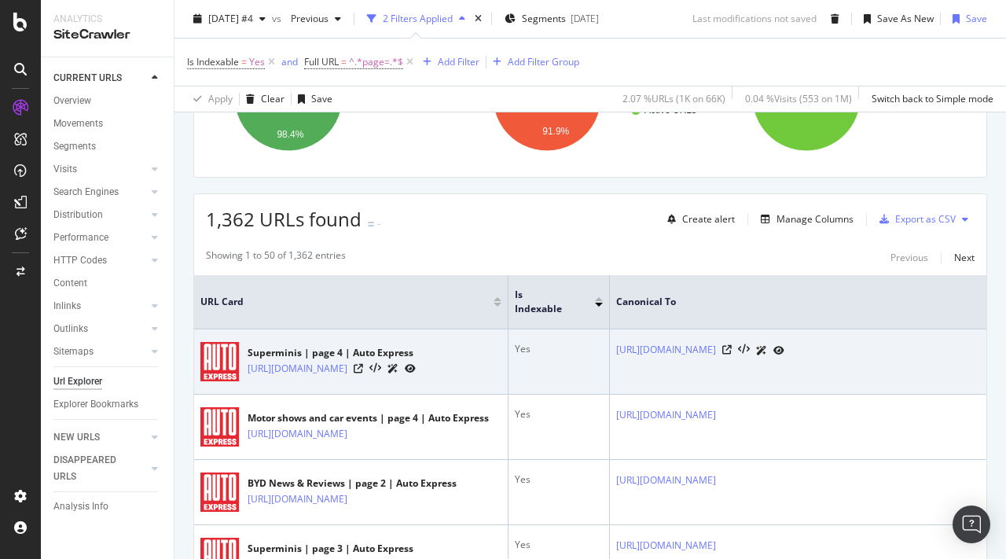
drag, startPoint x: 328, startPoint y: 387, endPoint x: 246, endPoint y: 362, distance: 85.5
click at [246, 362] on td "Superminis | page 4 | Auto Express https://www.autoexpress.co.uk/superminis?pag…" at bounding box center [351, 361] width 314 height 65
copy link "https://www.autoexpress.co.uk/superminis?page=4"
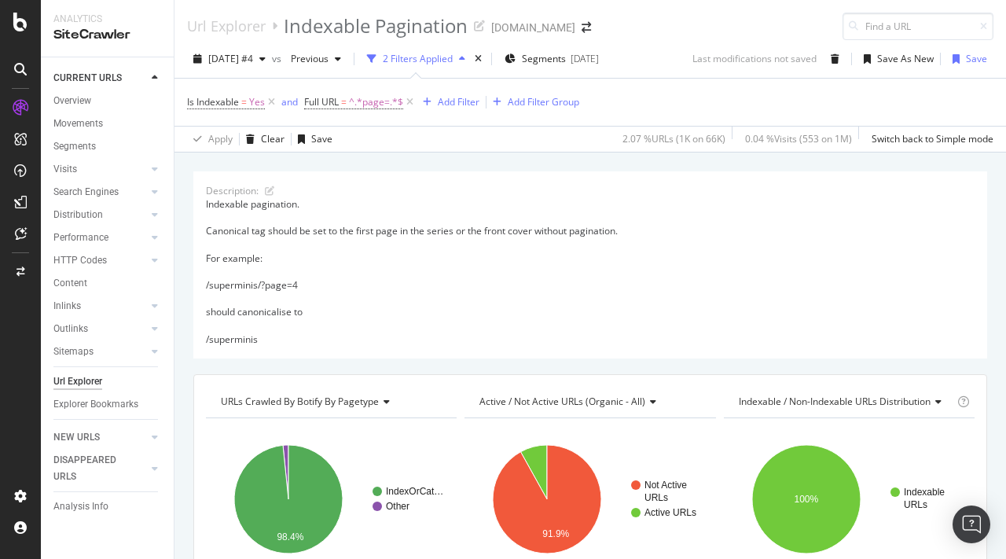
scroll to position [311, 0]
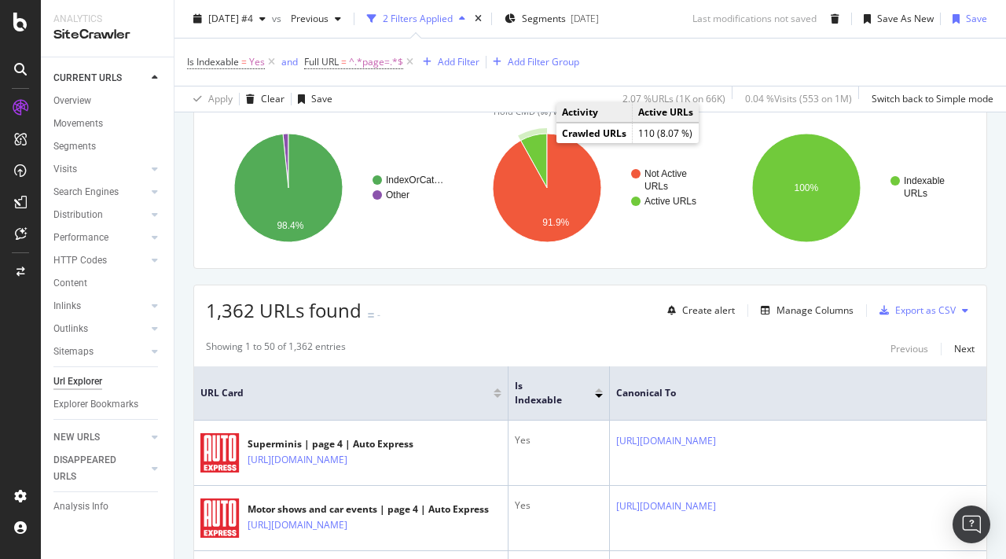
click at [538, 142] on icon "A chart." at bounding box center [534, 161] width 27 height 54
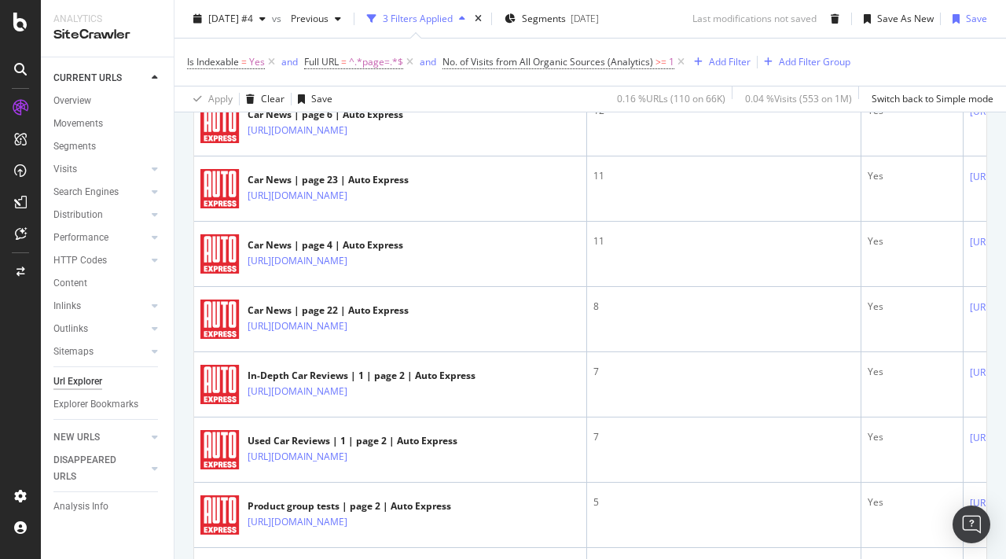
scroll to position [1072, 0]
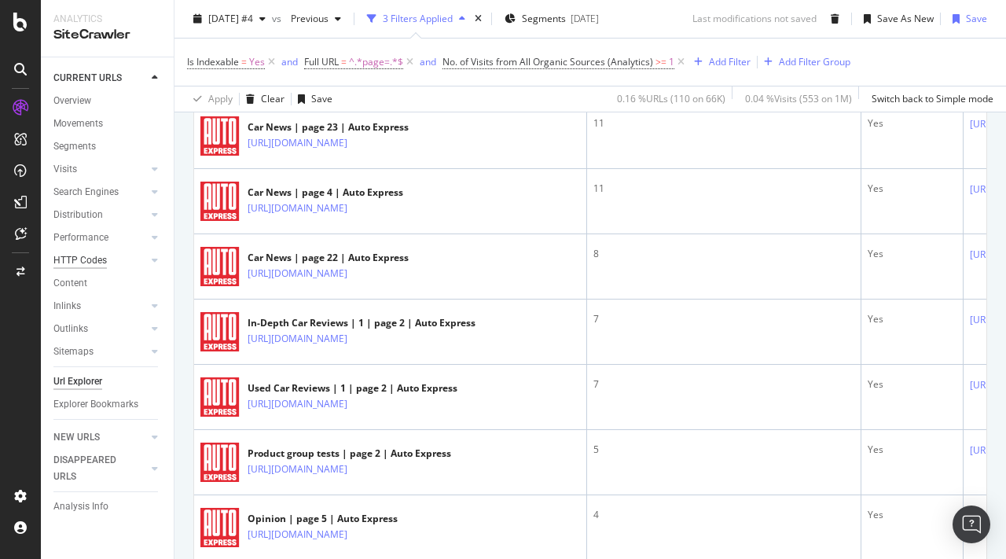
click at [85, 264] on div "HTTP Codes" at bounding box center [79, 260] width 53 height 17
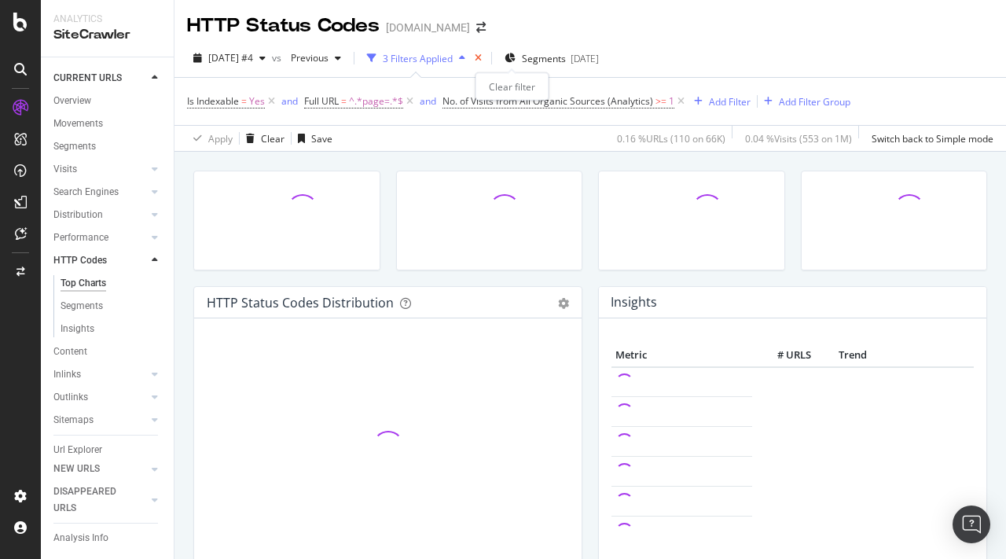
click at [482, 54] on icon "times" at bounding box center [478, 57] width 7 height 9
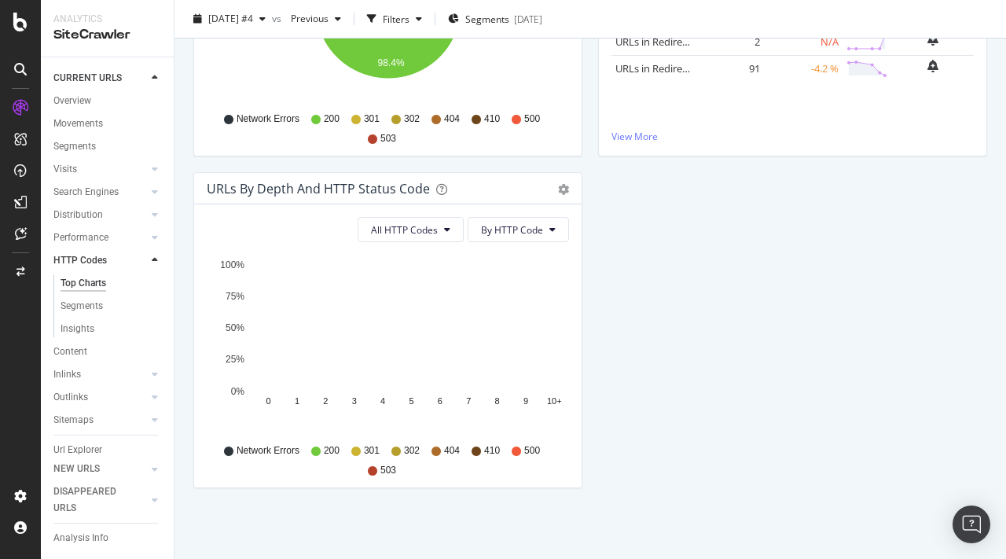
scroll to position [133, 0]
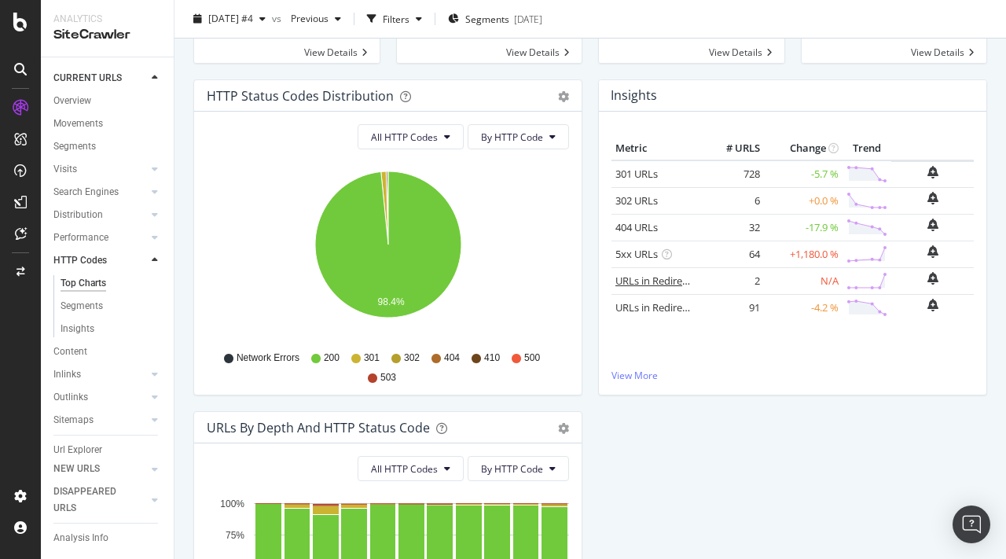
click at [664, 279] on link "URLs in Redirect Loop" at bounding box center [666, 280] width 102 height 14
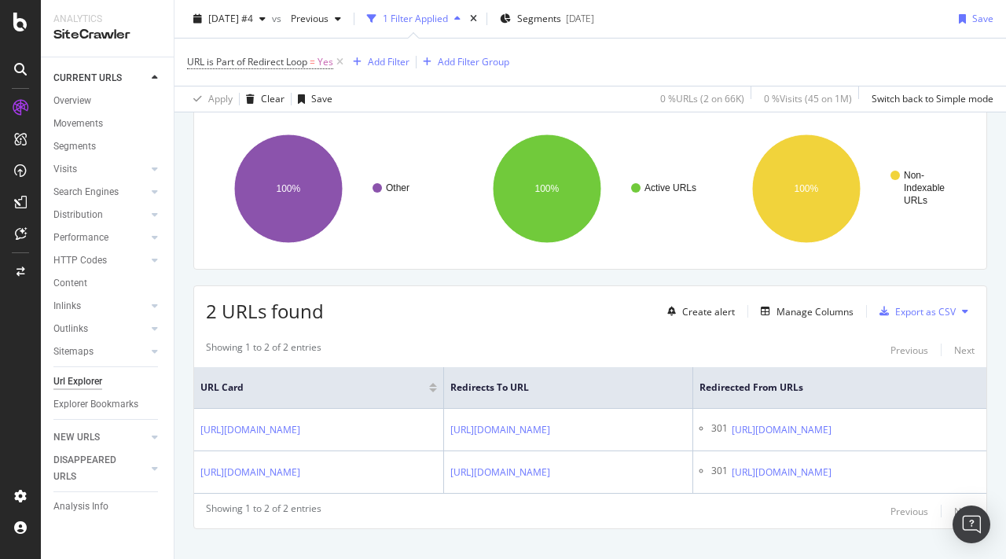
scroll to position [163, 0]
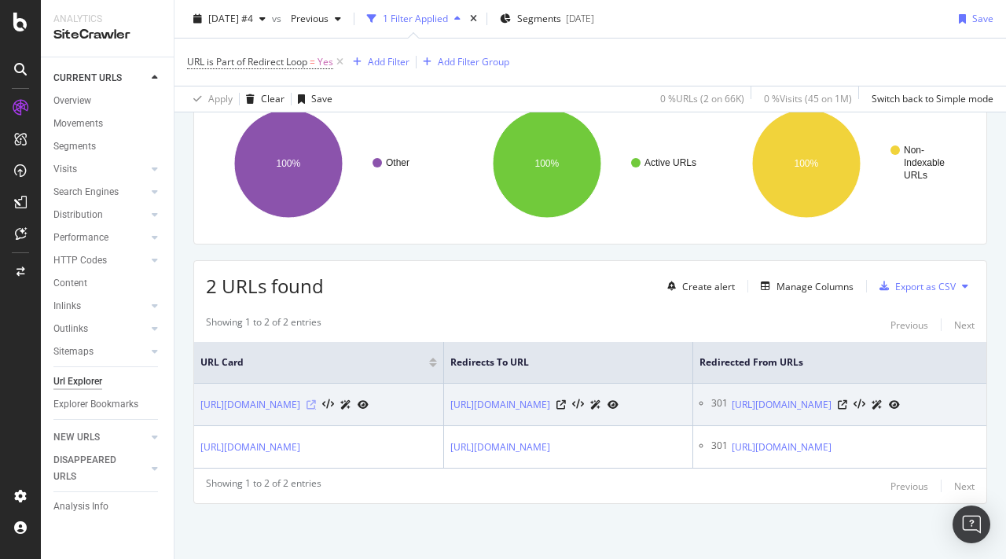
click at [316, 400] on icon at bounding box center [310, 404] width 9 height 9
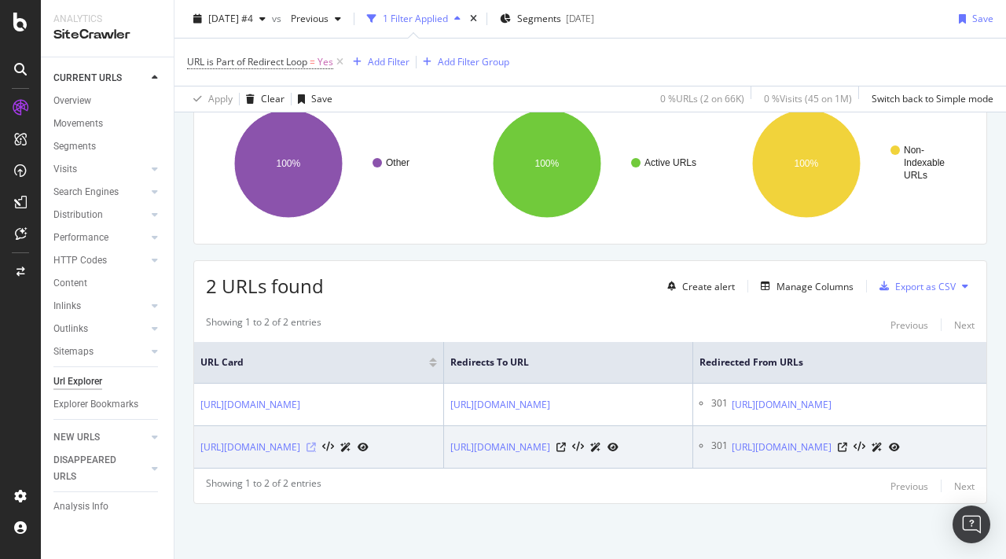
click at [316, 442] on icon at bounding box center [310, 446] width 9 height 9
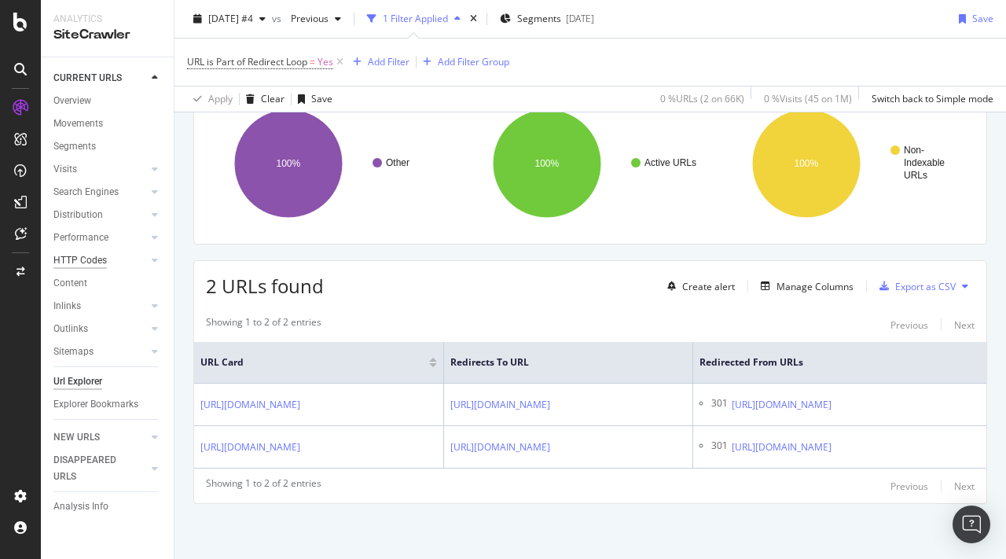
click at [94, 258] on div "HTTP Codes" at bounding box center [79, 260] width 53 height 17
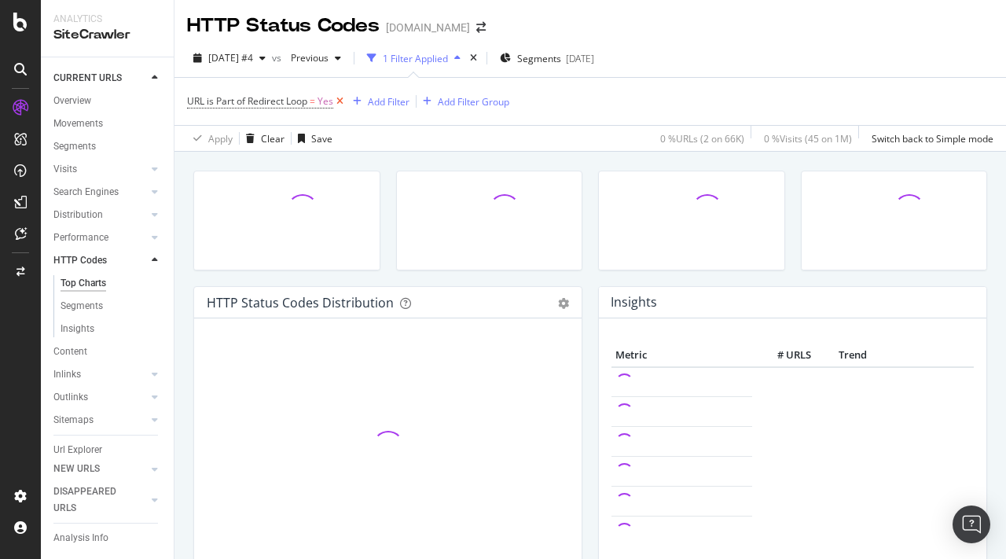
click at [339, 105] on icon at bounding box center [339, 102] width 13 height 16
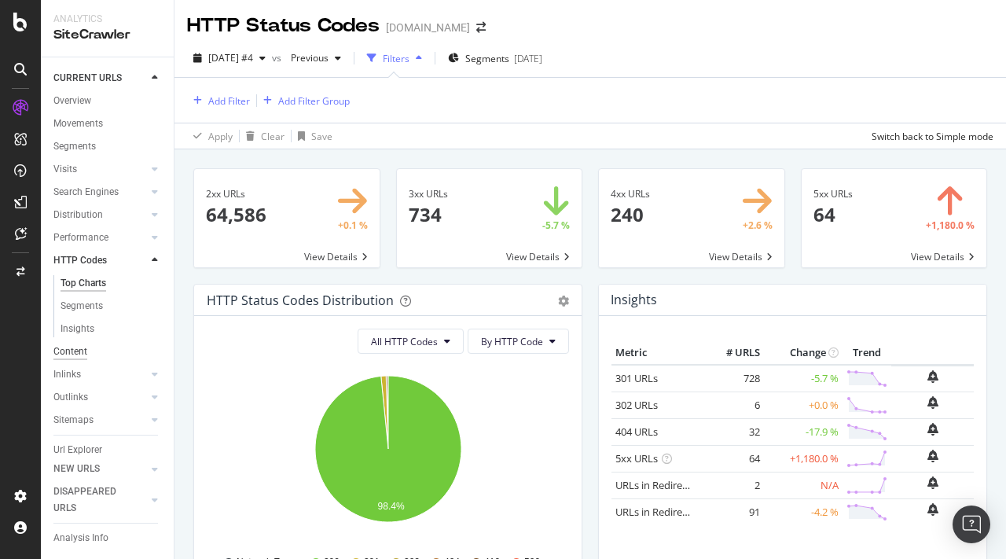
click at [82, 353] on div "Content" at bounding box center [70, 351] width 34 height 17
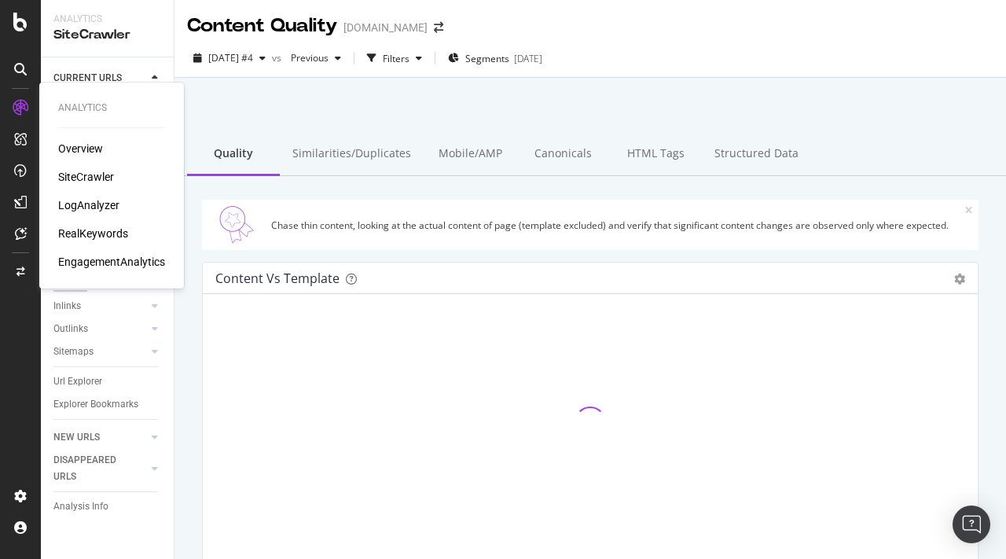
click at [94, 262] on div "EngagementAnalytics" at bounding box center [111, 262] width 107 height 16
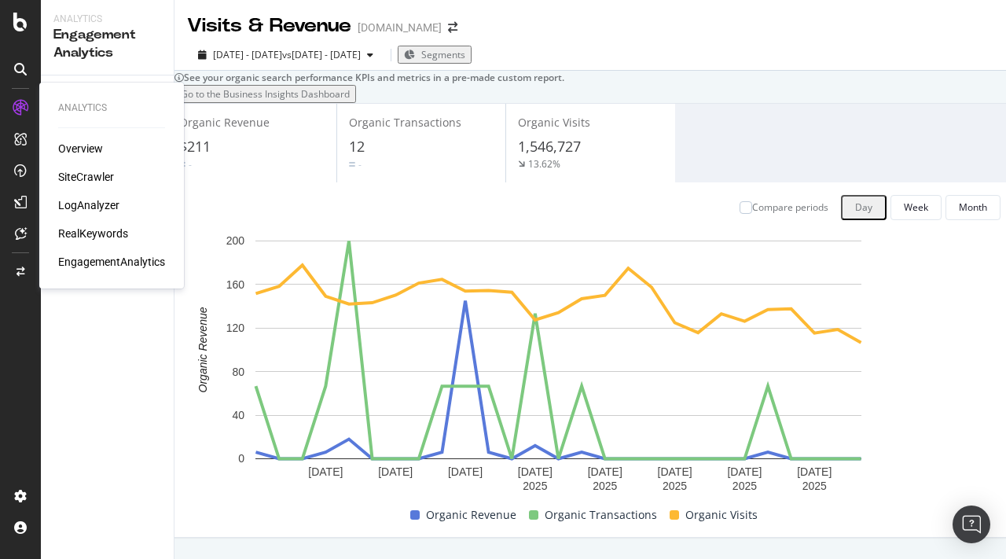
click at [90, 204] on div "LogAnalyzer" at bounding box center [88, 205] width 61 height 16
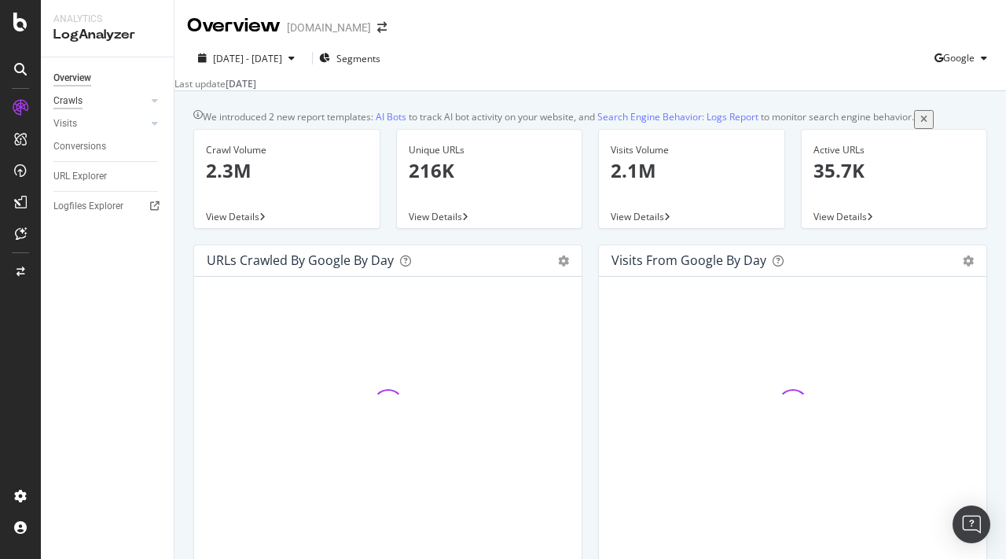
click at [73, 97] on div "Crawls" at bounding box center [67, 101] width 29 height 17
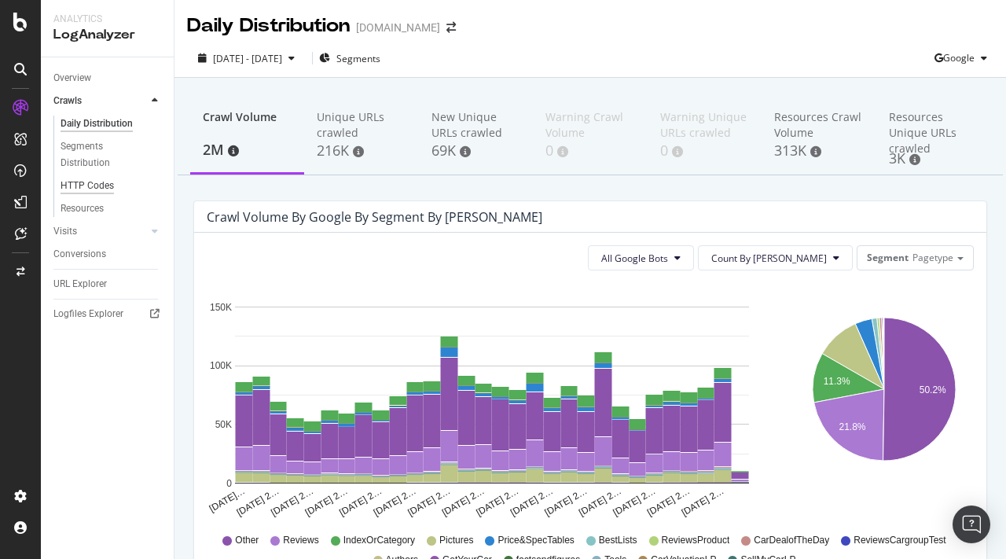
click at [88, 184] on div "HTTP Codes" at bounding box center [87, 186] width 53 height 17
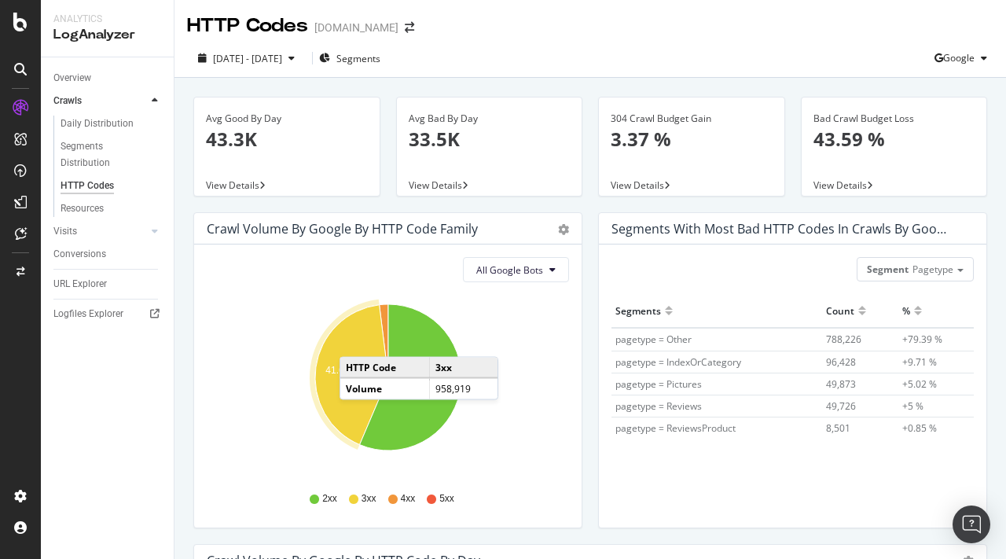
click at [355, 341] on icon "A chart." at bounding box center [351, 375] width 73 height 140
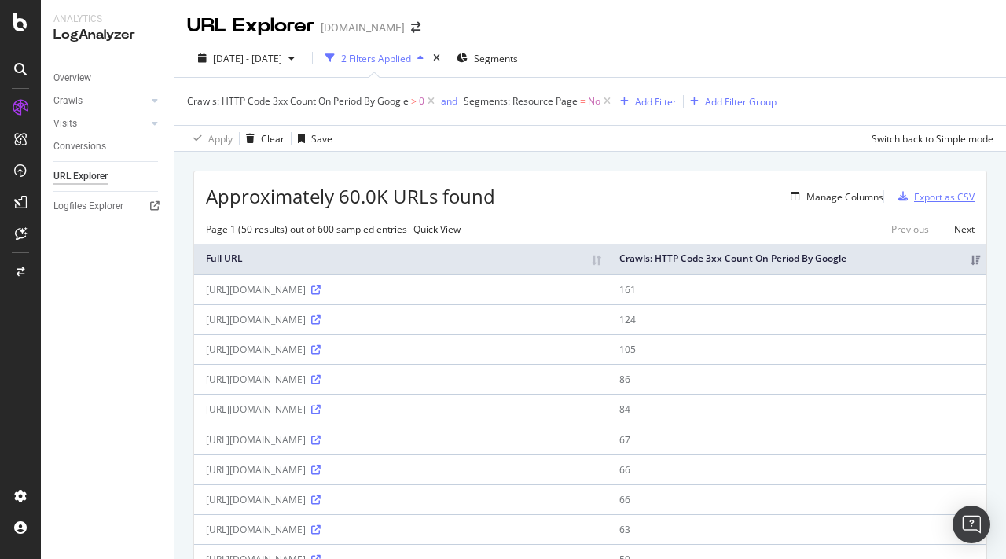
click at [939, 197] on div "Export as CSV" at bounding box center [944, 196] width 61 height 13
click at [974, 270] on th "Crawls: HTTP Code 3xx Count On Period By Google" at bounding box center [796, 259] width 379 height 31
click at [974, 274] on th "Crawls: HTTP Code 3xx Count On Period By Google" at bounding box center [797, 259] width 377 height 31
click at [933, 200] on div "Export as CSV" at bounding box center [944, 196] width 61 height 13
click at [644, 99] on div "Add Filter" at bounding box center [656, 101] width 42 height 13
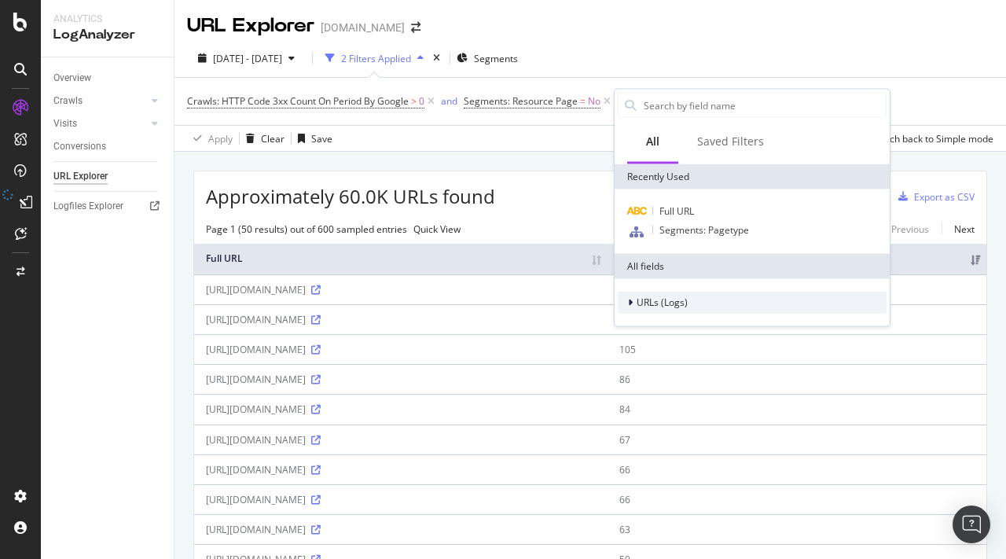
click at [673, 299] on span "URLs (Logs)" at bounding box center [662, 301] width 51 height 13
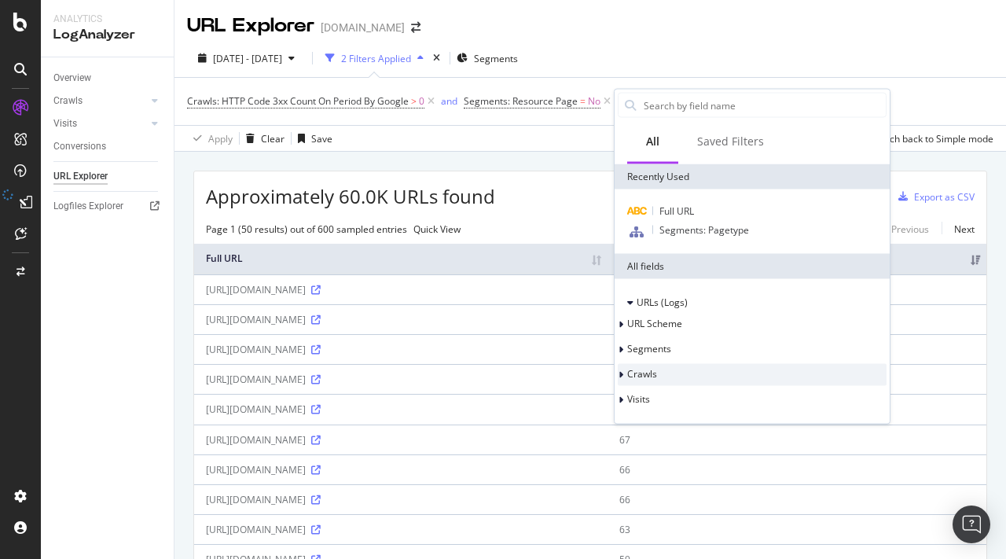
click at [688, 371] on div "Crawls" at bounding box center [752, 375] width 269 height 22
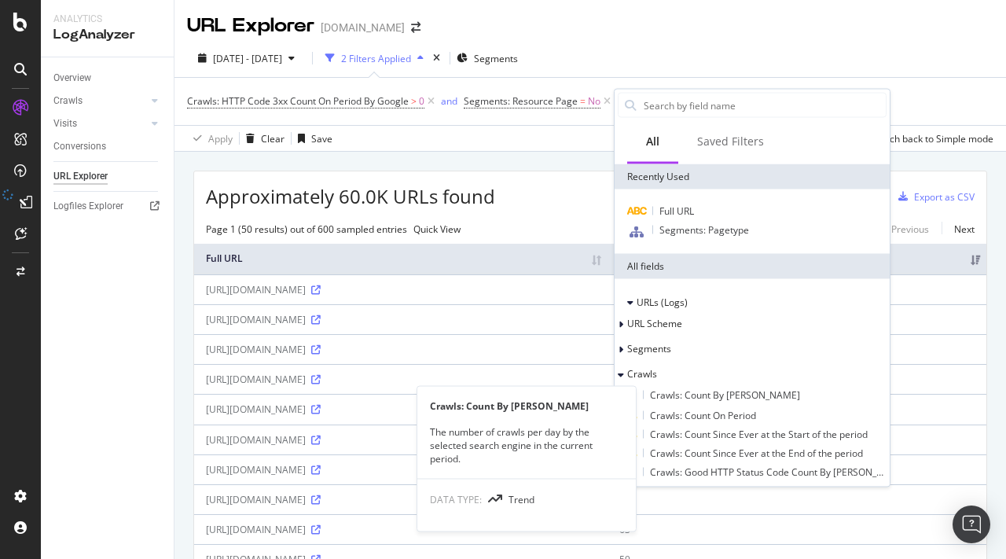
scroll to position [103, 0]
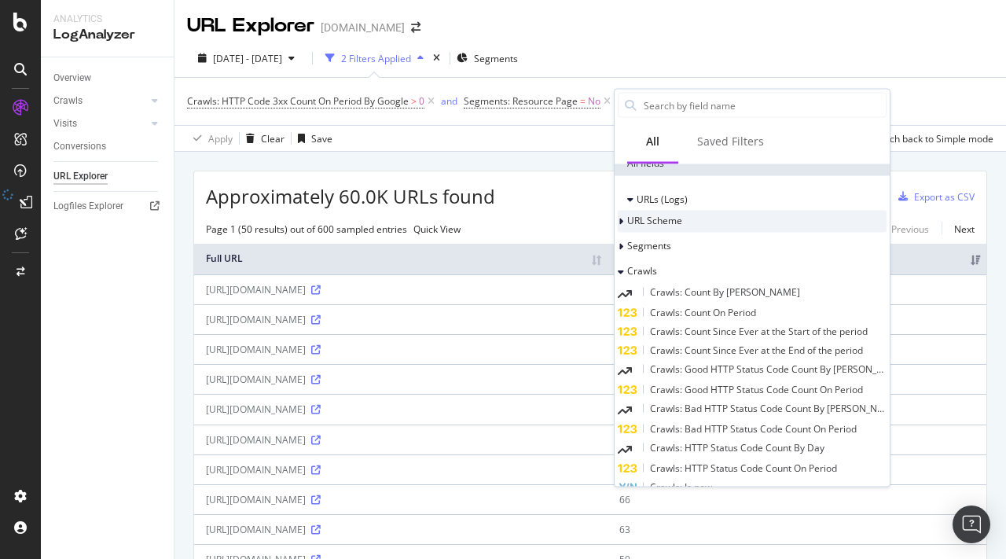
click at [682, 227] on div "URL Scheme" at bounding box center [654, 220] width 55 height 13
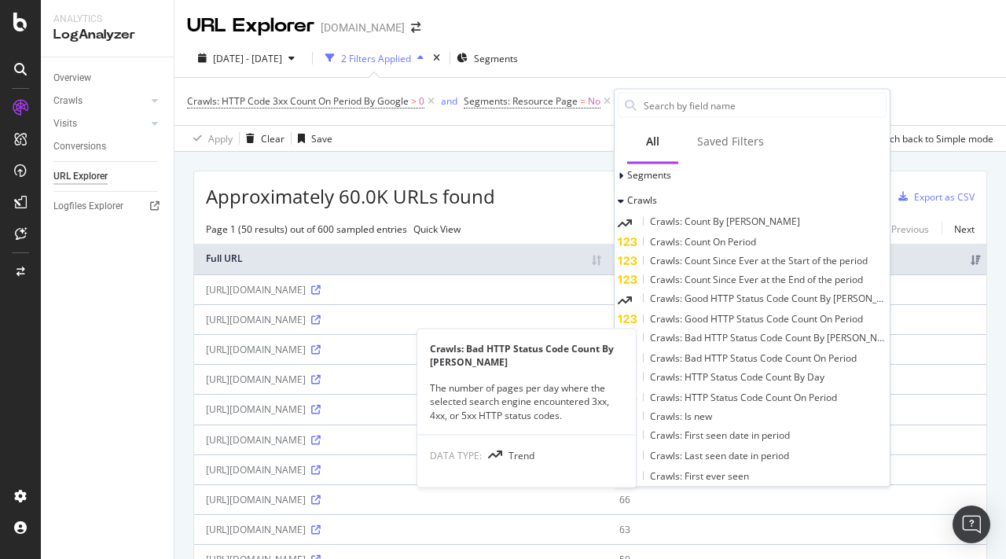
scroll to position [346, 0]
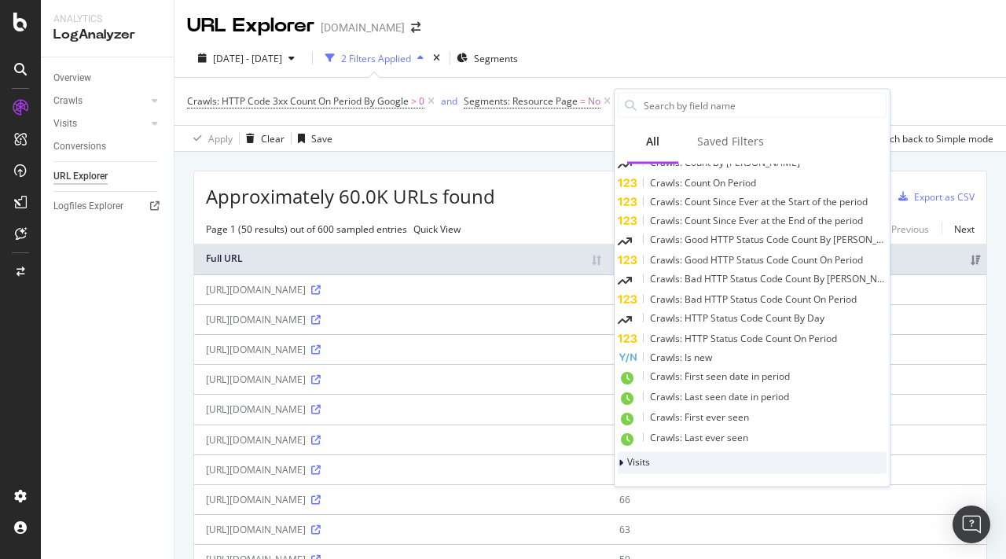
click at [675, 460] on div "Visits" at bounding box center [752, 463] width 269 height 22
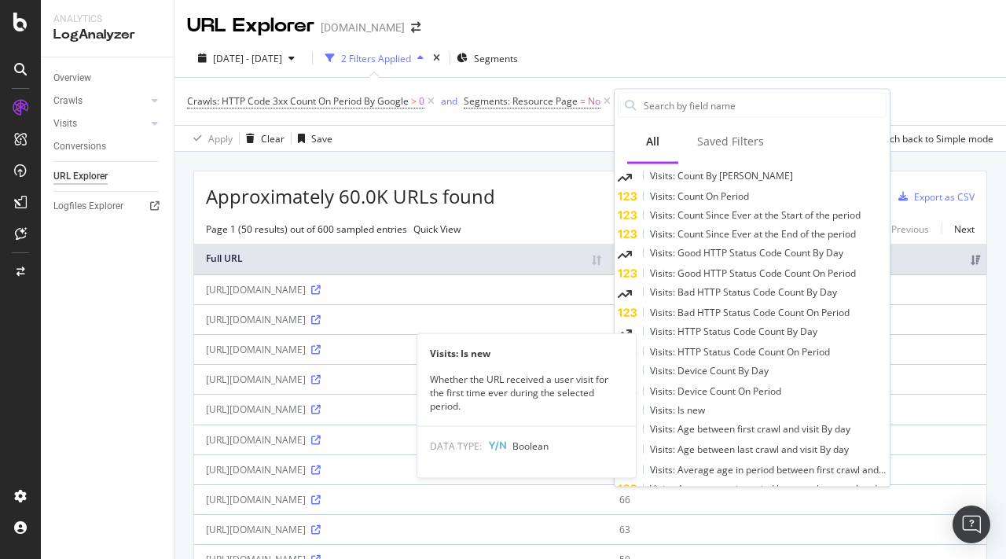
scroll to position [759, 0]
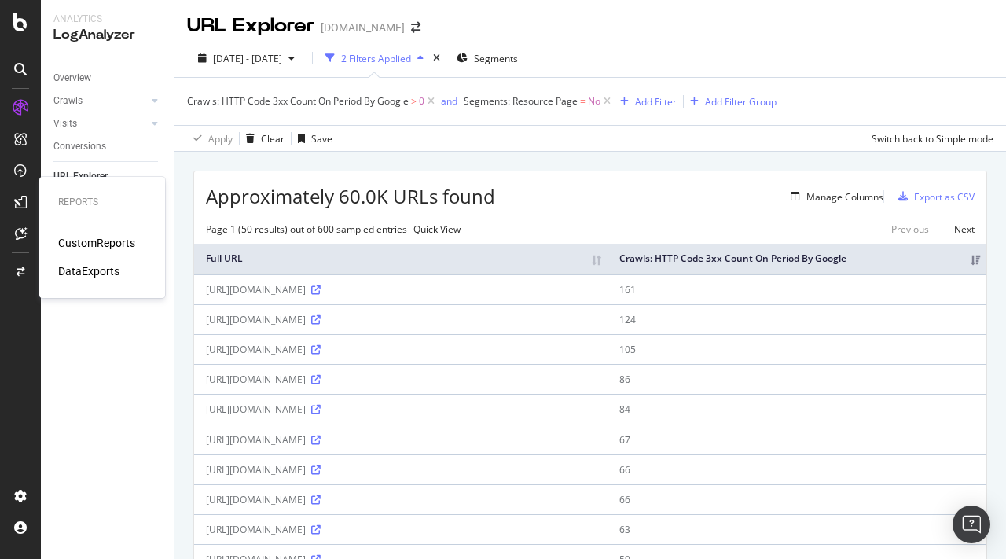
click at [99, 274] on div "DataExports" at bounding box center [88, 271] width 61 height 16
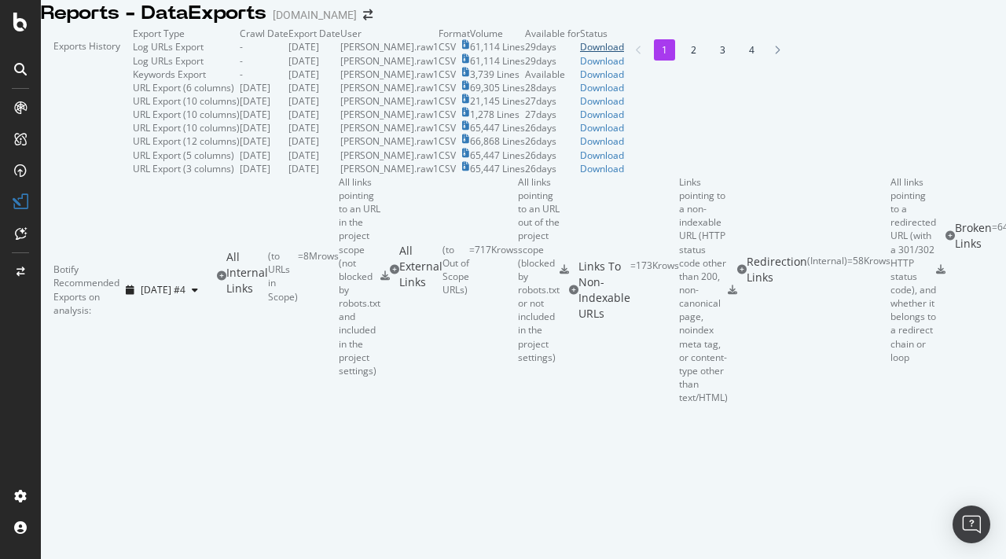
click at [624, 53] on div "Download" at bounding box center [602, 46] width 44 height 13
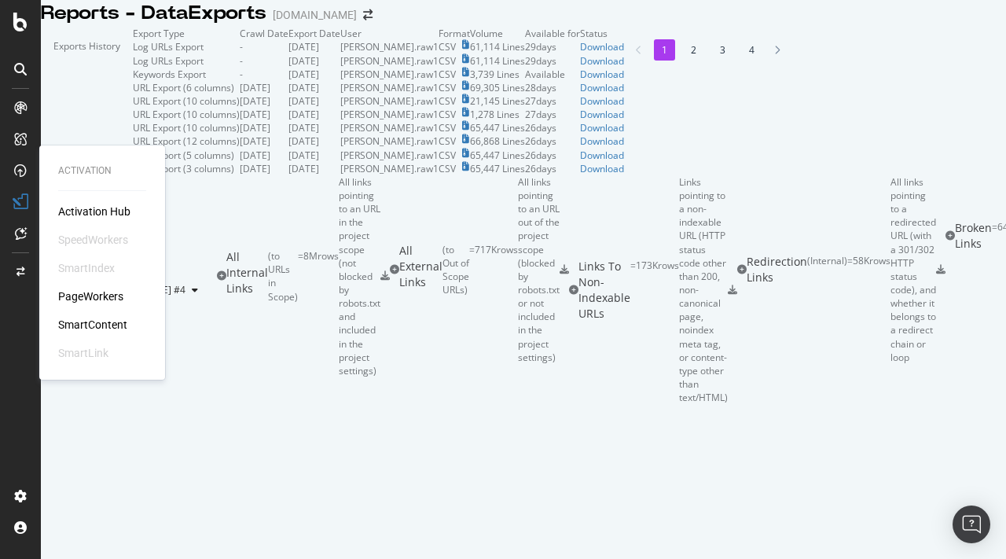
click at [97, 291] on div "PageWorkers" at bounding box center [90, 296] width 65 height 16
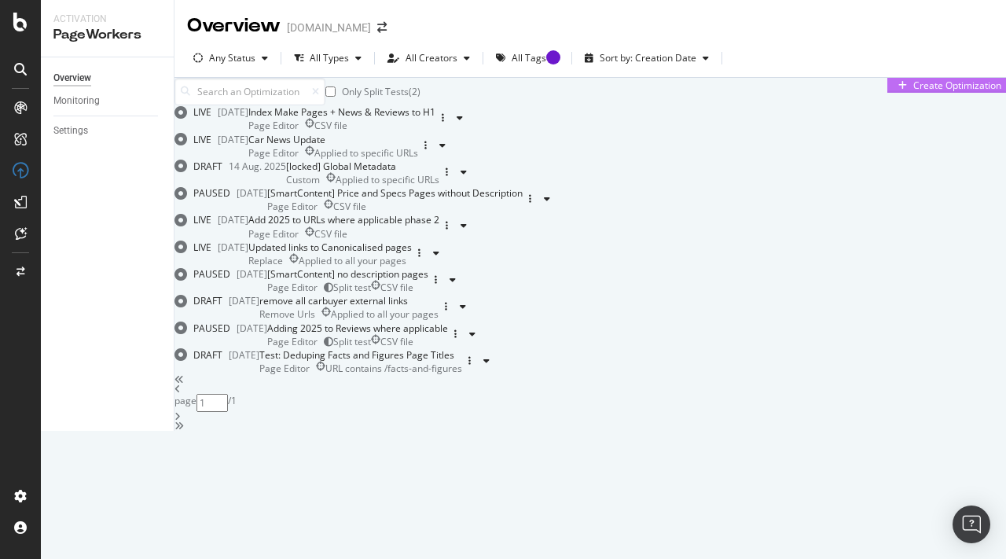
click at [913, 92] on div "Create Optimization" at bounding box center [957, 85] width 88 height 13
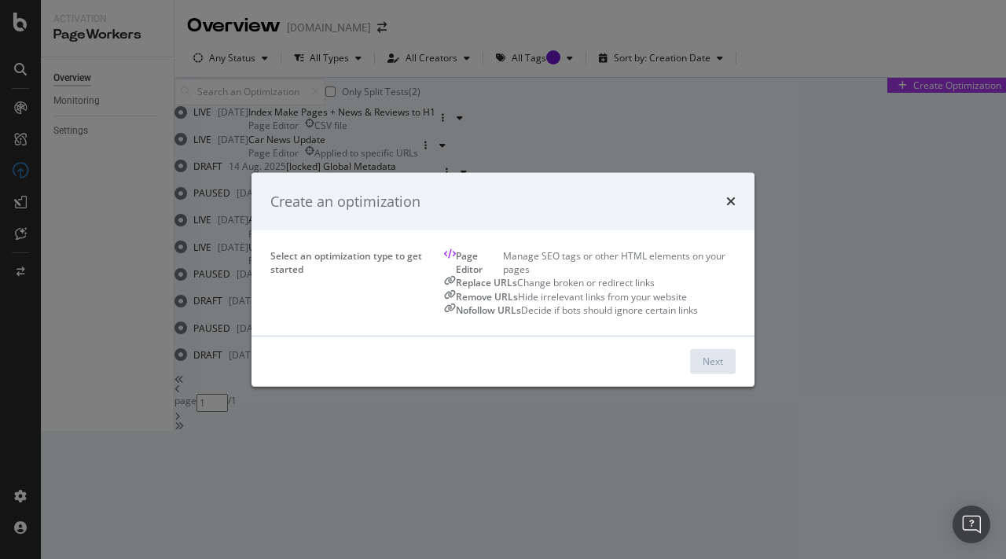
click at [456, 277] on div "Replace URLs" at bounding box center [486, 282] width 61 height 13
click at [723, 368] on div "Next" at bounding box center [713, 360] width 20 height 13
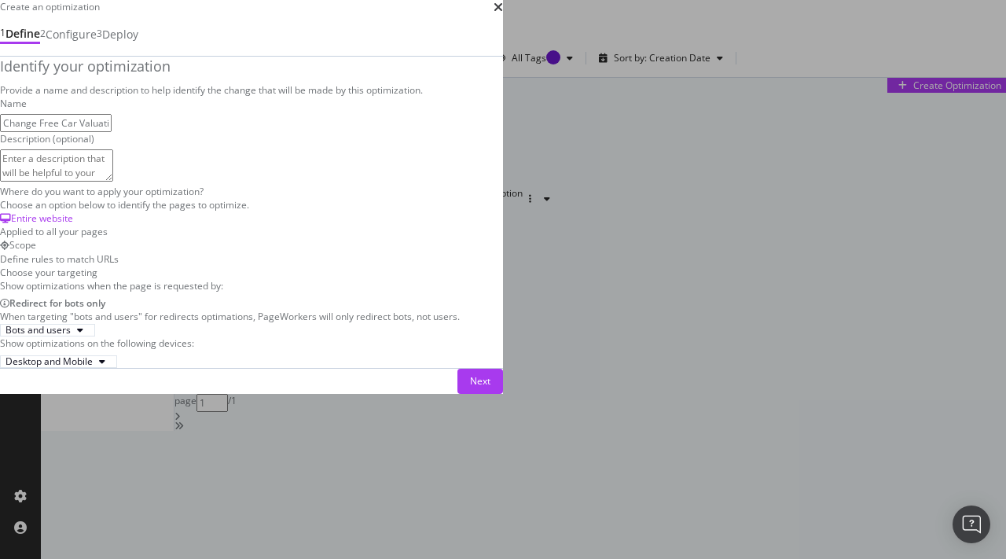
scroll to position [200, 0]
type input "Change Free Car Valuation to SMC"
click at [292, 238] on div "Scope" at bounding box center [251, 244] width 503 height 13
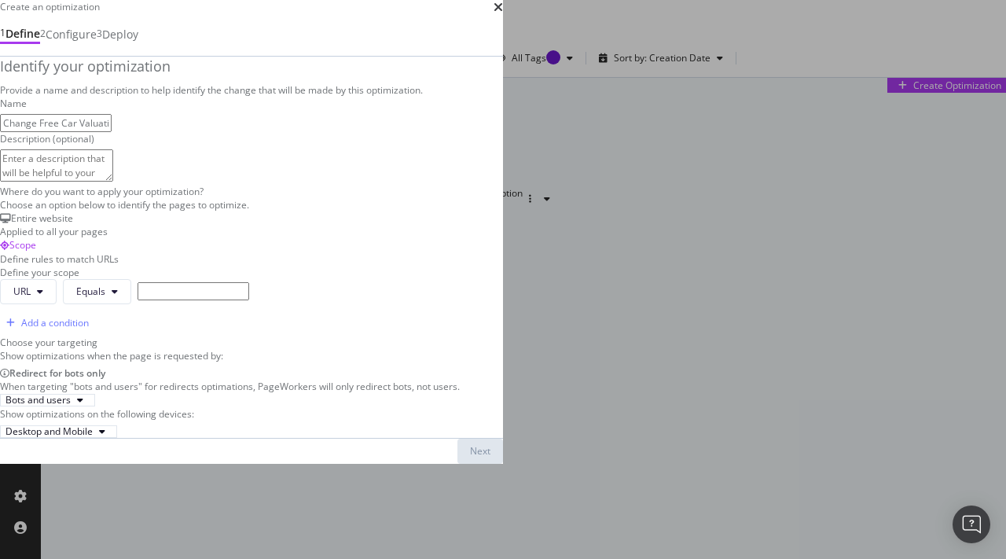
click at [224, 300] on input "modal" at bounding box center [194, 291] width 112 height 18
paste input "https://www.autoexpress.co.uk/sell-my-car"
click at [249, 300] on input "https://www.autoexpress.co.uk/sell-my-car" at bounding box center [194, 291] width 112 height 18
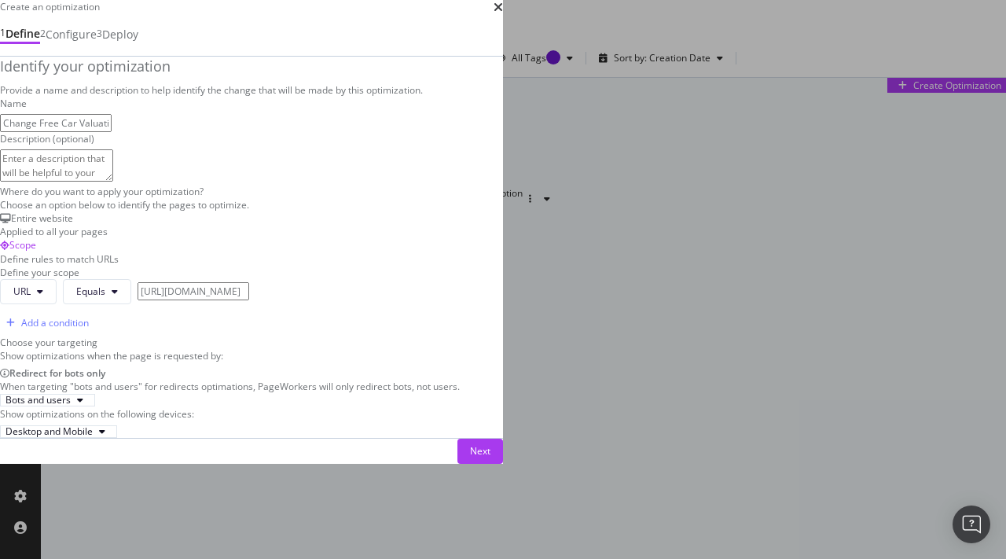
click at [249, 300] on input "https://www.autoexpress.co.uk/sell-my-car" at bounding box center [194, 291] width 112 height 18
paste input "car-valuation"
type input "https://www.autoexpress.co.uk/car-valuation"
click at [503, 464] on button "Next" at bounding box center [480, 451] width 46 height 25
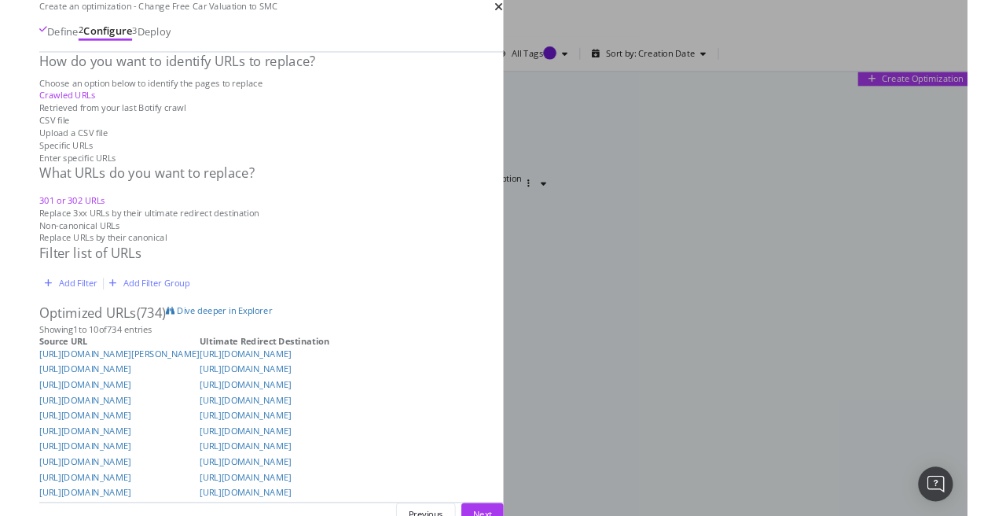
scroll to position [0, 0]
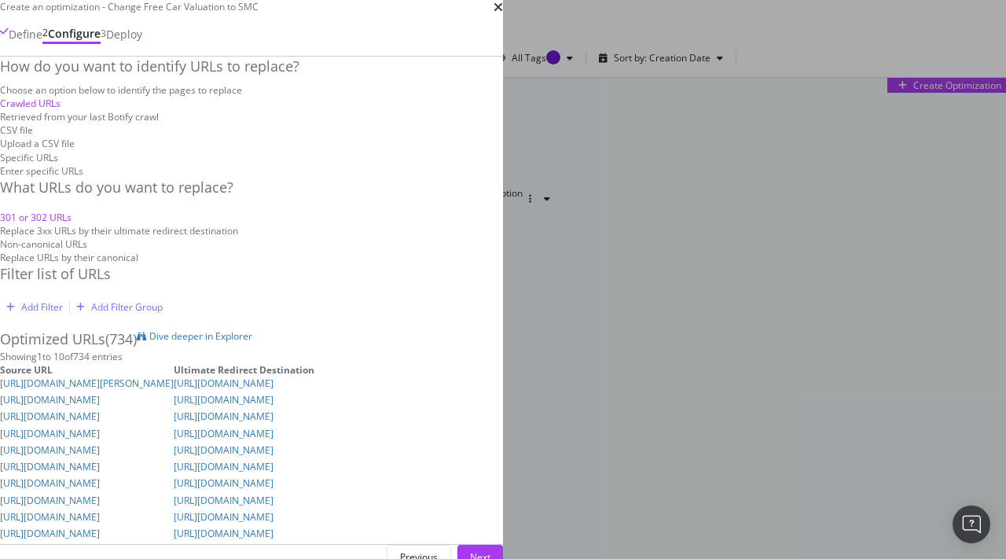
click at [452, 178] on div "Specific URLs Enter specific URLs" at bounding box center [251, 164] width 503 height 27
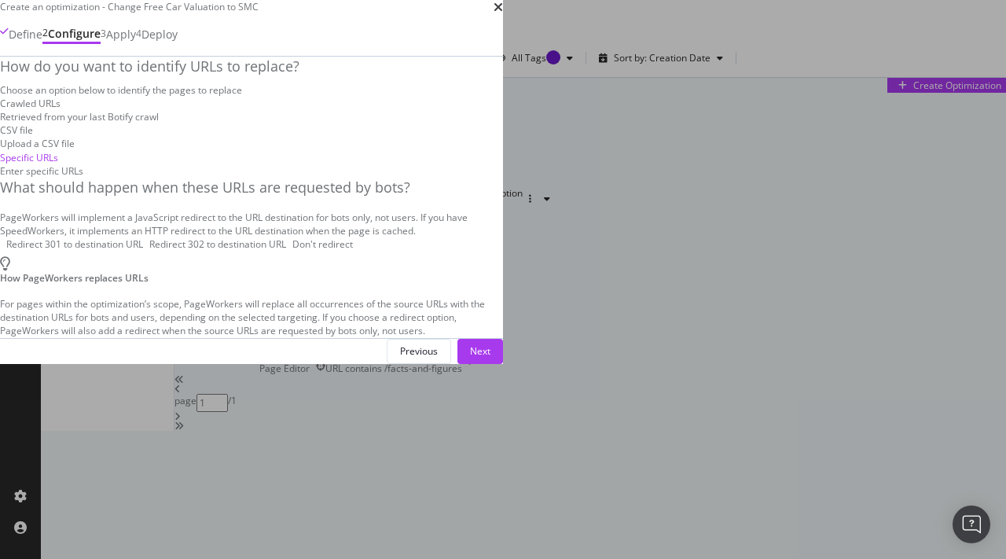
click at [281, 150] on div "CSV file Upload a CSV file" at bounding box center [251, 136] width 503 height 27
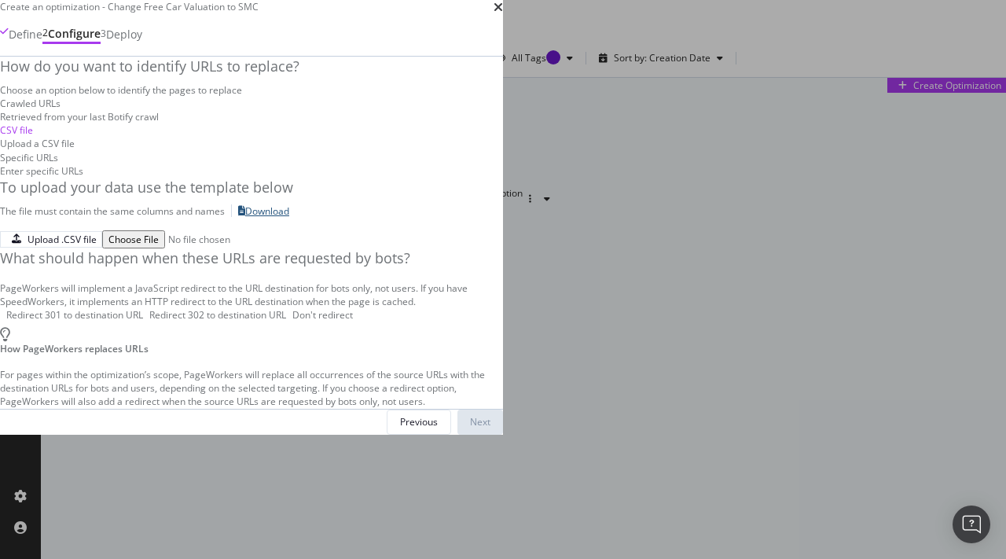
click at [289, 218] on div "Download" at bounding box center [267, 210] width 44 height 13
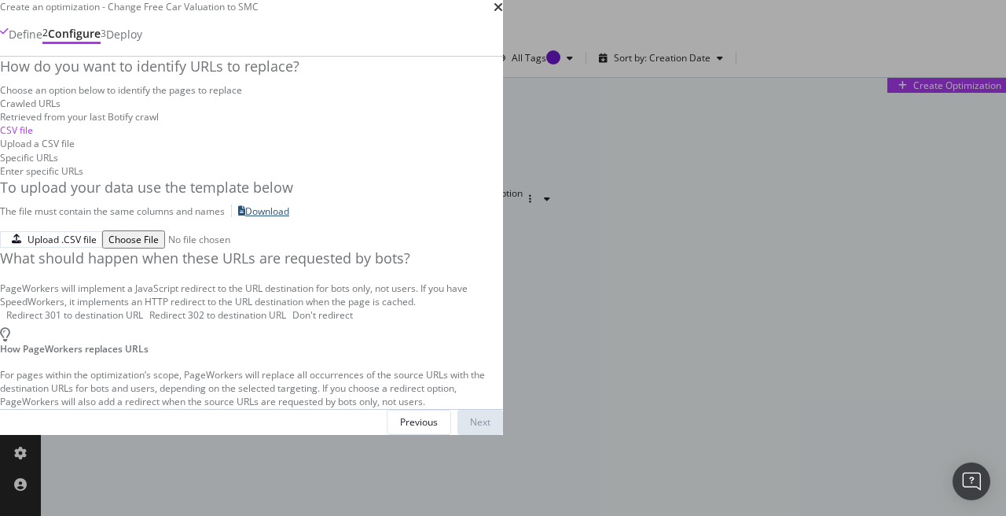
scroll to position [67, 0]
click at [97, 246] on div "Upload .CSV file" at bounding box center [62, 239] width 69 height 13
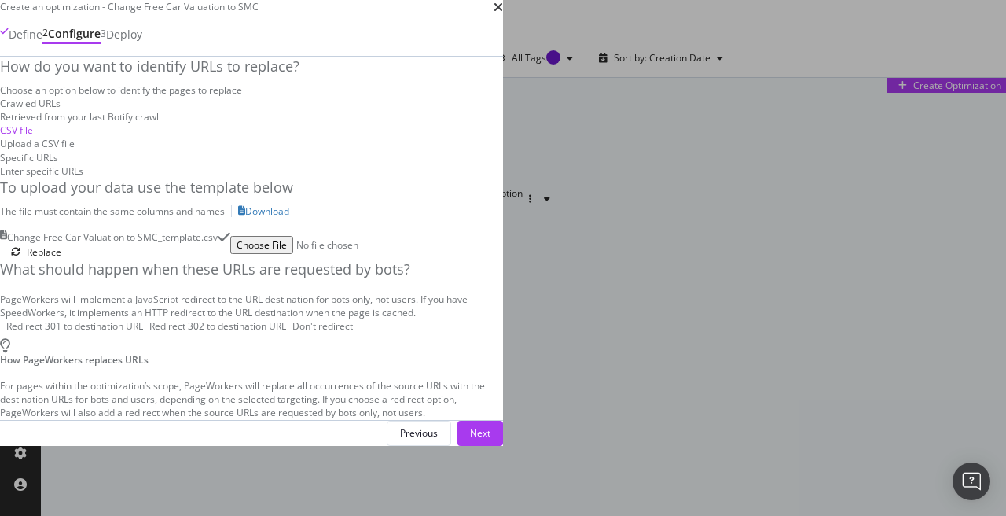
scroll to position [111, 0]
click at [42, 42] on div "Define" at bounding box center [26, 35] width 34 height 16
click at [438, 439] on div "Previous" at bounding box center [419, 432] width 38 height 13
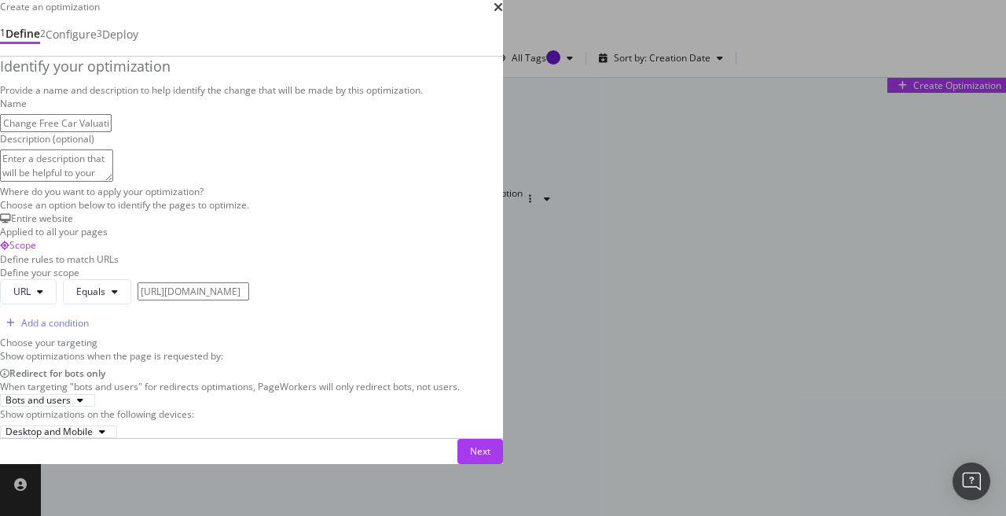
scroll to position [148, 0]
click at [74, 238] on div "Entire website Applied to all your pages" at bounding box center [251, 224] width 503 height 27
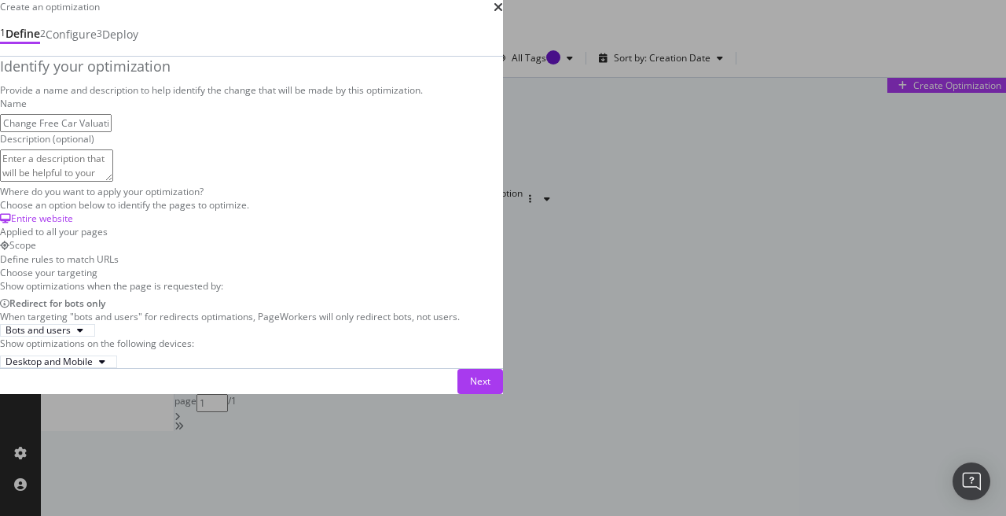
scroll to position [273, 0]
click at [503, 394] on button "Next" at bounding box center [480, 381] width 46 height 25
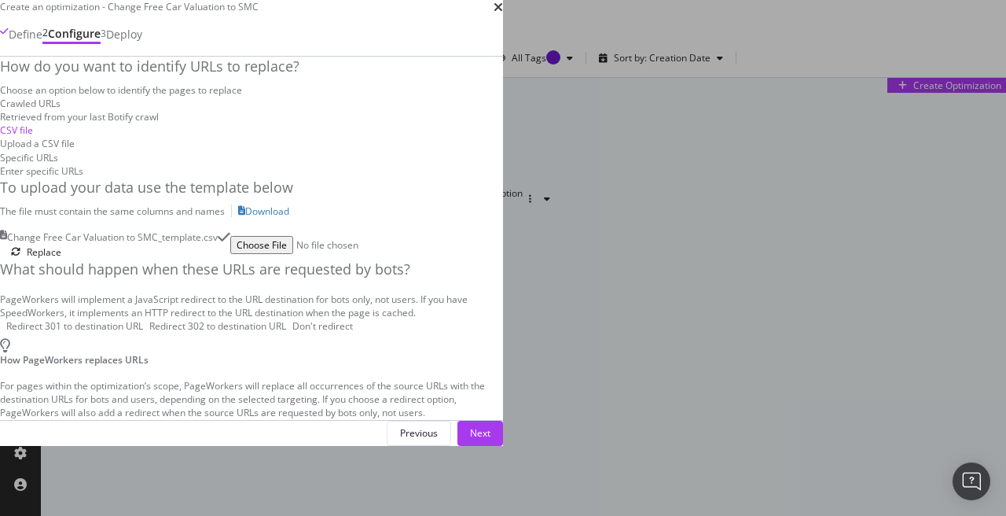
scroll to position [0, 0]
click at [490, 439] on div "Next" at bounding box center [480, 432] width 20 height 13
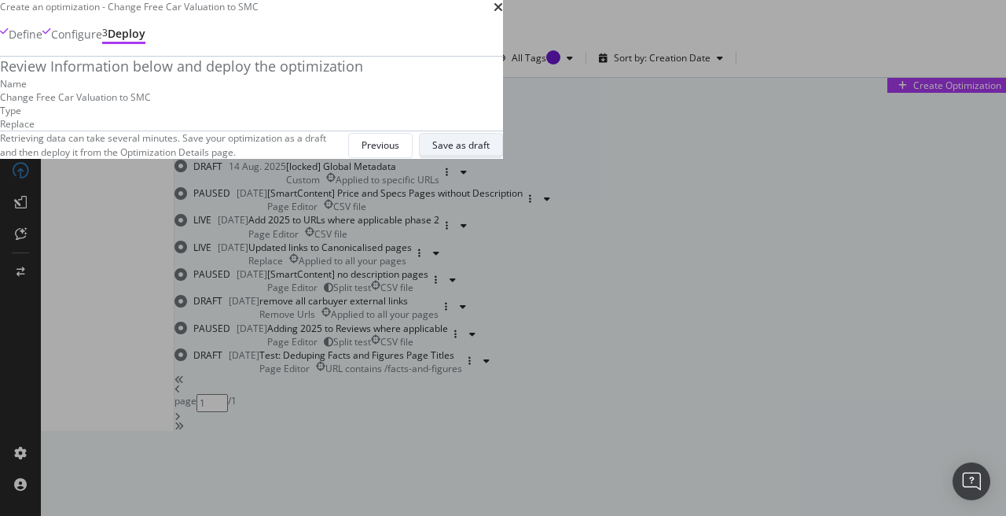
click at [490, 152] on div "Save as draft" at bounding box center [460, 144] width 57 height 13
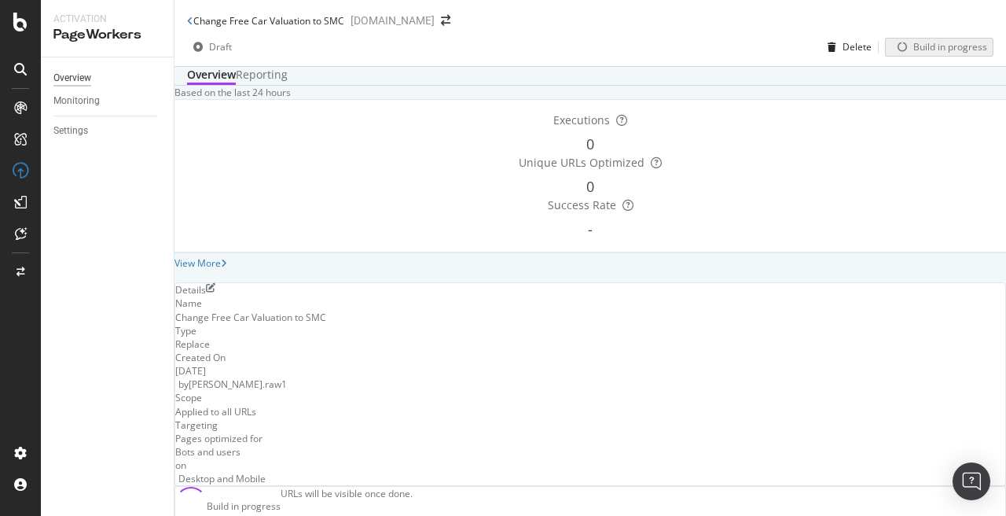
click at [64, 72] on div "Overview" at bounding box center [72, 78] width 38 height 17
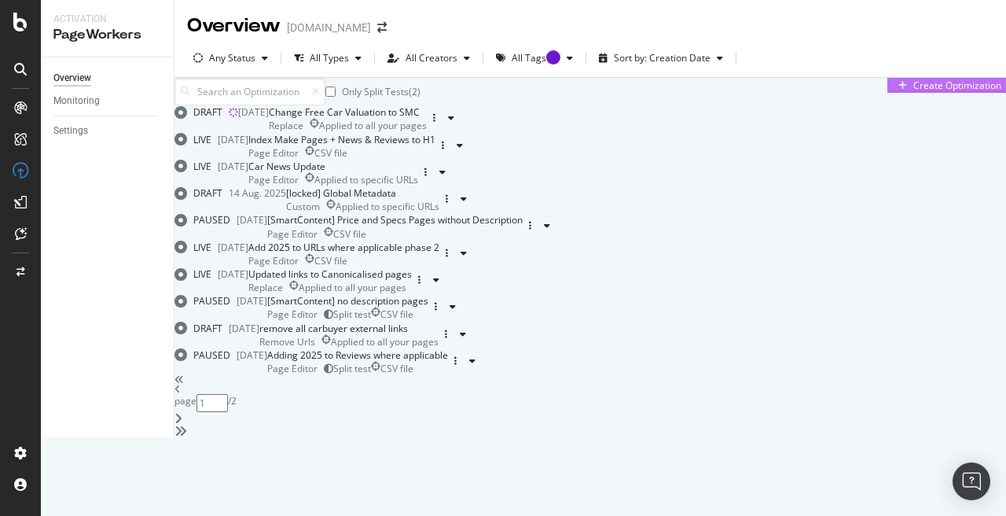
click at [913, 92] on div "Create Optimization" at bounding box center [957, 85] width 88 height 13
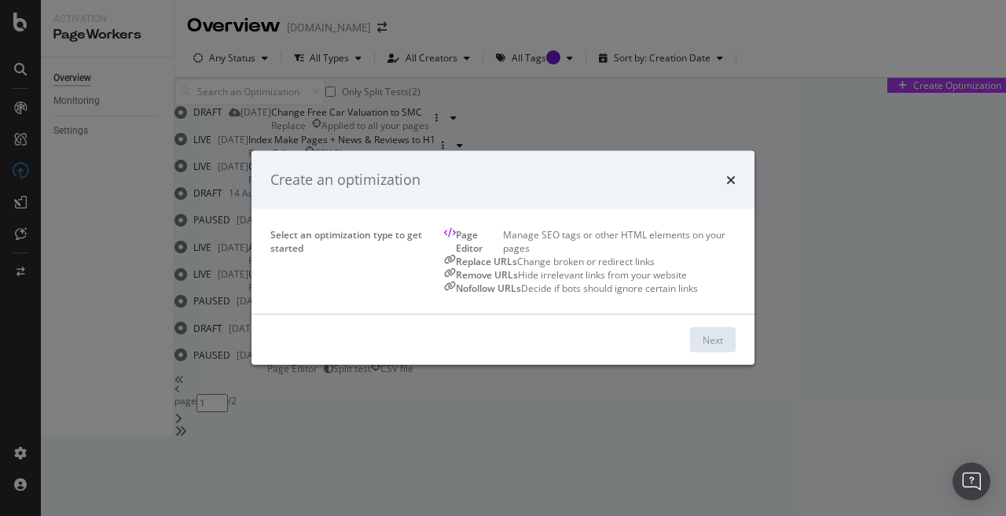
click at [584, 268] on div "Remove URLs Hide irrelevant links from your website" at bounding box center [590, 274] width 292 height 13
click at [723, 347] on div "Next" at bounding box center [713, 339] width 20 height 13
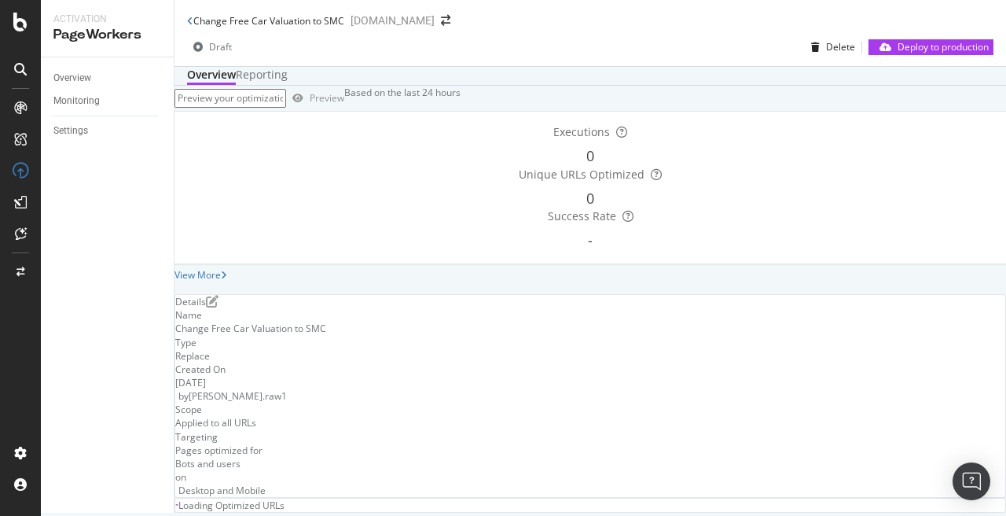
scroll to position [259, 0]
click at [59, 78] on div "Overview" at bounding box center [72, 78] width 38 height 17
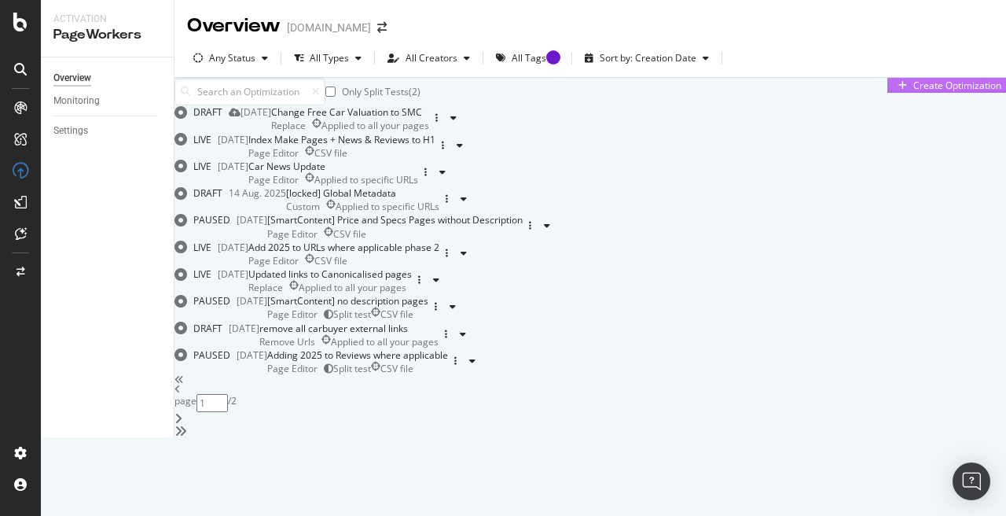
click at [929, 92] on div "Create Optimization" at bounding box center [957, 85] width 88 height 13
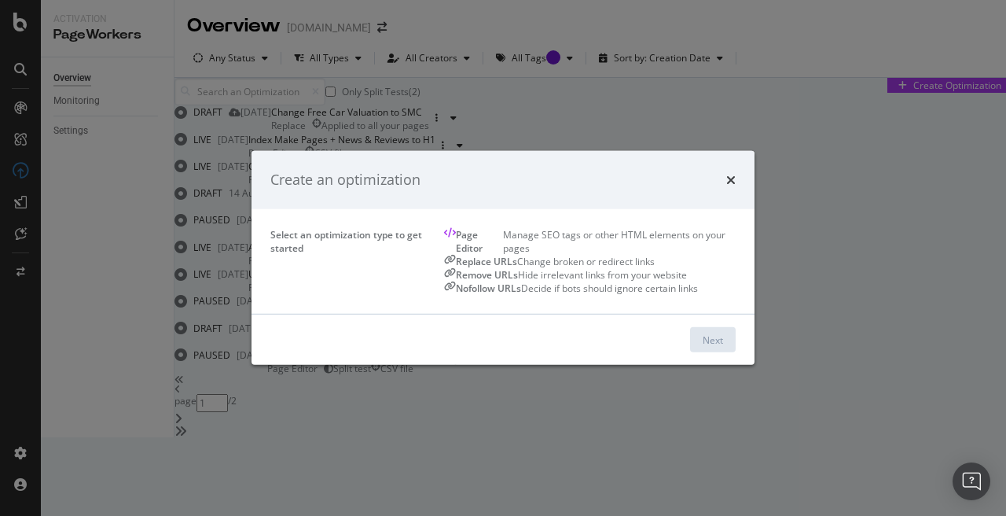
click at [444, 255] on div "Page Editor Manage SEO tags or other HTML elements on your pages" at bounding box center [590, 241] width 292 height 27
click at [723, 347] on div "Next" at bounding box center [713, 339] width 20 height 13
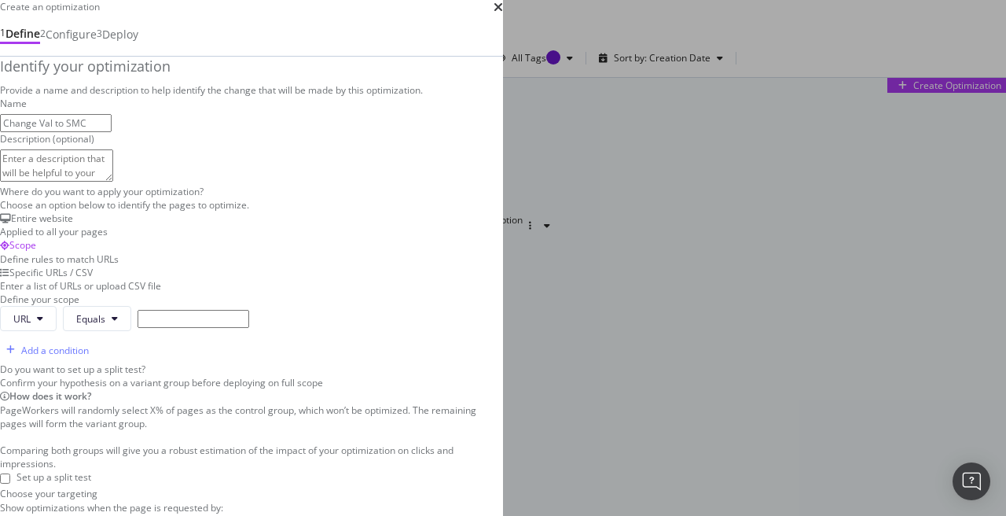
scroll to position [214, 0]
type input "Change Val to SMC"
click at [79, 211] on div "Entire website Applied to all your pages" at bounding box center [251, 224] width 503 height 27
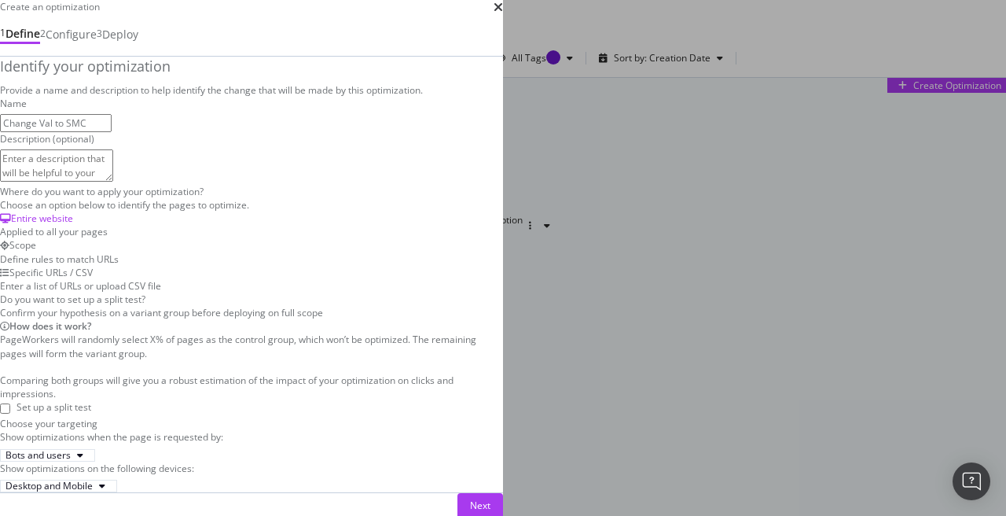
scroll to position [430, 0]
click at [503, 493] on button "Next" at bounding box center [480, 505] width 46 height 25
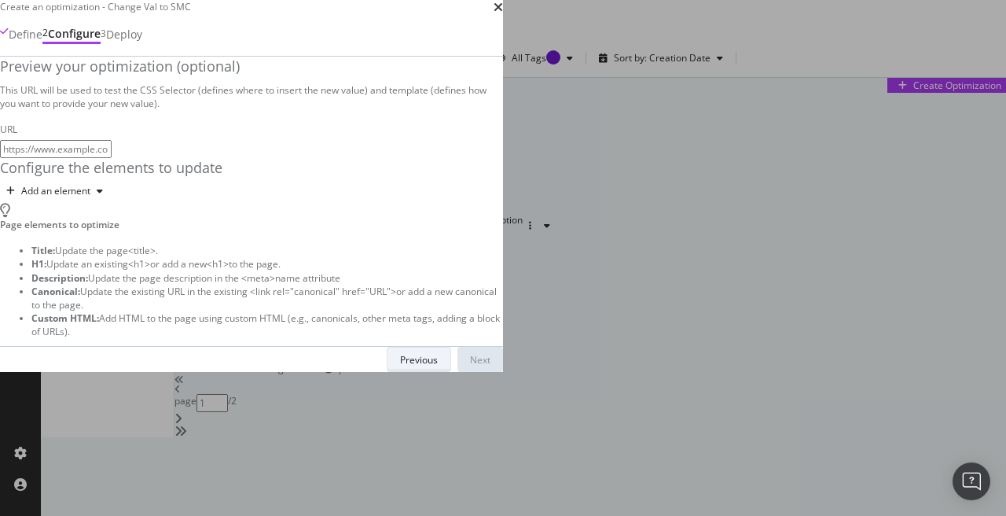
scroll to position [0, 0]
click at [42, 42] on div "Define" at bounding box center [26, 35] width 34 height 16
click at [99, 311] on strong "Custom HTML:" at bounding box center [65, 317] width 68 height 13
click at [81, 196] on div "Add an element" at bounding box center [55, 190] width 69 height 9
click at [85, 425] on div "Custom HTML" at bounding box center [70, 418] width 62 height 13
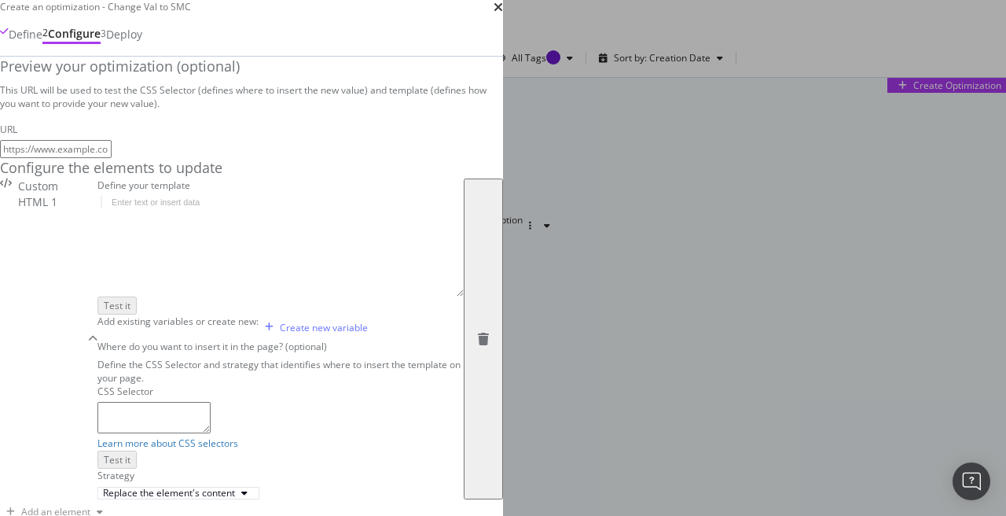
scroll to position [98, 0]
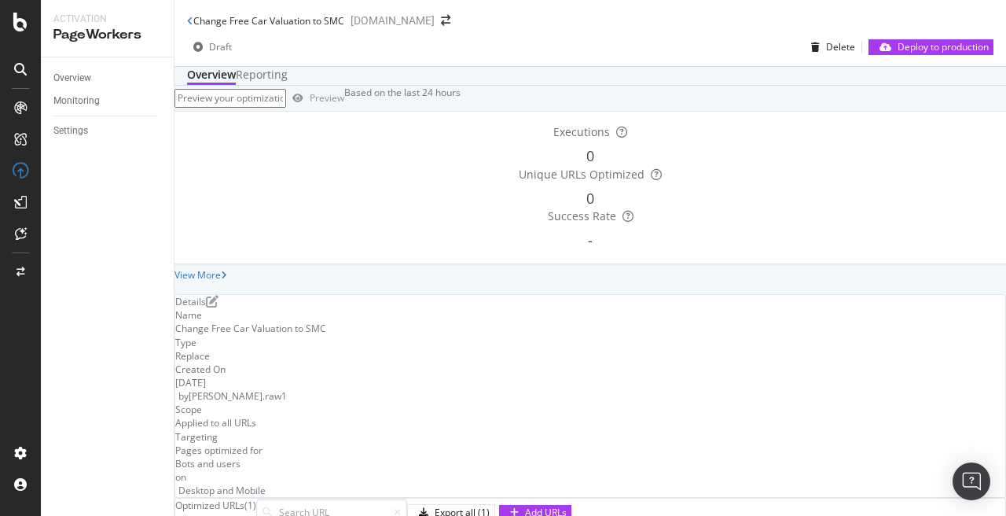
scroll to position [259, 0]
click at [28, 13] on div at bounding box center [21, 22] width 38 height 19
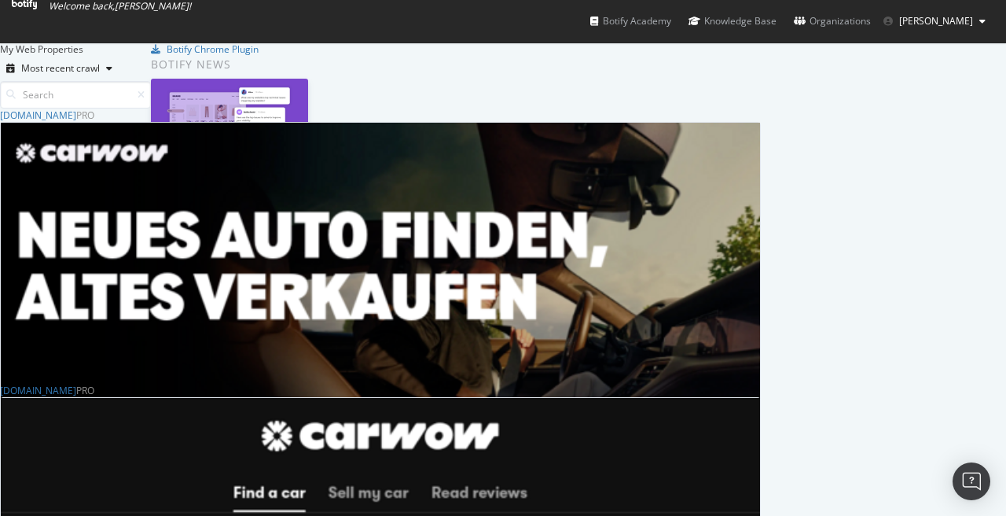
scroll to position [482, 0]
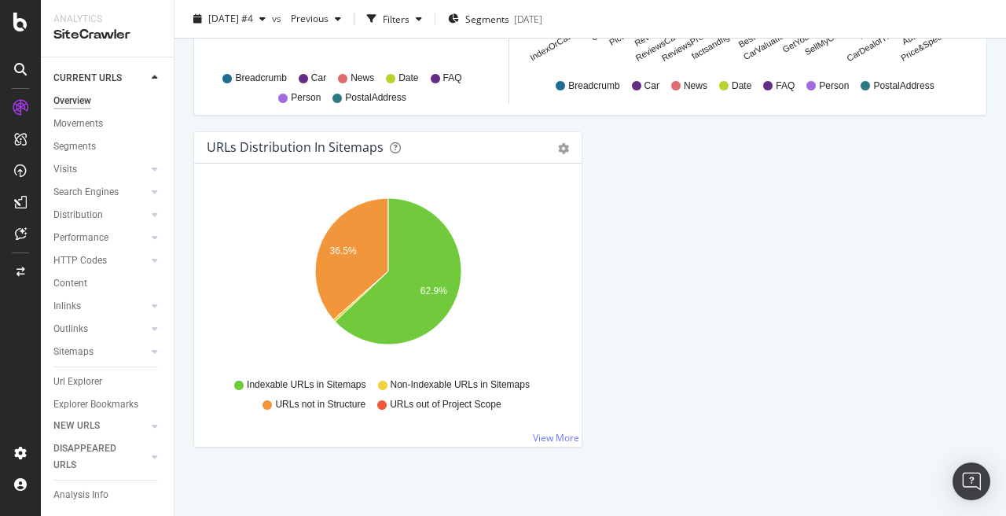
scroll to position [1717, 0]
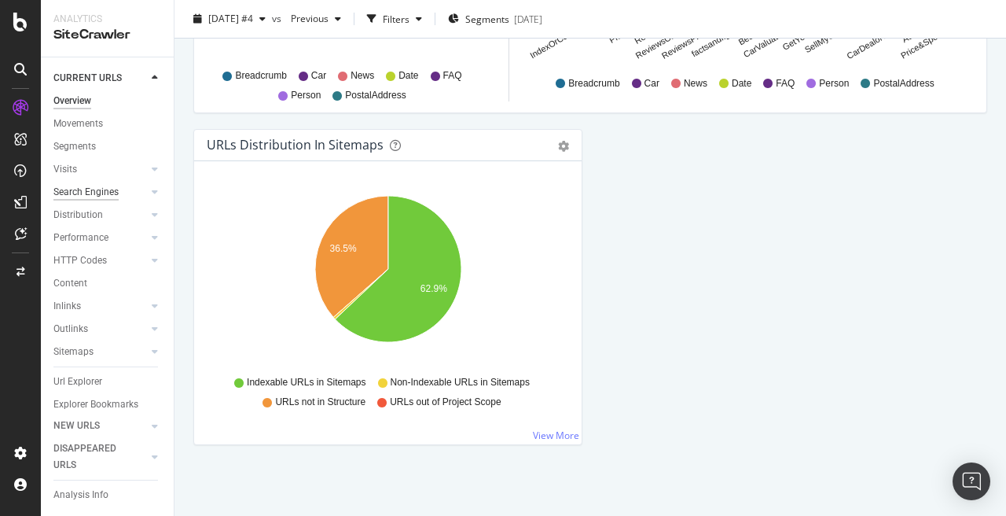
click at [95, 192] on div "Search Engines" at bounding box center [85, 192] width 65 height 17
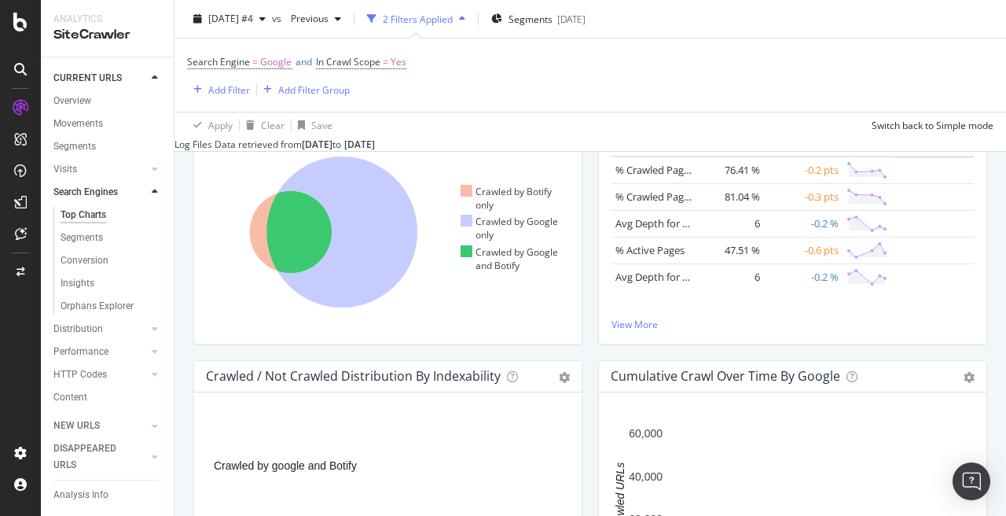
scroll to position [226, 0]
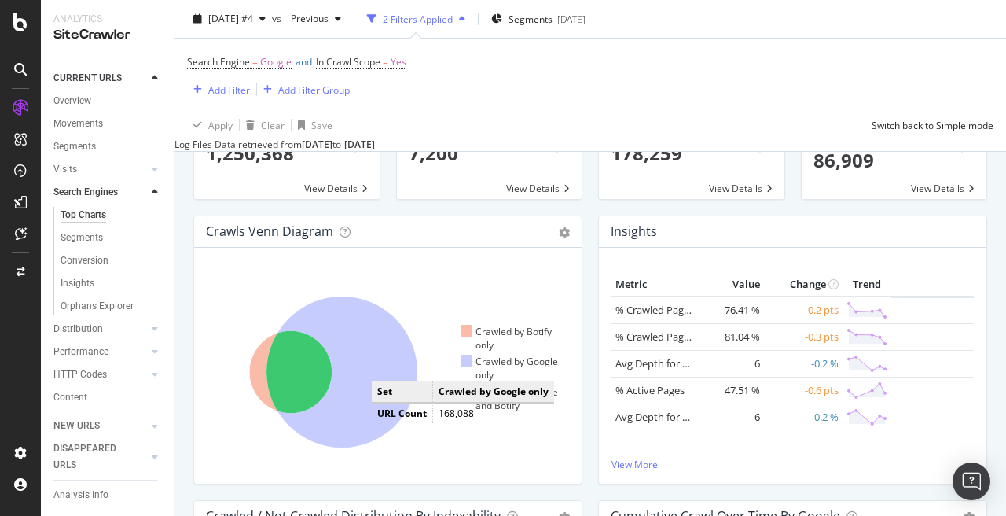
click at [387, 372] on icon at bounding box center [341, 371] width 151 height 151
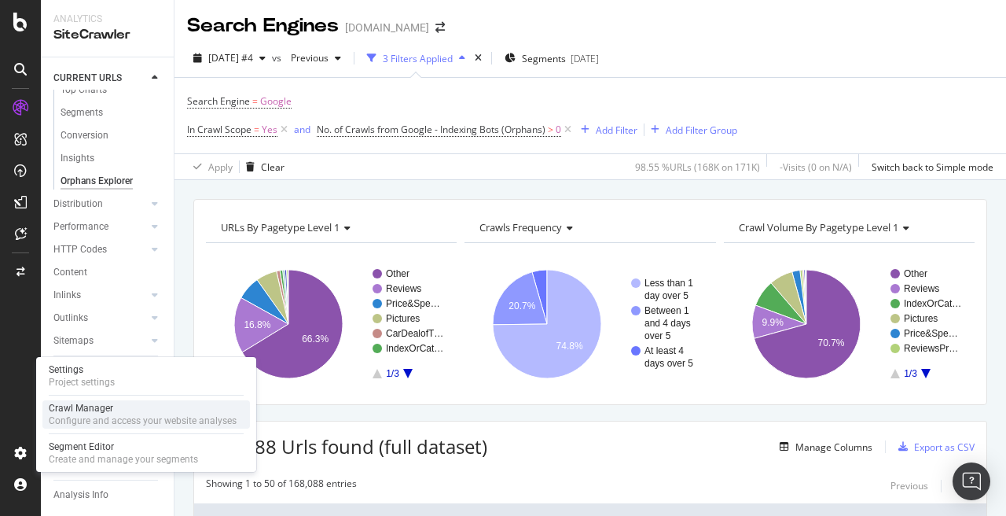
click at [105, 420] on div "Configure and access your website analyses" at bounding box center [143, 420] width 188 height 13
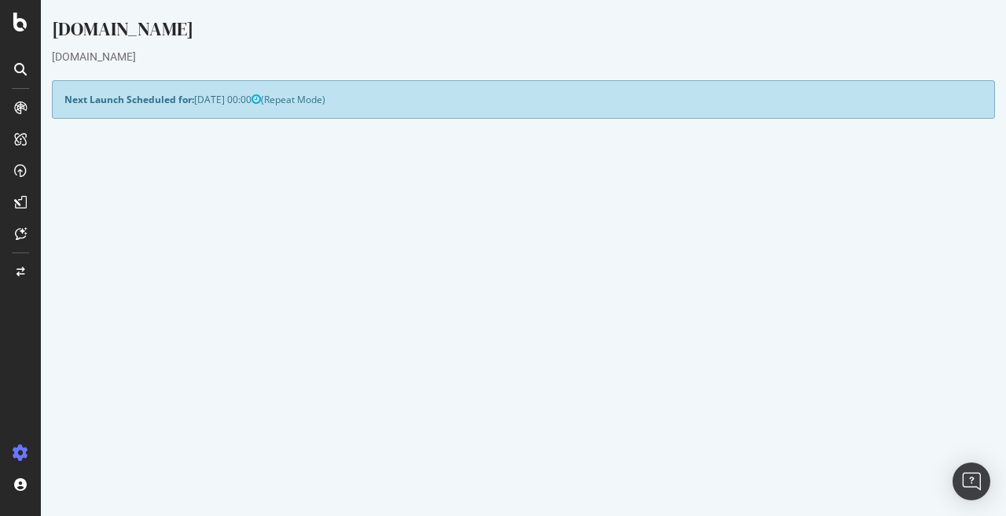
click at [487, 460] on button "Yes! Start Now" at bounding box center [503, 451] width 97 height 25
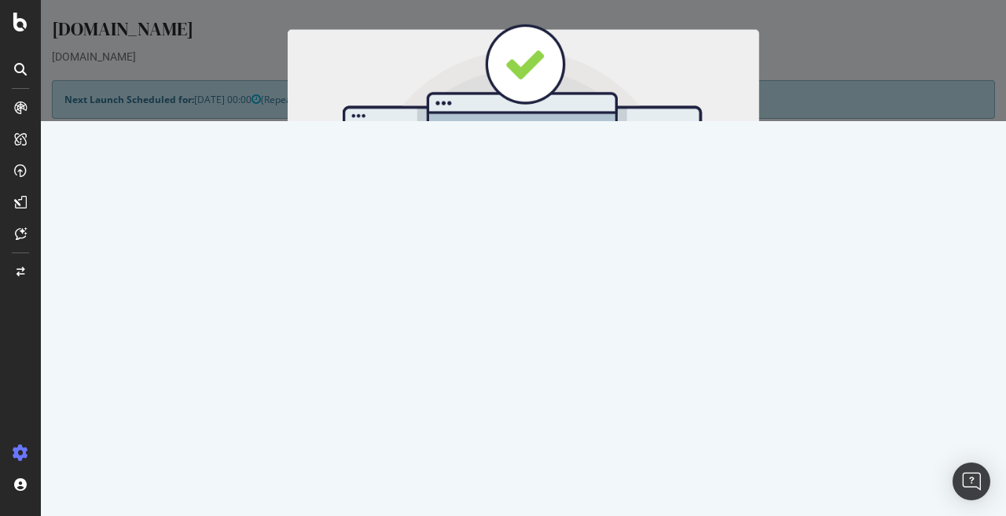
click at [549, 256] on button "Start Now" at bounding box center [552, 261] width 69 height 27
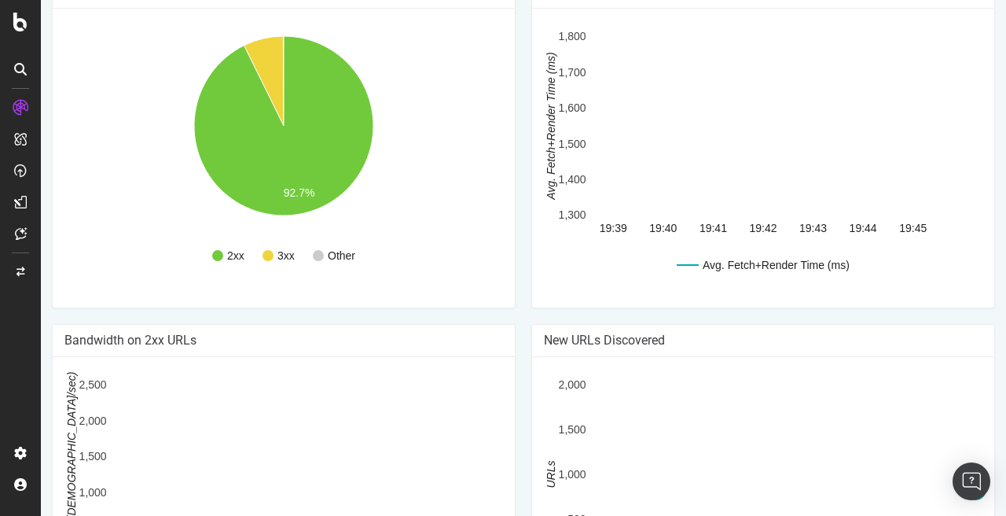
scroll to position [1024, 0]
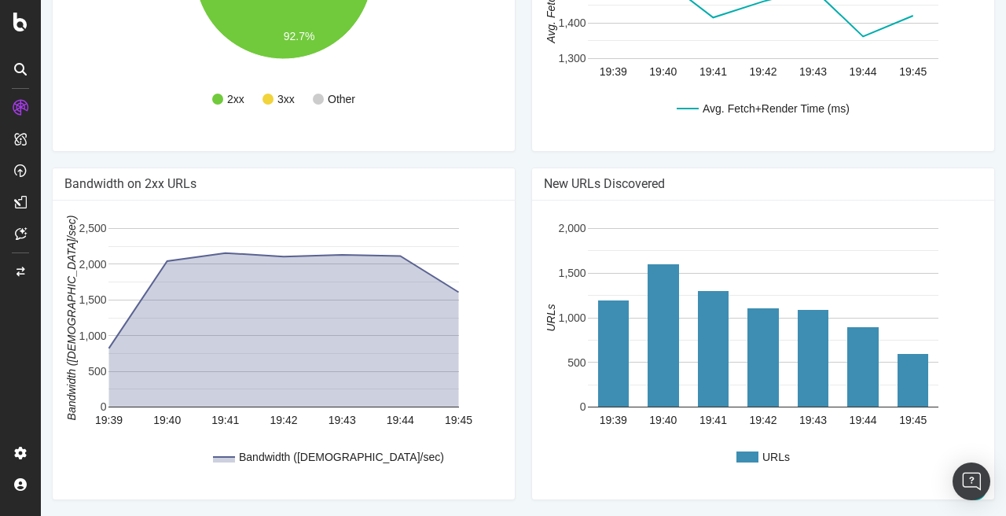
click at [504, 313] on div "Bandwidth (Kbytes/sec) 19:39 19:40 19:41 19:42 19:43 19:44 19:45 0 500 1,000 1,…" at bounding box center [284, 349] width 454 height 275
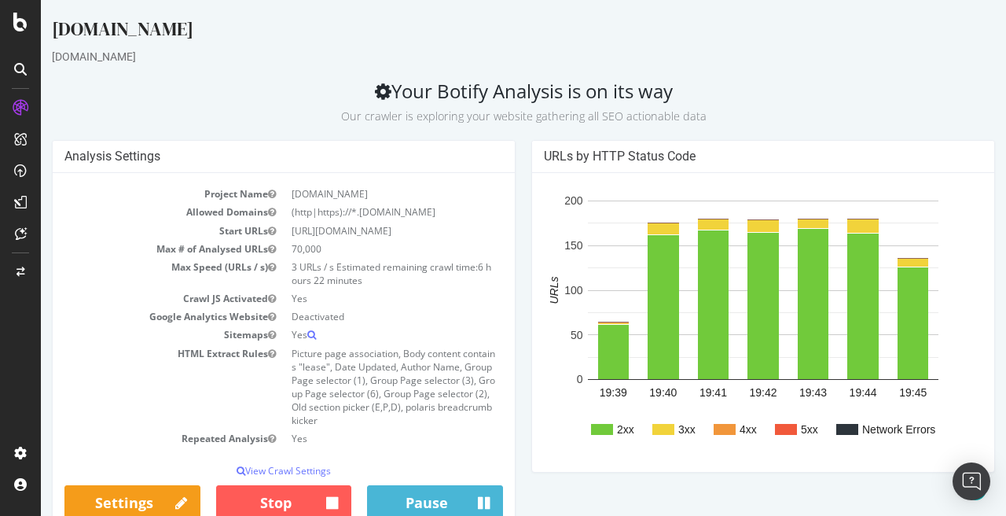
scroll to position [656, 0]
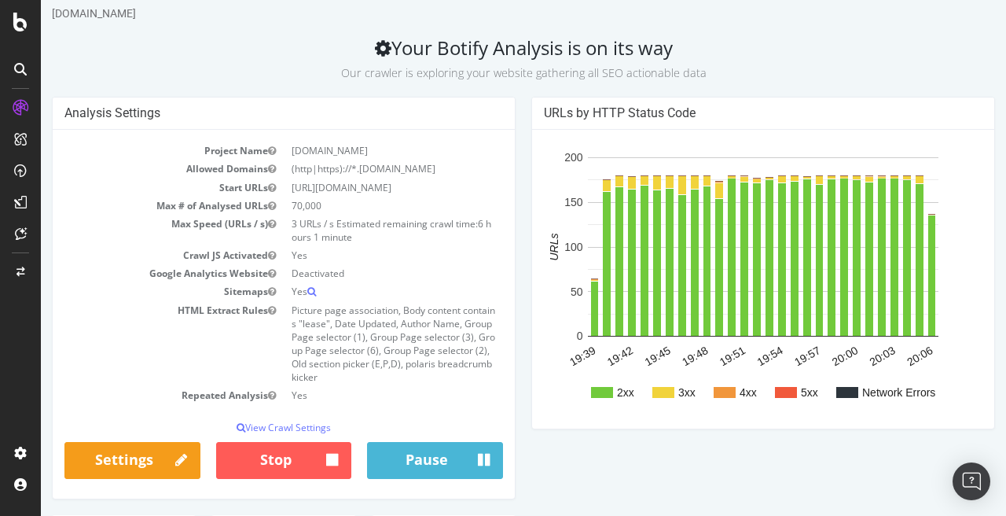
scroll to position [75, 0]
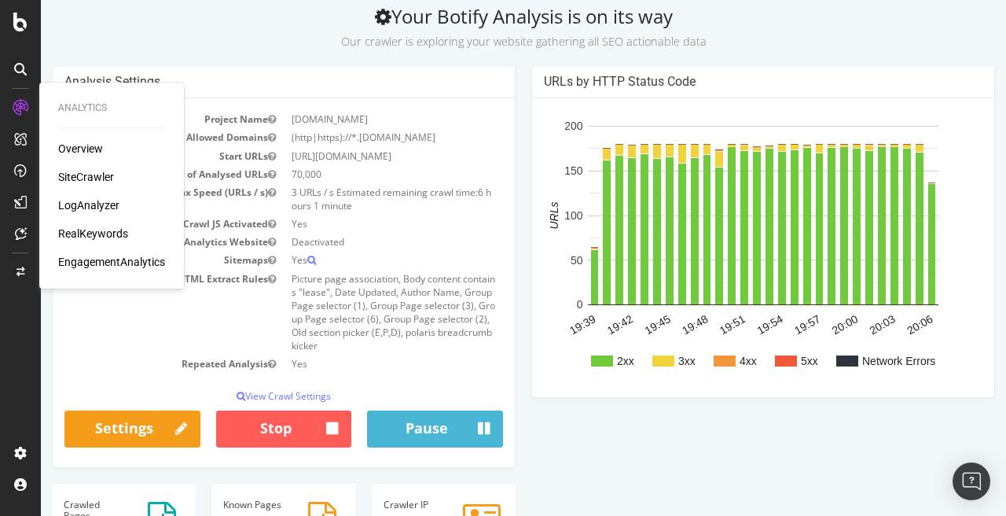
click at [87, 171] on div "SiteCrawler" at bounding box center [86, 177] width 56 height 16
